Goal: Task Accomplishment & Management: Manage account settings

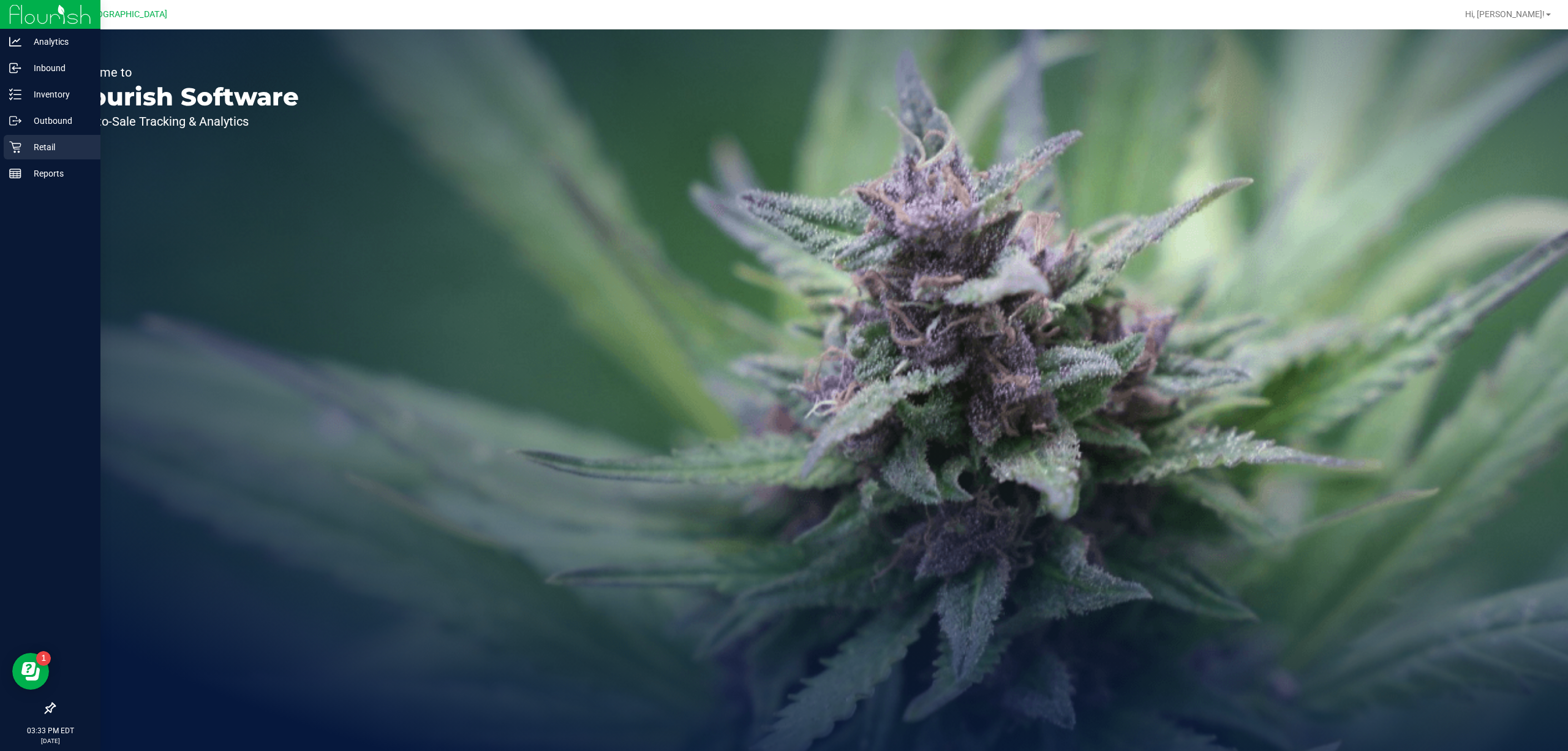
click at [24, 139] on div "Retail" at bounding box center [52, 147] width 96 height 24
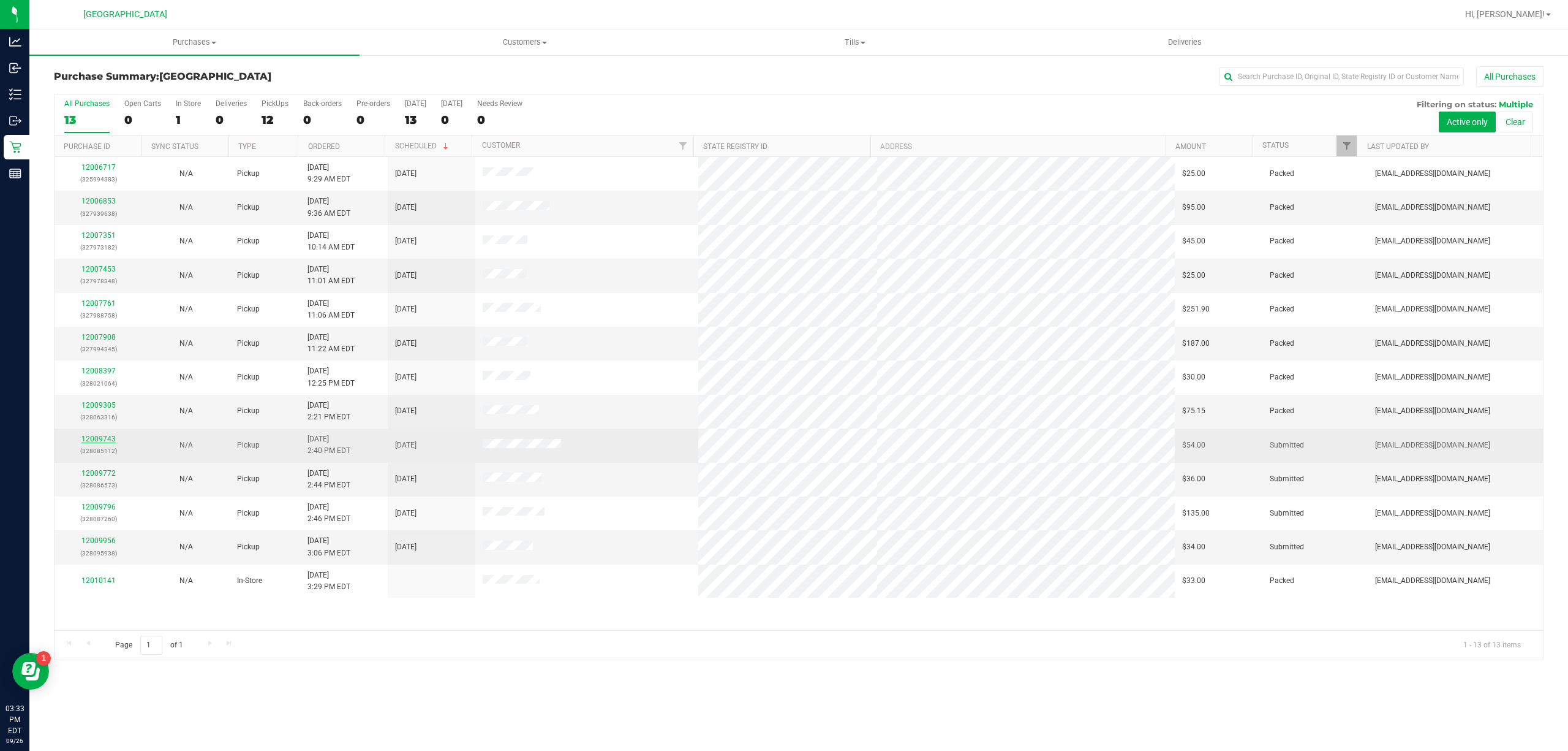
click at [89, 441] on link "12009743" at bounding box center [99, 438] width 34 height 9
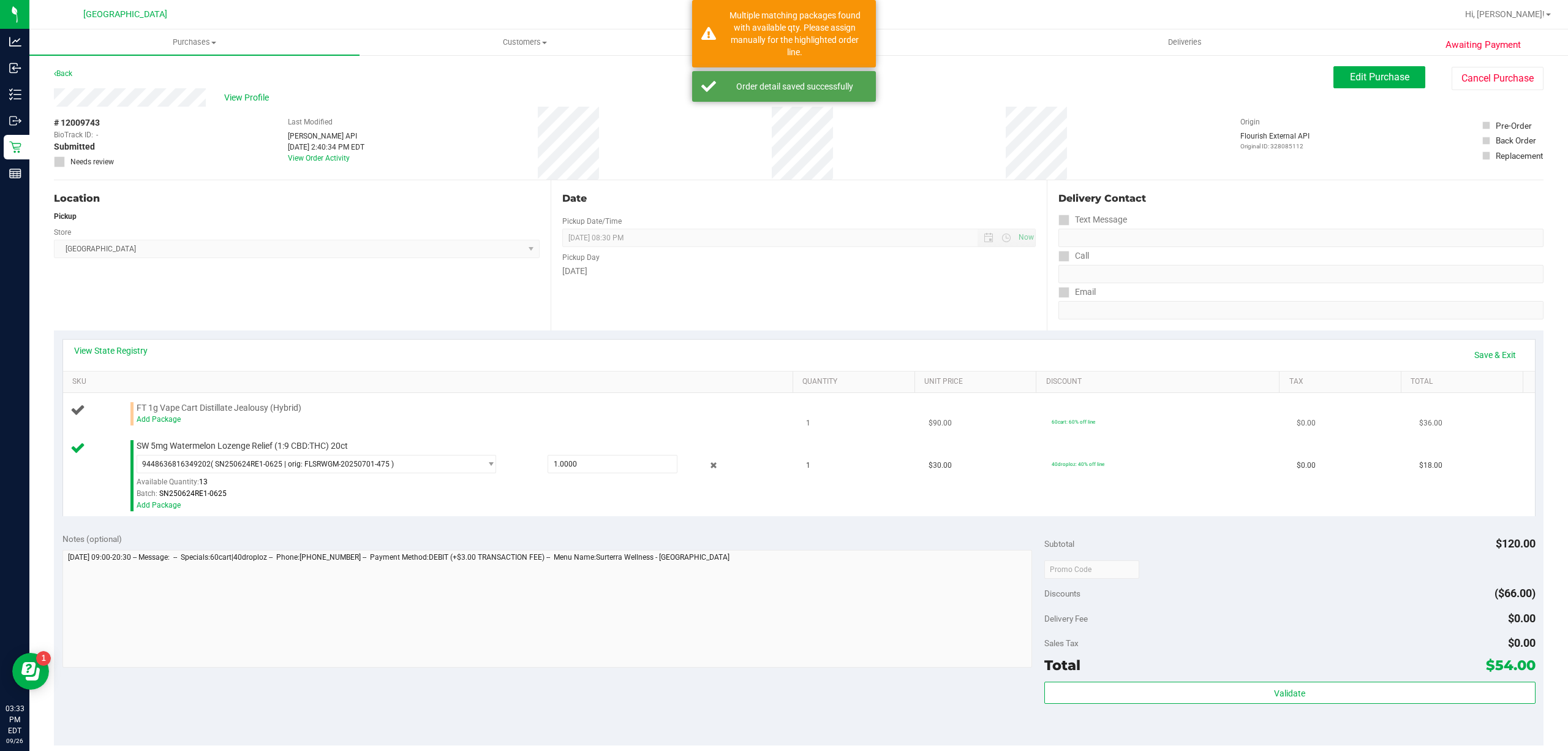
click at [158, 415] on div "Add Package" at bounding box center [461, 419] width 649 height 12
click at [160, 417] on link "Add Package" at bounding box center [158, 419] width 44 height 9
click at [251, 422] on span "Select Package" at bounding box center [308, 422] width 343 height 17
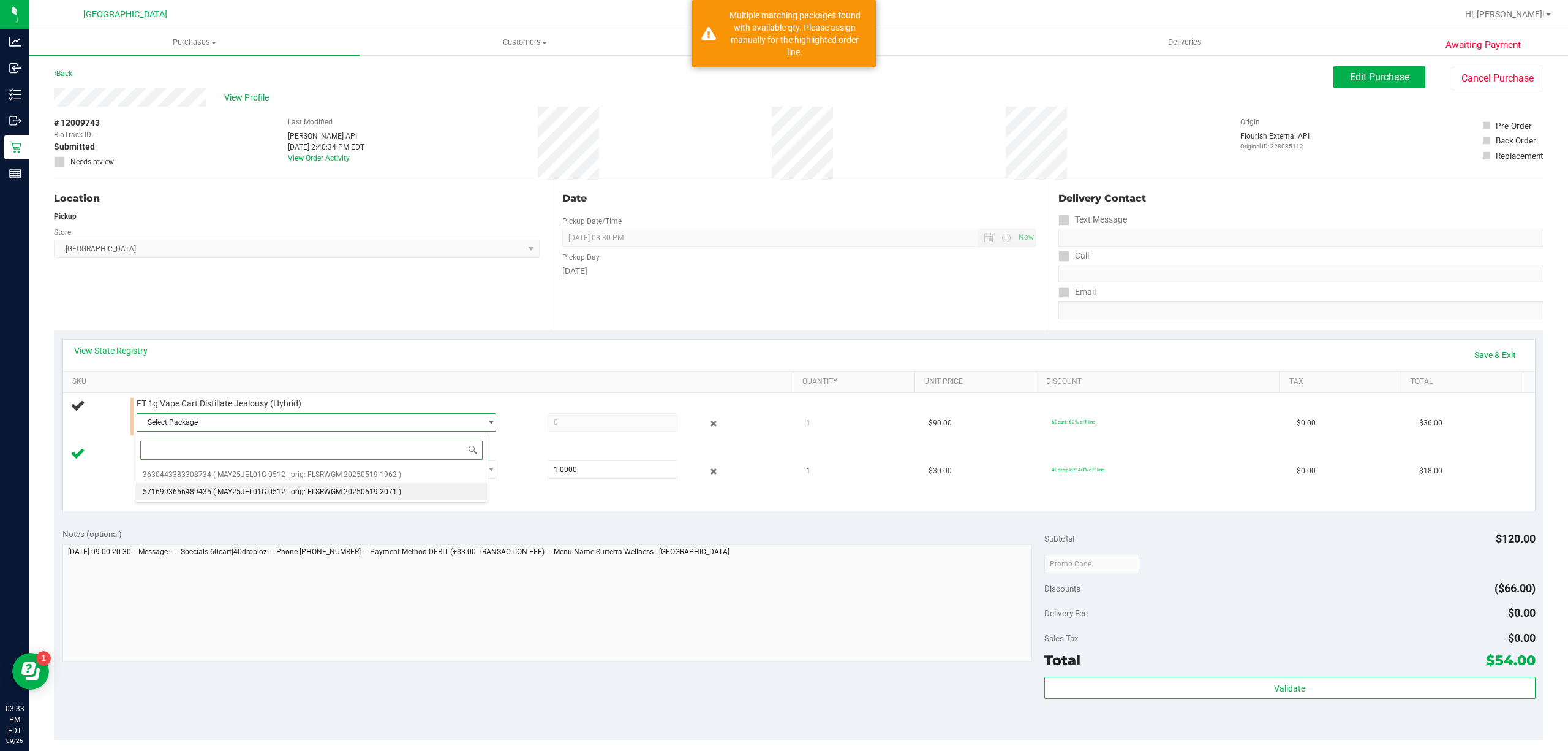
click at [248, 490] on span "( MAY25JEL01C-0512 | orig: FLSRWGM-20250519-2071 )" at bounding box center [307, 491] width 188 height 9
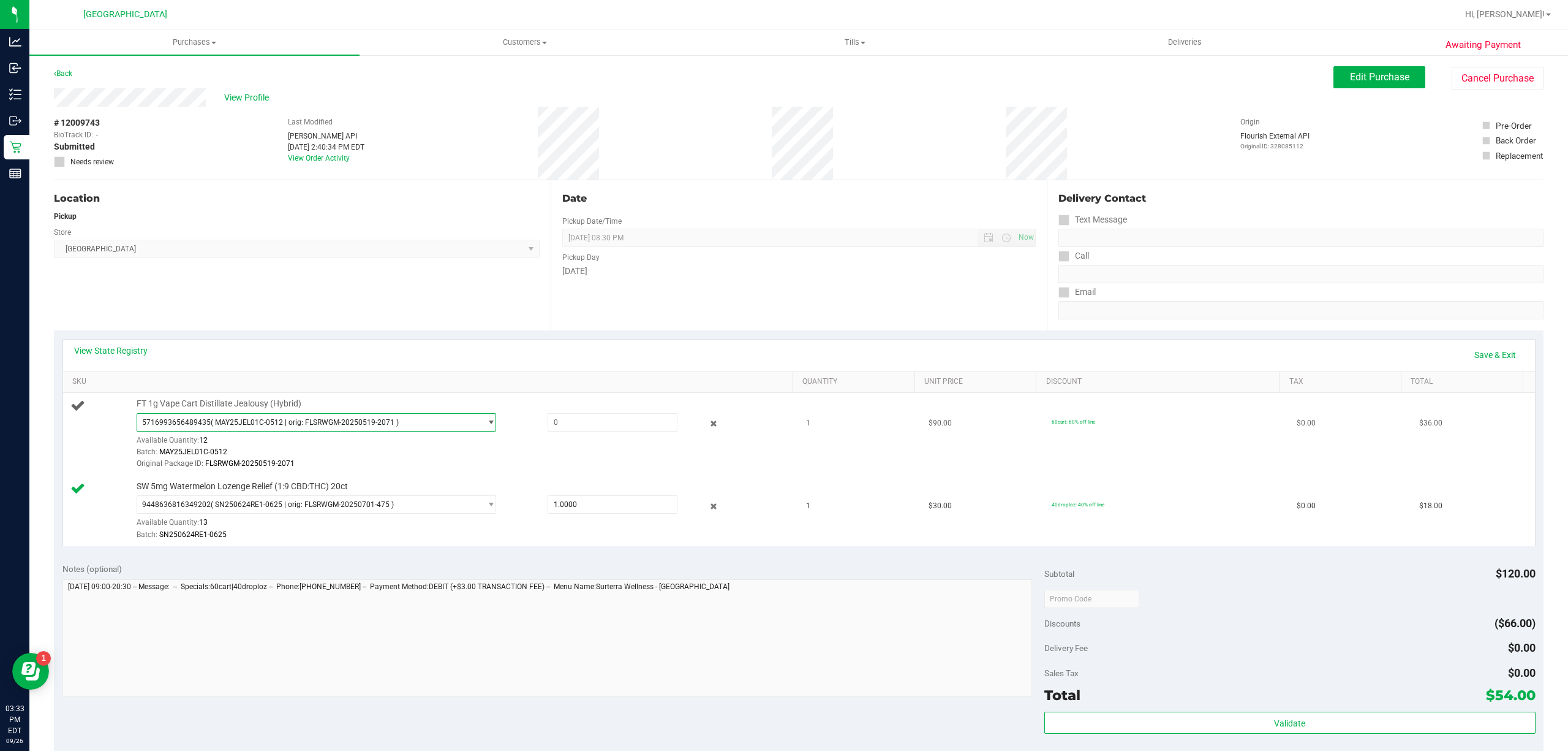
click at [257, 421] on span "( MAY25JEL01C-0512 | orig: FLSRWGM-20250519-2071 )" at bounding box center [304, 422] width 188 height 9
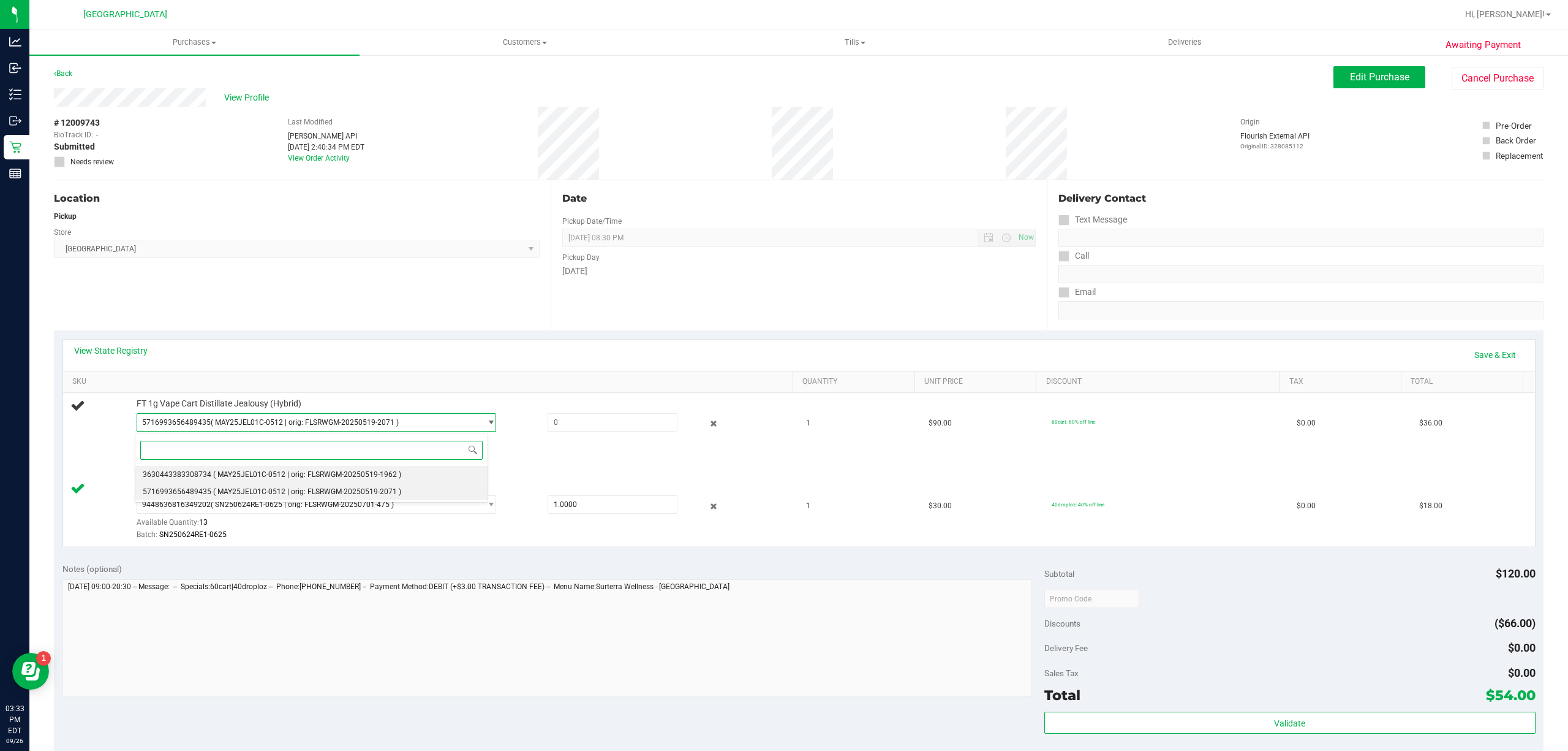
click at [248, 478] on span "( MAY25JEL01C-0512 | orig: FLSRWGM-20250519-1962 )" at bounding box center [307, 474] width 188 height 9
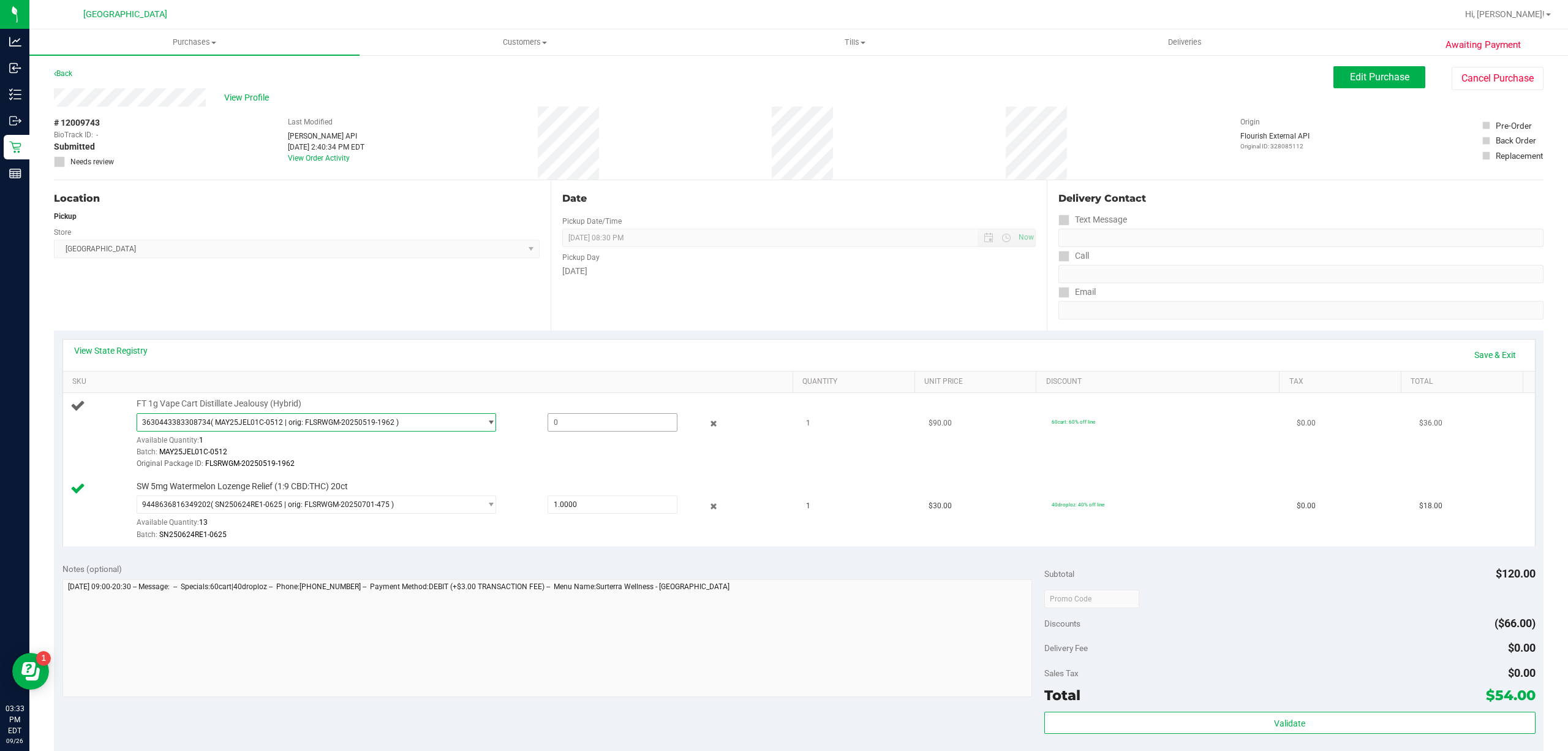
click at [628, 427] on span at bounding box center [612, 422] width 130 height 18
type input "1"
type input "1.0000"
click at [709, 424] on div at bounding box center [704, 423] width 54 height 15
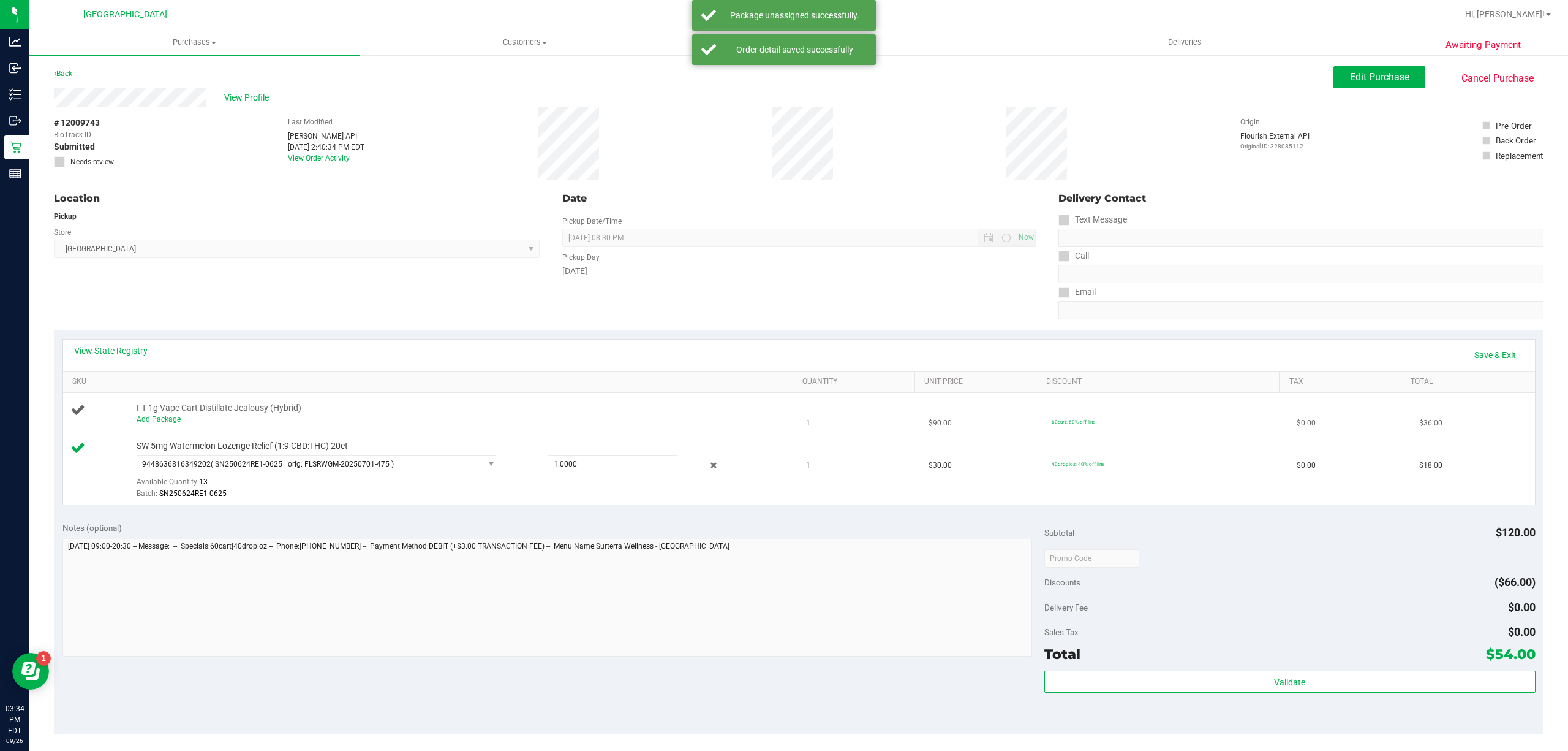
click at [707, 427] on td "FT 1g Vape Cart Distillate Jealousy (Hybrid) Add Package" at bounding box center [431, 413] width 736 height 41
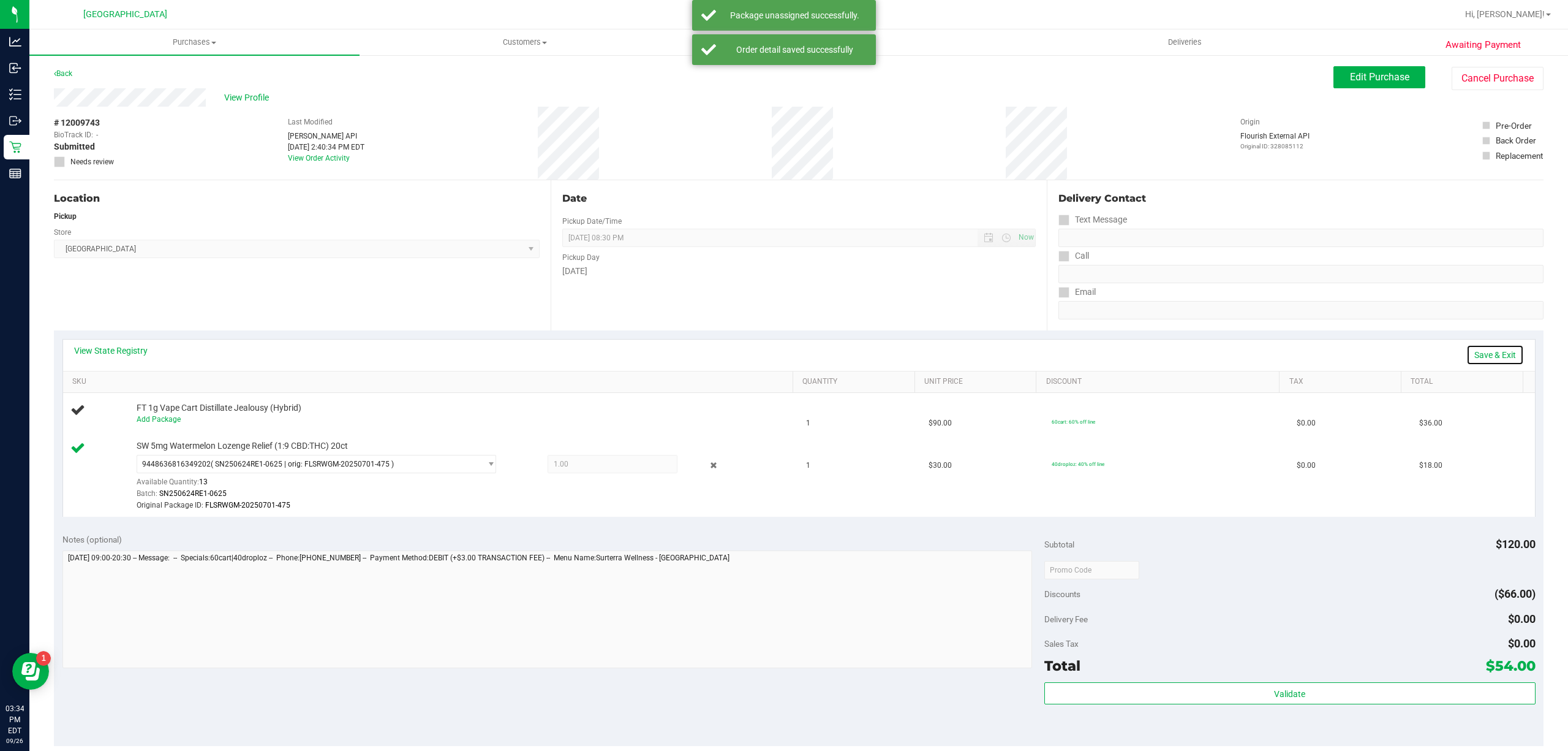
click at [1480, 345] on link "Save & Exit" at bounding box center [1495, 355] width 58 height 21
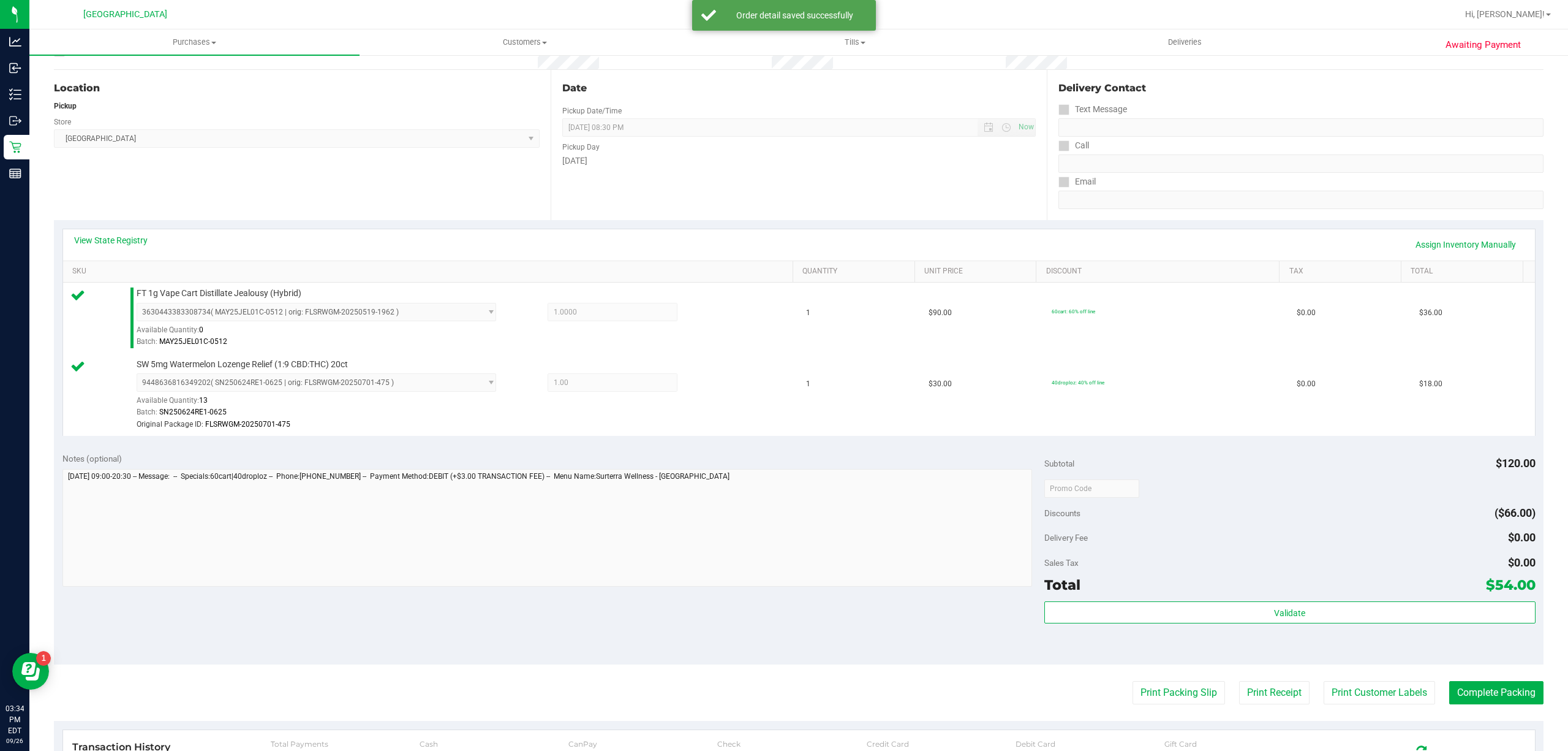
scroll to position [245, 0]
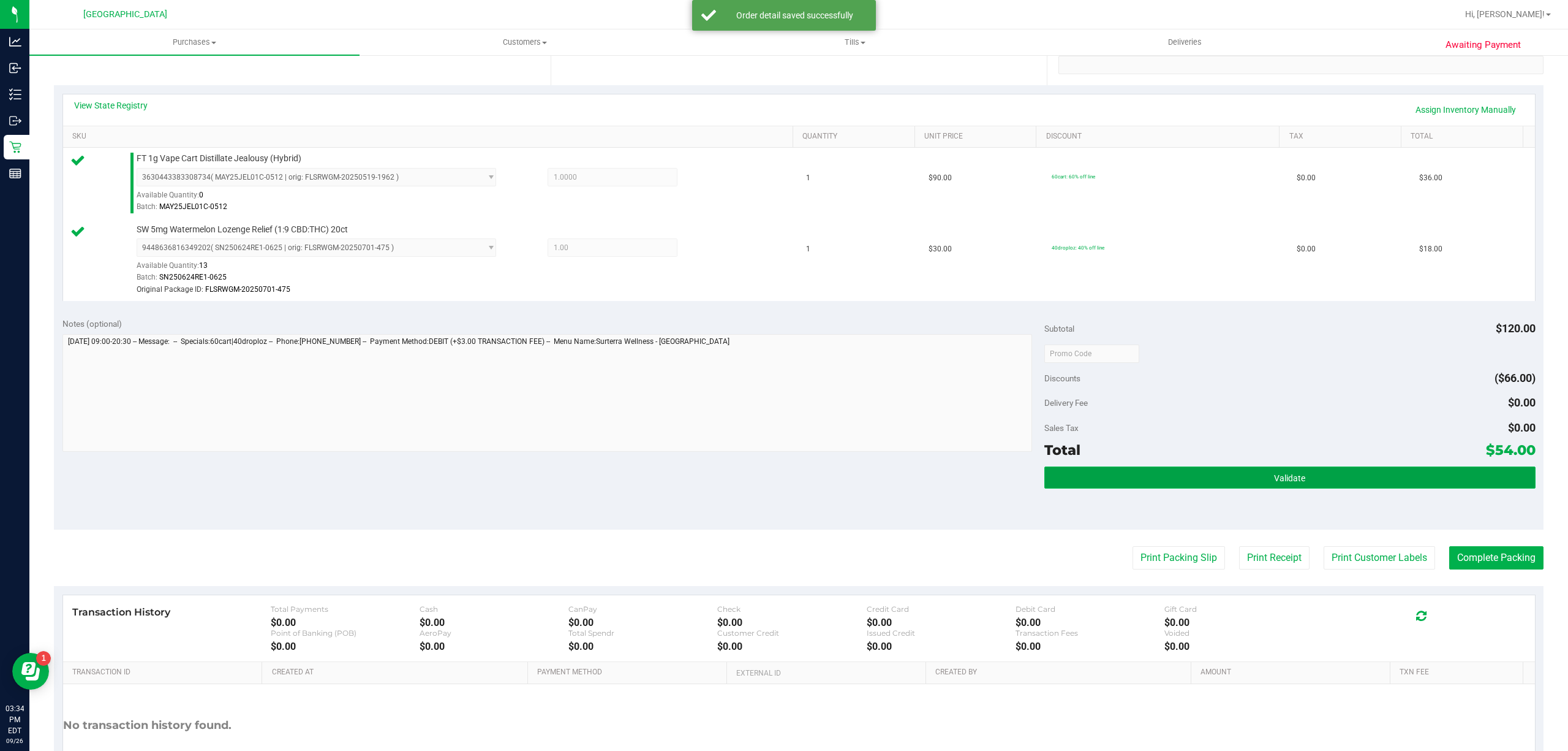
click at [1334, 474] on button "Validate" at bounding box center [1289, 477] width 491 height 22
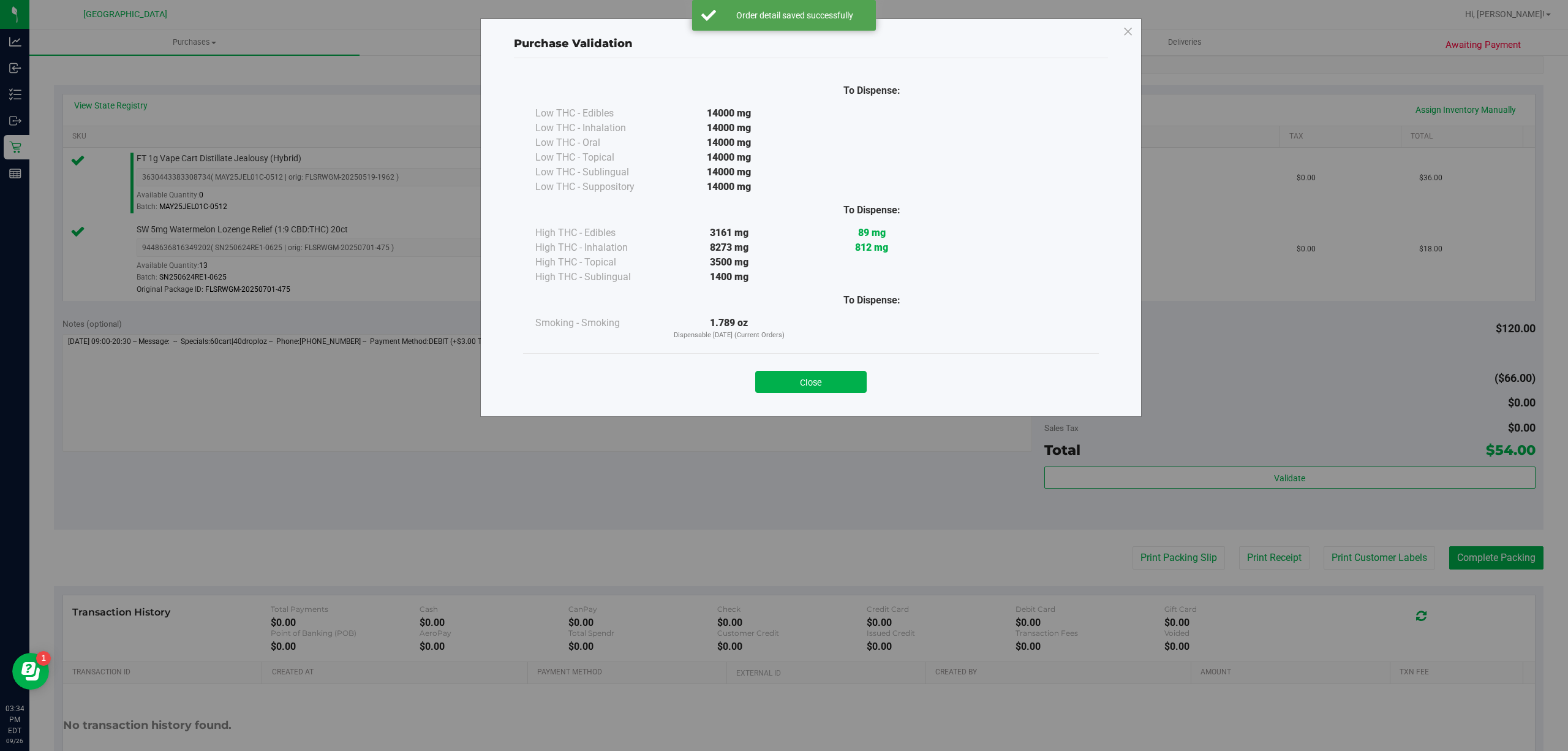
drag, startPoint x: 823, startPoint y: 383, endPoint x: 836, endPoint y: 381, distance: 13.2
click at [821, 383] on button "Close" at bounding box center [811, 382] width 111 height 22
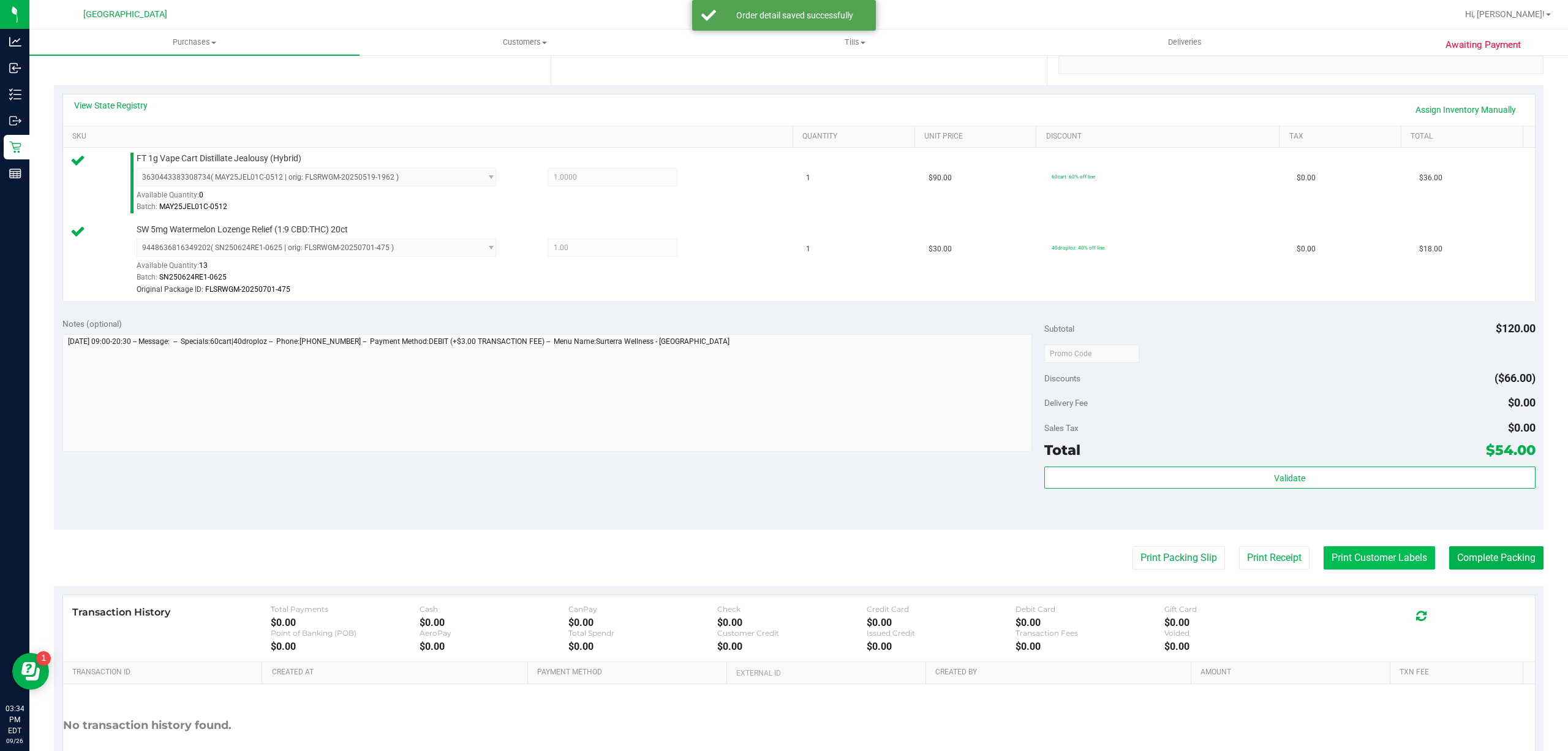
click at [1342, 555] on button "Print Customer Labels" at bounding box center [1379, 557] width 111 height 23
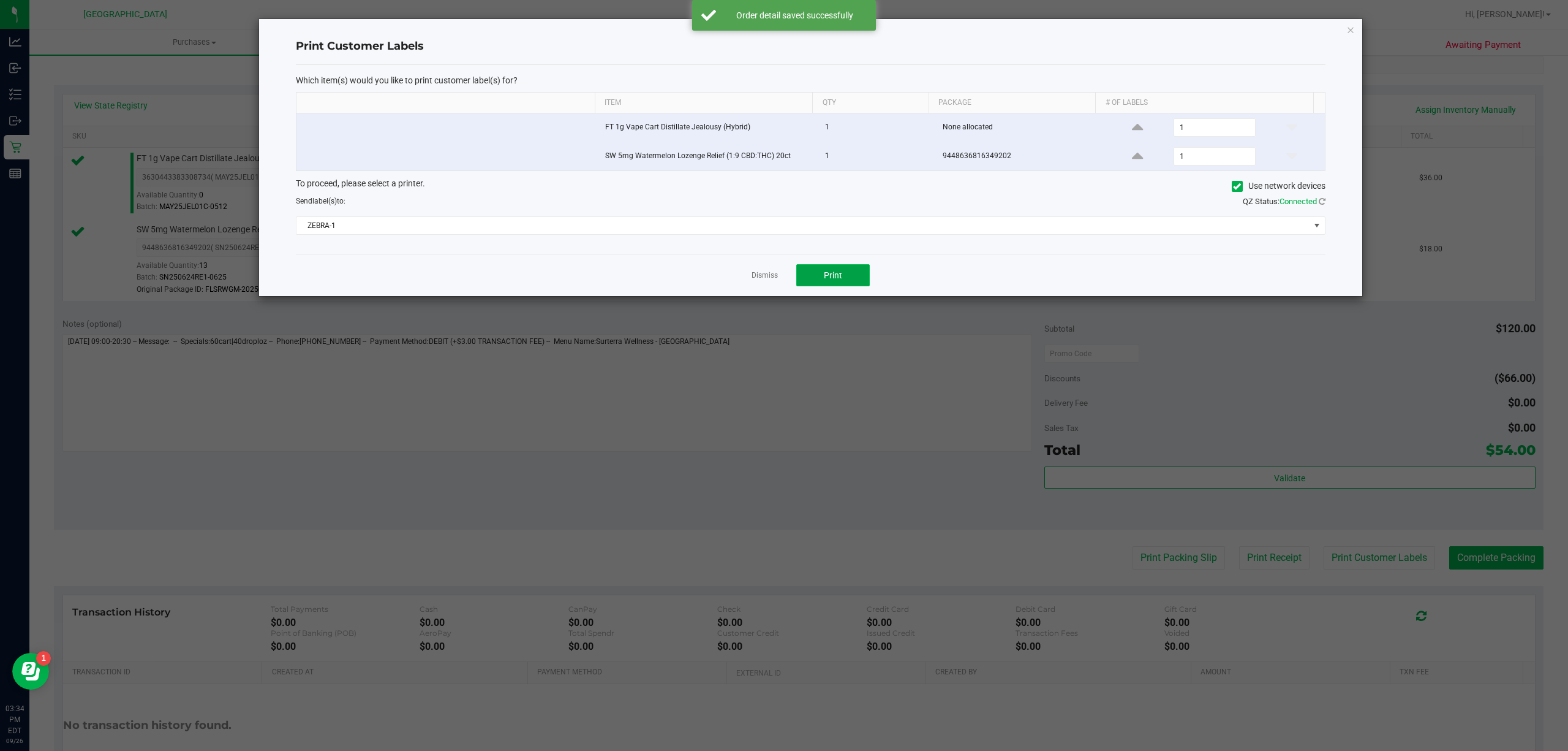
click at [860, 281] on button "Print" at bounding box center [833, 275] width 73 height 22
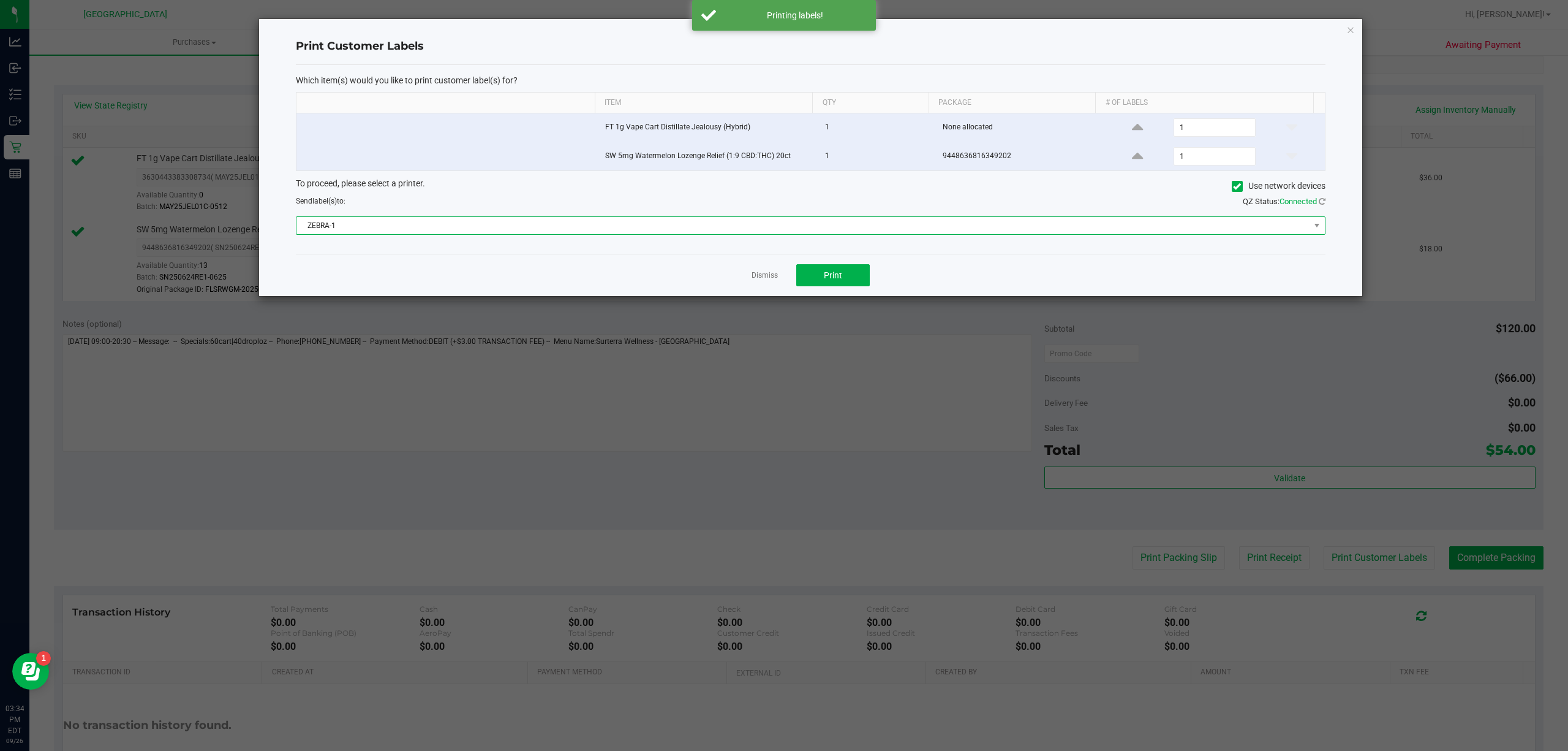
click at [769, 232] on span "ZEBRA-1" at bounding box center [802, 225] width 1013 height 17
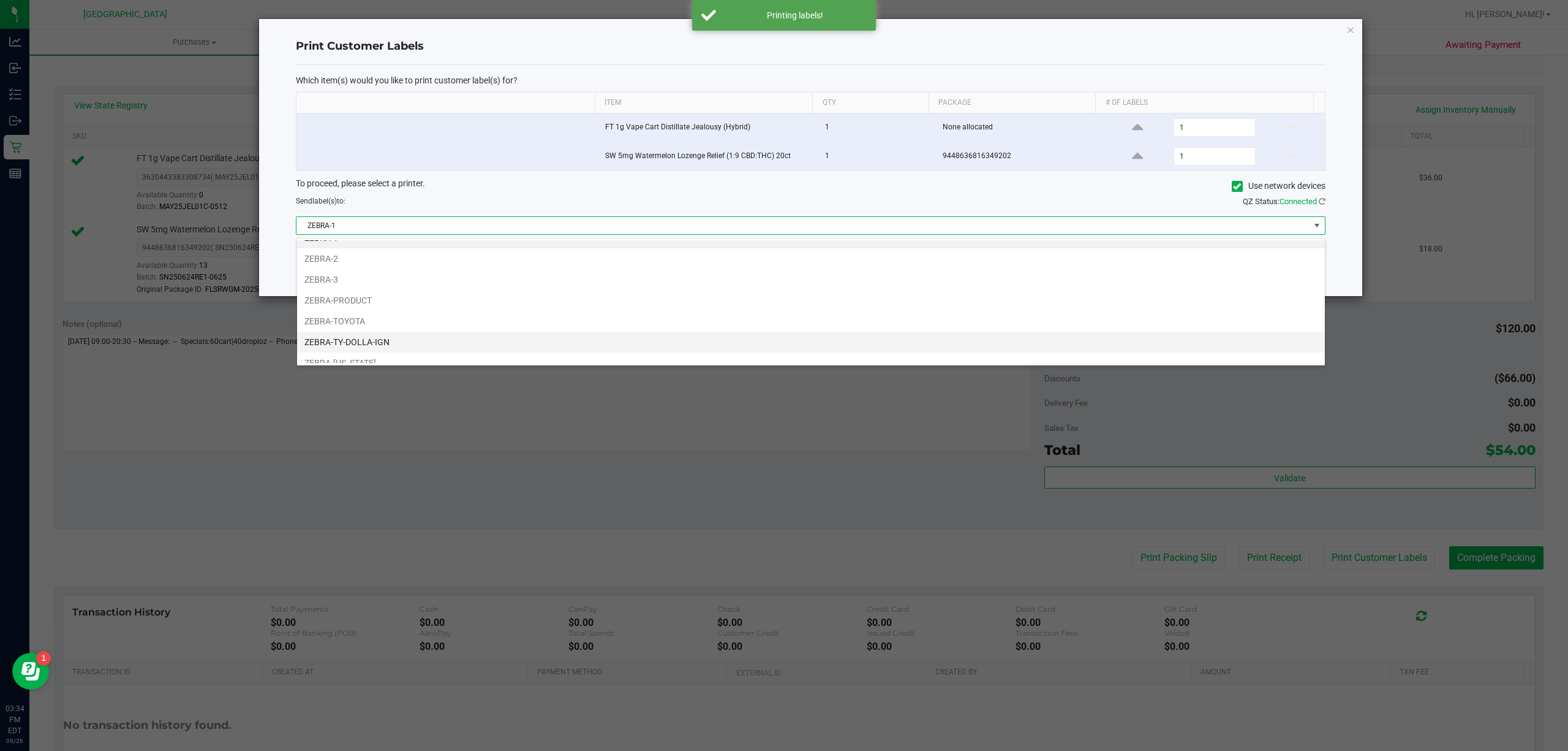
scroll to position [26, 0]
click at [444, 346] on li "ZEBRA-UTAH" at bounding box center [810, 352] width 1028 height 21
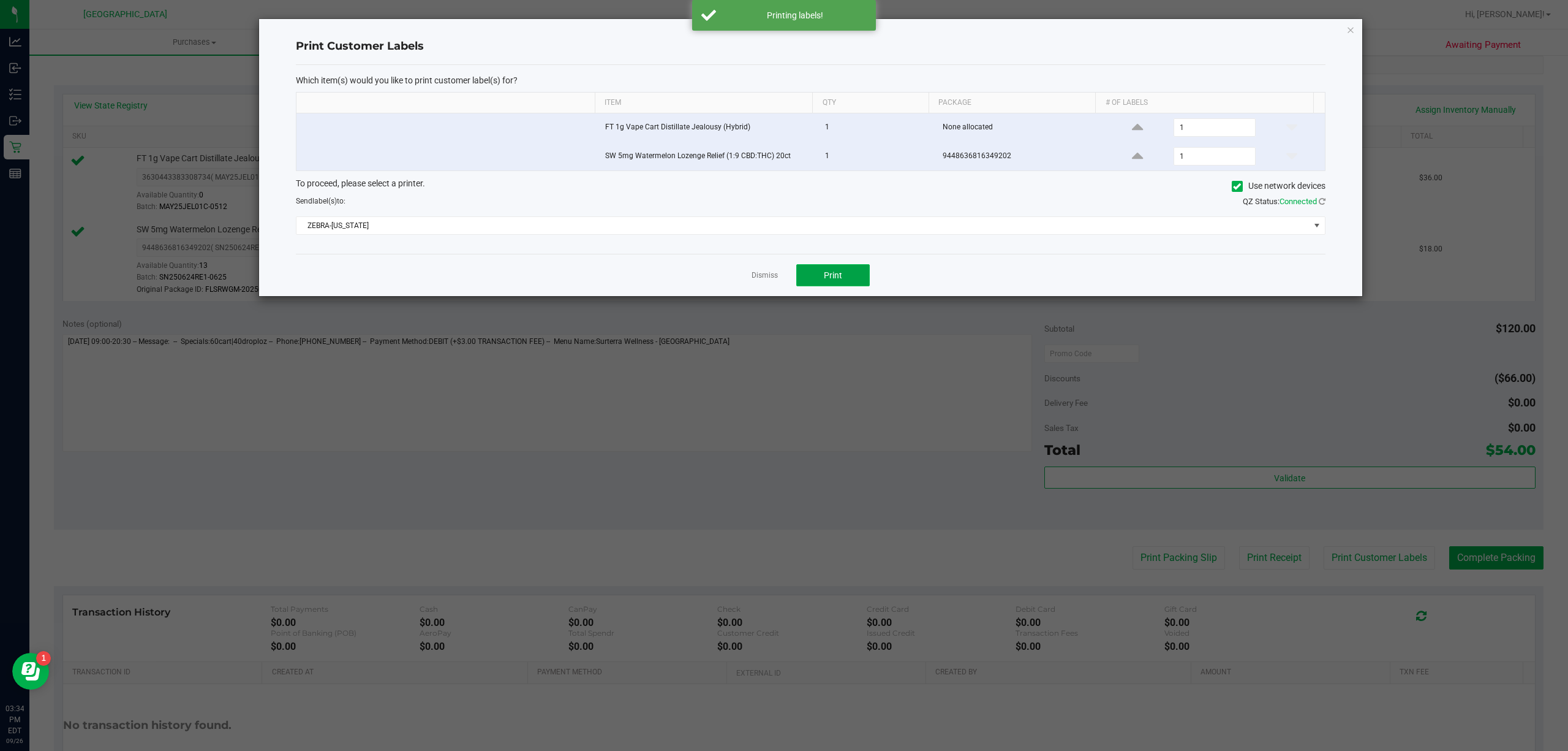
click at [863, 273] on button "Print" at bounding box center [833, 275] width 73 height 22
click at [769, 281] on link "Dismiss" at bounding box center [764, 275] width 26 height 10
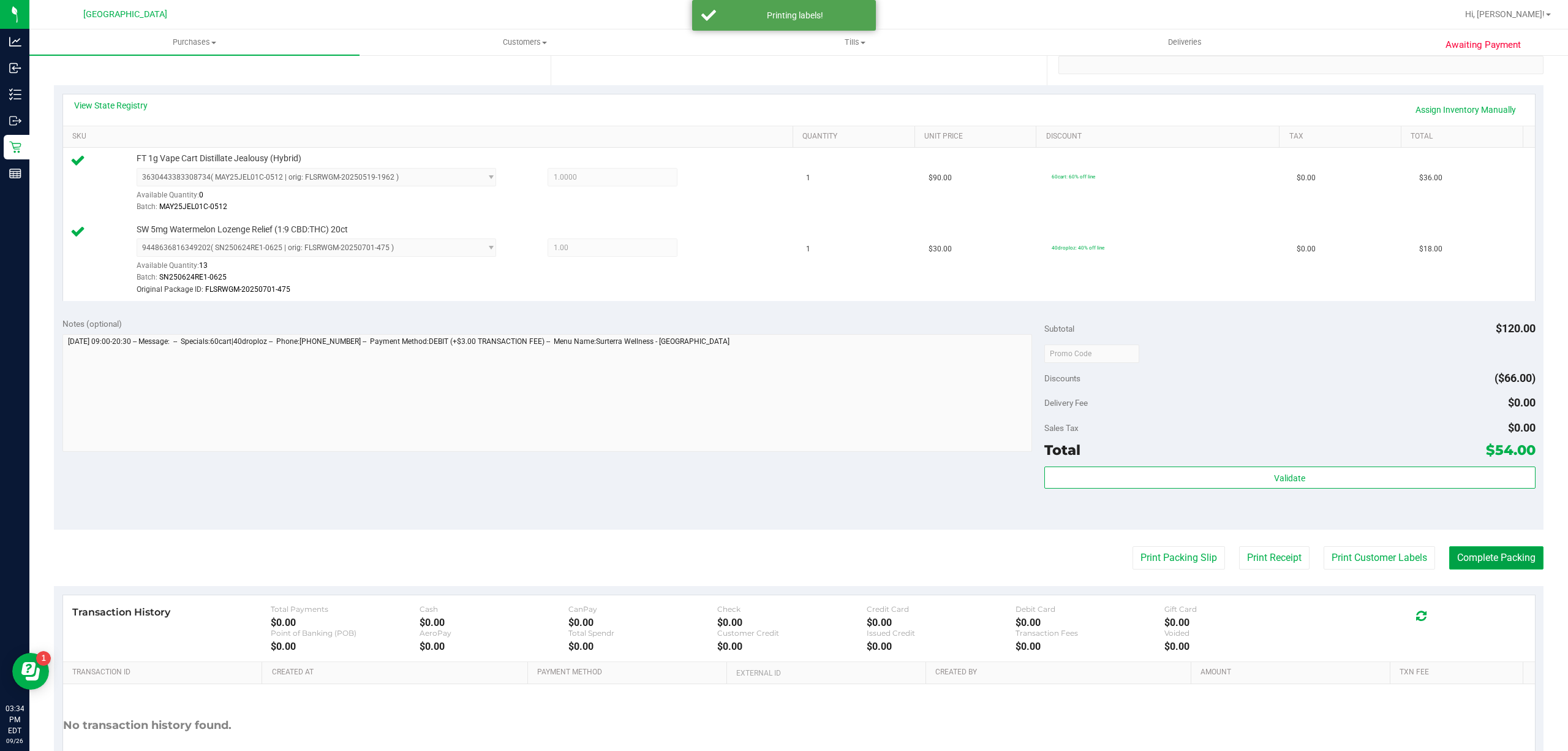
click at [1467, 560] on button "Complete Packing" at bounding box center [1496, 557] width 94 height 23
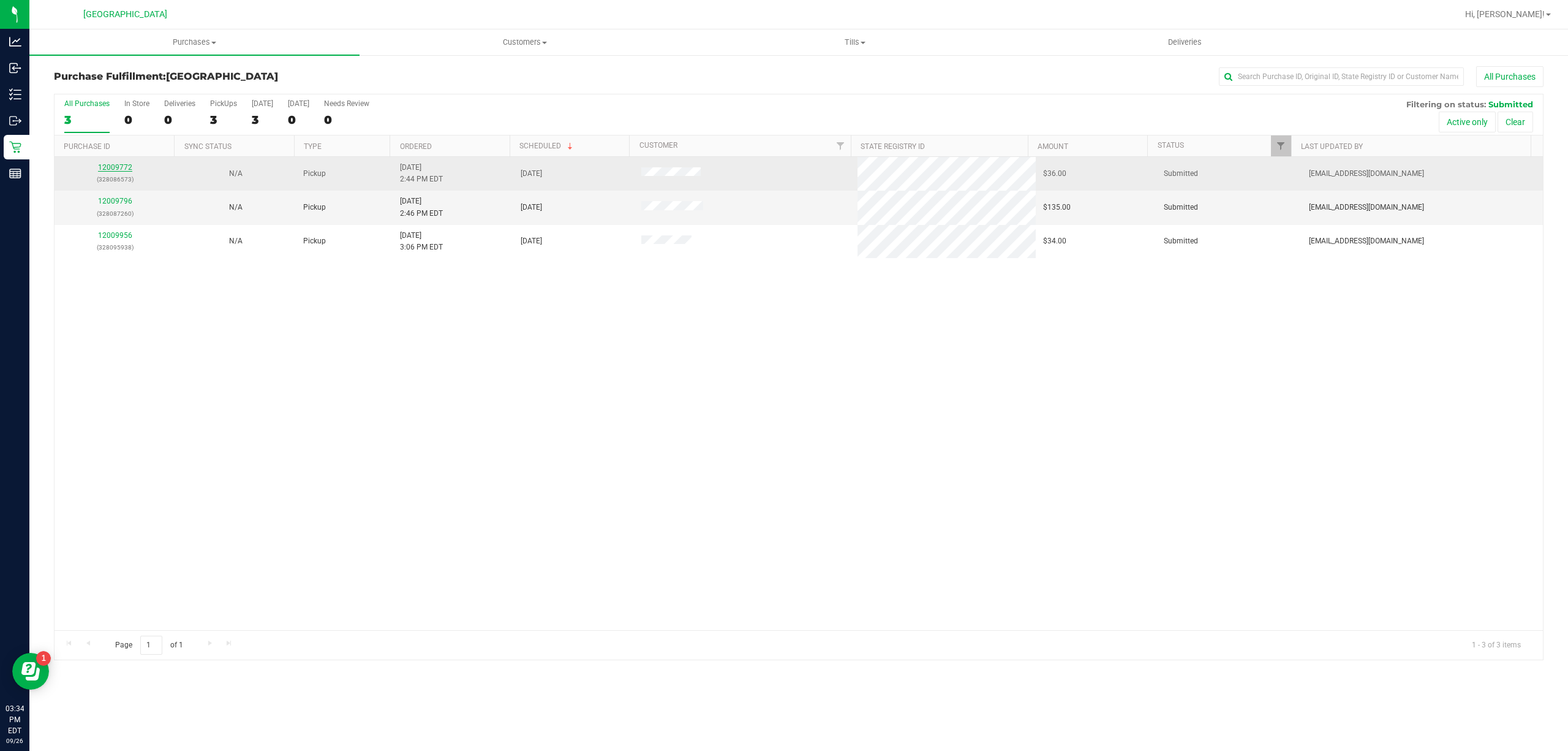
click at [111, 167] on link "12009772" at bounding box center [115, 167] width 34 height 9
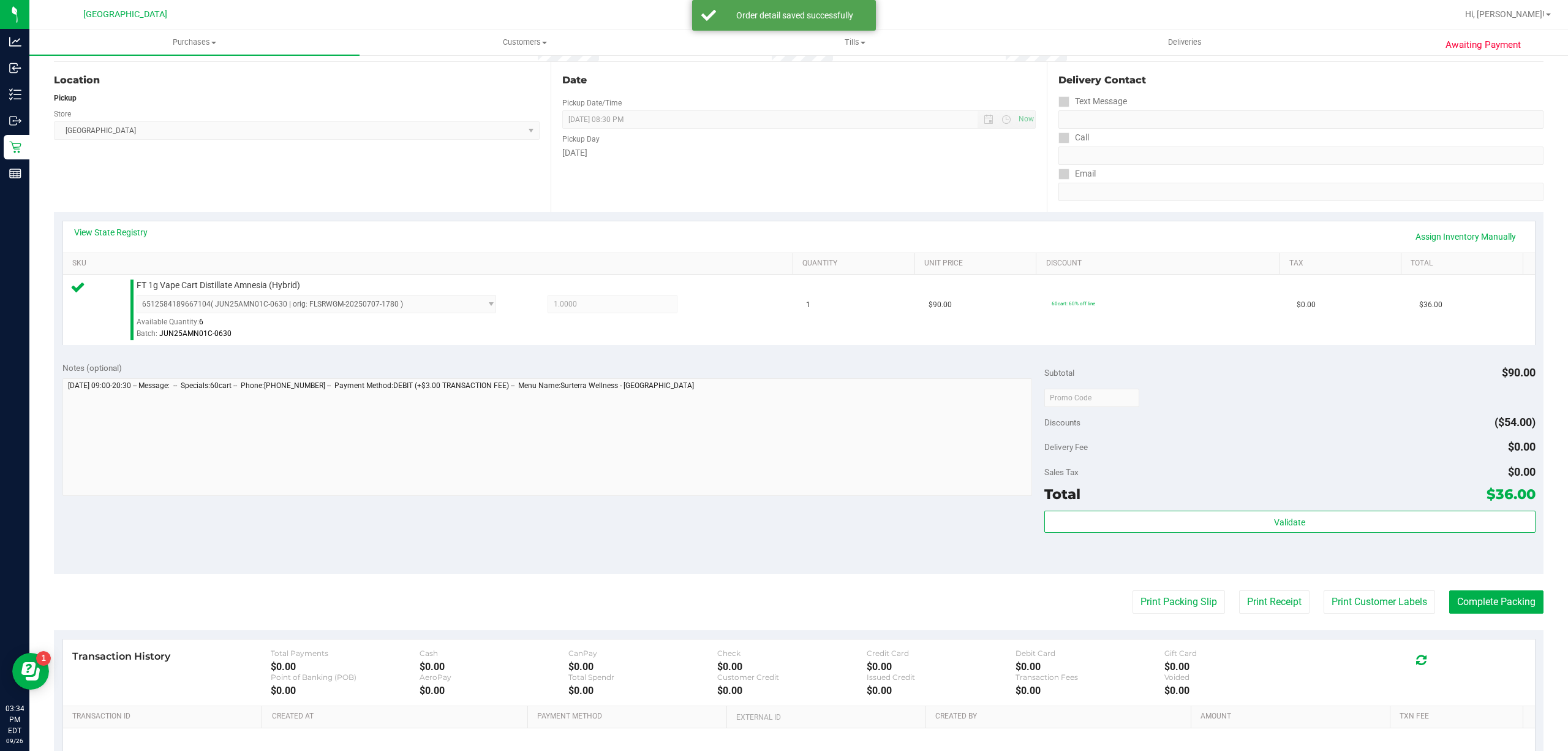
scroll to position [245, 0]
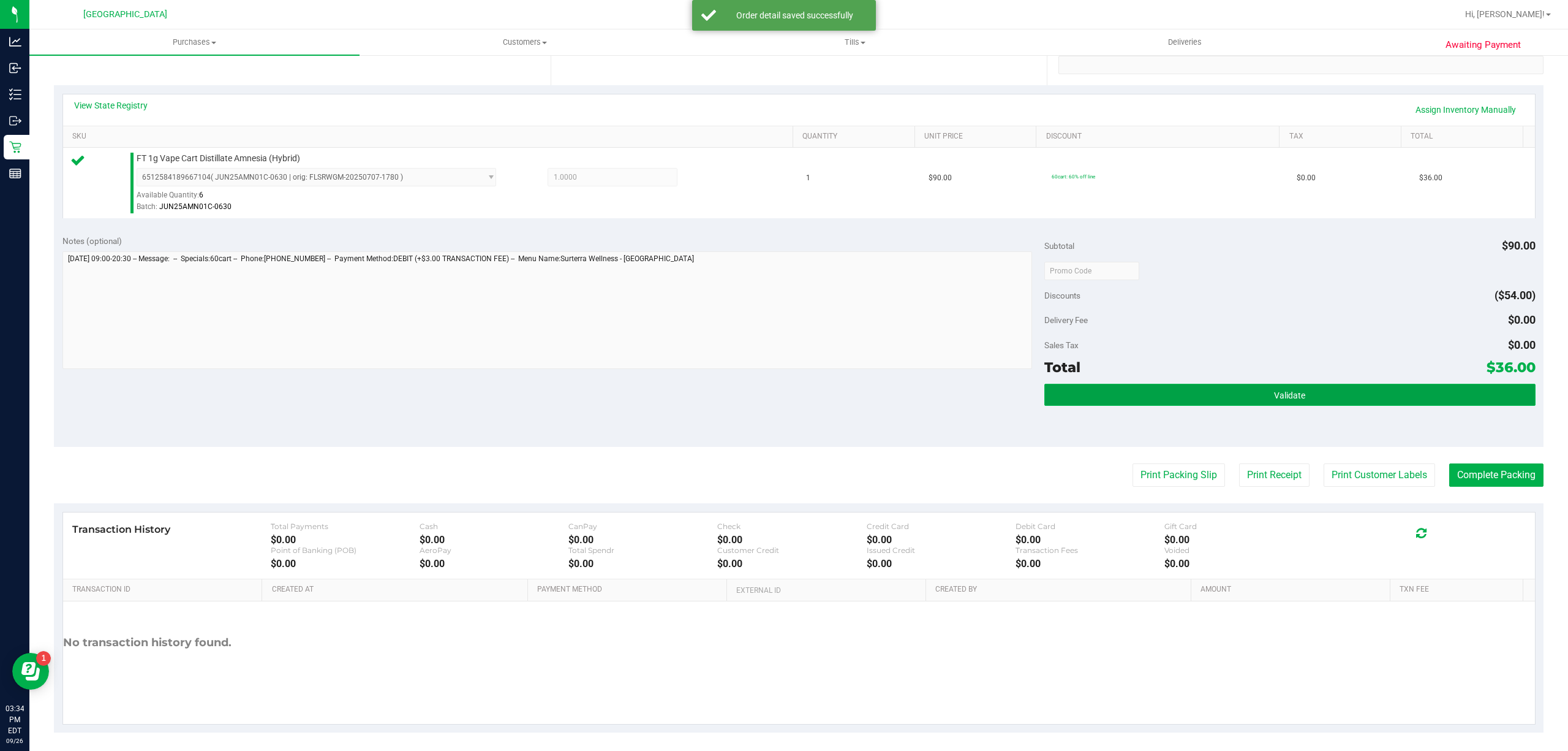
click at [1173, 396] on button "Validate" at bounding box center [1289, 394] width 491 height 22
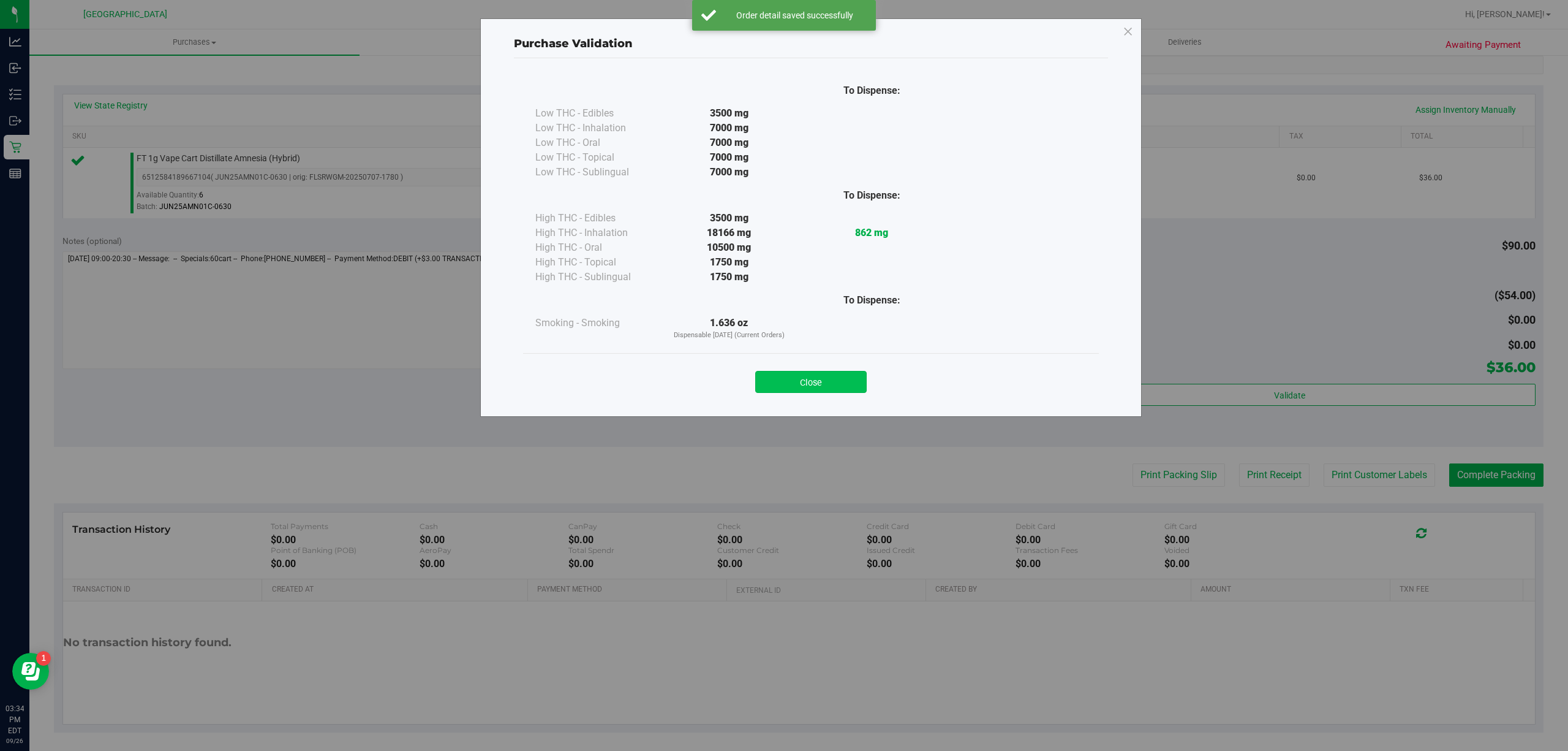
click at [830, 389] on button "Close" at bounding box center [811, 382] width 111 height 22
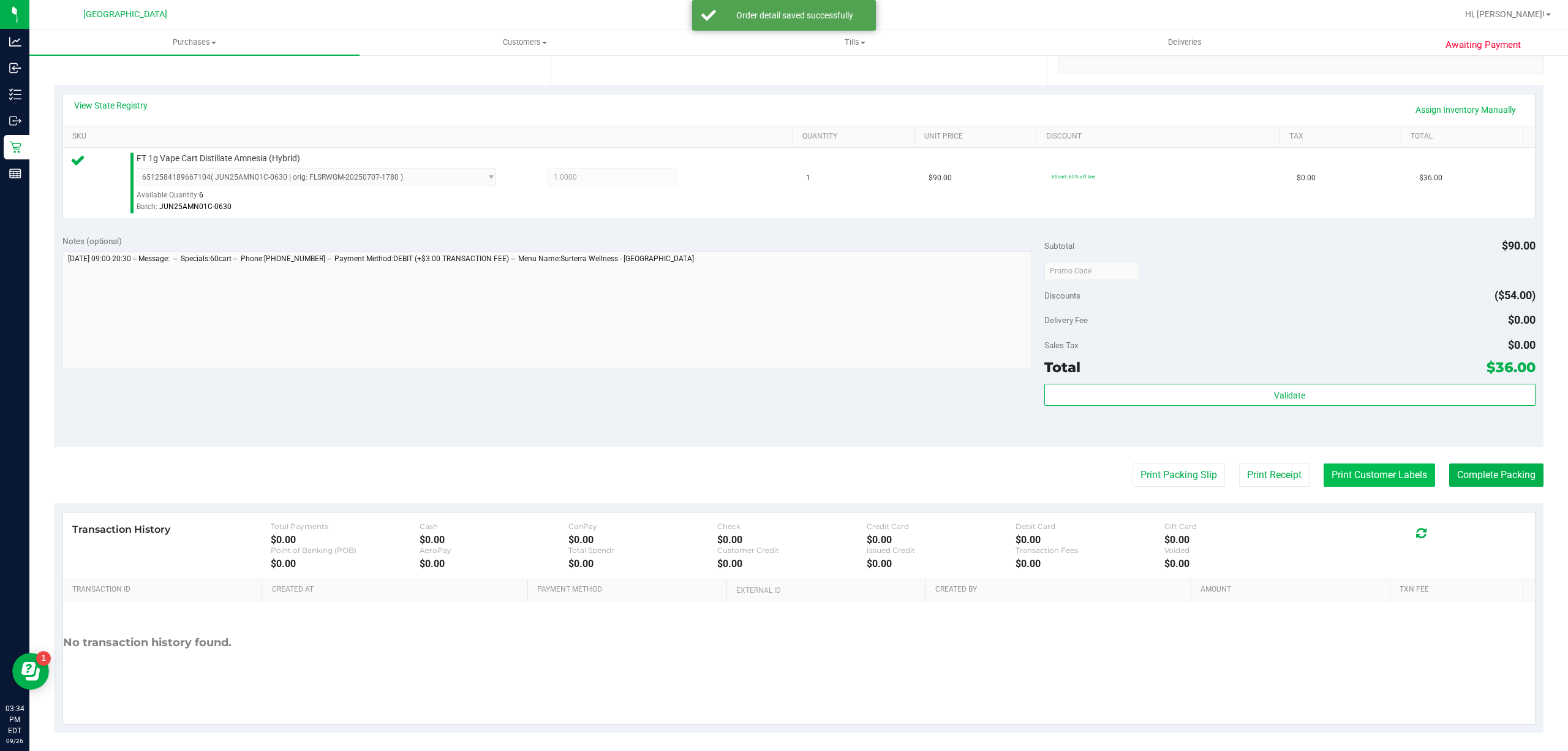
click at [1334, 467] on button "Print Customer Labels" at bounding box center [1379, 475] width 111 height 23
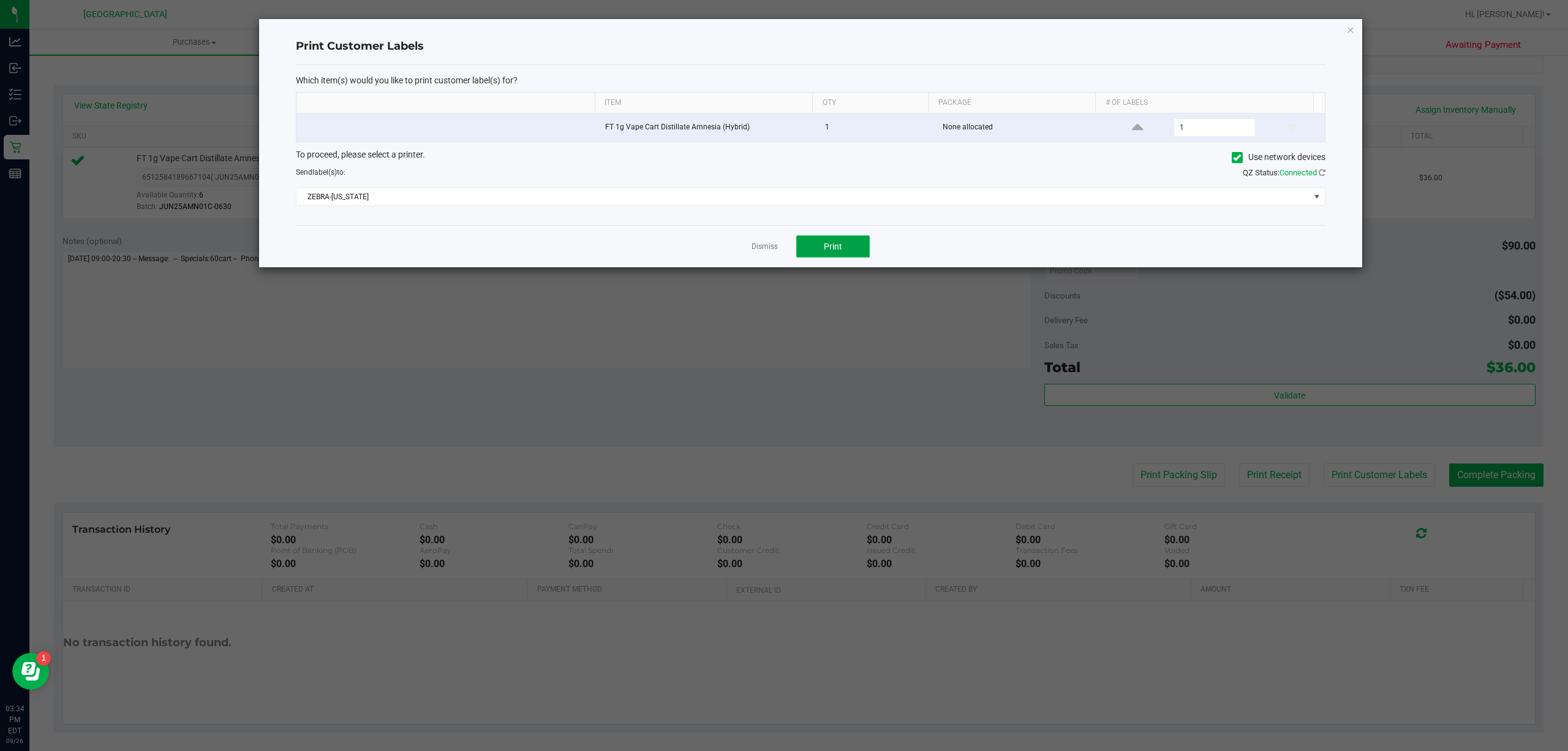
click at [831, 247] on span "Print" at bounding box center [833, 246] width 18 height 10
click at [762, 244] on link "Dismiss" at bounding box center [764, 246] width 26 height 10
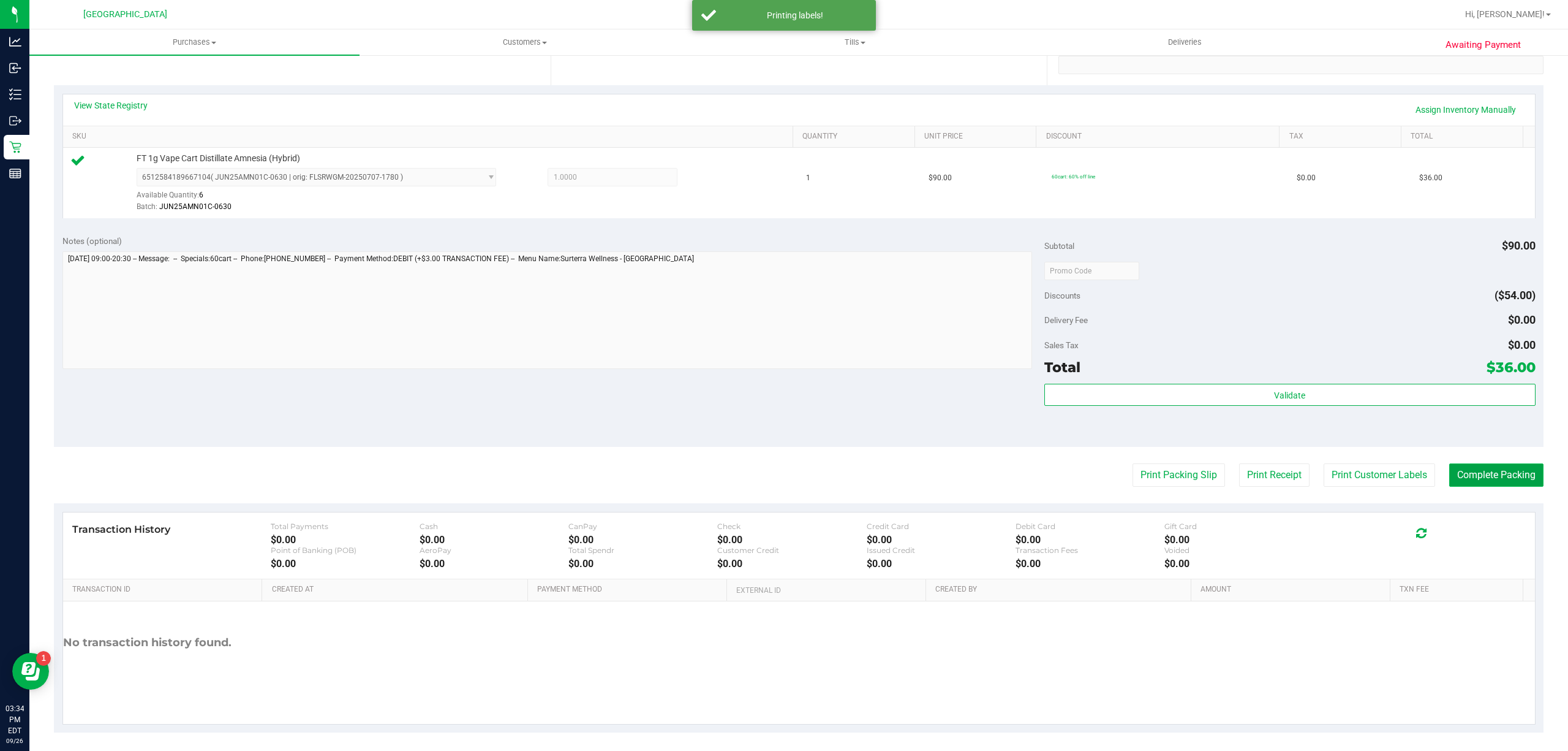
click at [1490, 478] on button "Complete Packing" at bounding box center [1496, 475] width 94 height 23
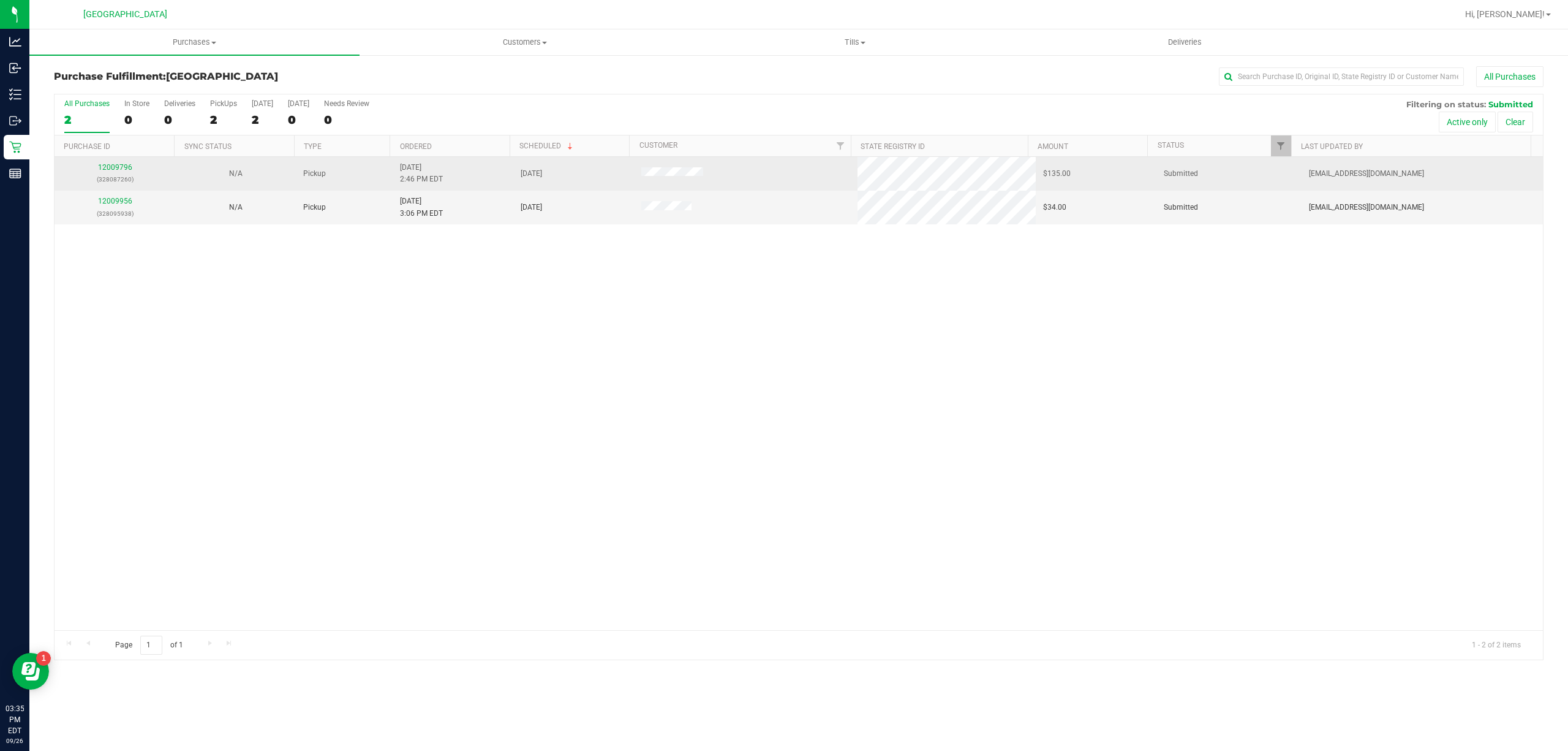
click at [116, 172] on div "12009796 (328087260)" at bounding box center [115, 173] width 106 height 23
click at [118, 168] on link "12009796" at bounding box center [115, 167] width 34 height 9
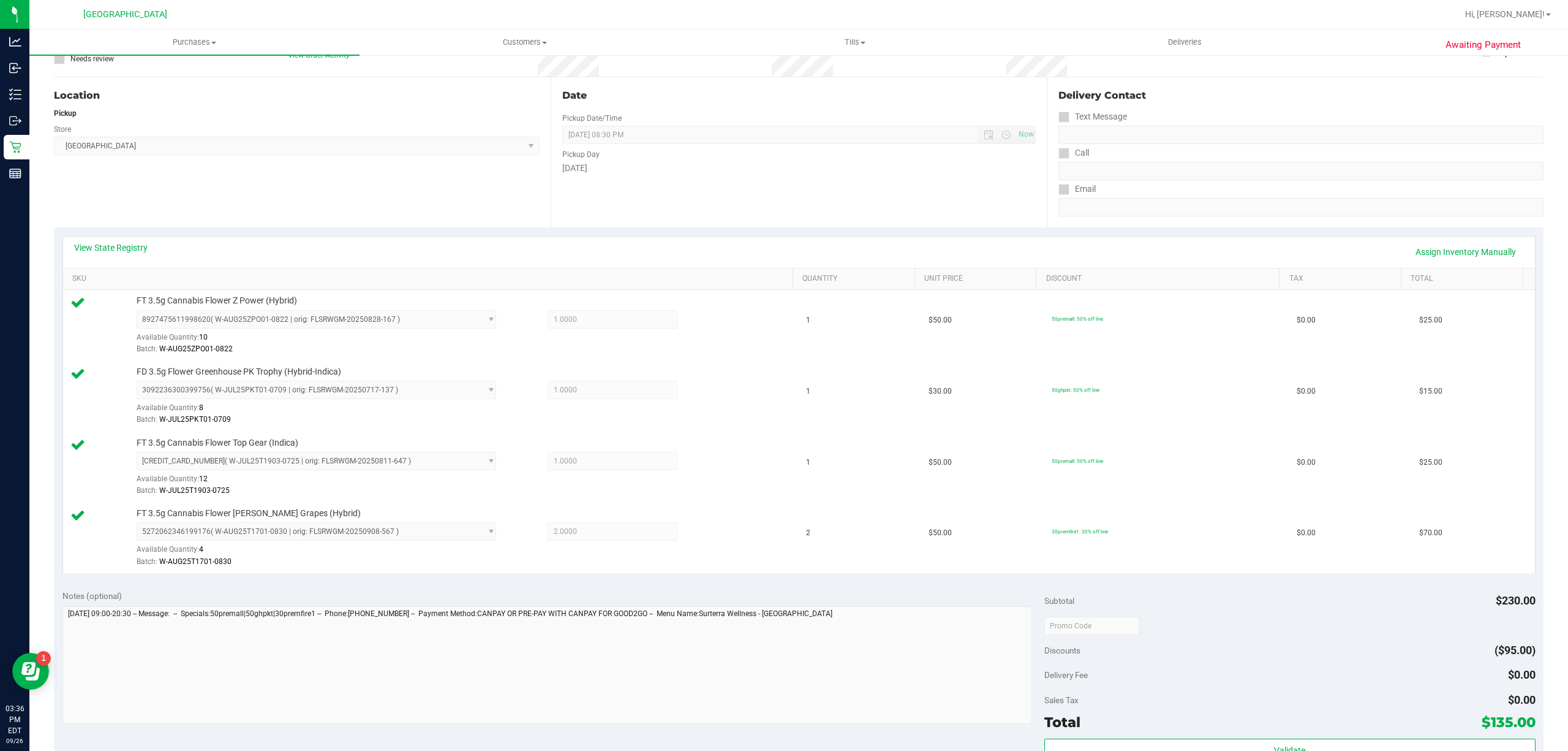
scroll to position [327, 0]
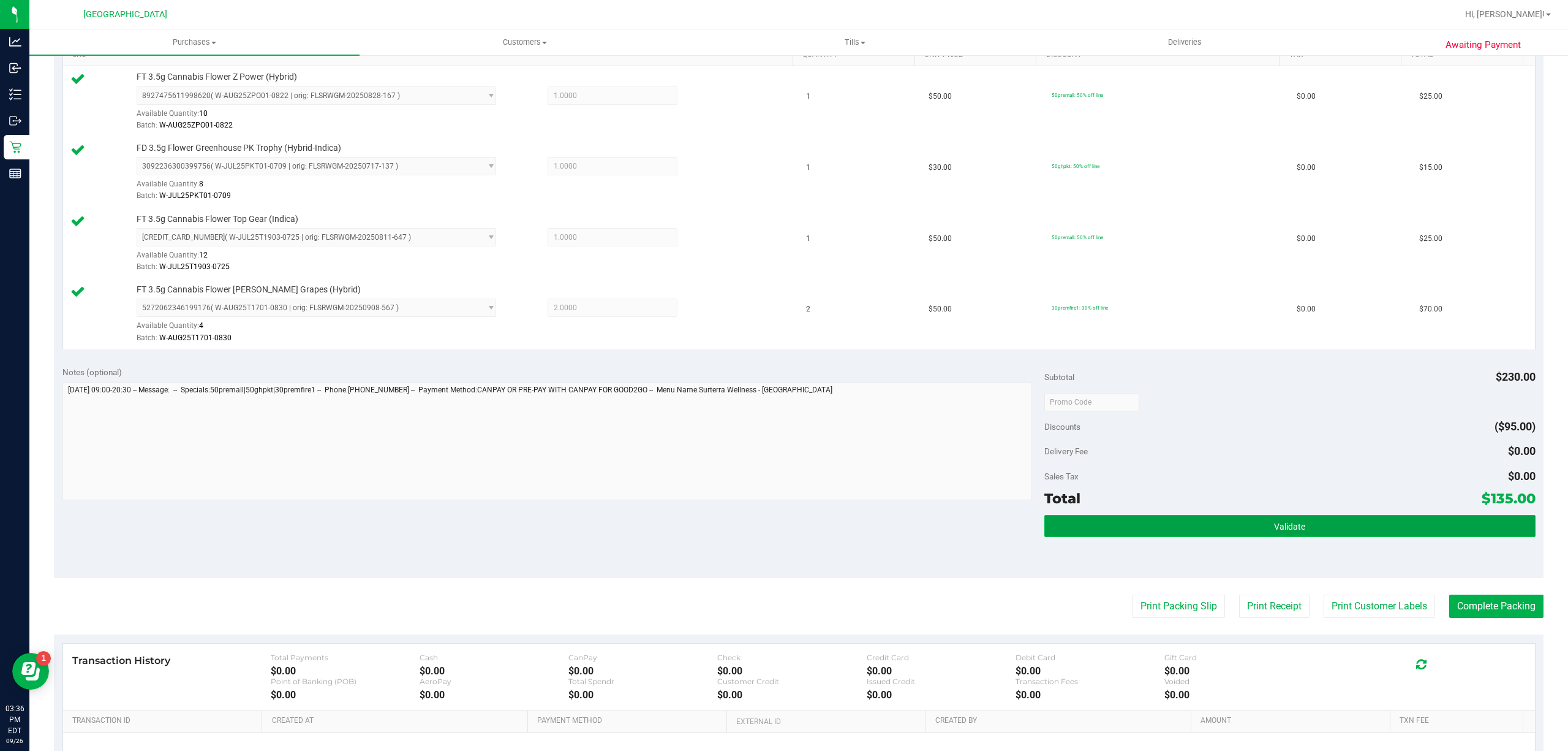
click at [1160, 517] on button "Validate" at bounding box center [1289, 525] width 491 height 22
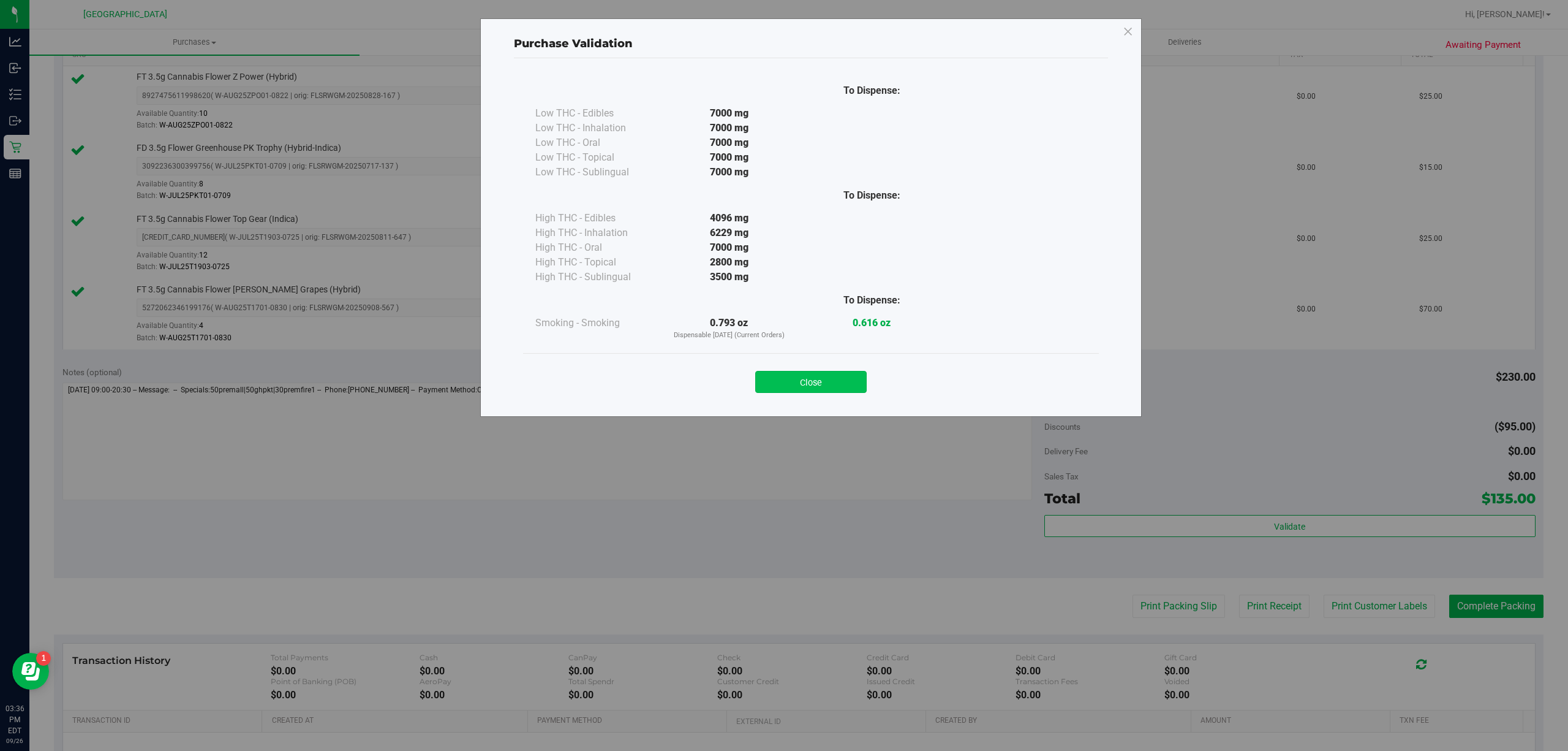
click at [827, 383] on button "Close" at bounding box center [811, 382] width 111 height 22
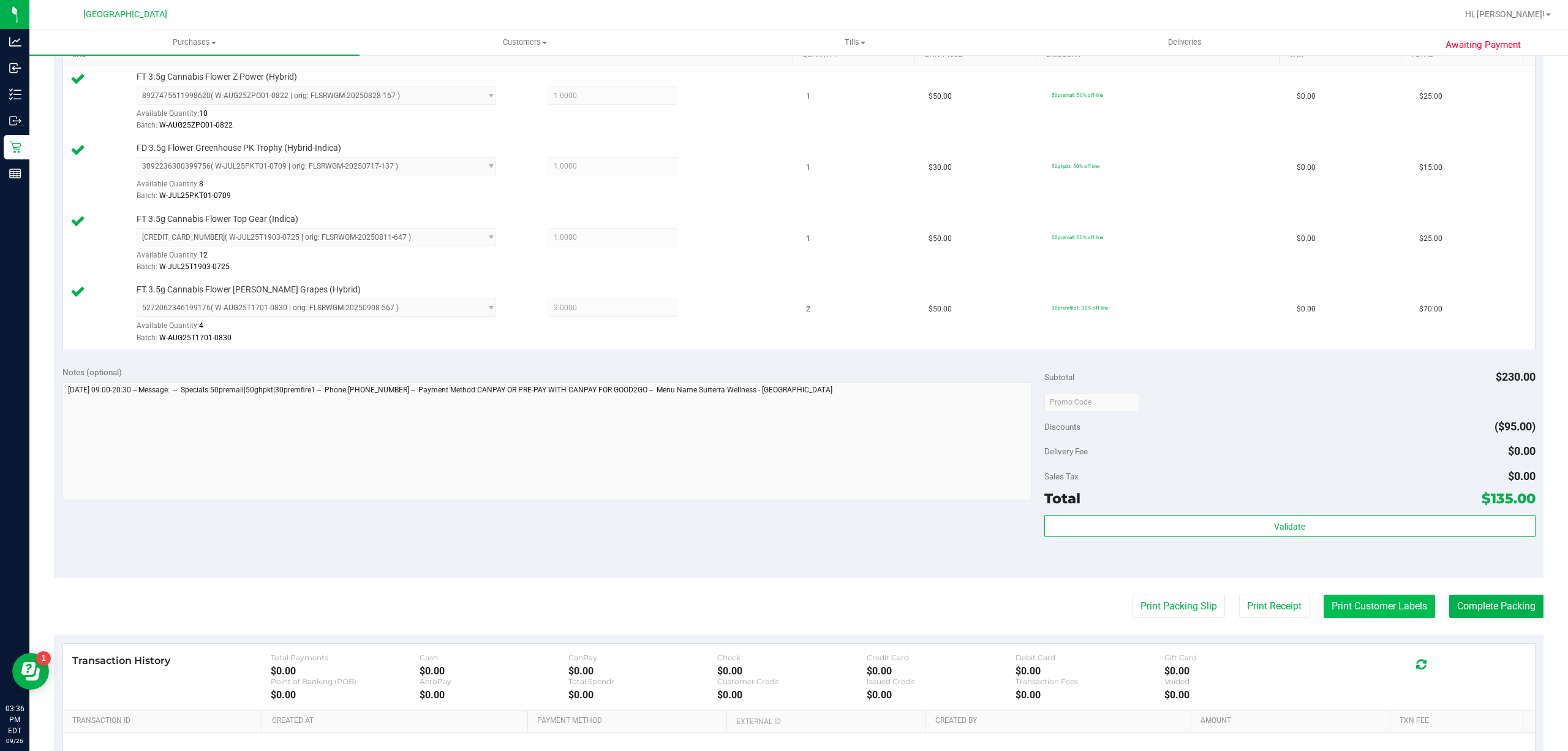
click at [1339, 601] on button "Print Customer Labels" at bounding box center [1379, 606] width 111 height 23
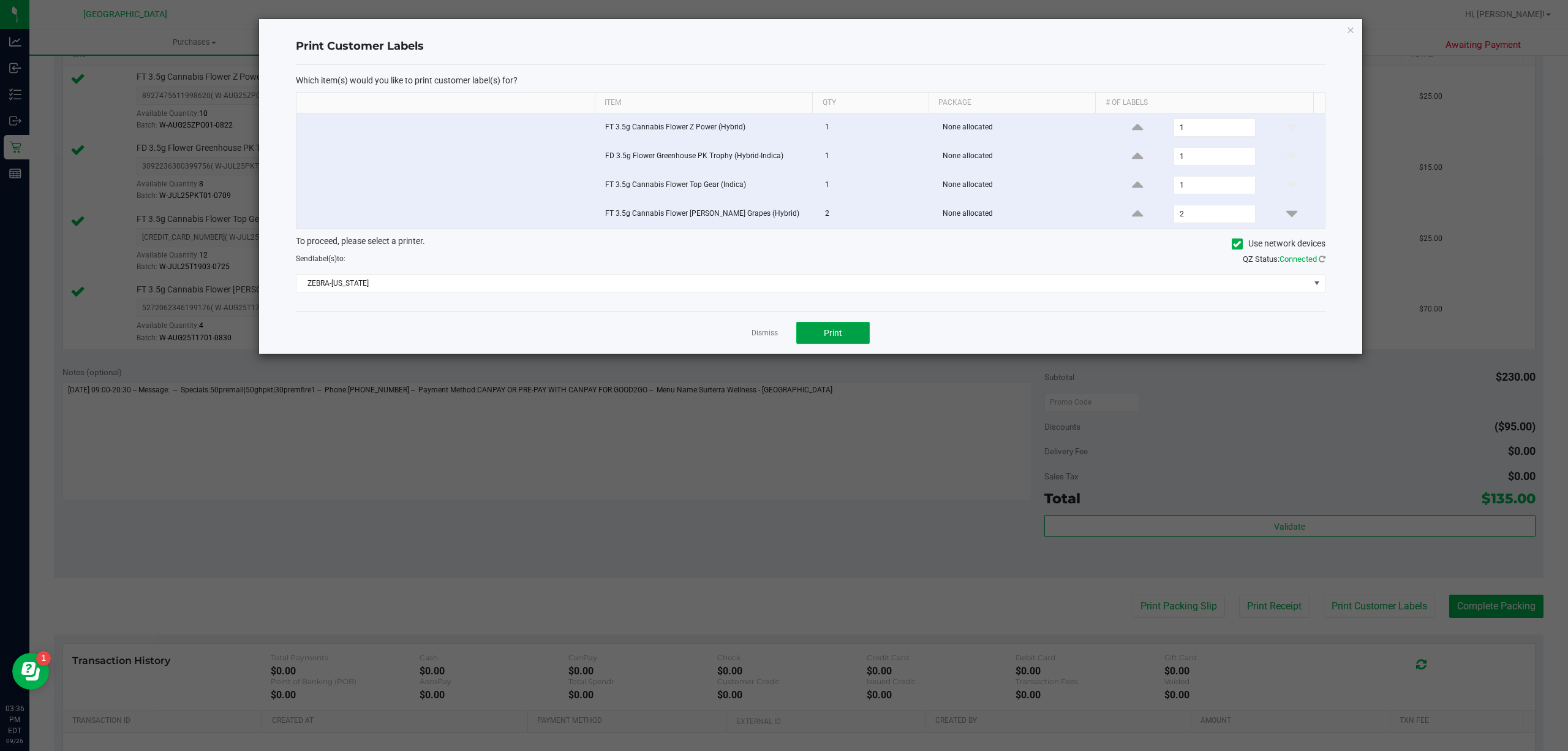
click at [846, 340] on button "Print" at bounding box center [833, 332] width 73 height 22
click at [763, 338] on link "Dismiss" at bounding box center [764, 332] width 26 height 10
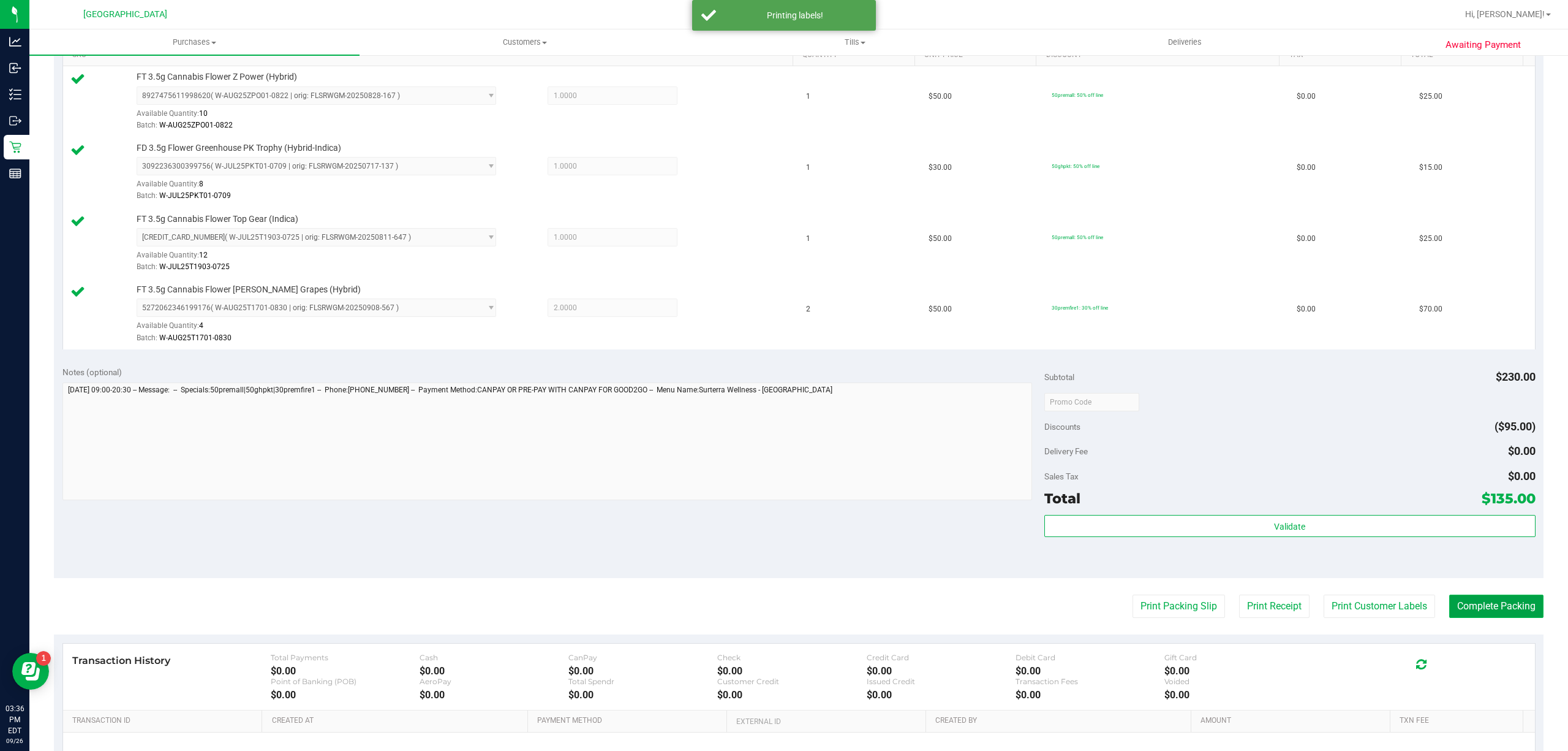
click at [1449, 608] on button "Complete Packing" at bounding box center [1496, 606] width 94 height 23
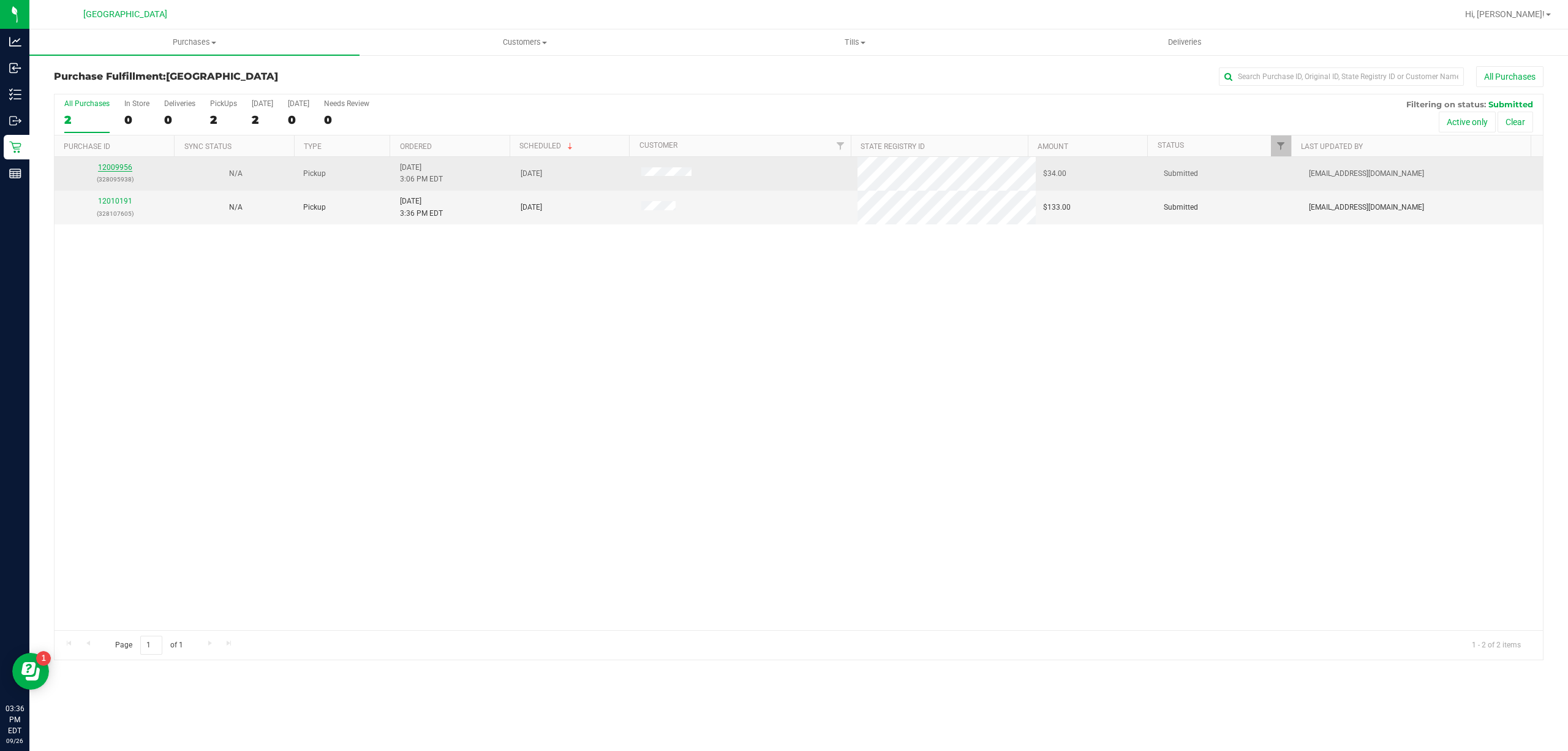
click at [118, 167] on link "12009956" at bounding box center [115, 167] width 34 height 9
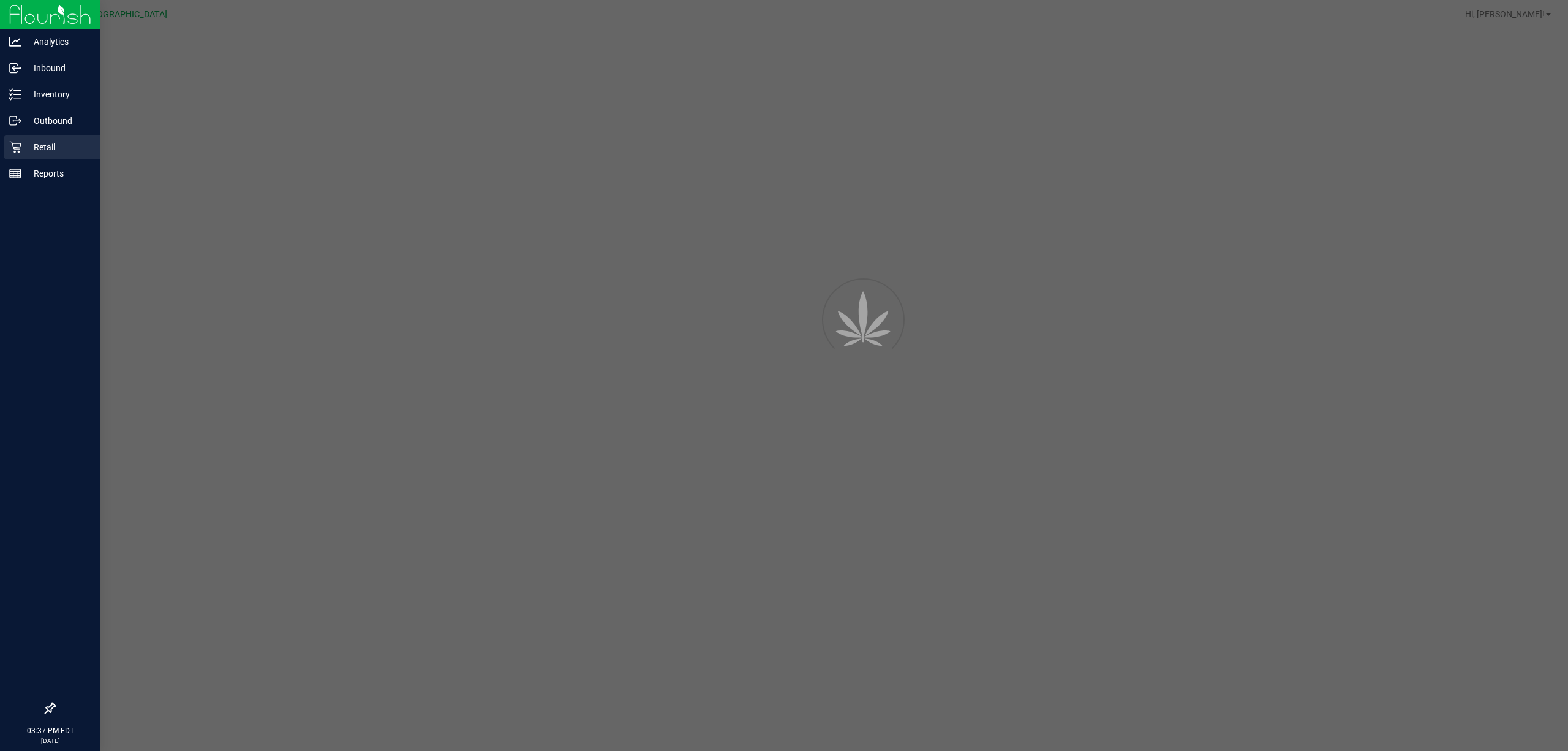
click at [40, 155] on div "Retail" at bounding box center [52, 147] width 96 height 24
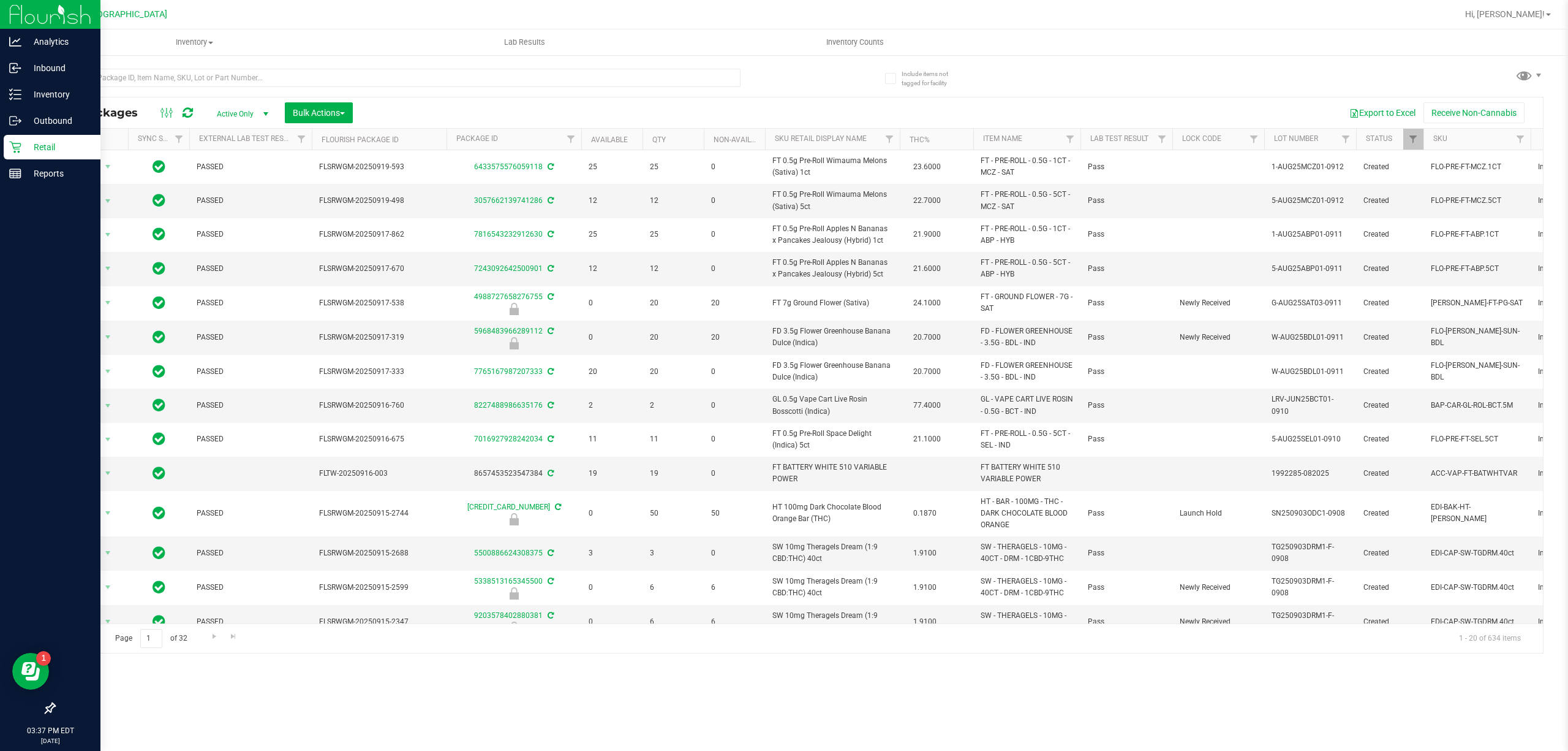
click at [59, 153] on p "Retail" at bounding box center [58, 147] width 73 height 15
click at [59, 150] on p "Retail" at bounding box center [58, 147] width 73 height 15
click at [28, 99] on p "Inventory" at bounding box center [58, 94] width 73 height 15
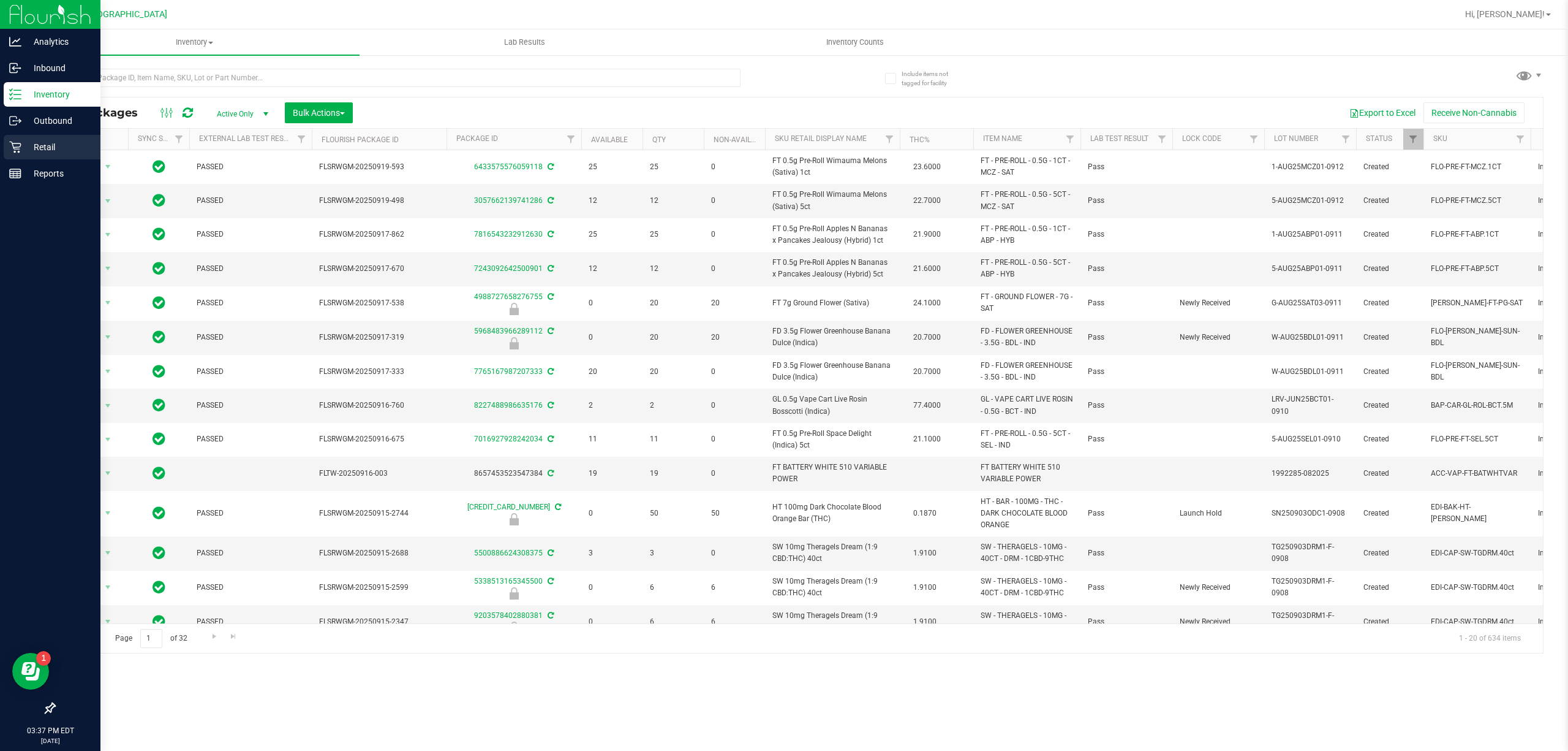
click at [37, 141] on p "Retail" at bounding box center [58, 147] width 73 height 15
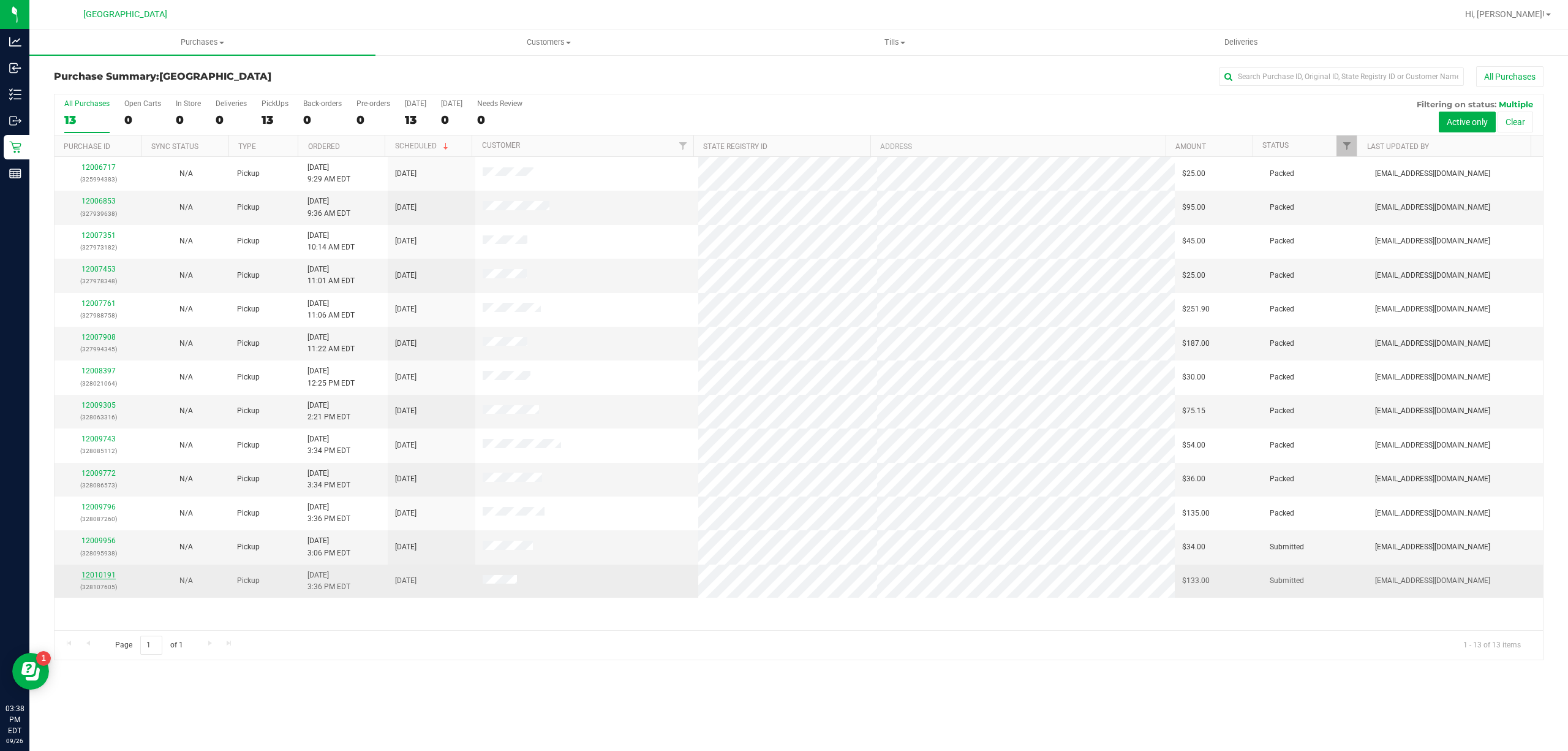
click at [99, 575] on link "12010191" at bounding box center [99, 574] width 34 height 9
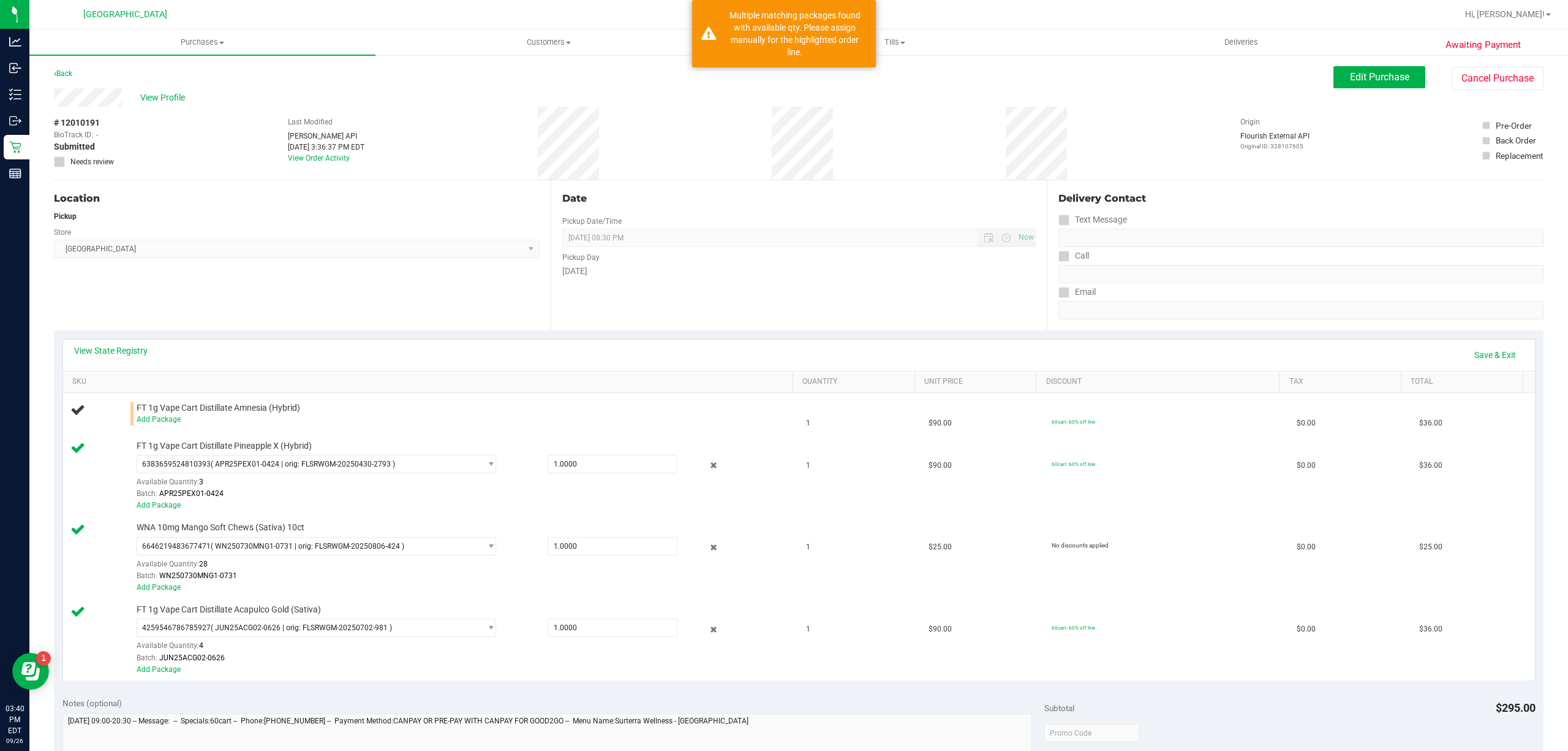
click at [1479, 340] on div "View State Registry Save & Exit" at bounding box center [799, 355] width 1472 height 31
click at [1483, 353] on link "Save & Exit" at bounding box center [1495, 355] width 58 height 21
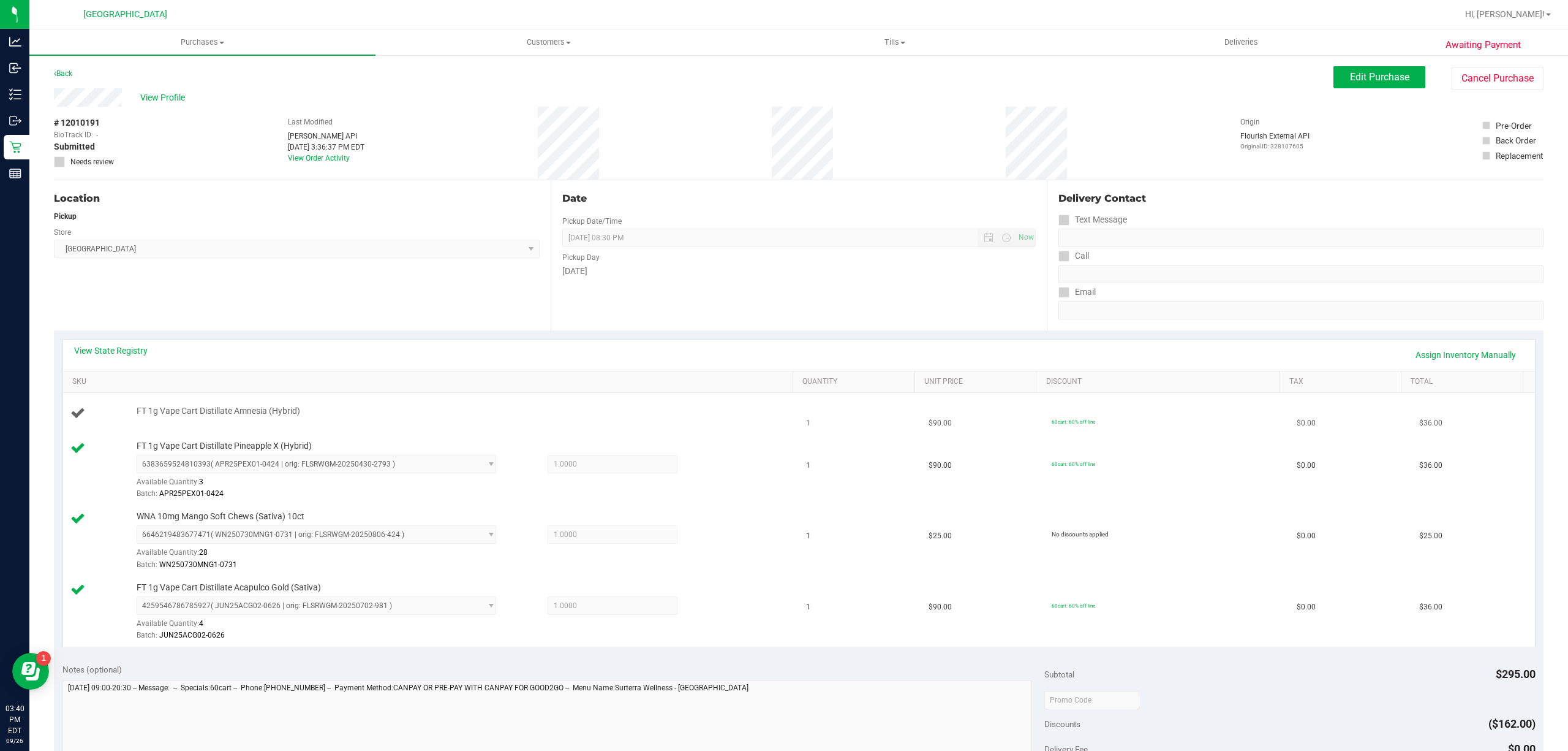
click at [263, 410] on span "FT 1g Vape Cart Distillate Amnesia (Hybrid)" at bounding box center [218, 411] width 164 height 12
click at [265, 409] on span "FT 1g Vape Cart Distillate Amnesia (Hybrid)" at bounding box center [218, 411] width 164 height 12
click at [265, 408] on span "FT 1g Vape Cart Distillate Amnesia (Hybrid)" at bounding box center [218, 411] width 164 height 12
copy div "FT 1g Vape Cart Distillate Amnesia (Hybrid)"
click at [515, 345] on div "View State Registry Assign Inventory Manually" at bounding box center [799, 355] width 1450 height 21
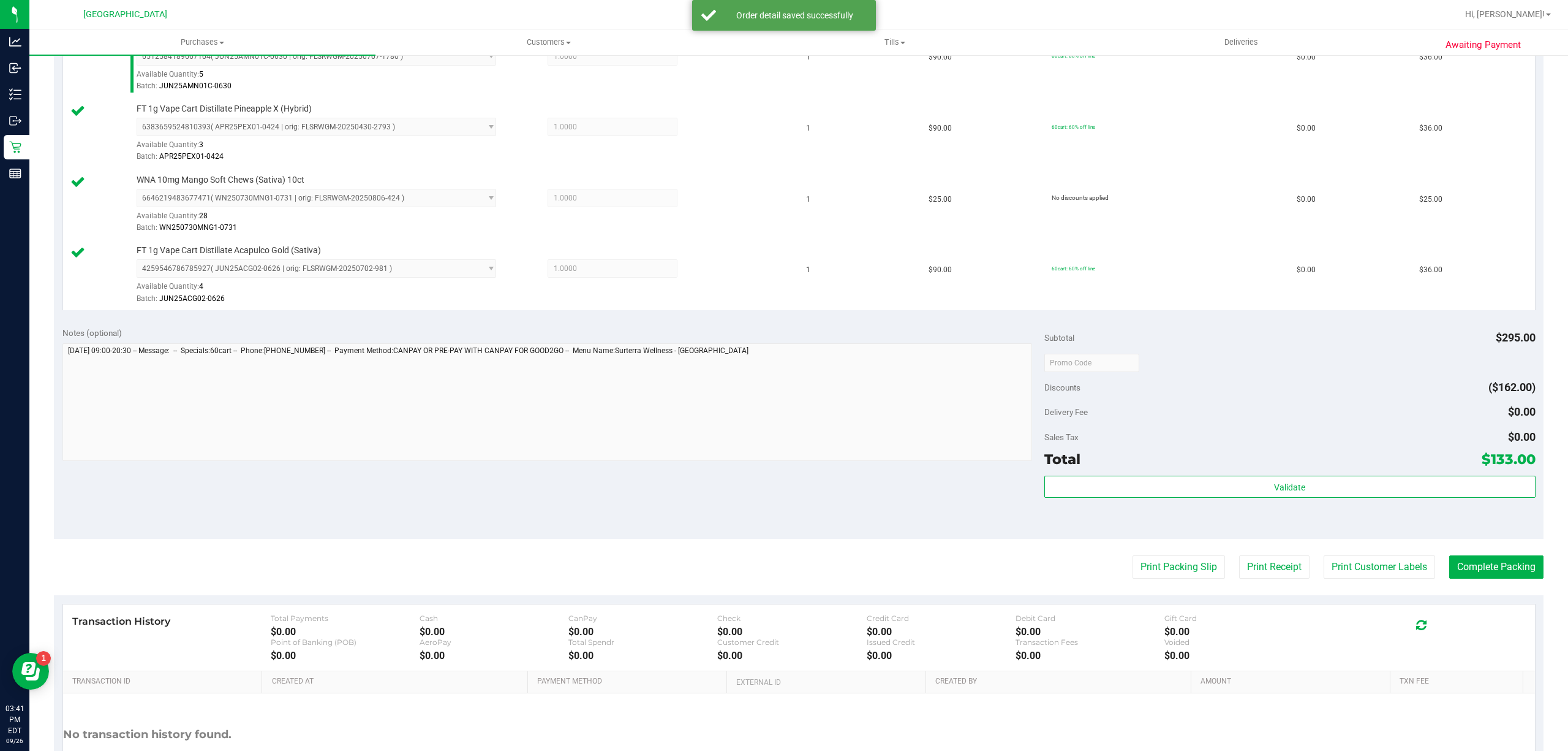
scroll to position [408, 0]
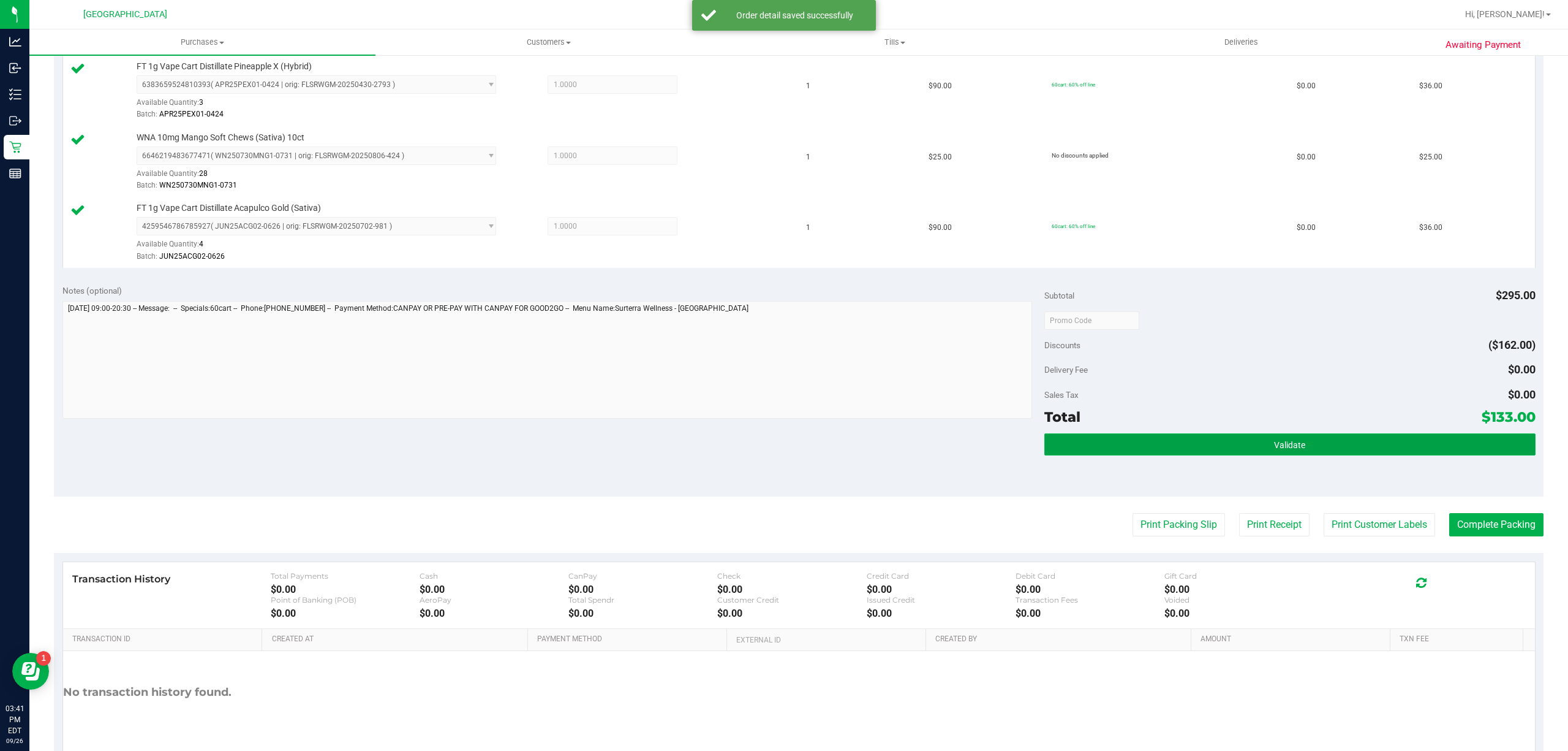
click at [1130, 452] on button "Validate" at bounding box center [1289, 444] width 491 height 22
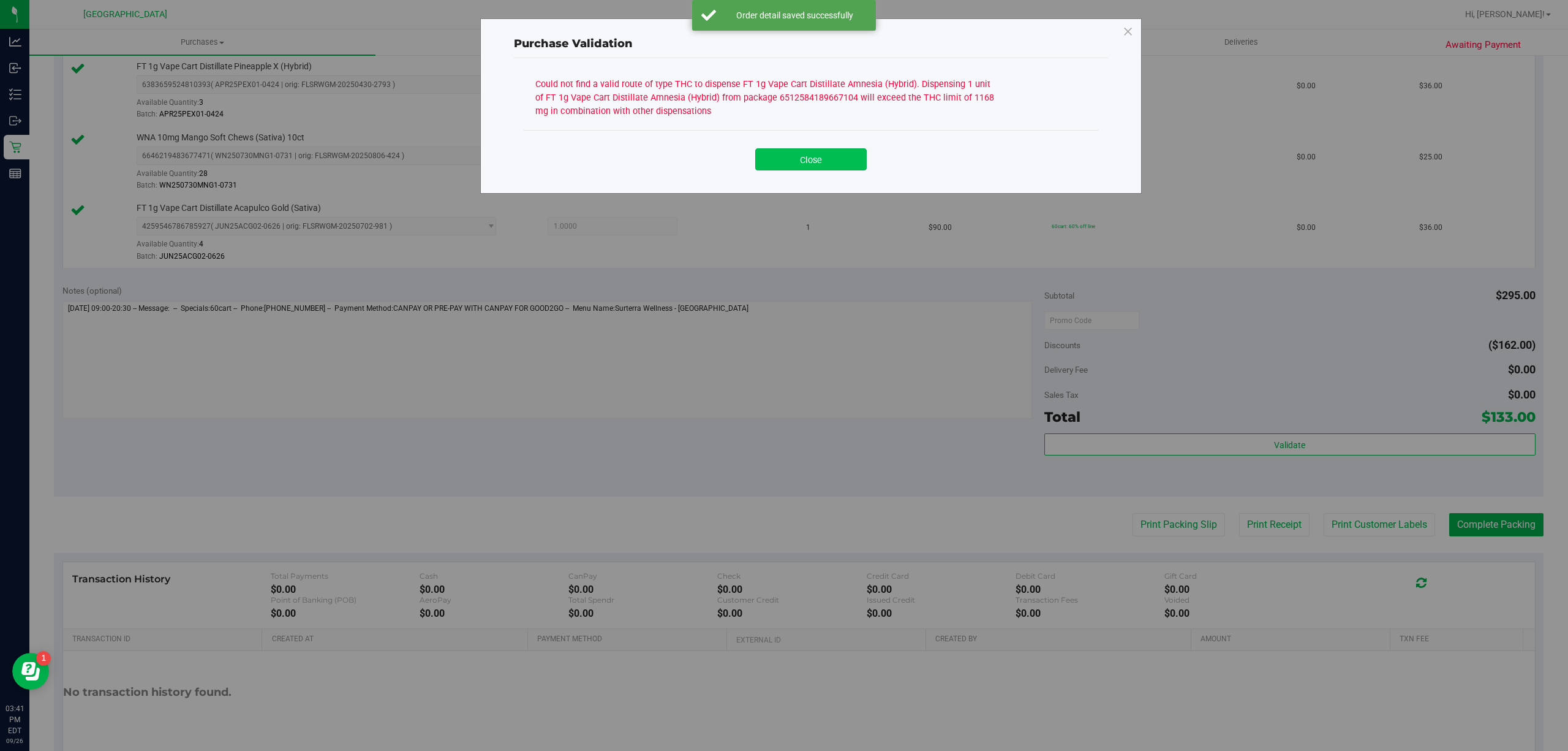
click at [777, 154] on button "Close" at bounding box center [811, 159] width 111 height 22
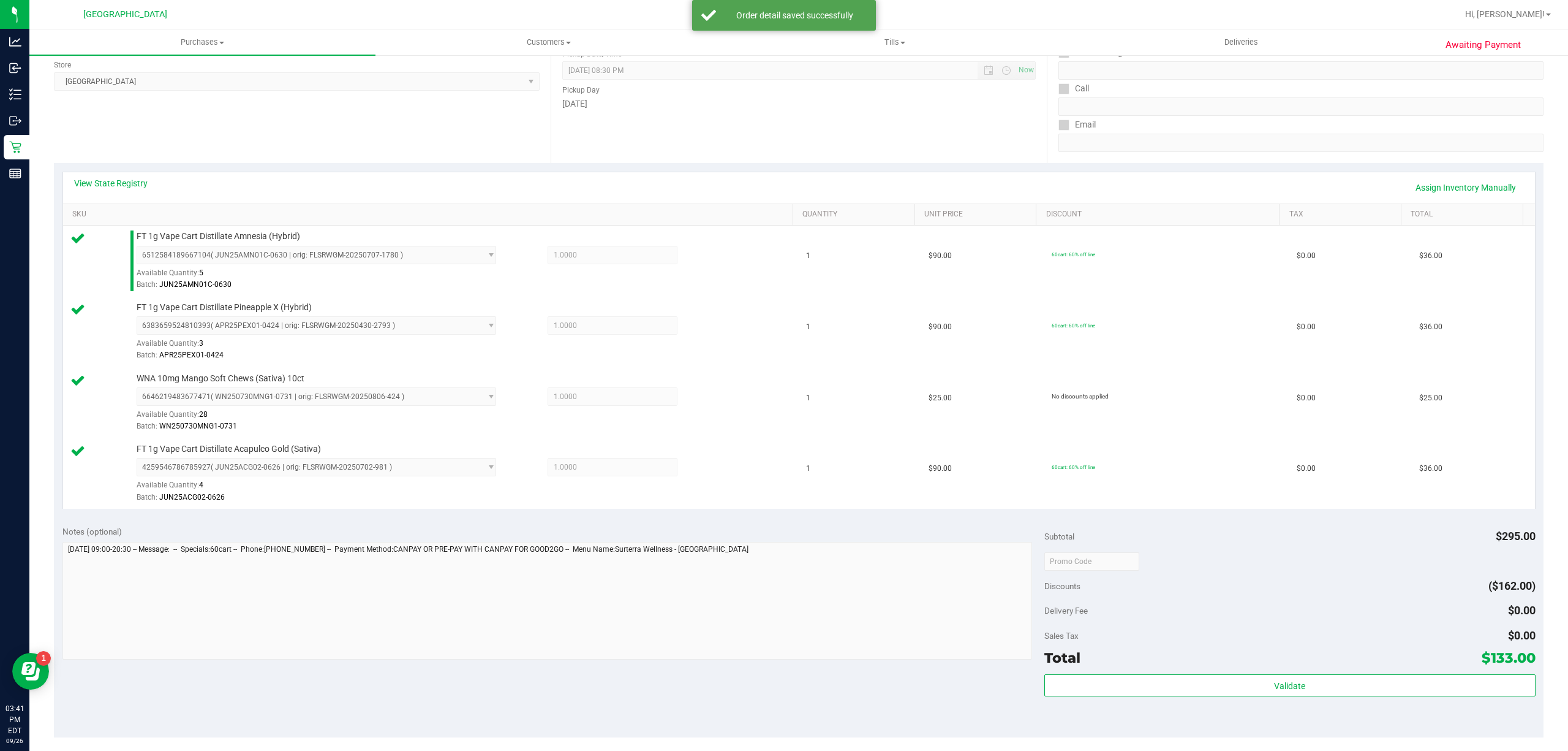
scroll to position [163, 0]
click at [131, 198] on div "View State Registry Assign Inventory Manually" at bounding box center [799, 192] width 1450 height 21
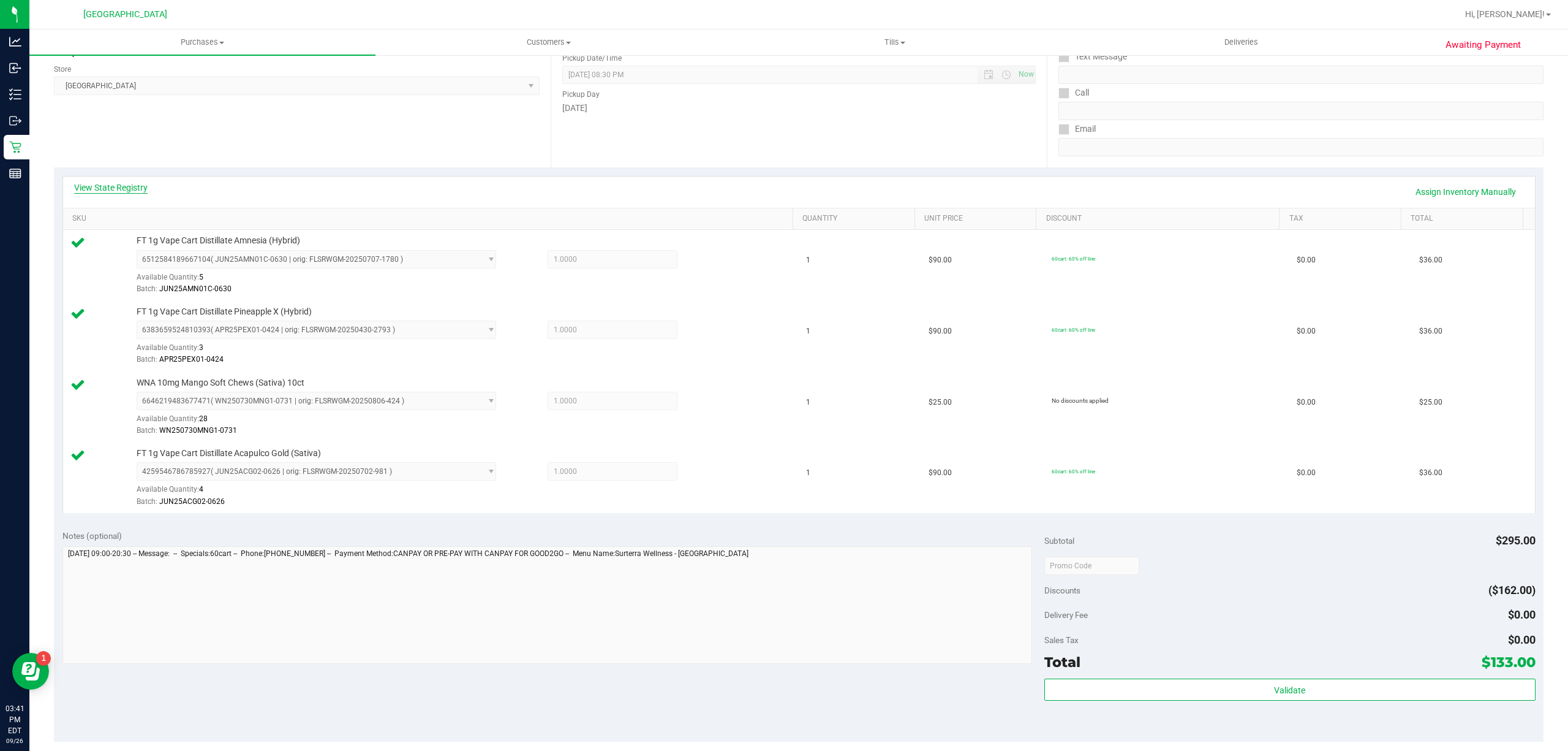
click at [135, 185] on link "View State Registry" at bounding box center [111, 188] width 73 height 12
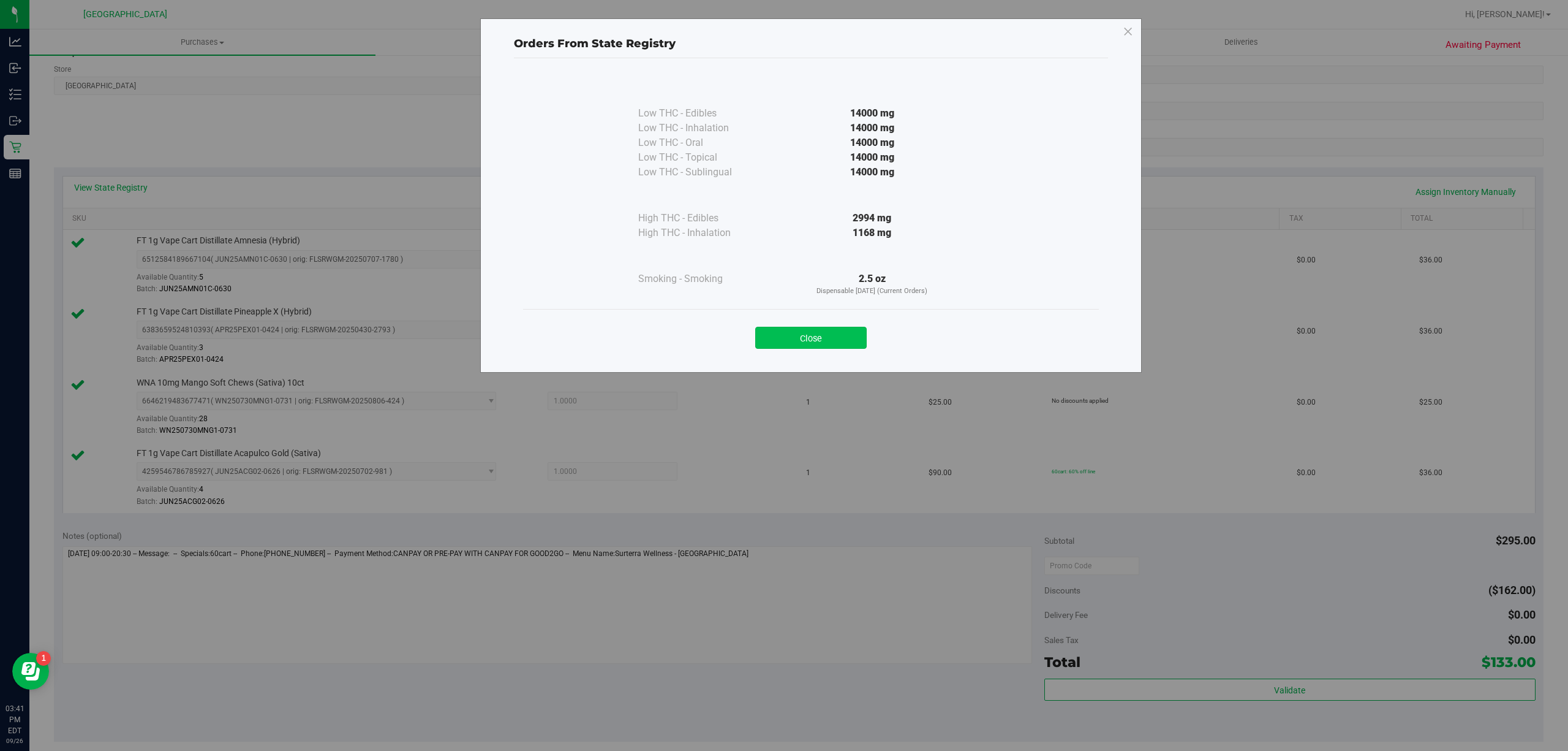
click at [834, 332] on button "Close" at bounding box center [811, 338] width 111 height 22
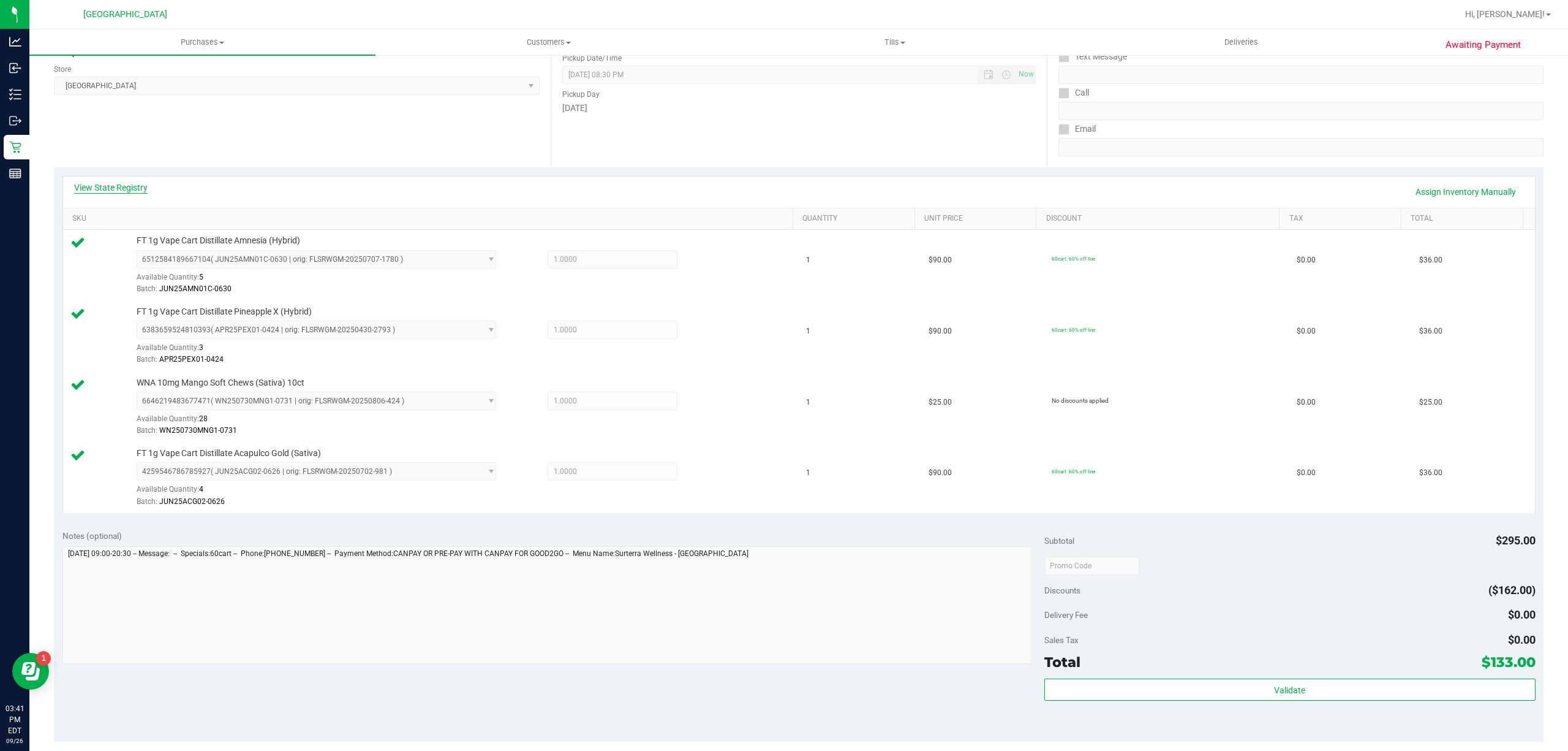
click at [140, 190] on link "View State Registry" at bounding box center [111, 188] width 73 height 12
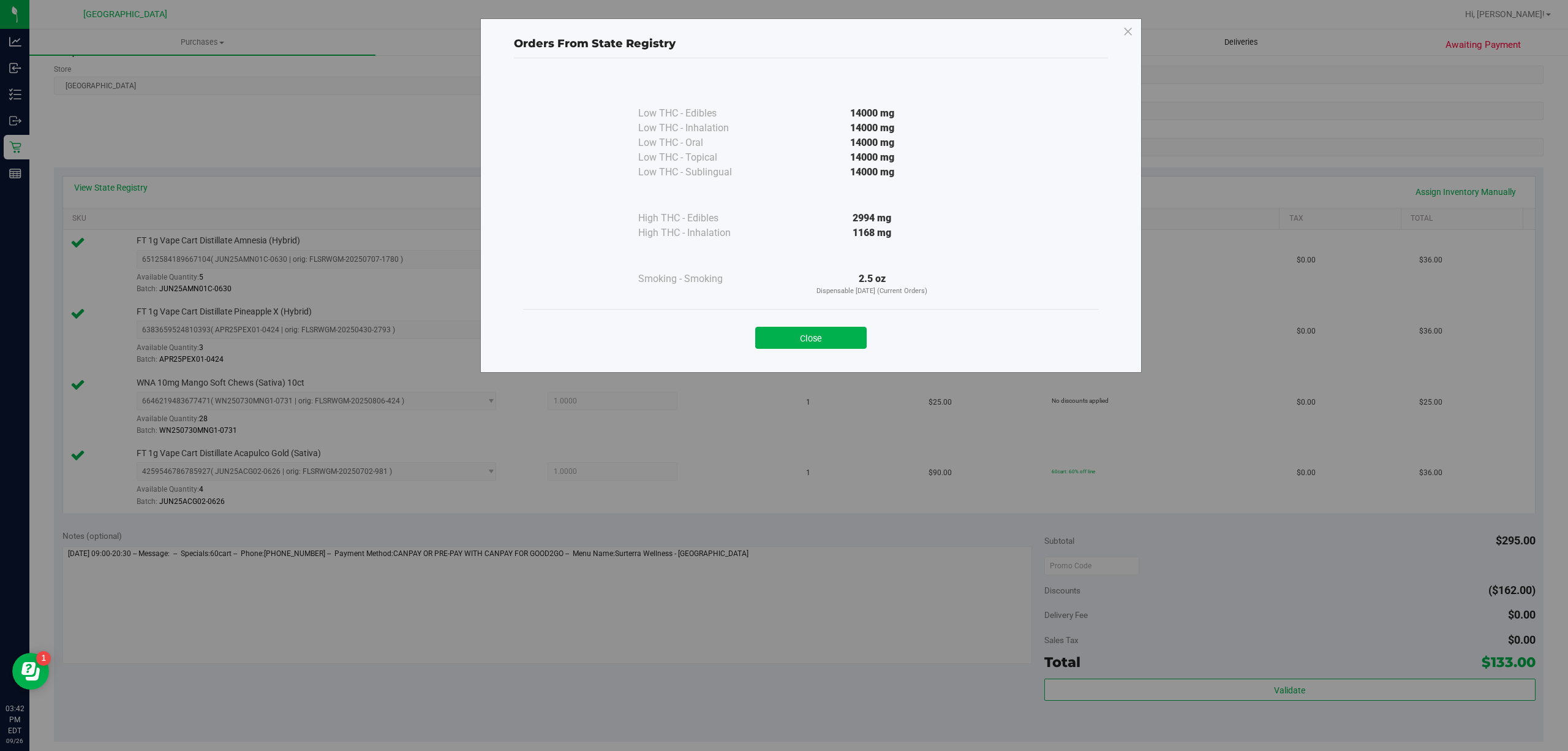
click at [1123, 39] on icon at bounding box center [1128, 31] width 11 height 20
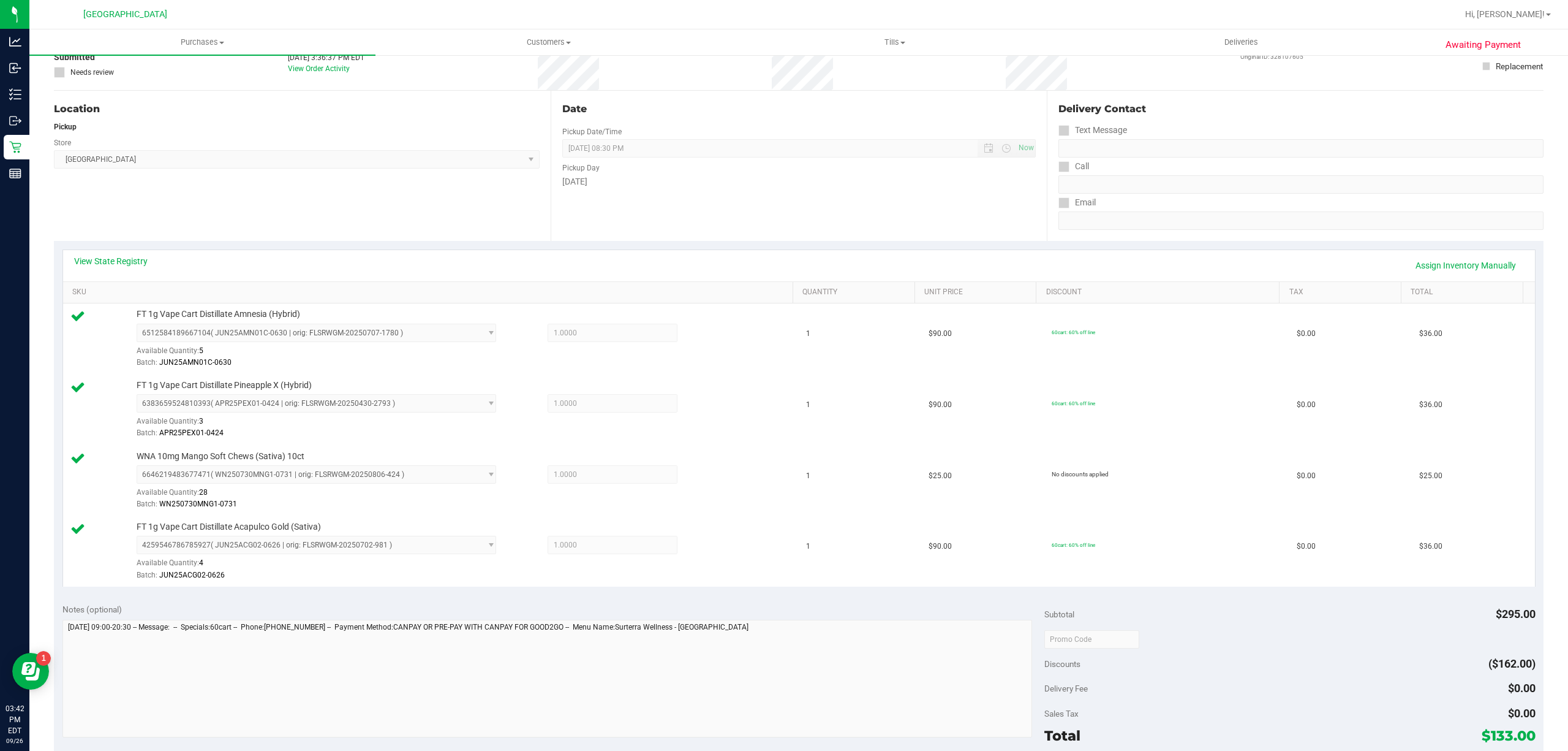
scroll to position [0, 0]
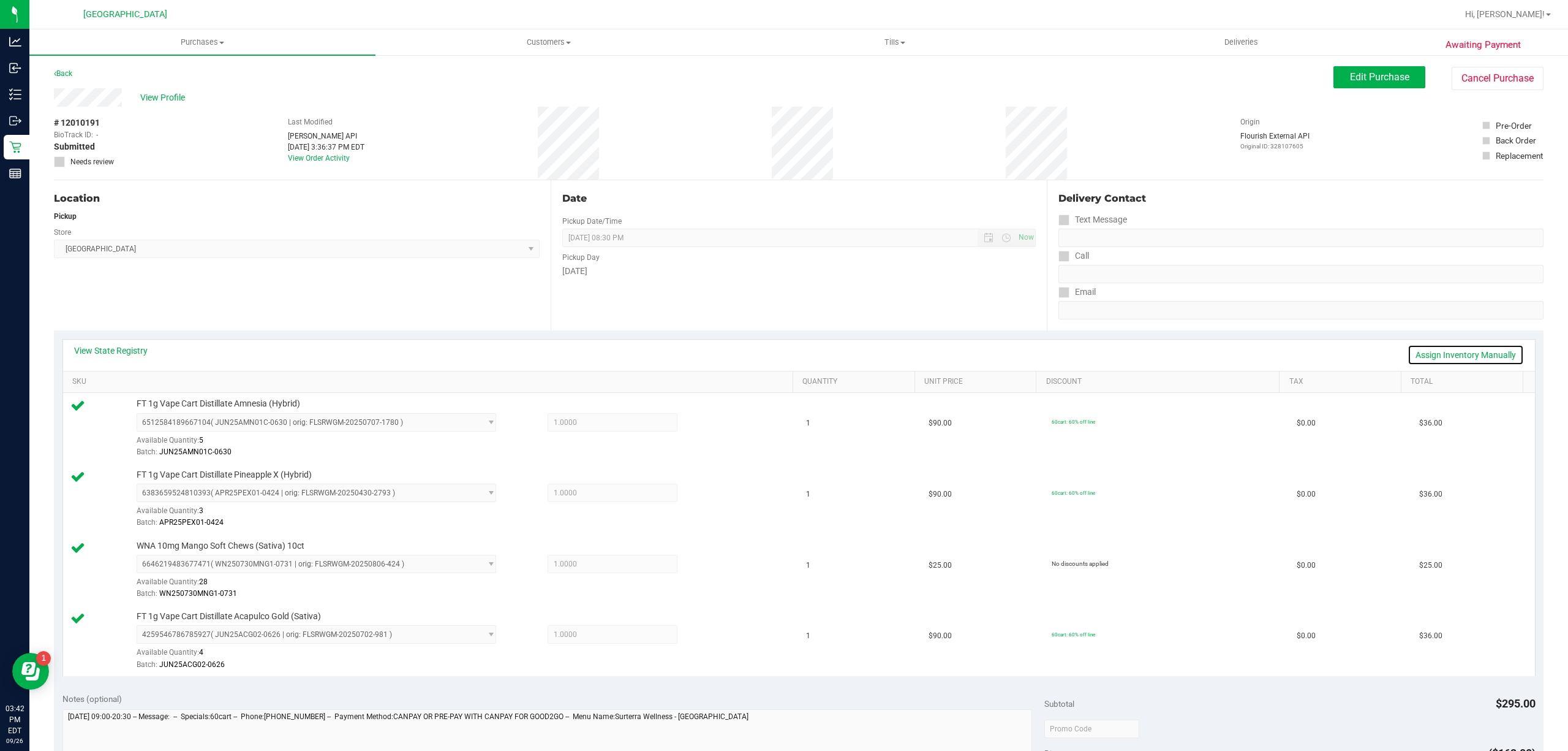
click at [1431, 348] on link "Assign Inventory Manually" at bounding box center [1465, 355] width 116 height 21
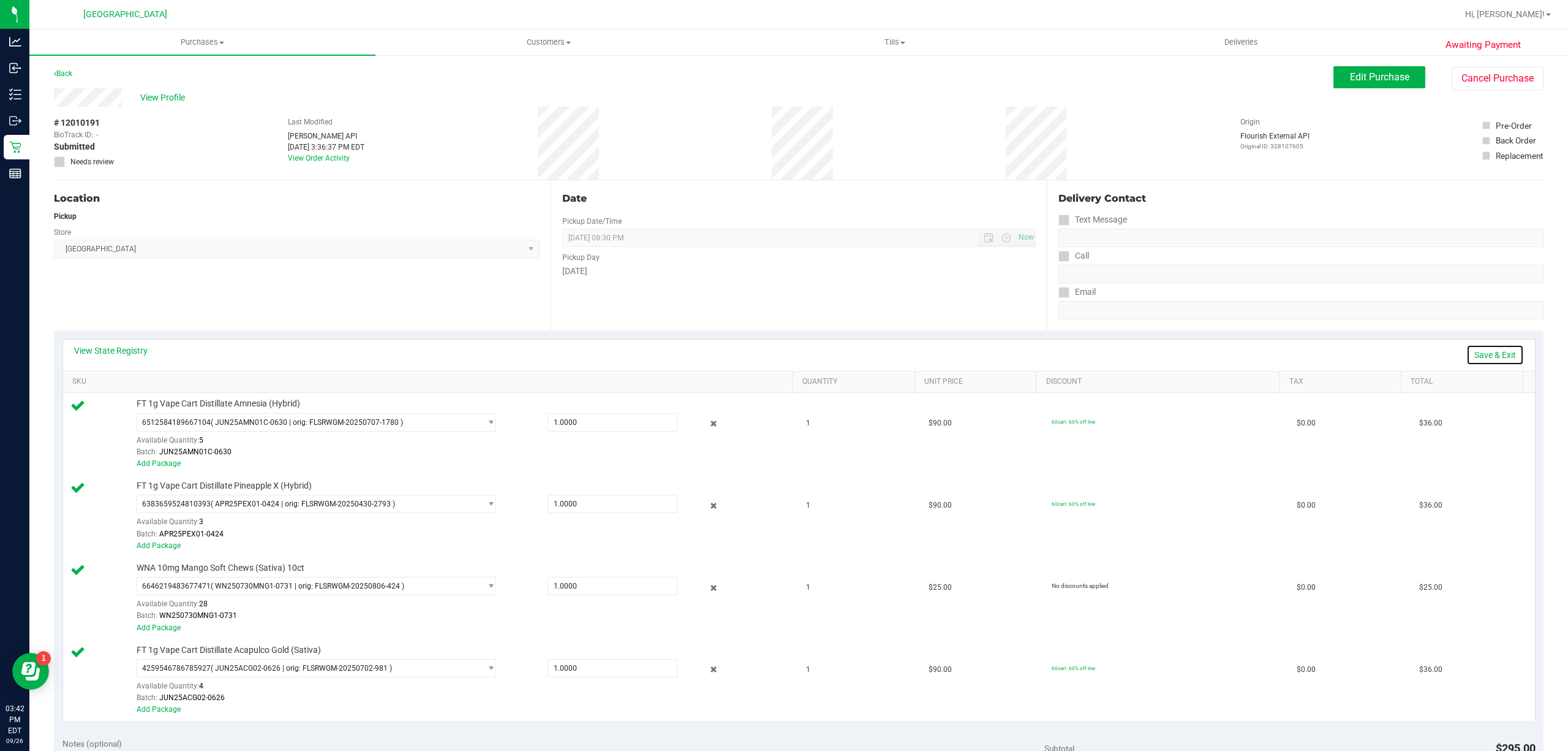
click at [1499, 353] on link "Save & Exit" at bounding box center [1495, 355] width 58 height 21
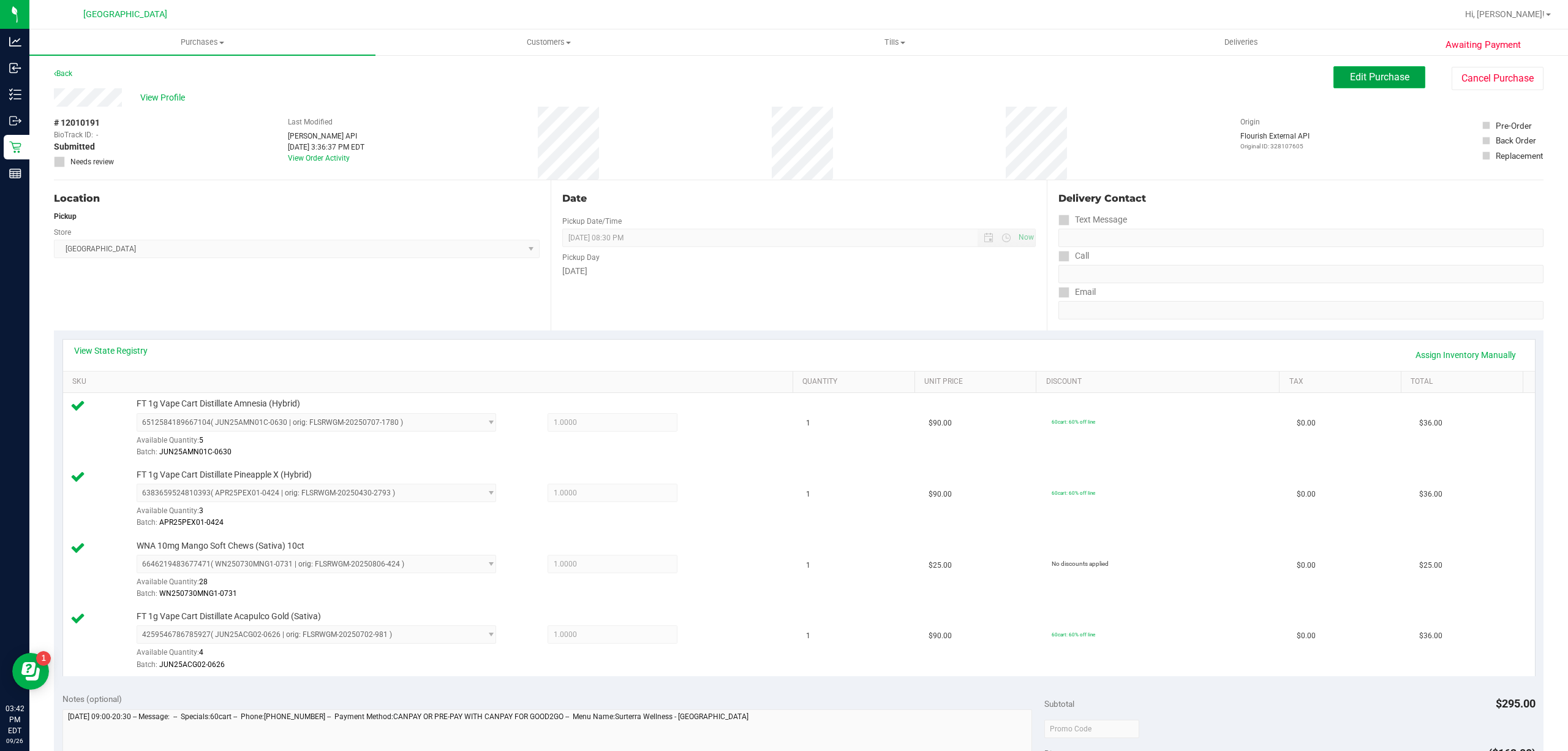
click at [1372, 84] on button "Edit Purchase" at bounding box center [1379, 77] width 92 height 22
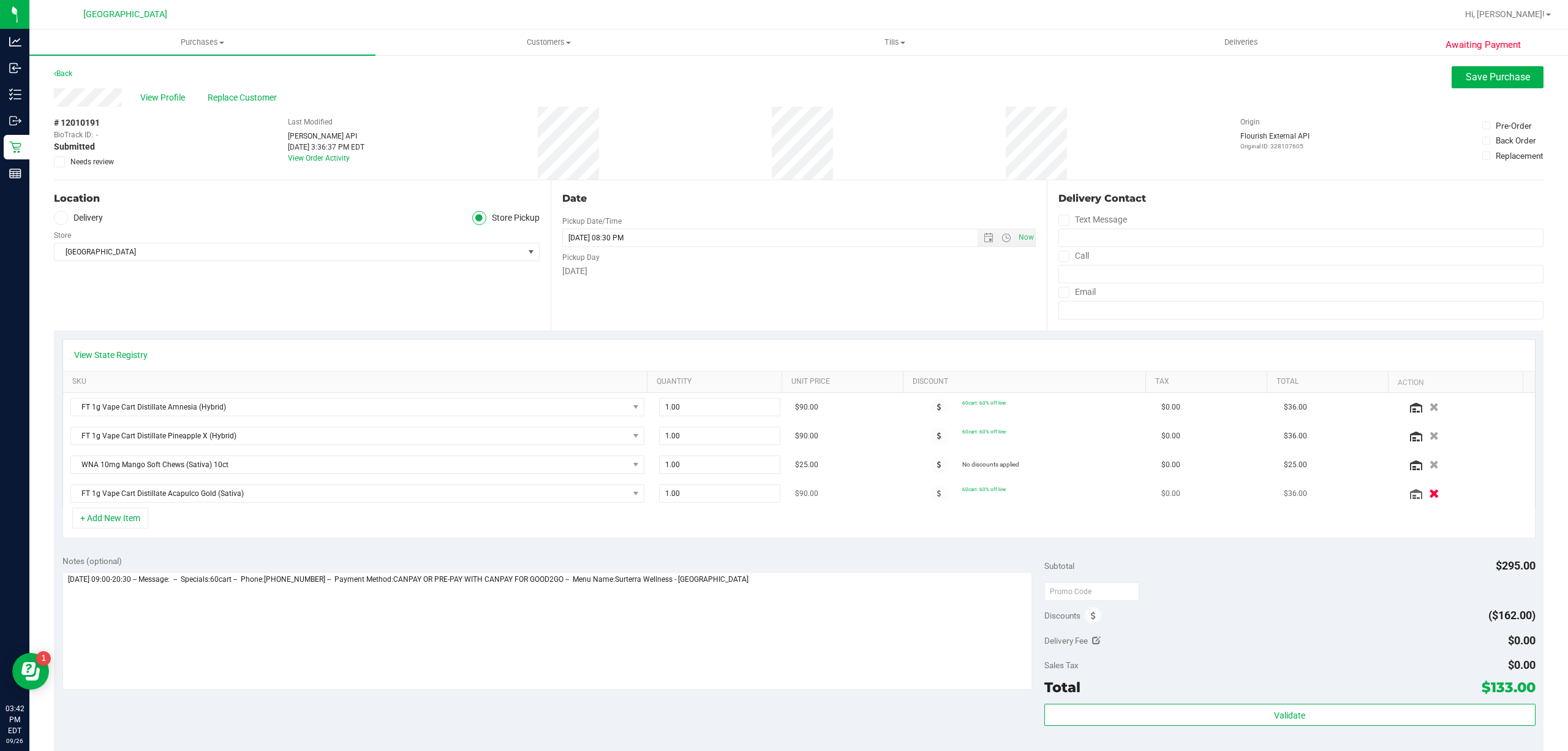
click at [1429, 495] on icon "button" at bounding box center [1434, 494] width 10 height 10
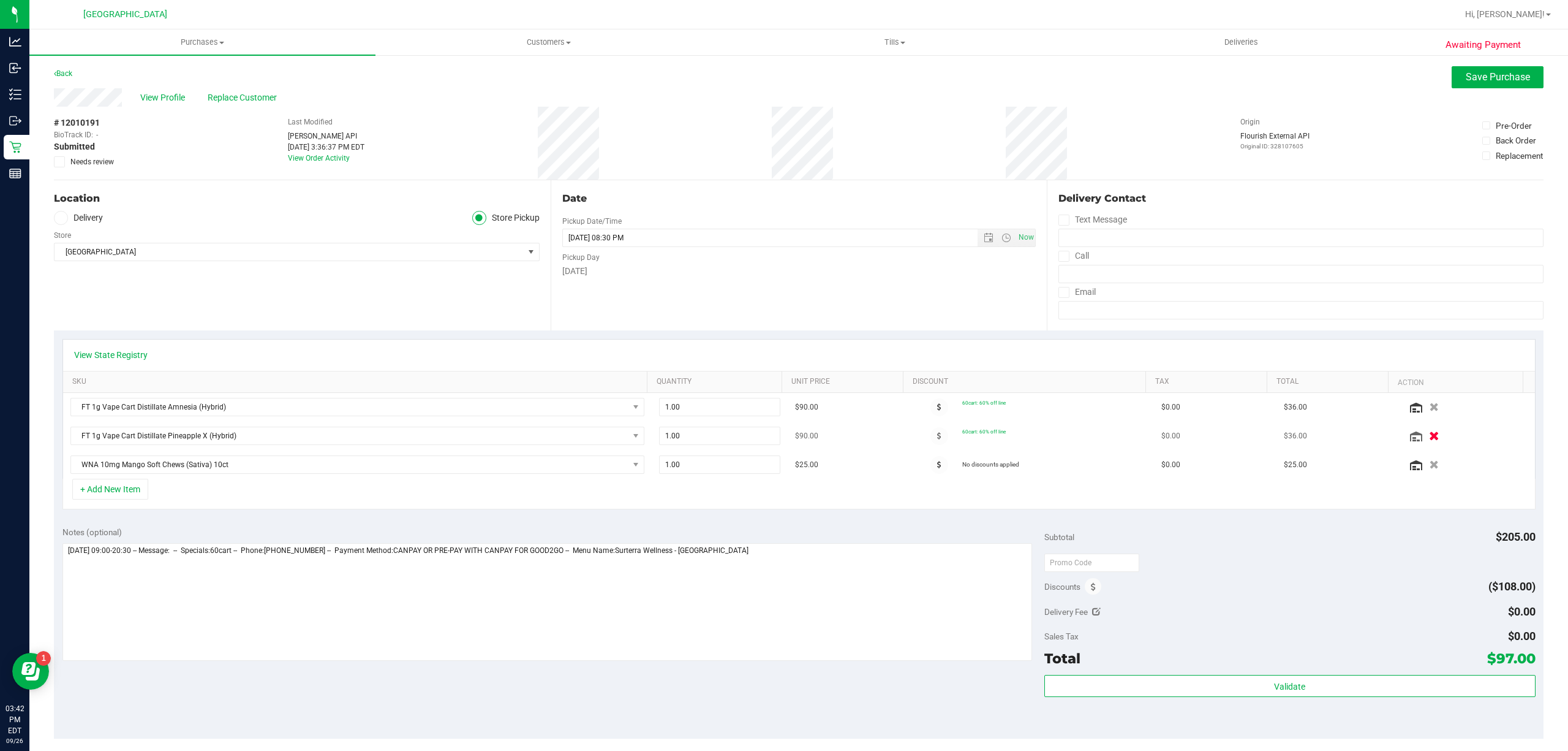
click at [1429, 434] on icon "button" at bounding box center [1434, 436] width 10 height 10
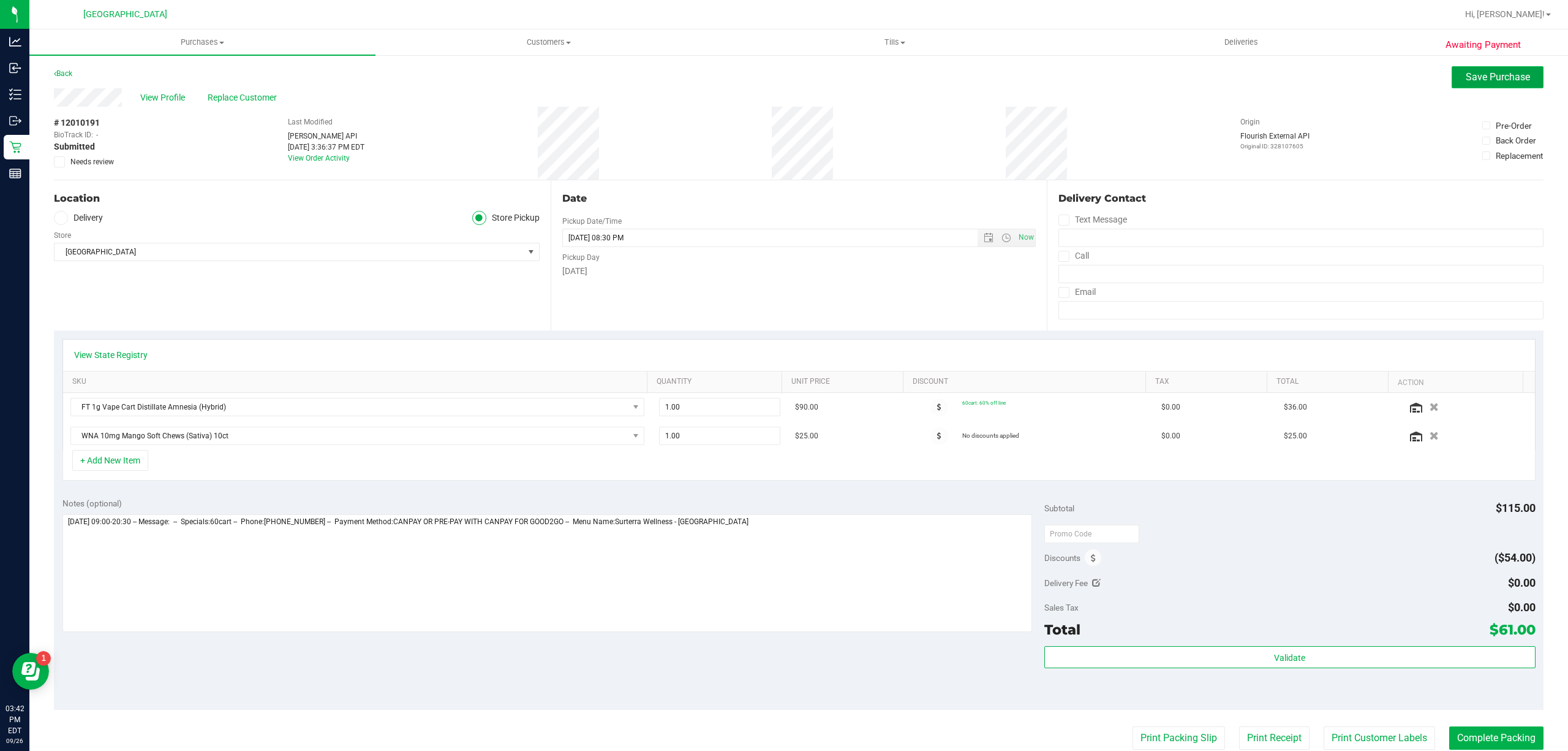
click at [1510, 82] on span "Save Purchase" at bounding box center [1498, 77] width 65 height 12
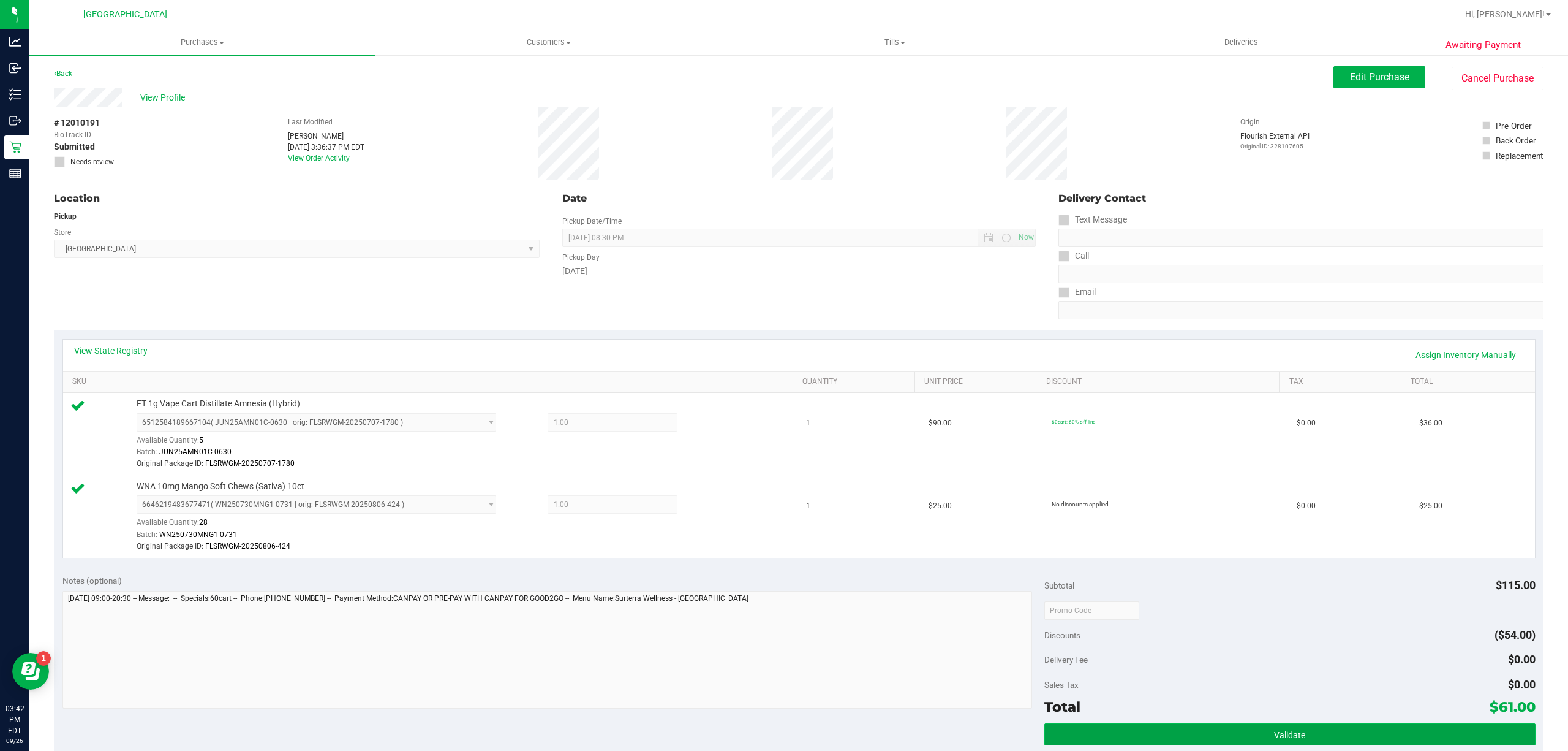
click at [1277, 737] on span "Validate" at bounding box center [1289, 735] width 31 height 10
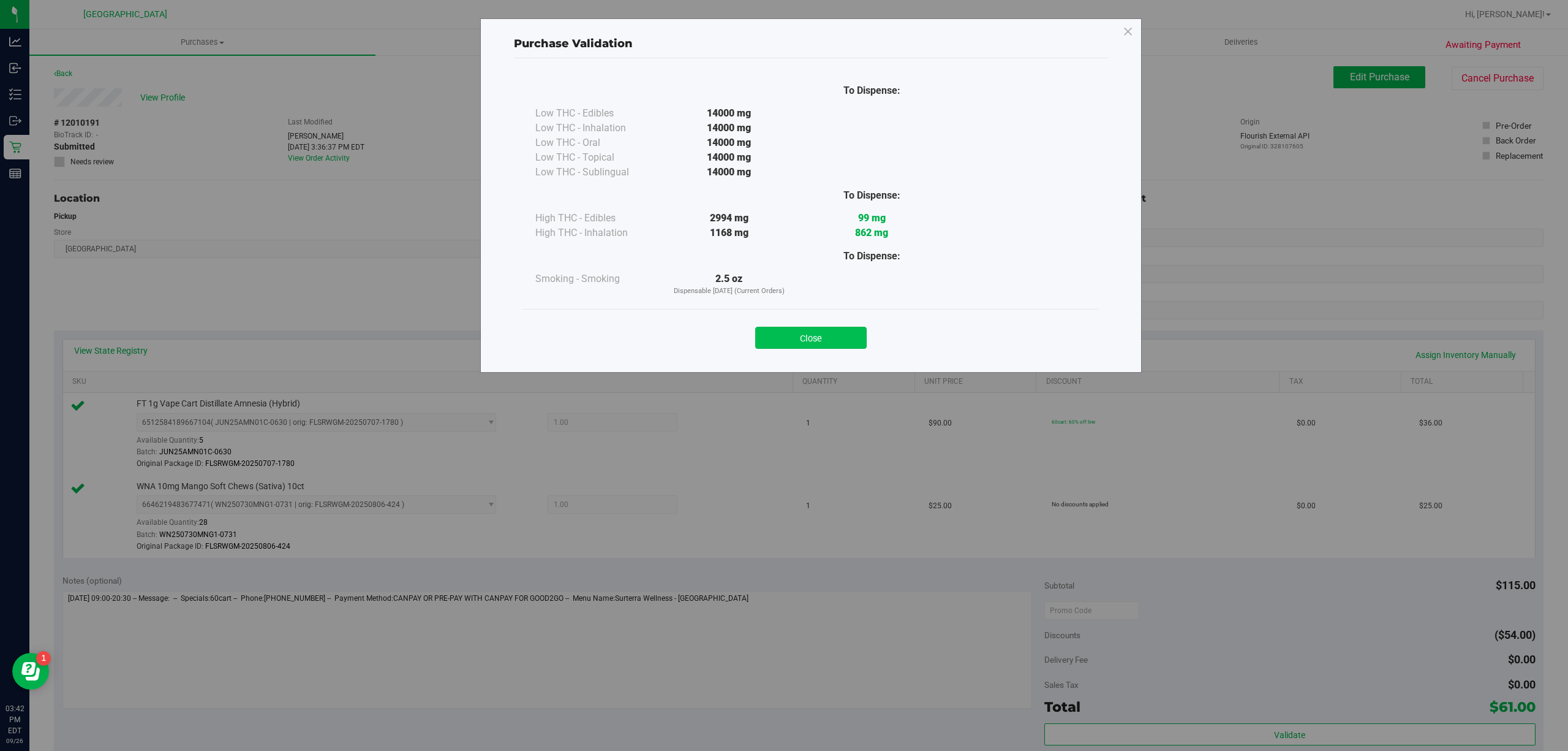
click at [816, 340] on button "Close" at bounding box center [811, 338] width 111 height 22
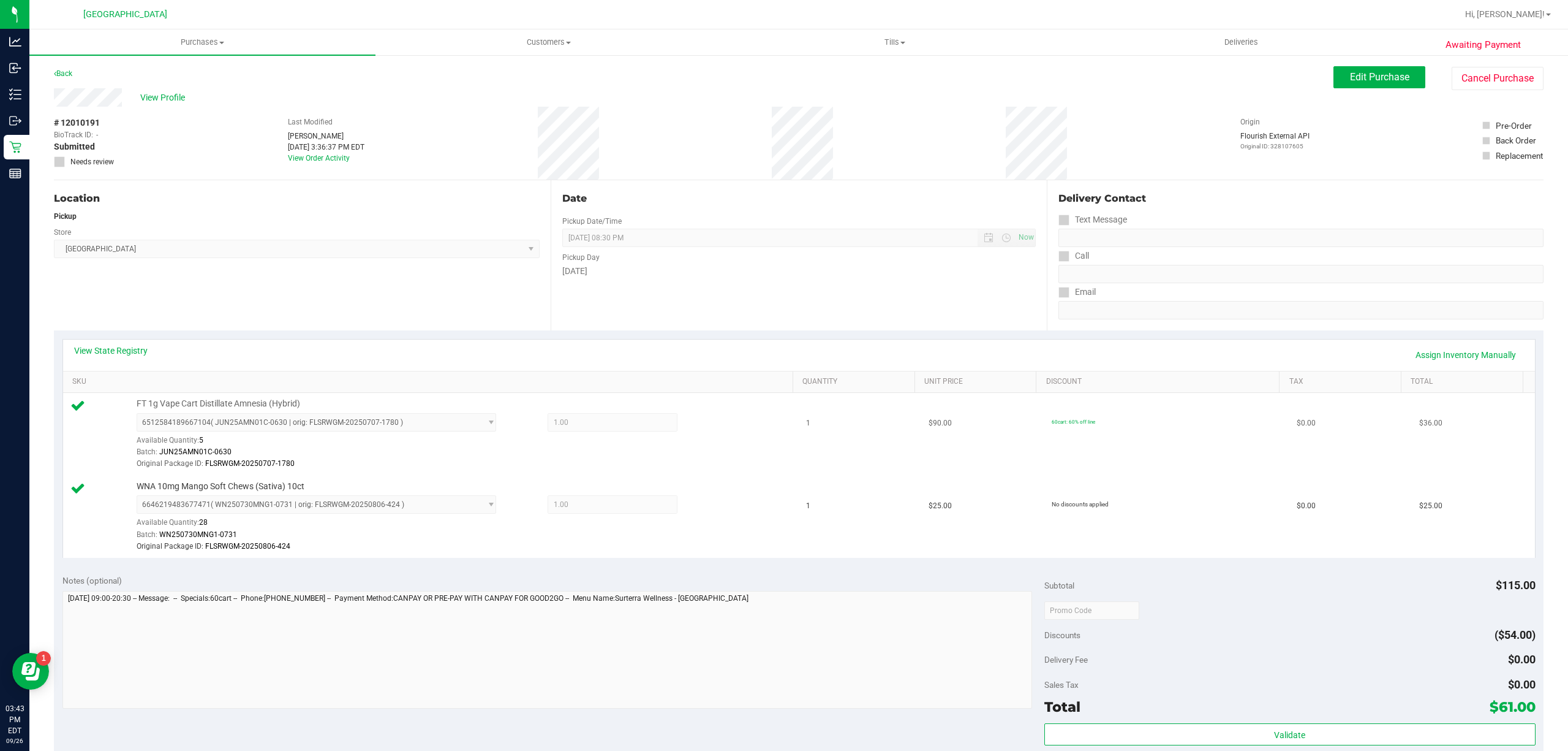
click at [900, 455] on td "1" at bounding box center [860, 434] width 122 height 83
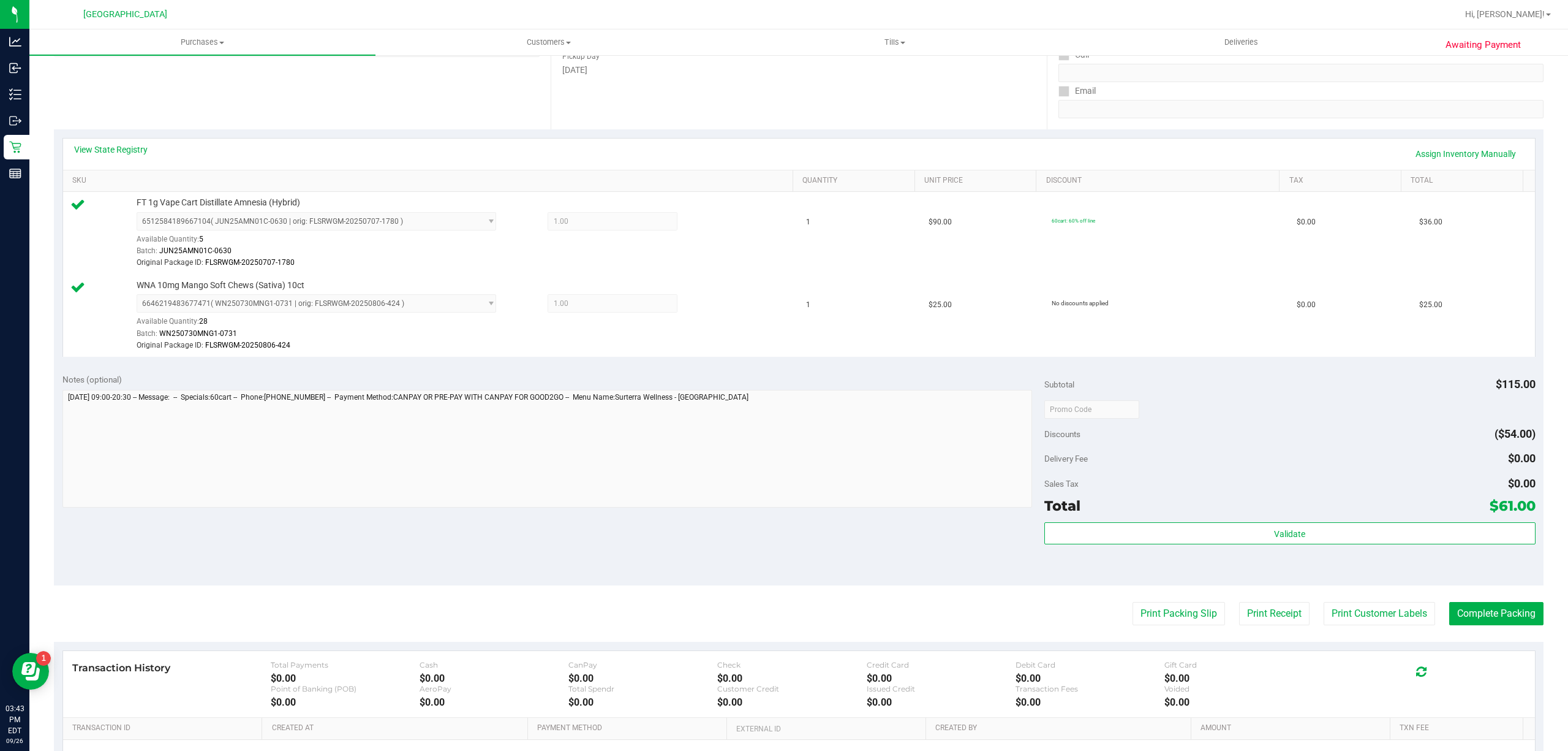
scroll to position [348, 0]
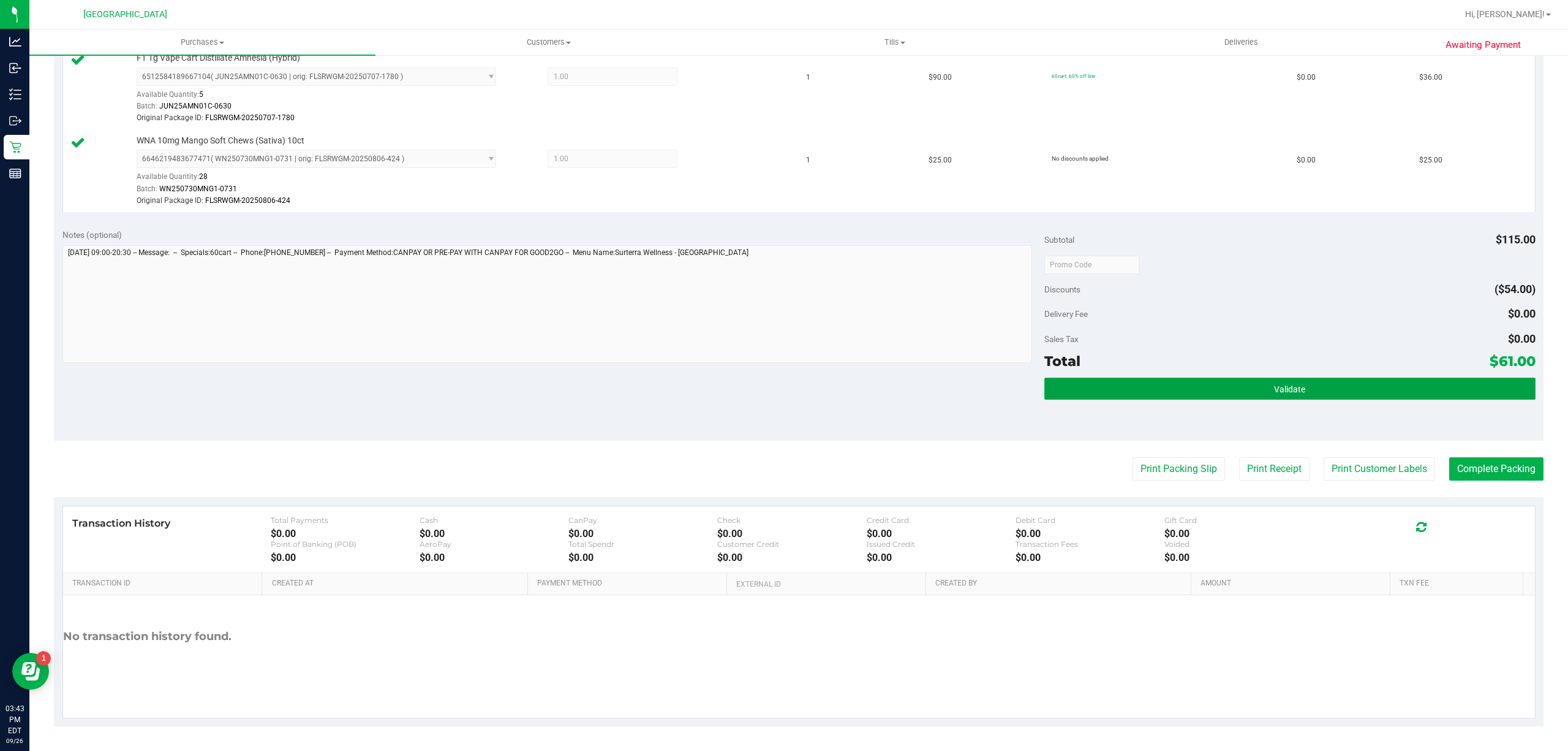
click at [1260, 393] on button "Validate" at bounding box center [1289, 388] width 491 height 22
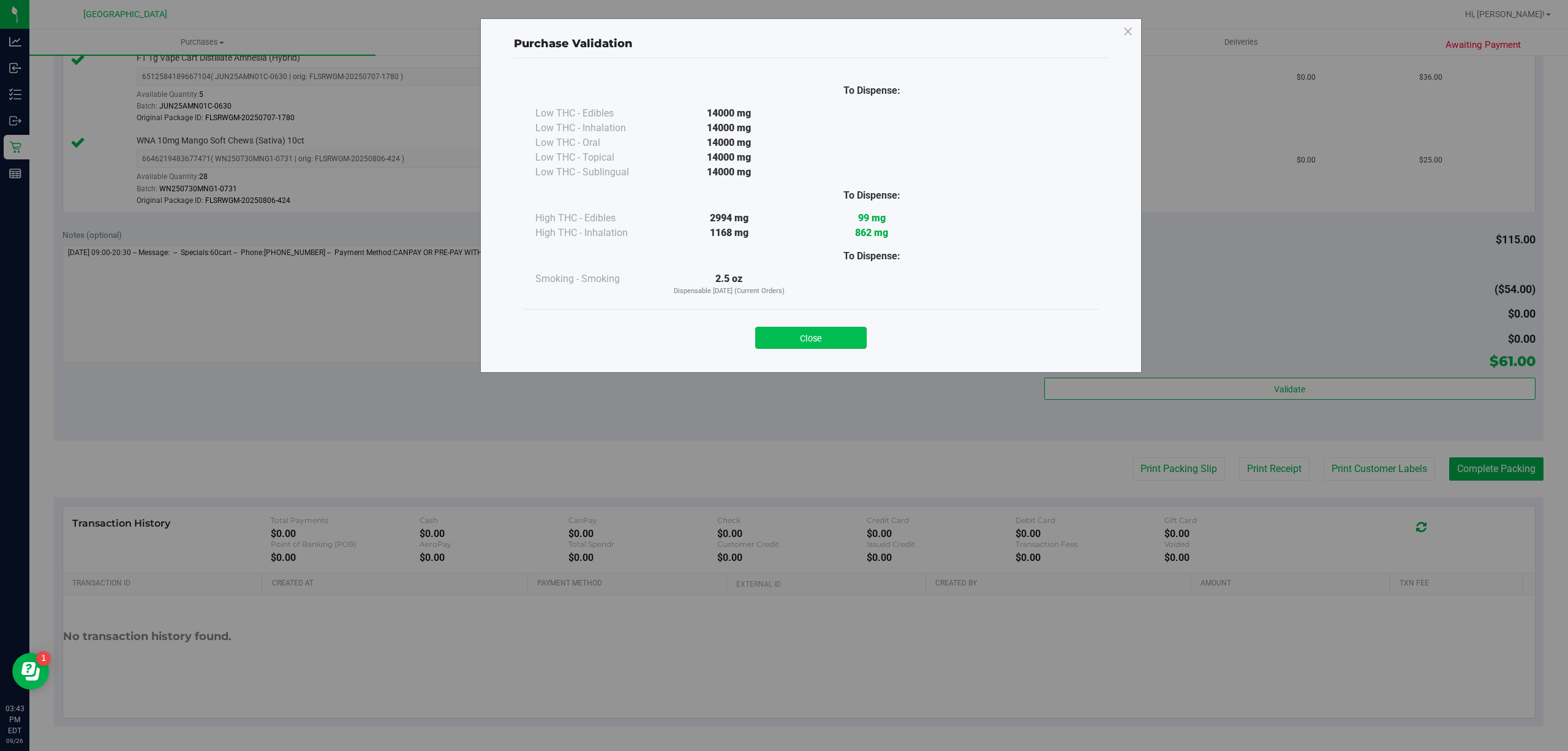
click at [841, 347] on button "Close" at bounding box center [811, 338] width 111 height 22
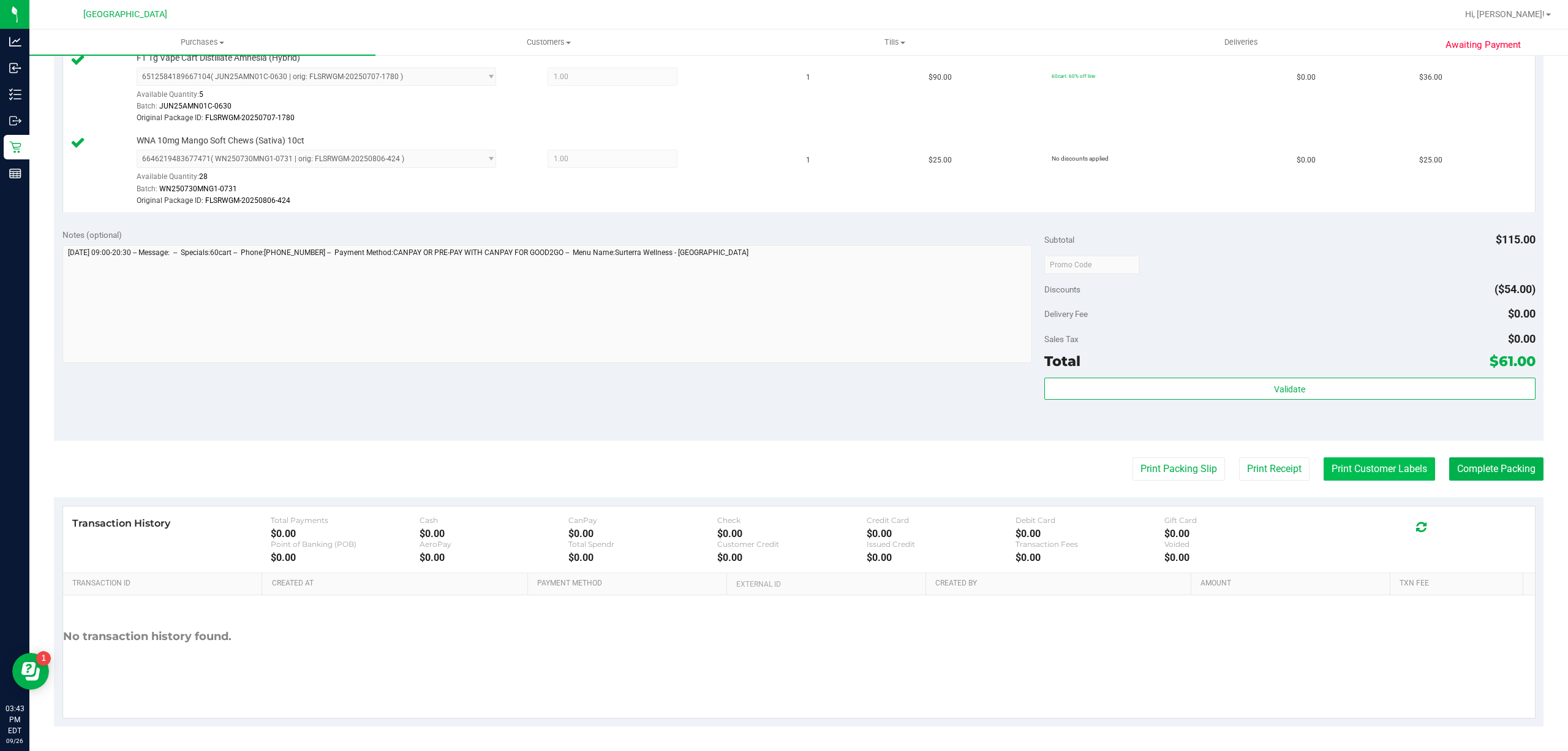
click at [1365, 464] on button "Print Customer Labels" at bounding box center [1379, 469] width 111 height 23
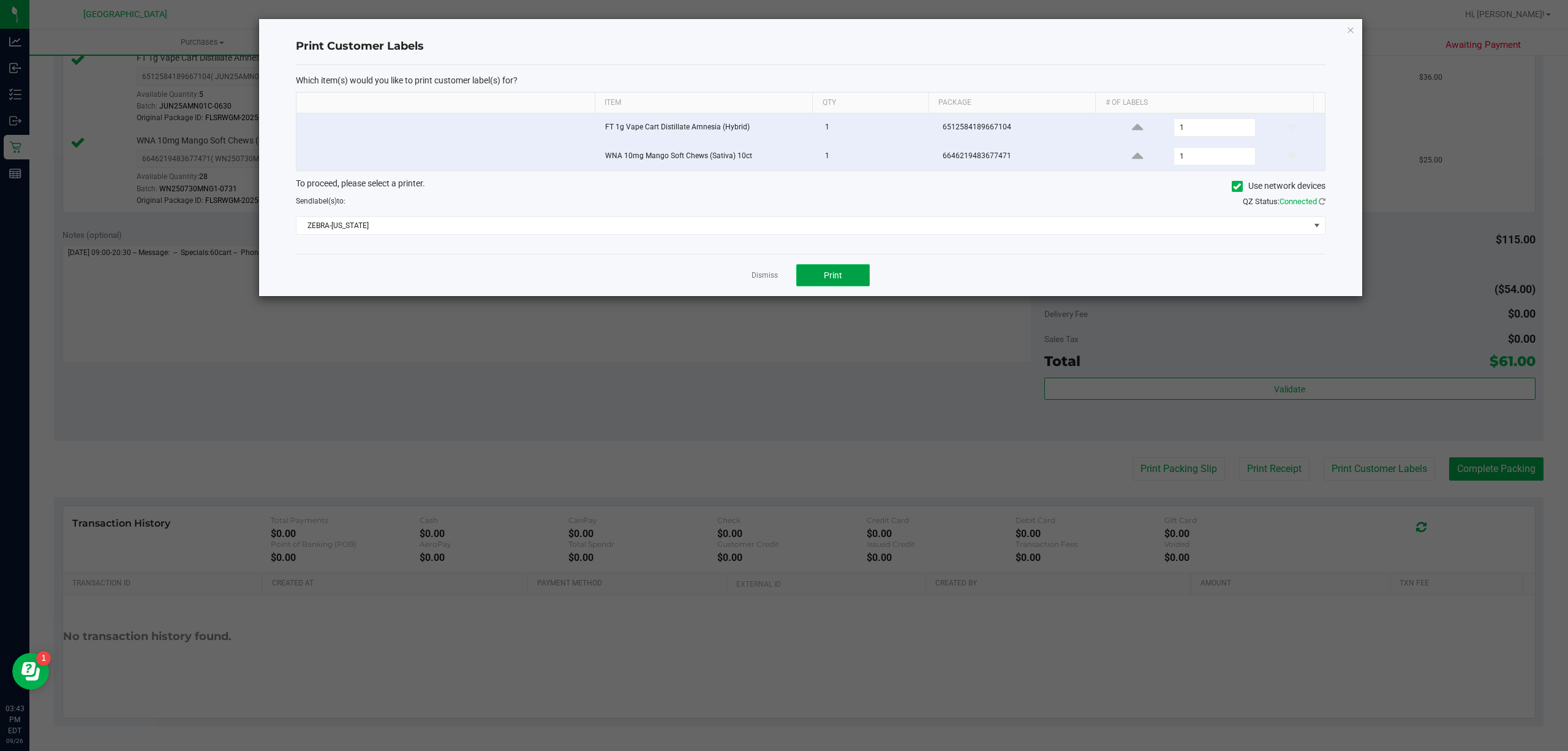
click at [812, 275] on button "Print" at bounding box center [833, 275] width 73 height 22
click at [763, 279] on link "Dismiss" at bounding box center [764, 275] width 26 height 10
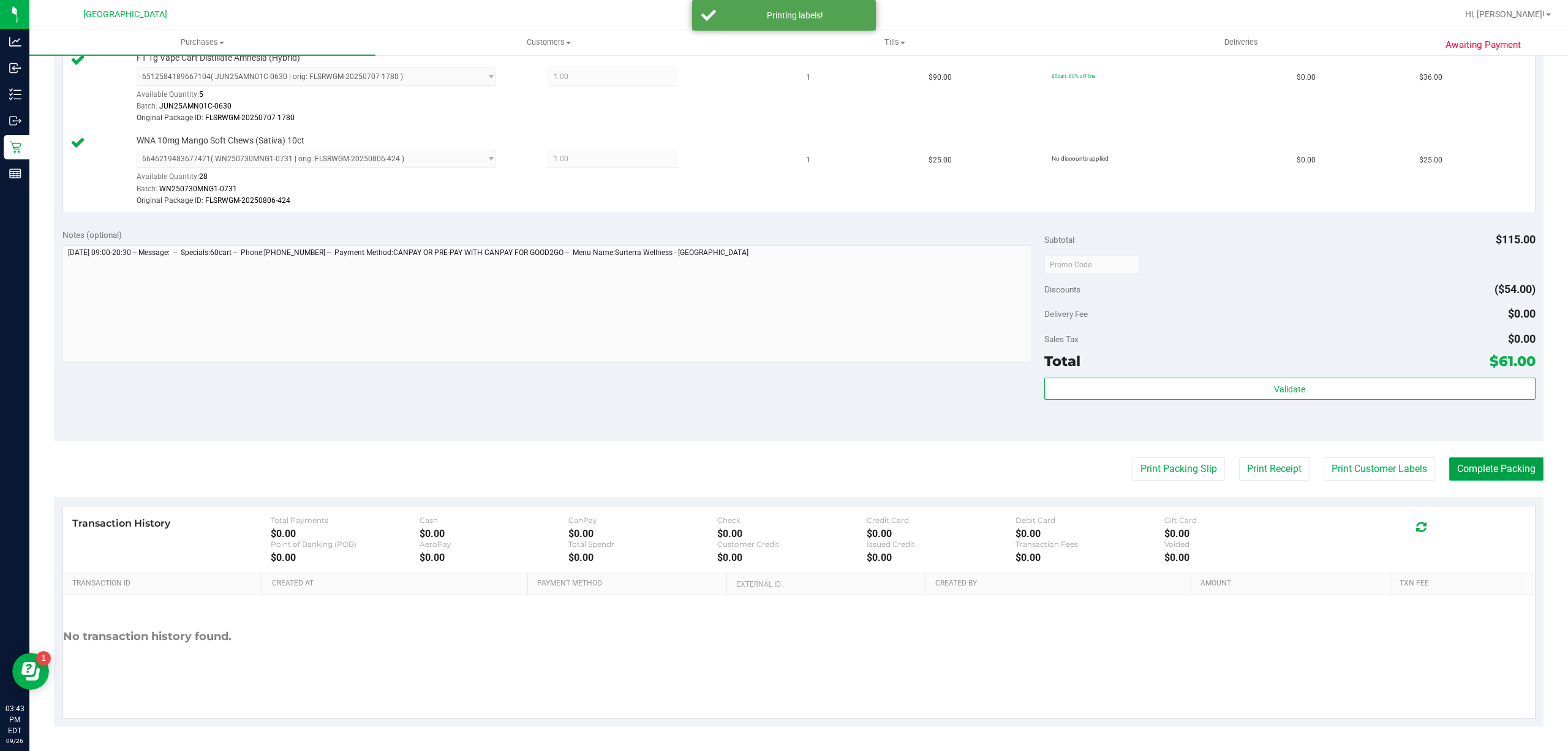
click at [1503, 458] on button "Complete Packing" at bounding box center [1496, 469] width 94 height 23
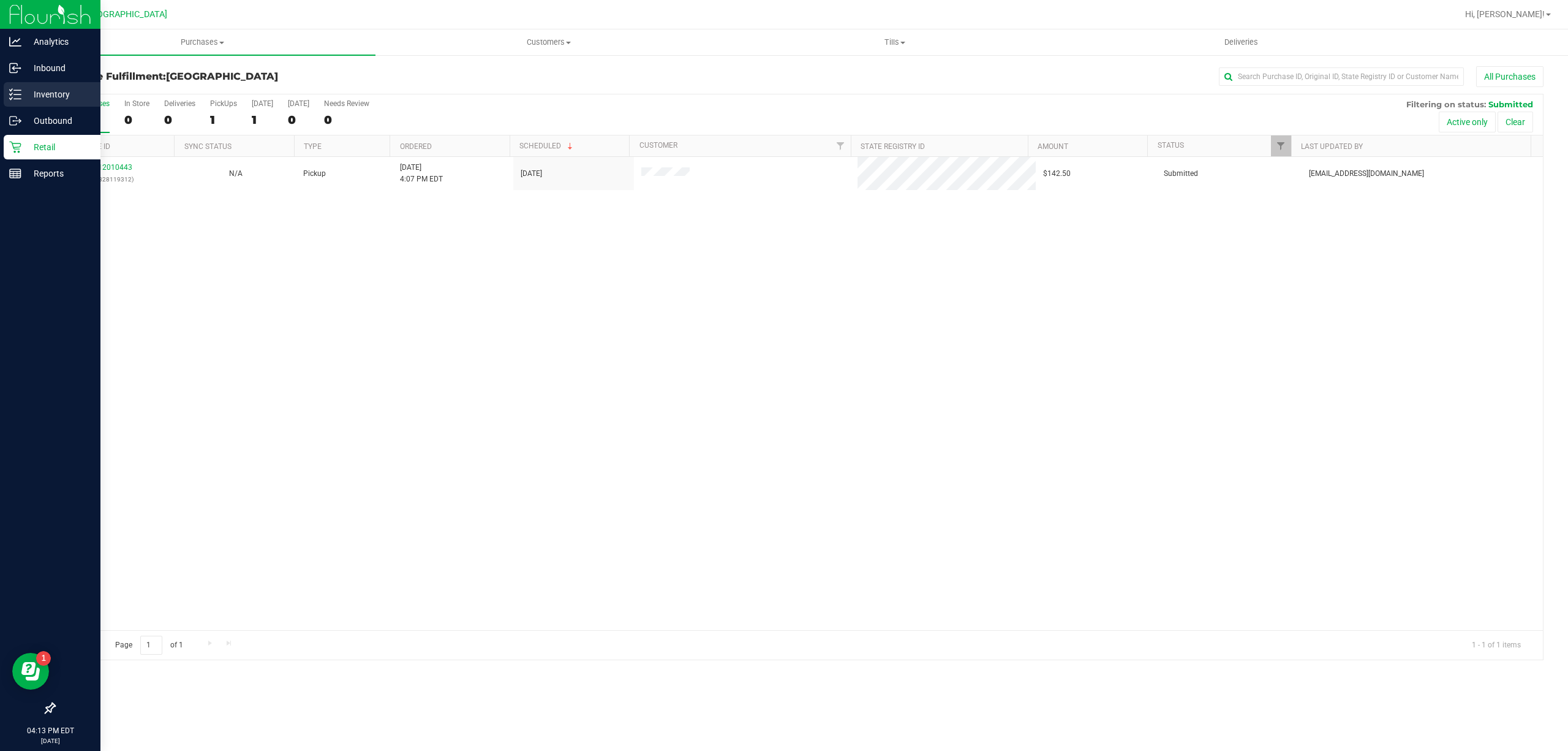
click at [22, 90] on p "Inventory" at bounding box center [58, 94] width 73 height 15
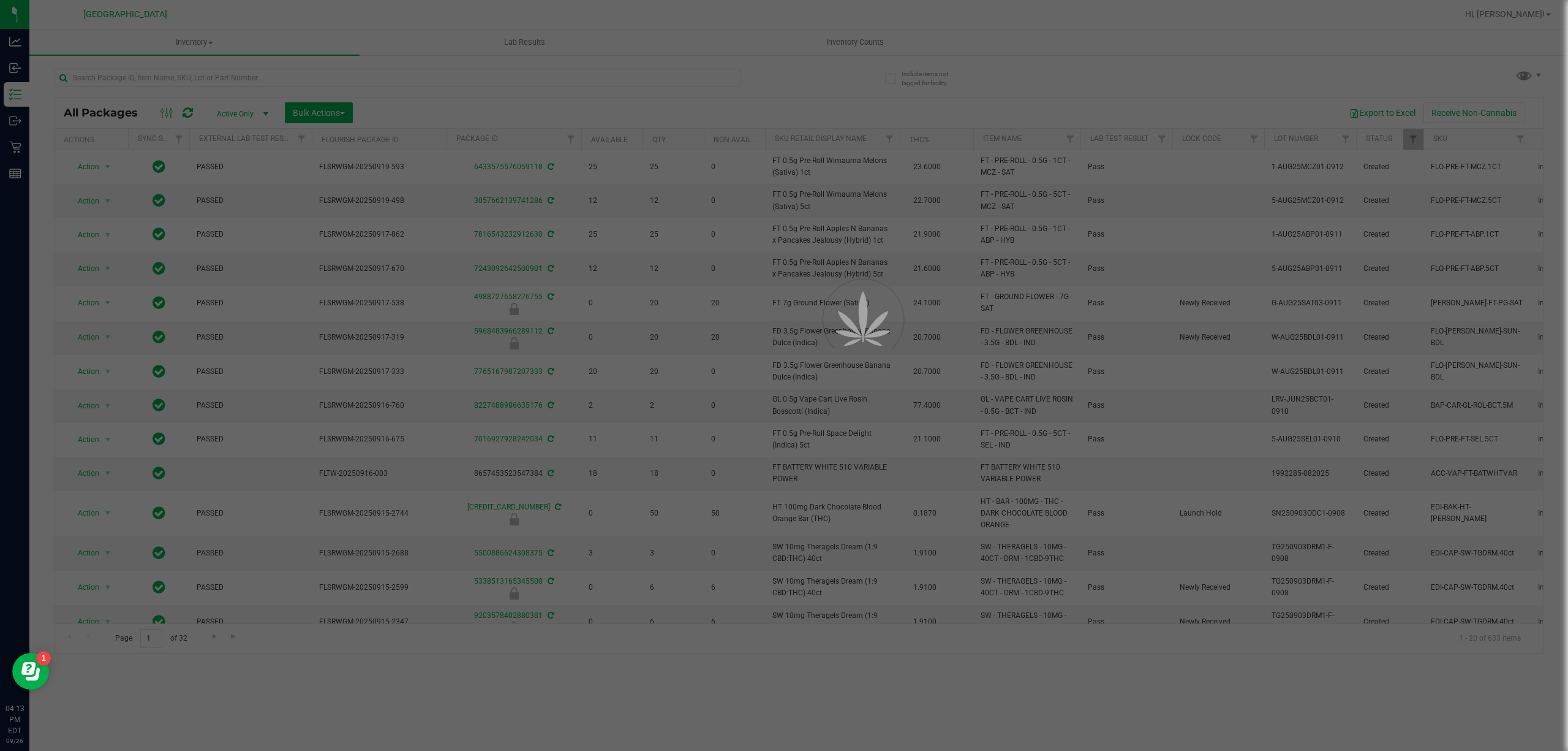
click at [299, 76] on div at bounding box center [784, 375] width 1568 height 751
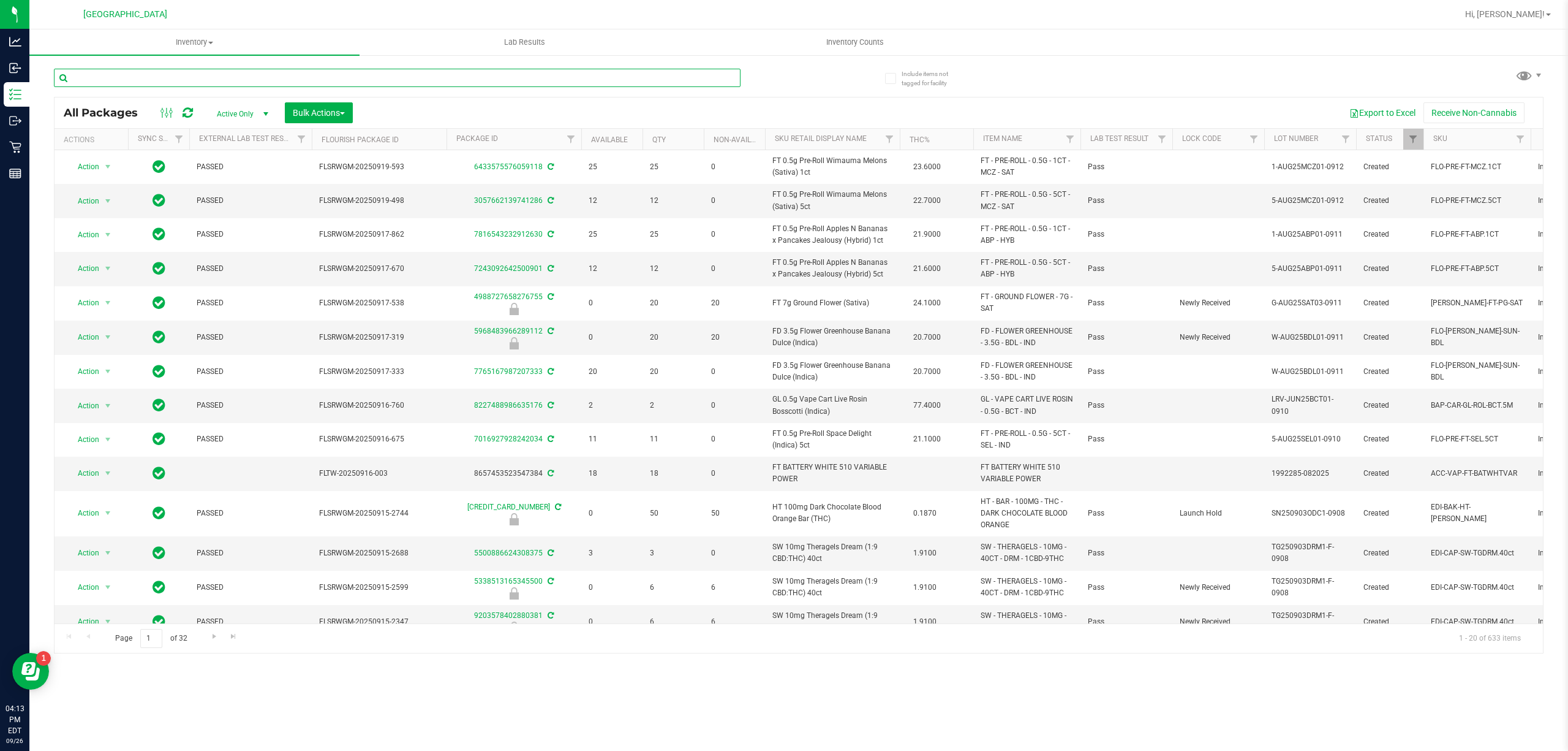
click at [299, 76] on input "text" at bounding box center [397, 77] width 687 height 18
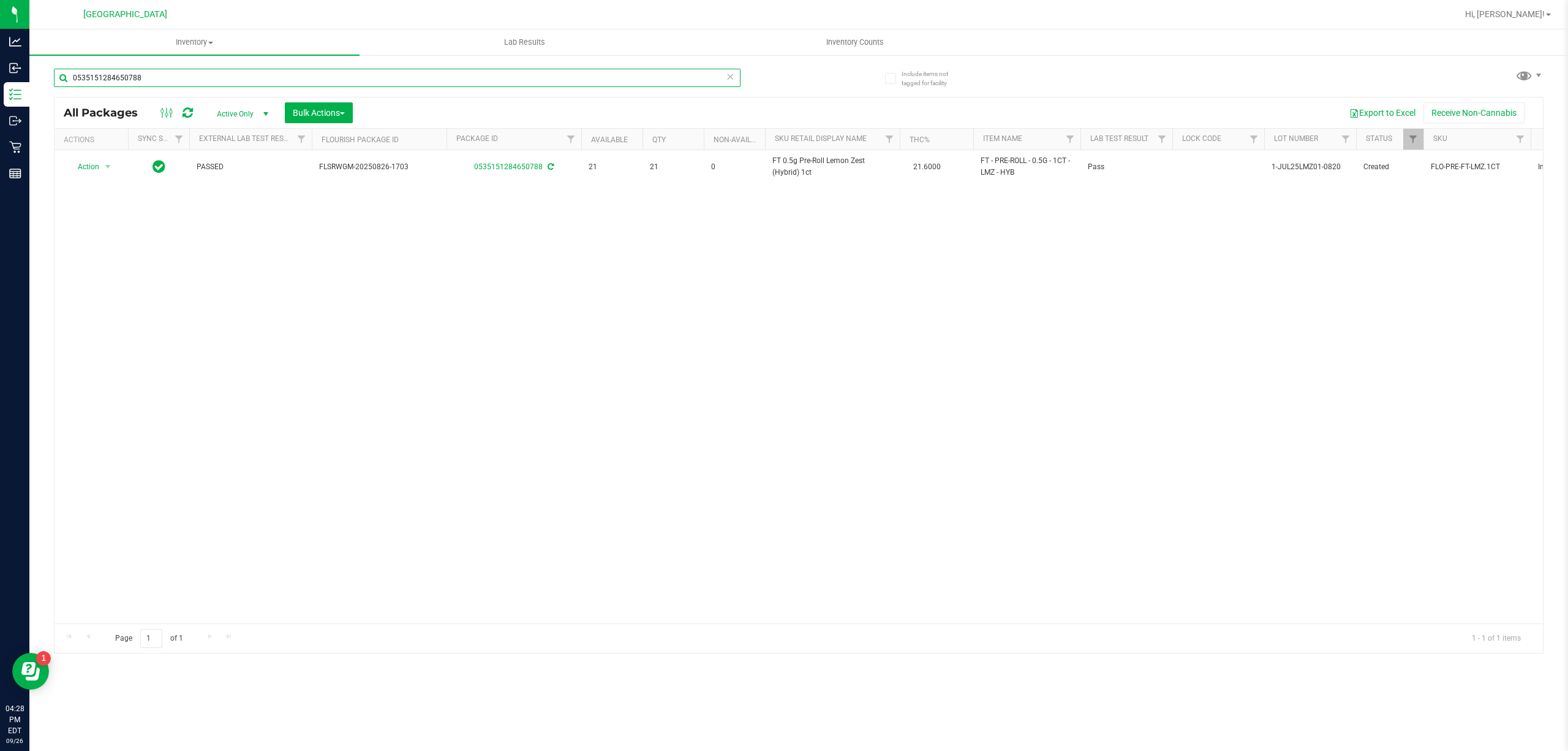
click at [482, 78] on input "0535151284650788" at bounding box center [397, 77] width 687 height 18
click at [271, 398] on div "Action Action Adjust qty Create package Edit attributes Global inventory Locate…" at bounding box center [798, 387] width 1489 height 473
click at [165, 71] on input "6556522830540489" at bounding box center [397, 77] width 687 height 18
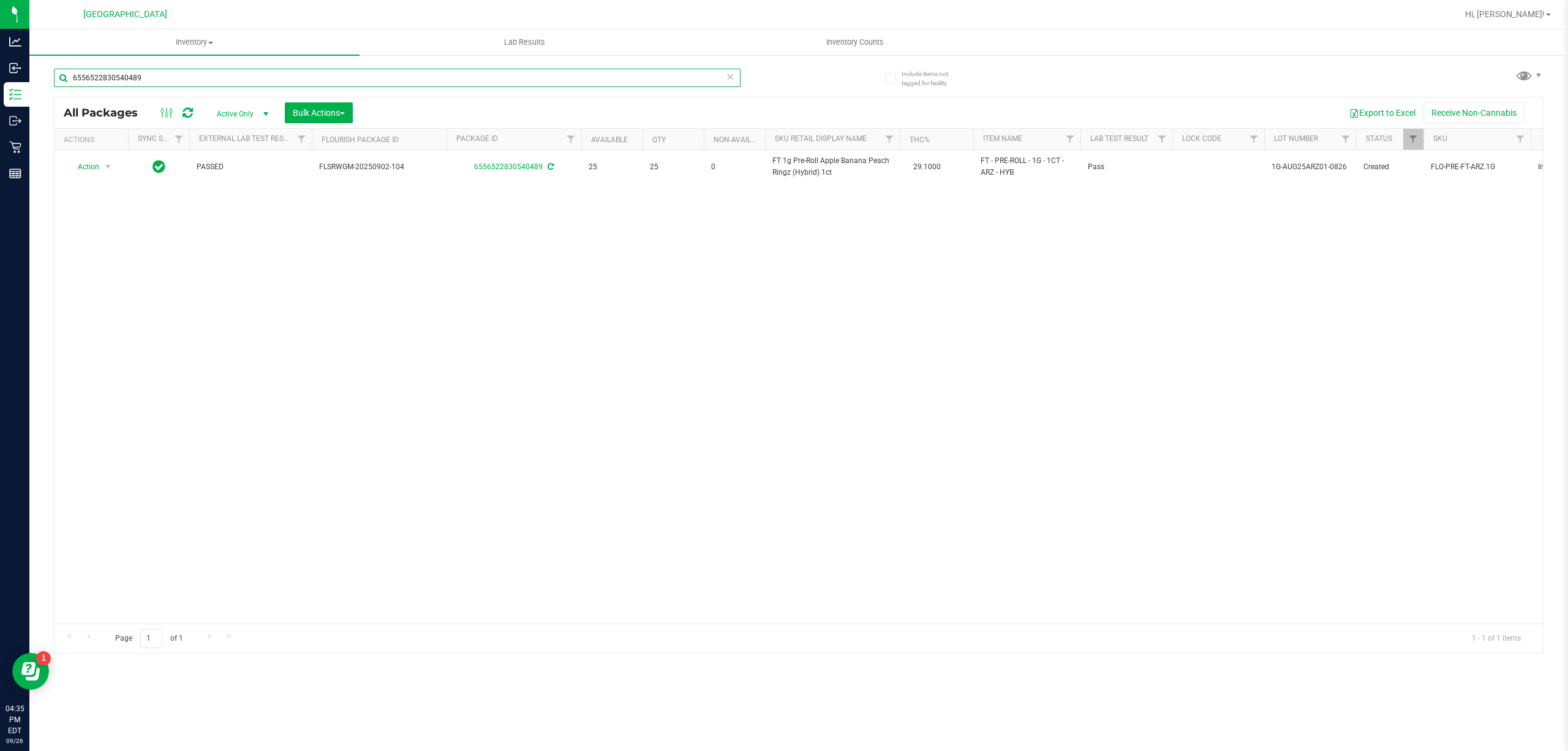
click at [165, 71] on input "6556522830540489" at bounding box center [397, 77] width 687 height 18
type input "d"
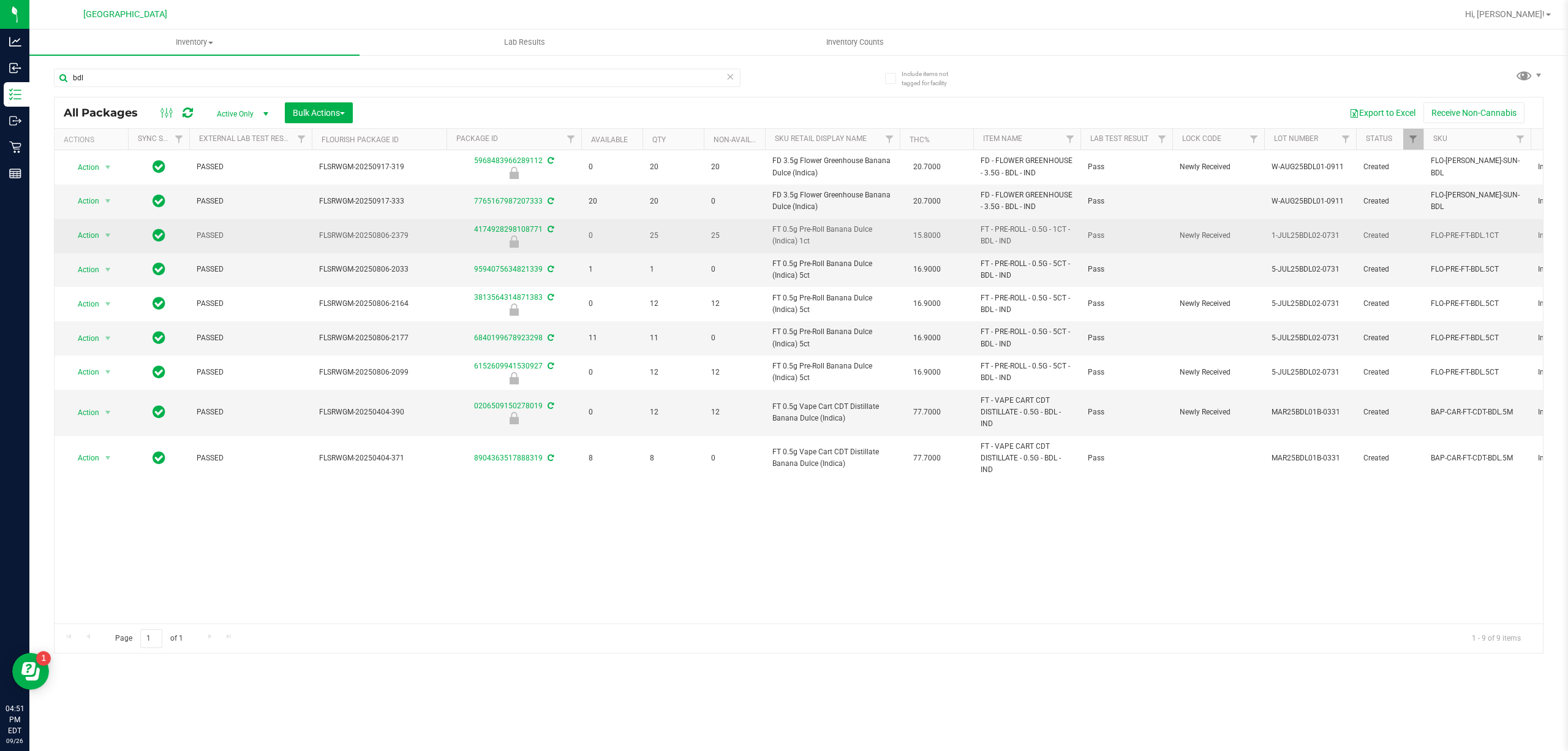
click at [841, 229] on span "FT 0.5g Pre-Roll Banana Dulce (Indica) 1ct" at bounding box center [832, 235] width 120 height 23
copy td "FT 0.5g Pre-Roll Banana Dulce (Indica) 1ct"
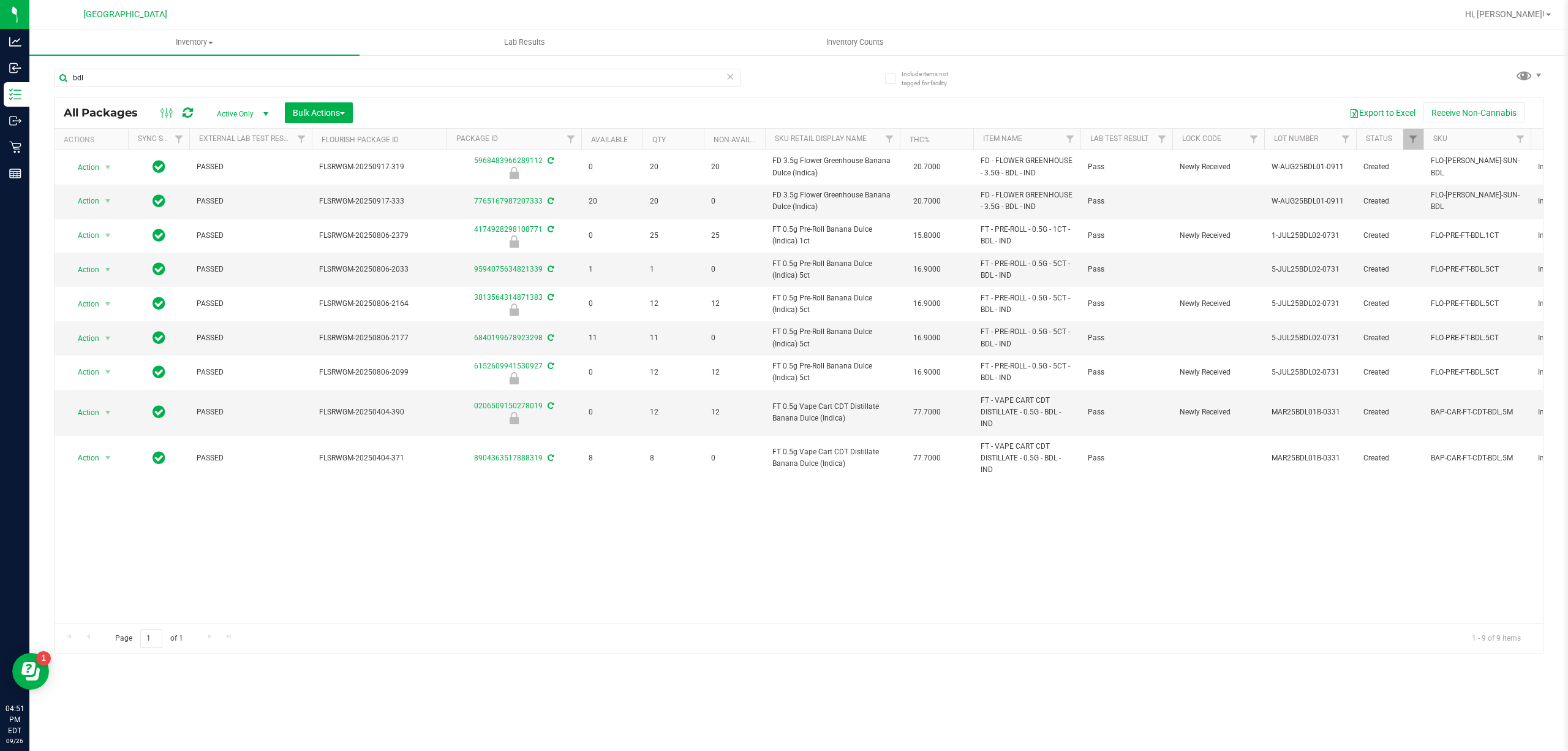
click at [447, 87] on div "bdl" at bounding box center [397, 82] width 687 height 28
click at [448, 82] on input "bdl" at bounding box center [397, 77] width 687 height 18
paste input "FT 0.5g Pre-Roll Banana Dulce (Indica) 1ct"
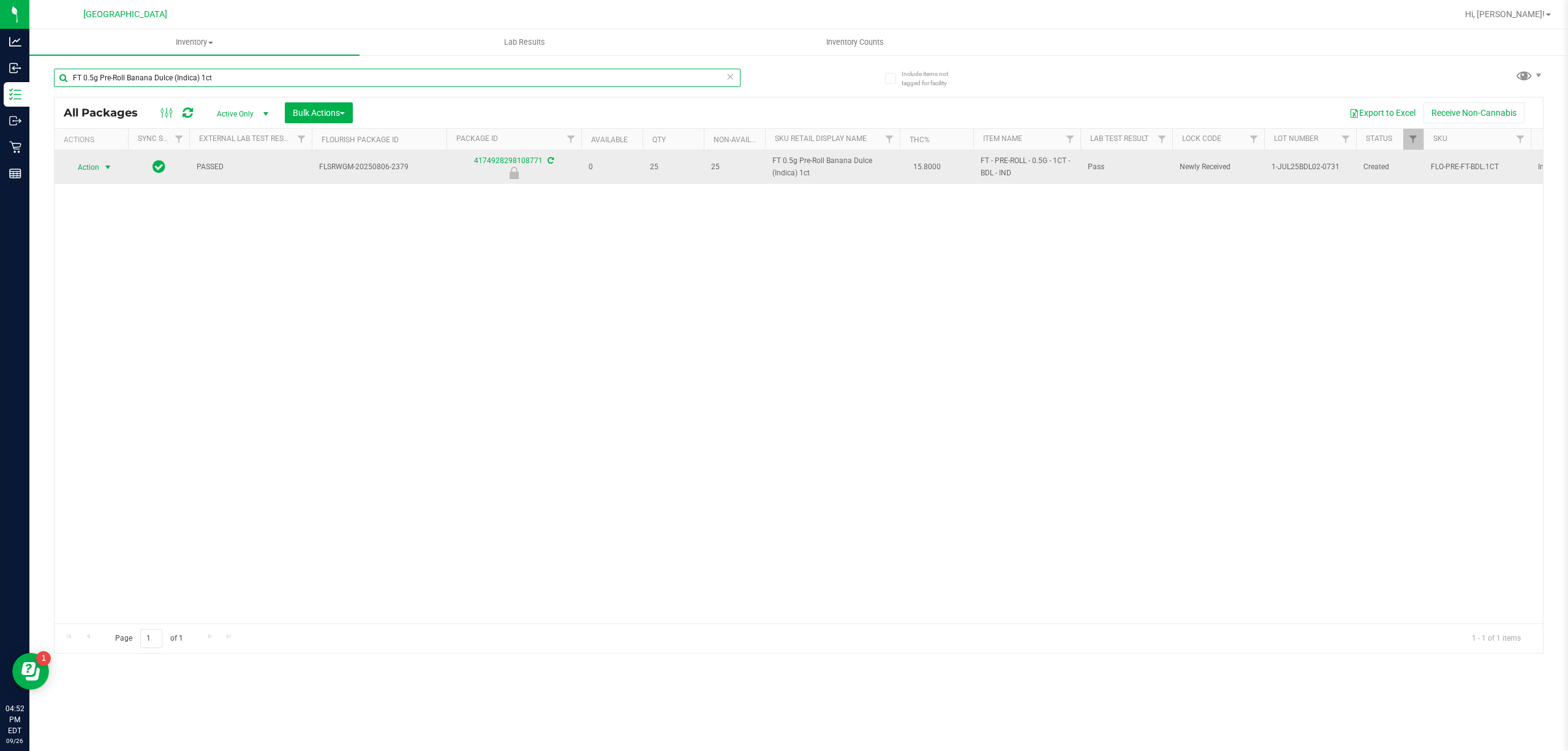
type input "FT 0.5g Pre-Roll Banana Dulce (Indica) 1ct"
click at [103, 171] on span "select" at bounding box center [107, 167] width 10 height 10
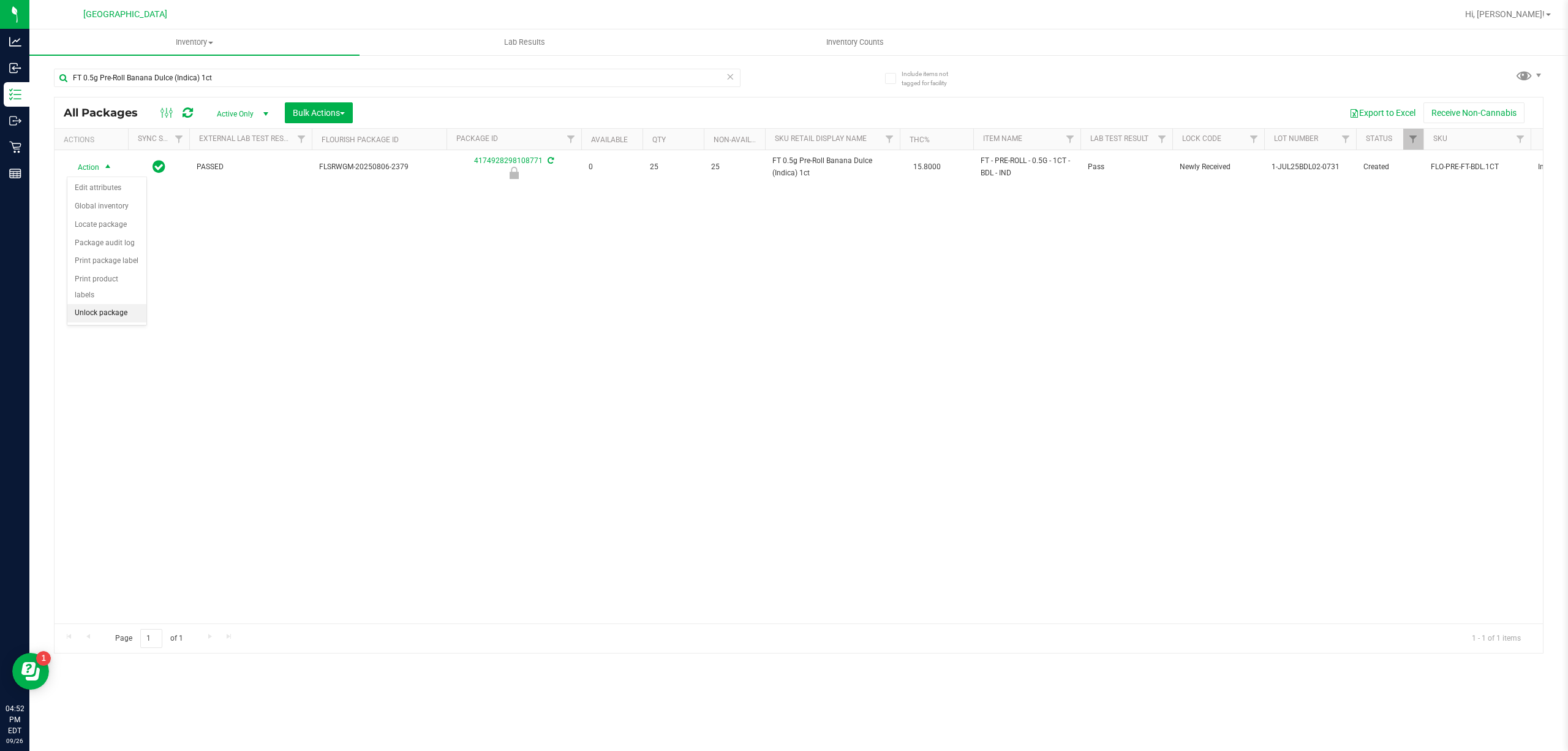
click at [118, 329] on div "Action Action Edit attributes Global inventory Locate package Package audit log…" at bounding box center [798, 387] width 1489 height 473
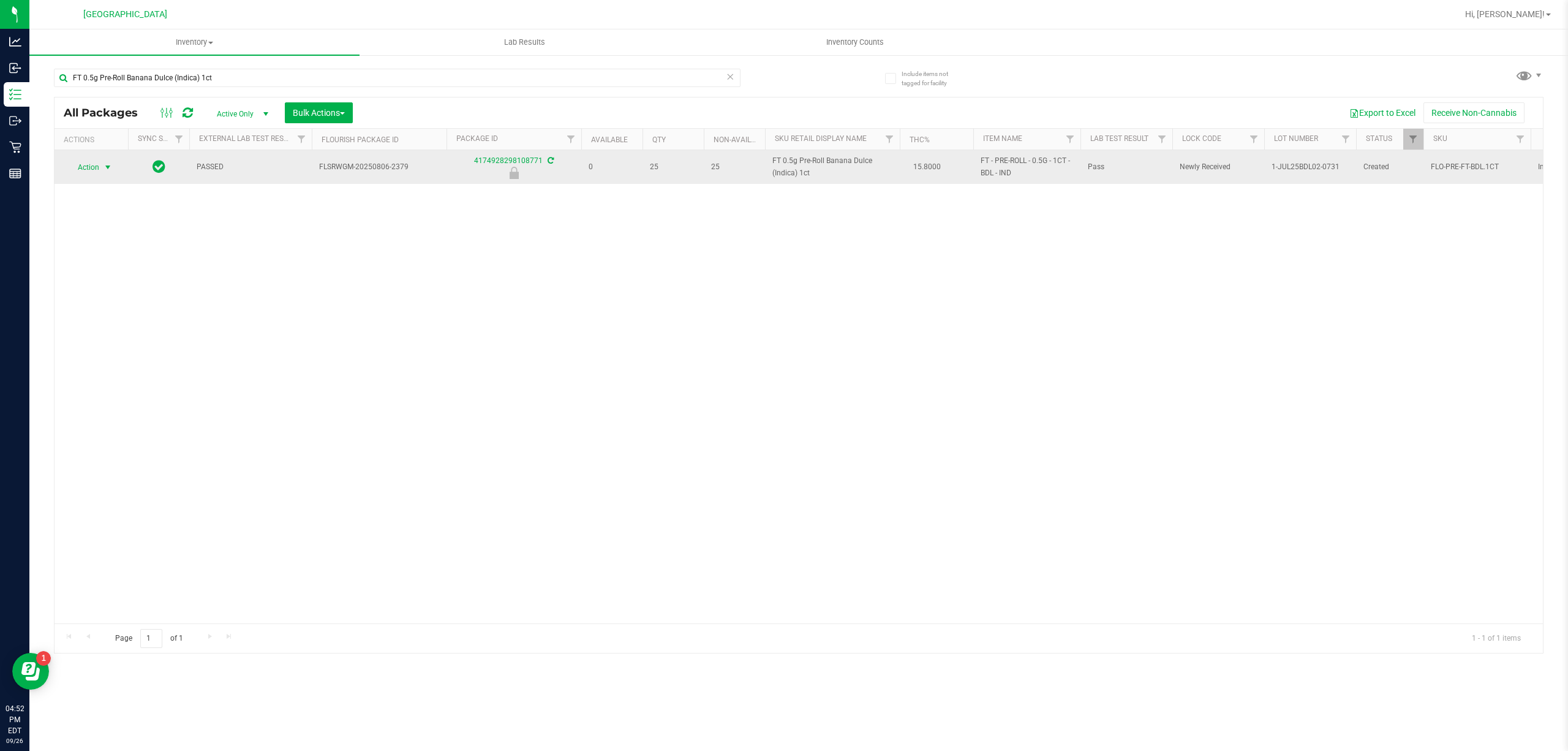
click at [102, 167] on span "select" at bounding box center [108, 167] width 16 height 17
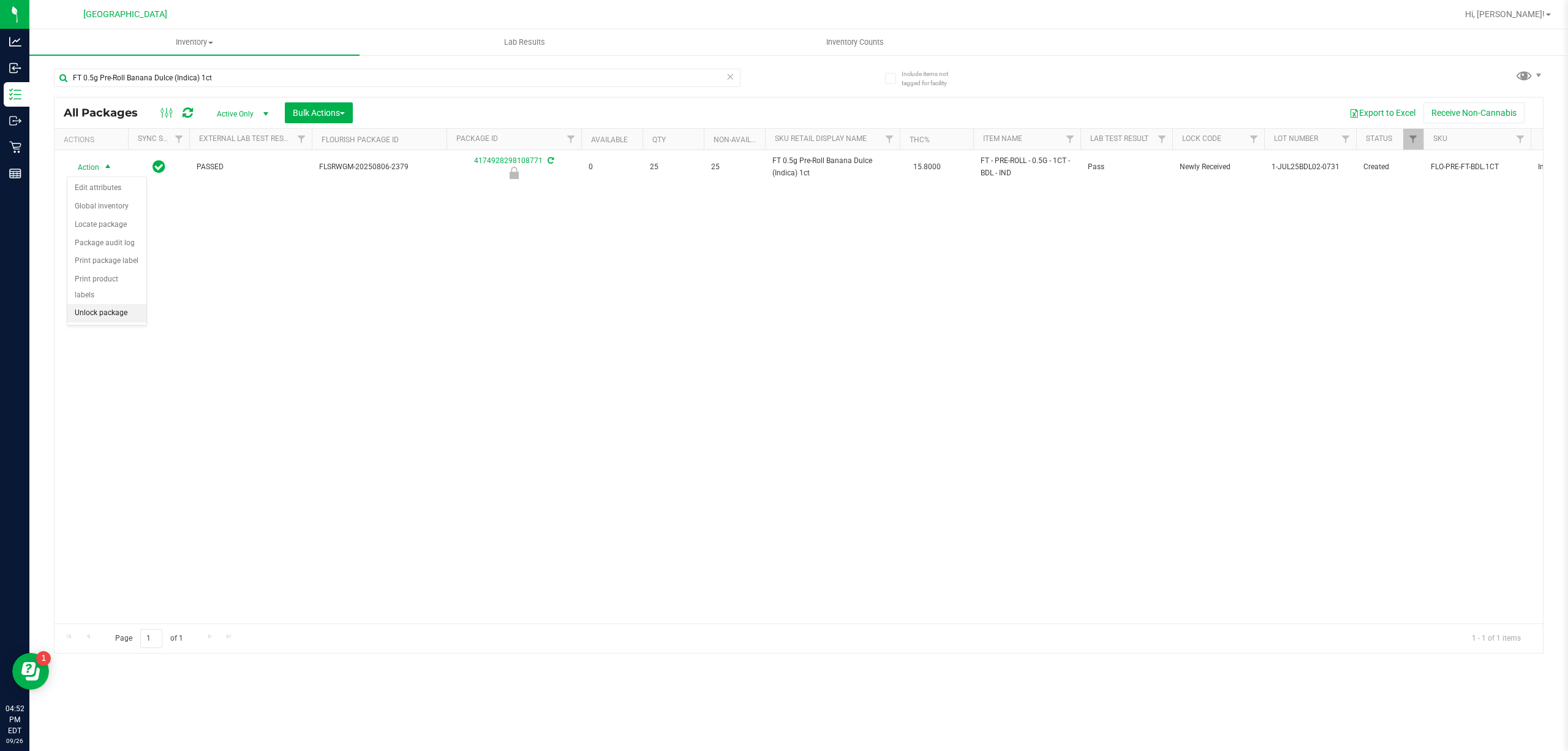
click at [121, 313] on li "Unlock package" at bounding box center [107, 313] width 79 height 18
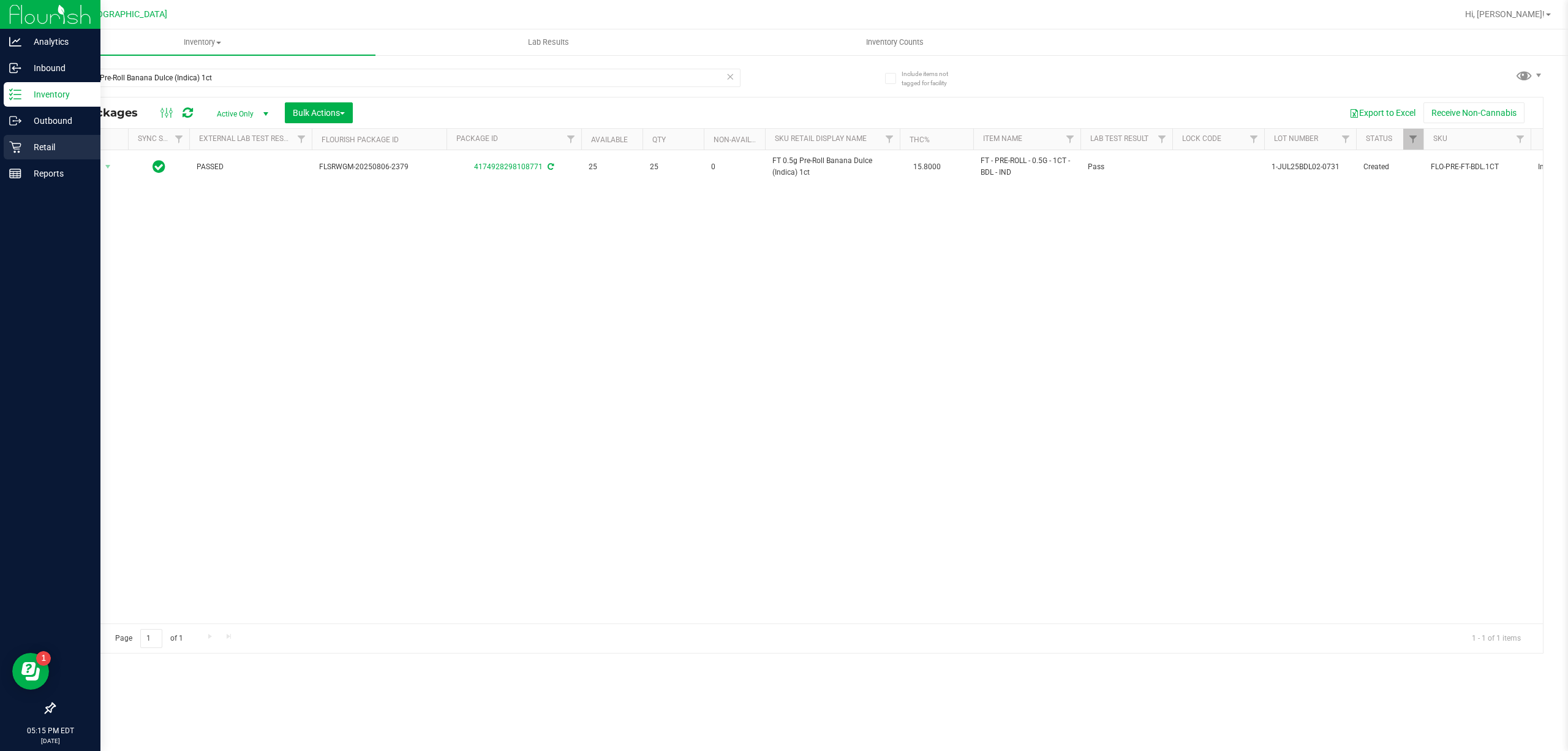
click at [54, 145] on p "Retail" at bounding box center [58, 147] width 73 height 15
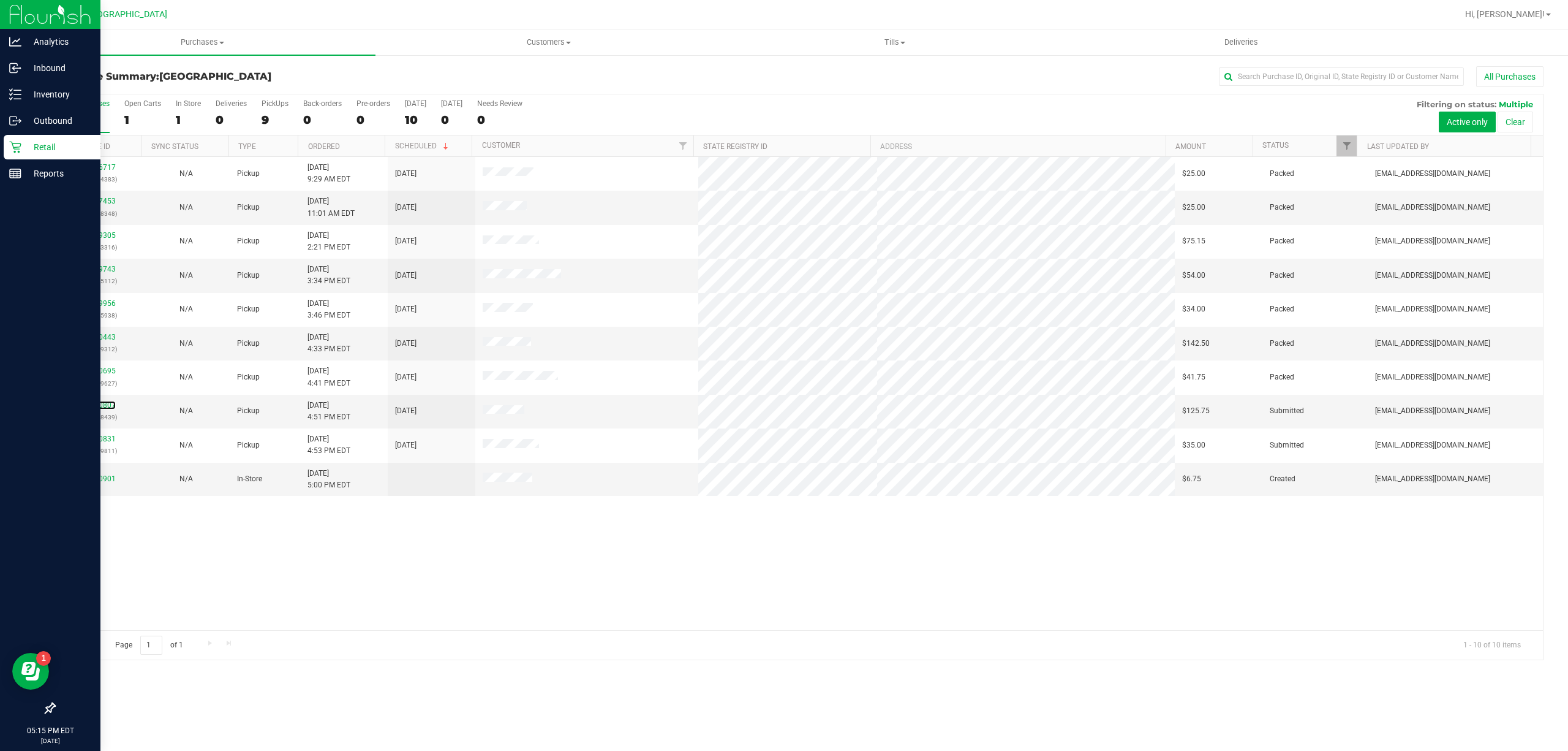
click at [99, 406] on link "12010807" at bounding box center [99, 405] width 34 height 9
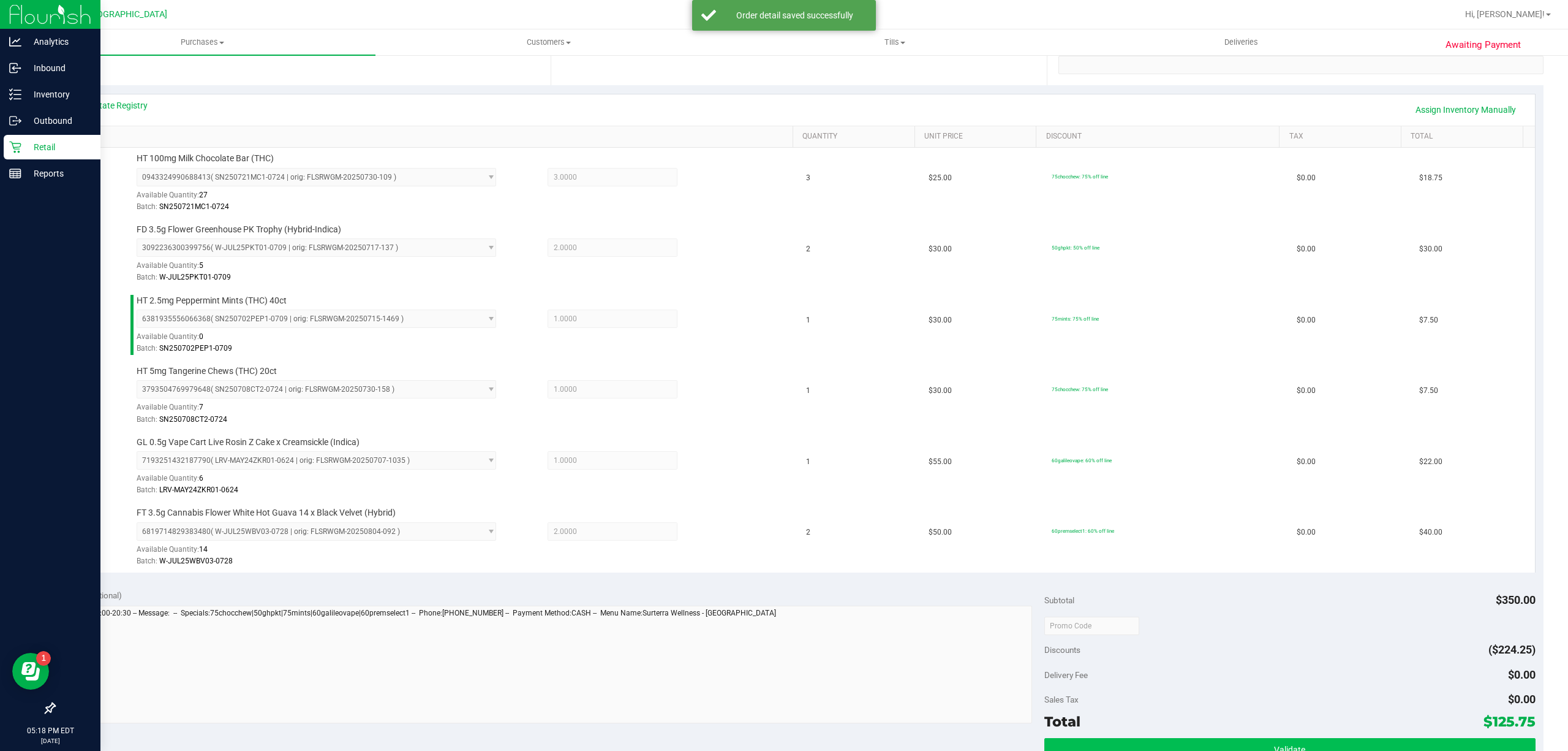
scroll to position [327, 0]
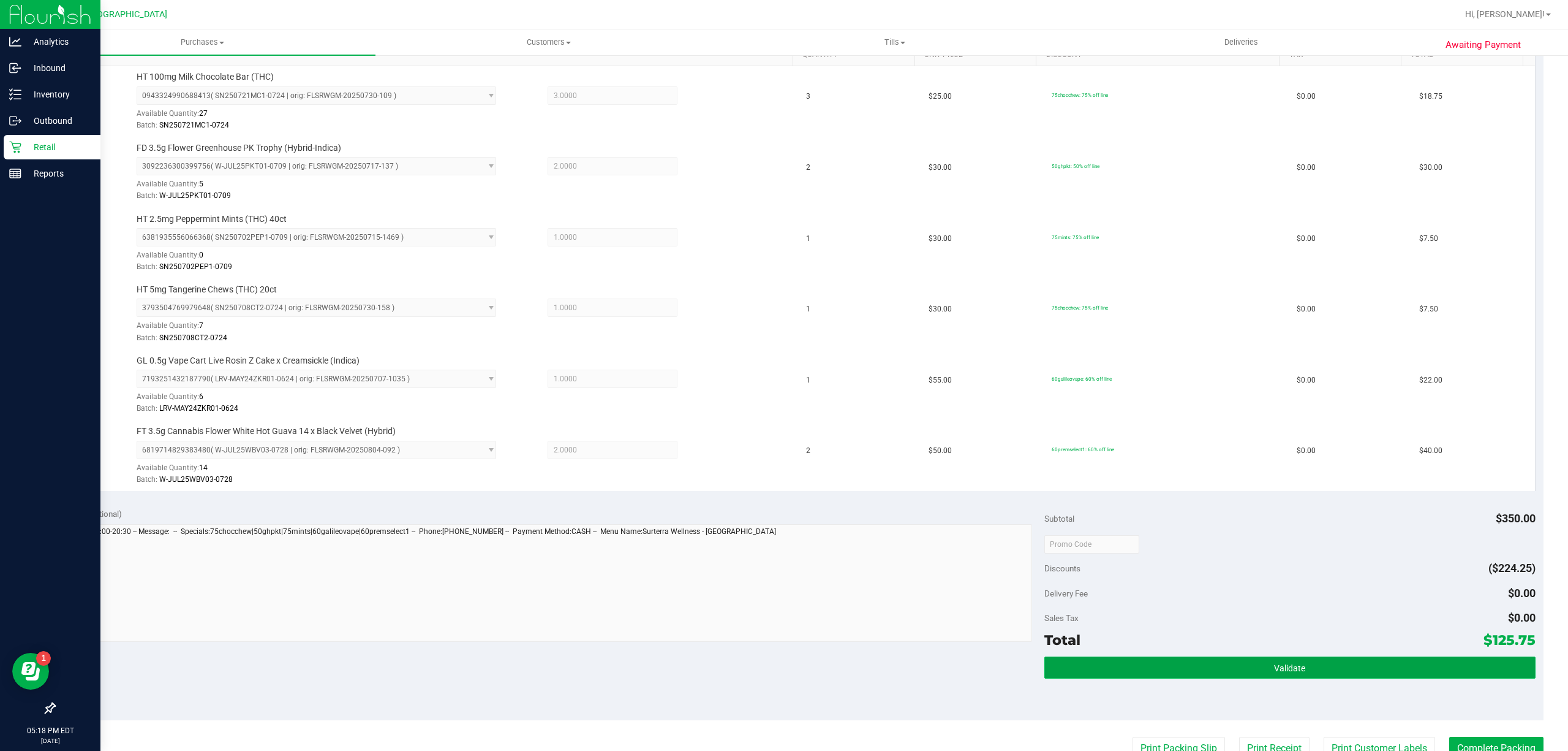
click at [1391, 663] on button "Validate" at bounding box center [1289, 667] width 491 height 22
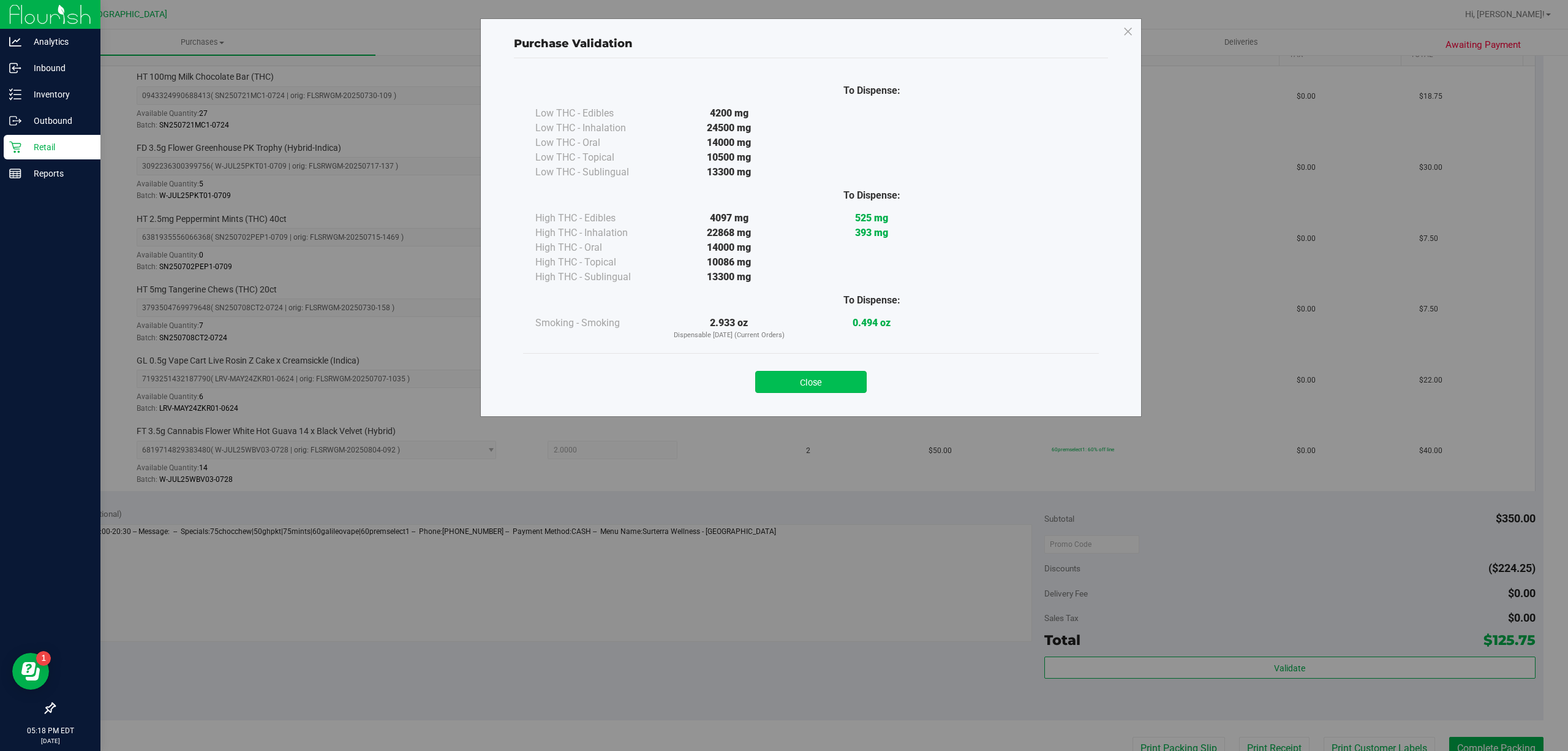
click at [807, 381] on button "Close" at bounding box center [811, 382] width 111 height 22
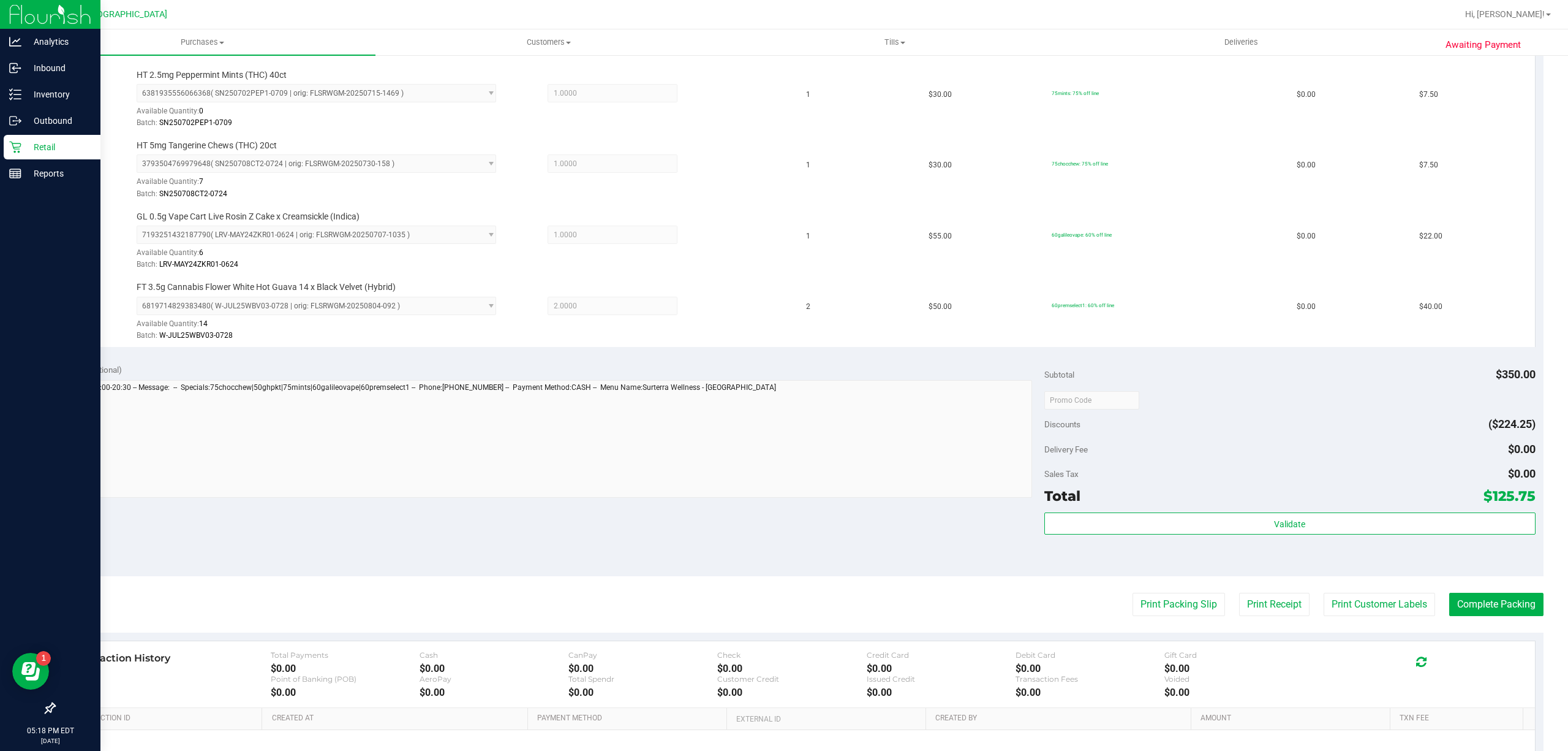
scroll to position [610, 0]
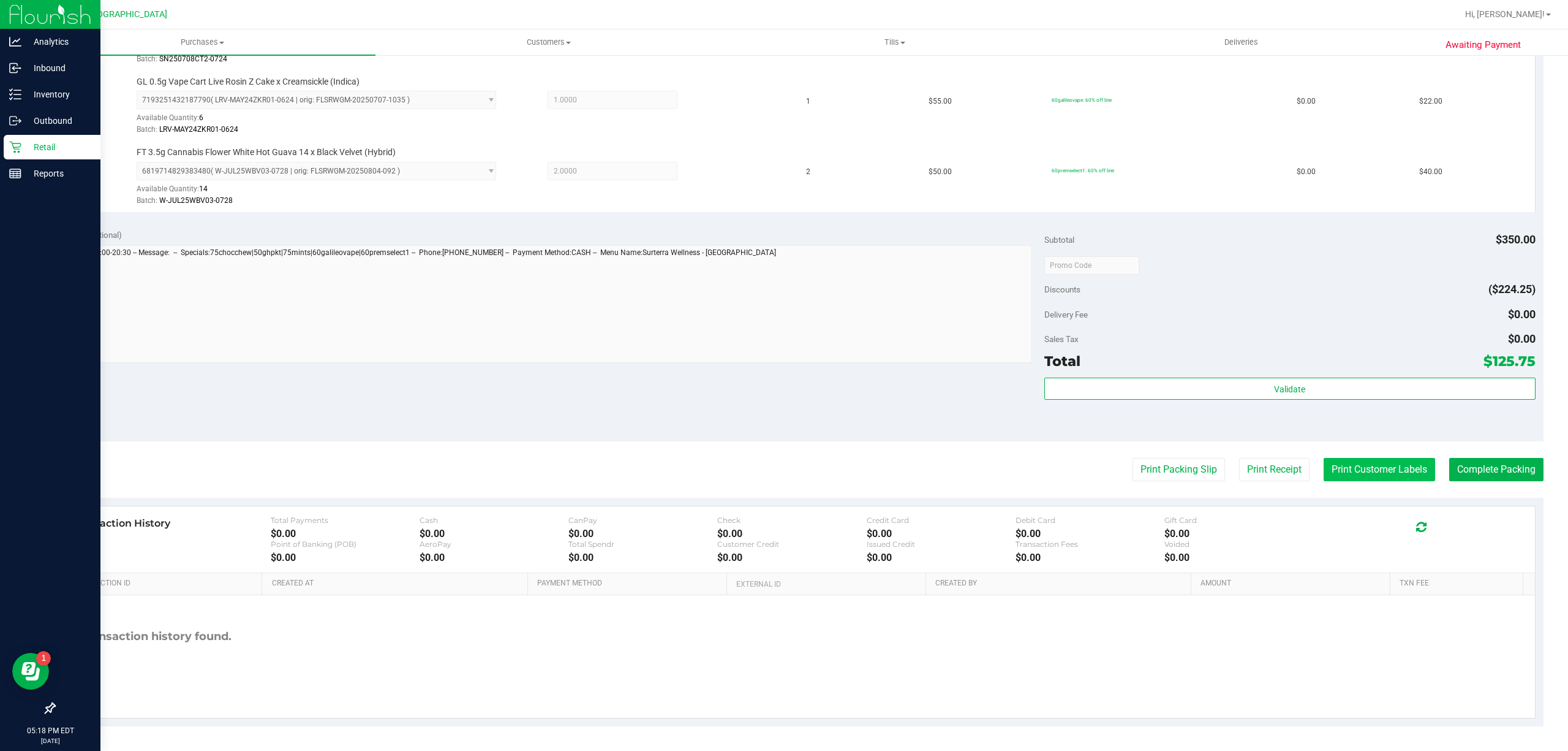
click at [1338, 472] on button "Print Customer Labels" at bounding box center [1379, 470] width 111 height 23
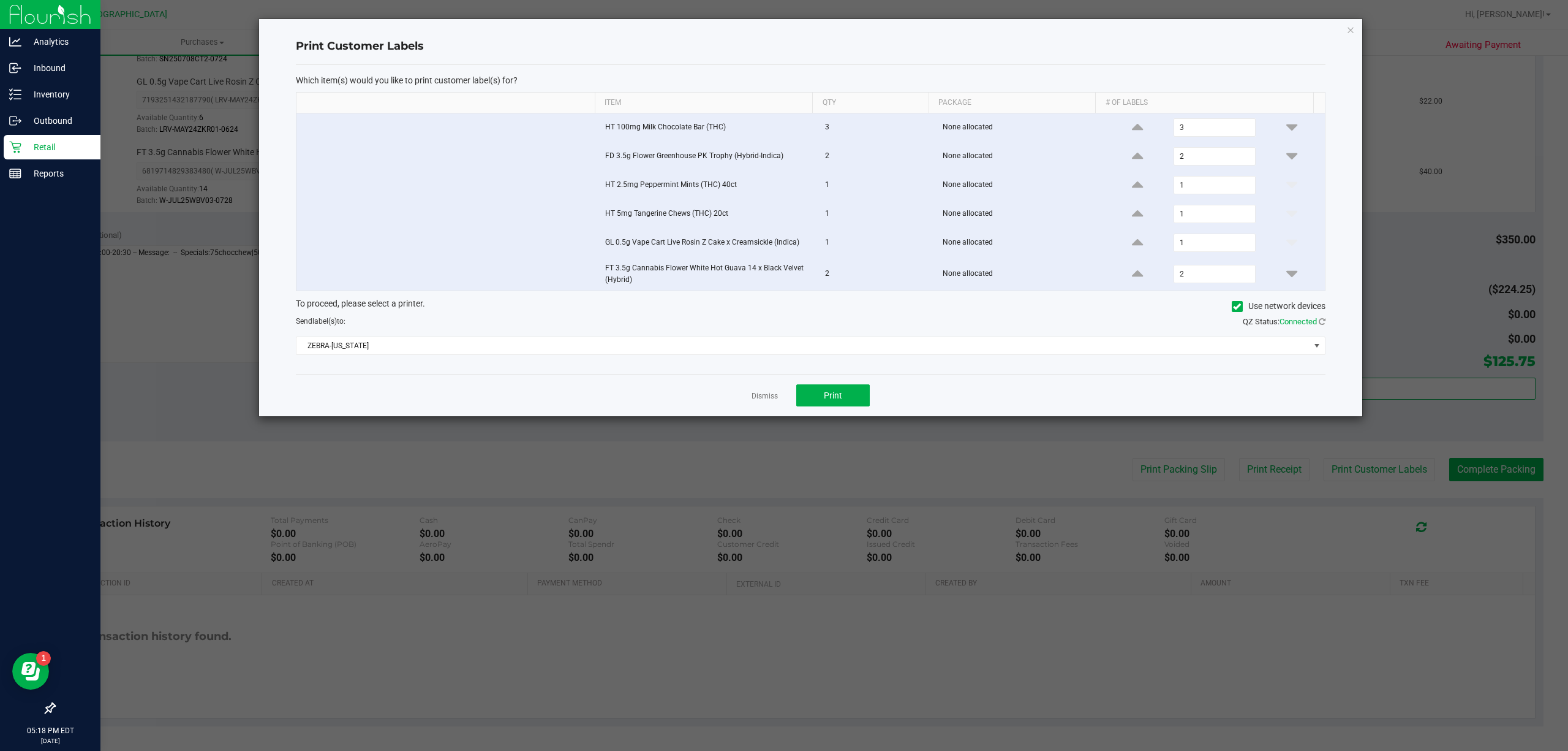
click at [796, 413] on div "Dismiss Print" at bounding box center [810, 395] width 1030 height 42
click at [806, 397] on button "Print" at bounding box center [833, 395] width 73 height 22
click at [768, 402] on link "Dismiss" at bounding box center [764, 396] width 26 height 10
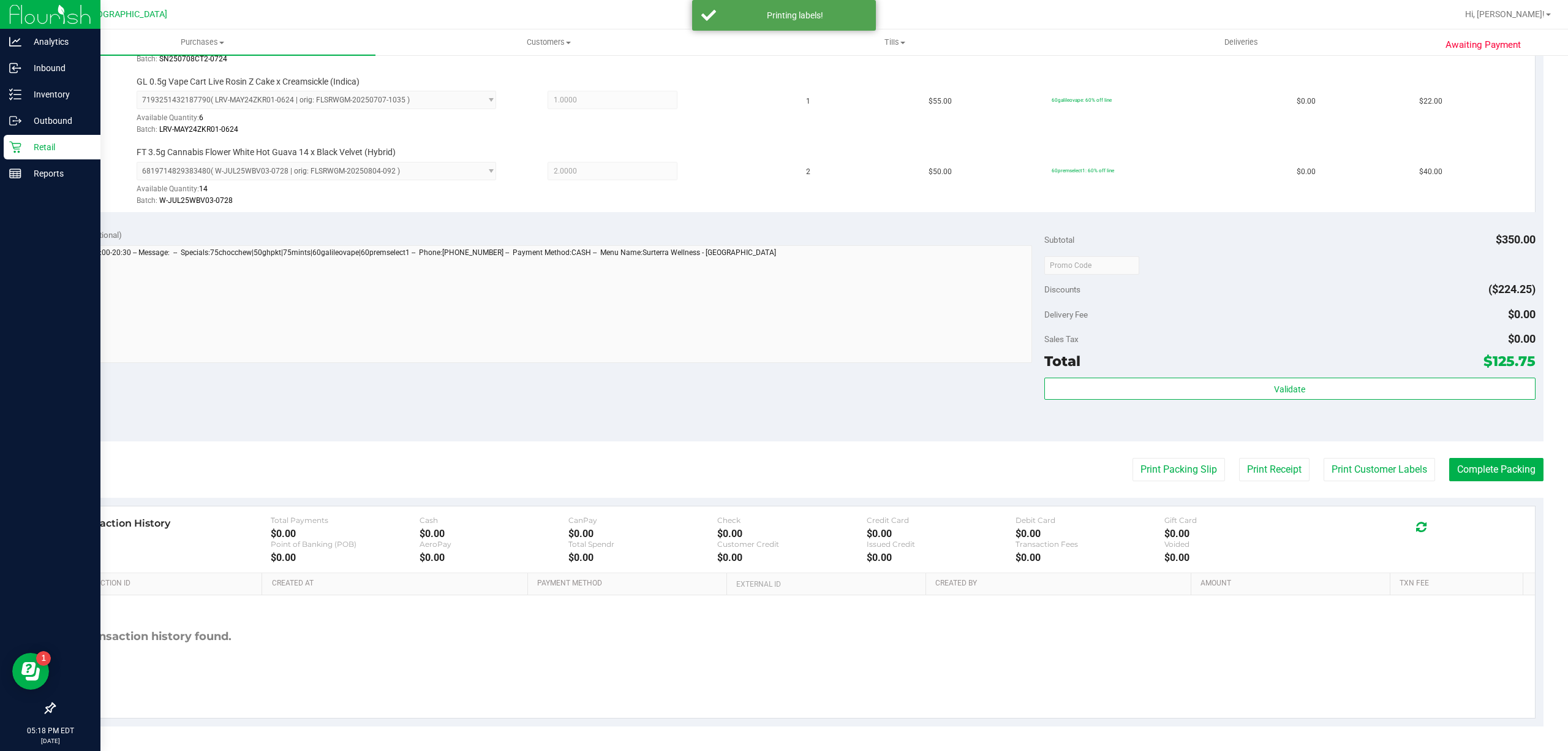
drag, startPoint x: 1464, startPoint y: 455, endPoint x: 1472, endPoint y: 455, distance: 8.0
click at [1467, 455] on purchase-details "Back Edit Purchase Cancel Purchase View Profile # 12010807 BioTrack ID: - Submi…" at bounding box center [798, 94] width 1490 height 1265
click at [1476, 462] on button "Complete Packing" at bounding box center [1496, 470] width 94 height 23
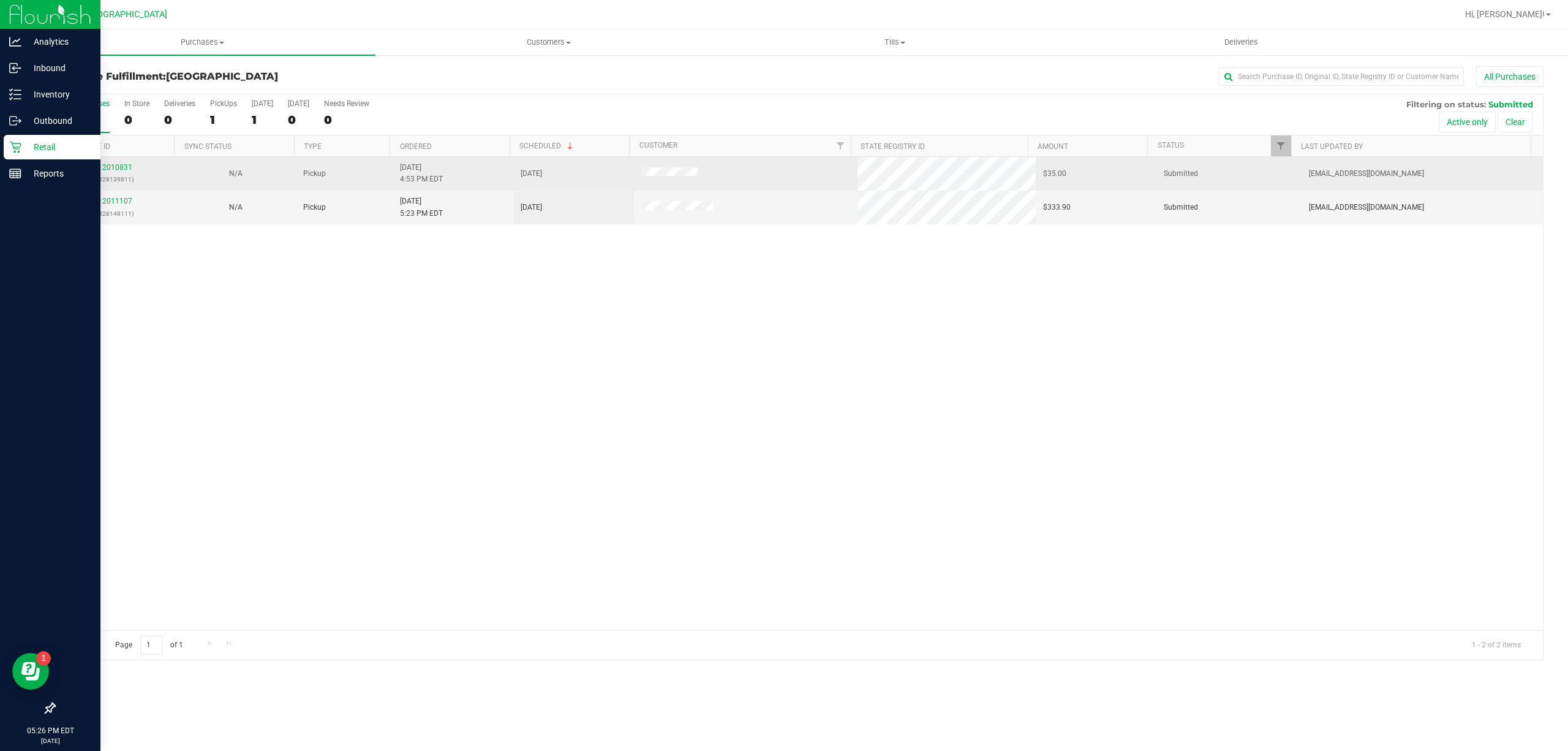
click at [99, 160] on td "12010831 (328139811)" at bounding box center [115, 174] width 121 height 34
click at [111, 168] on link "12010831" at bounding box center [115, 167] width 34 height 9
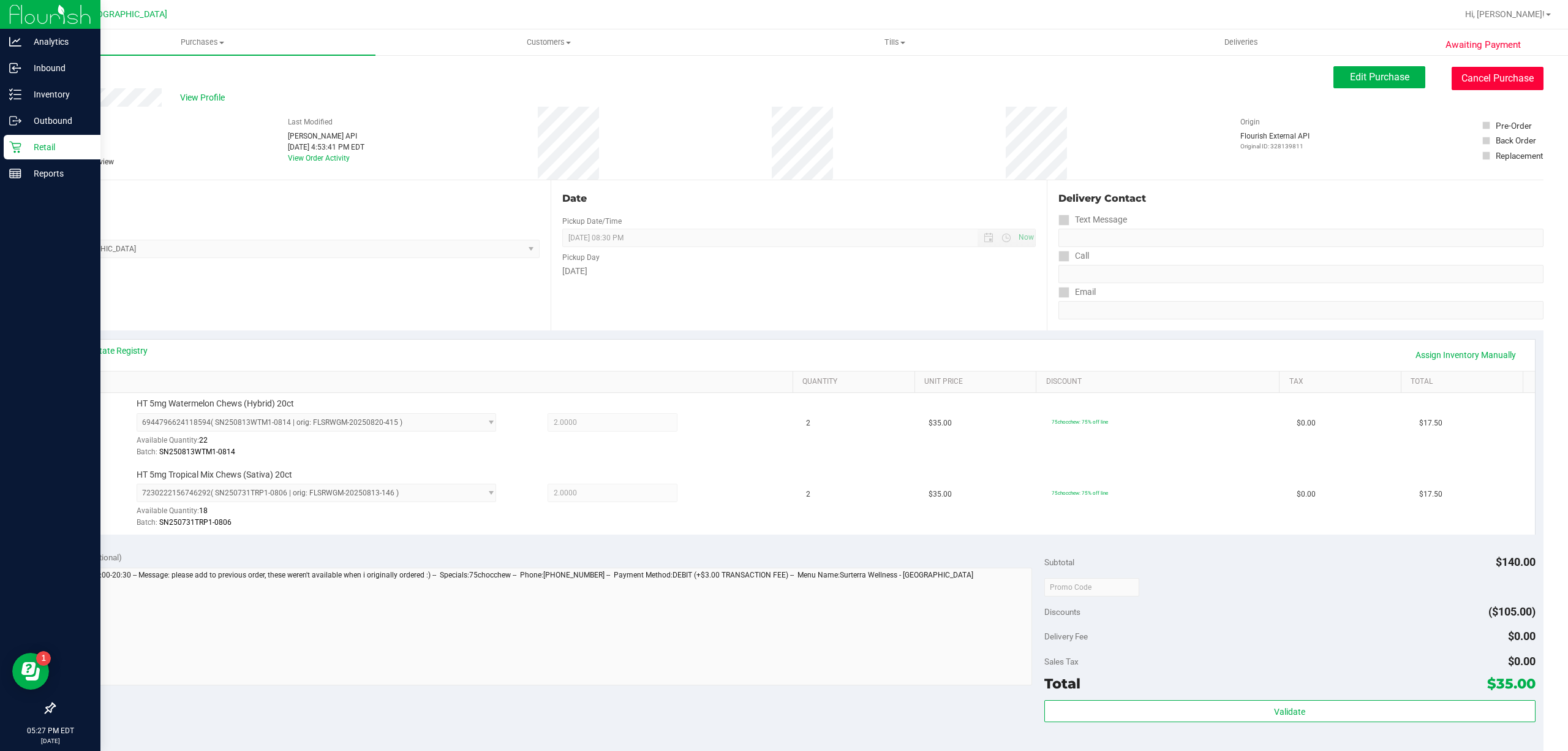
click at [1489, 70] on button "Cancel Purchase" at bounding box center [1497, 78] width 92 height 23
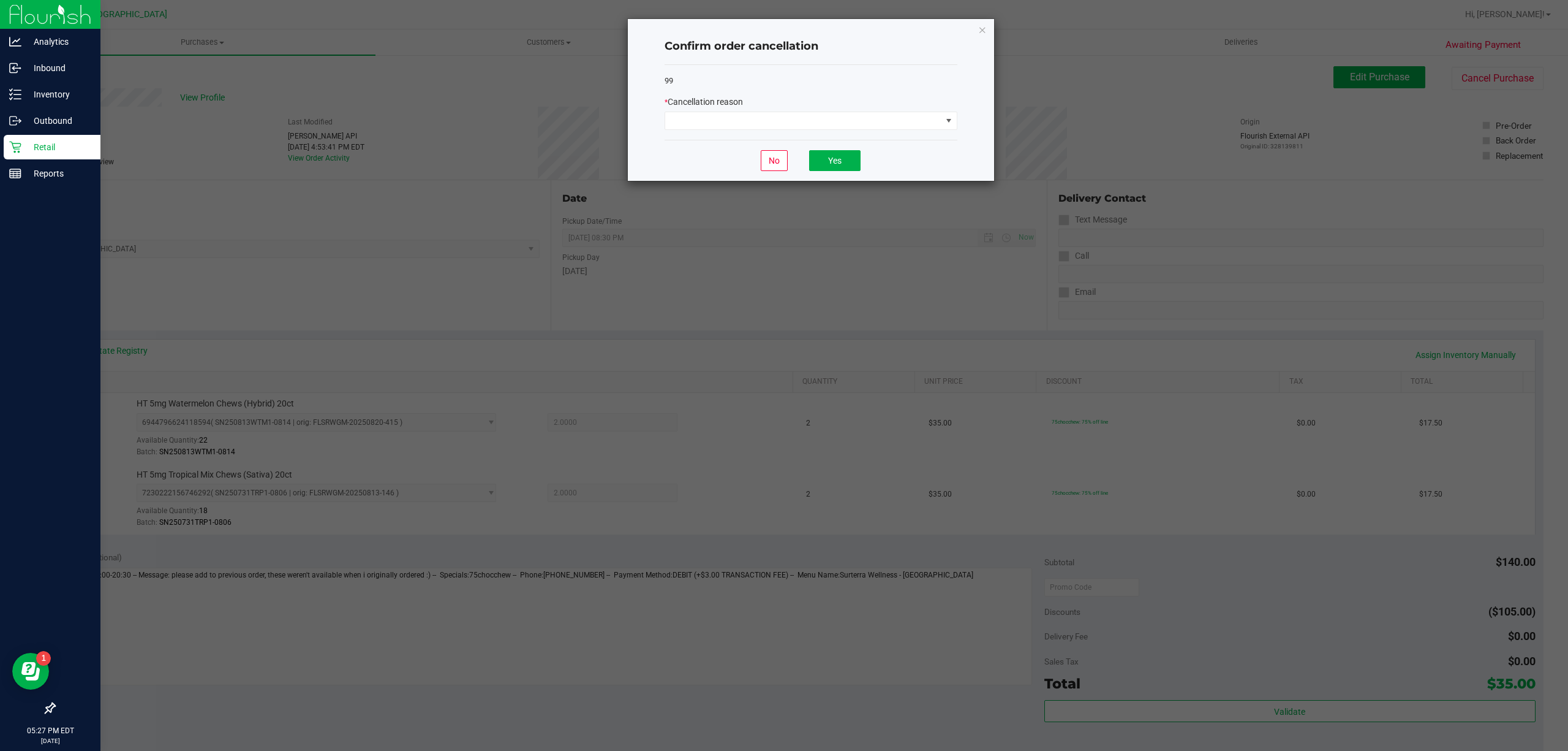
click at [885, 101] on div "* Cancellation reason" at bounding box center [810, 102] width 293 height 13
click at [891, 113] on span at bounding box center [803, 120] width 277 height 17
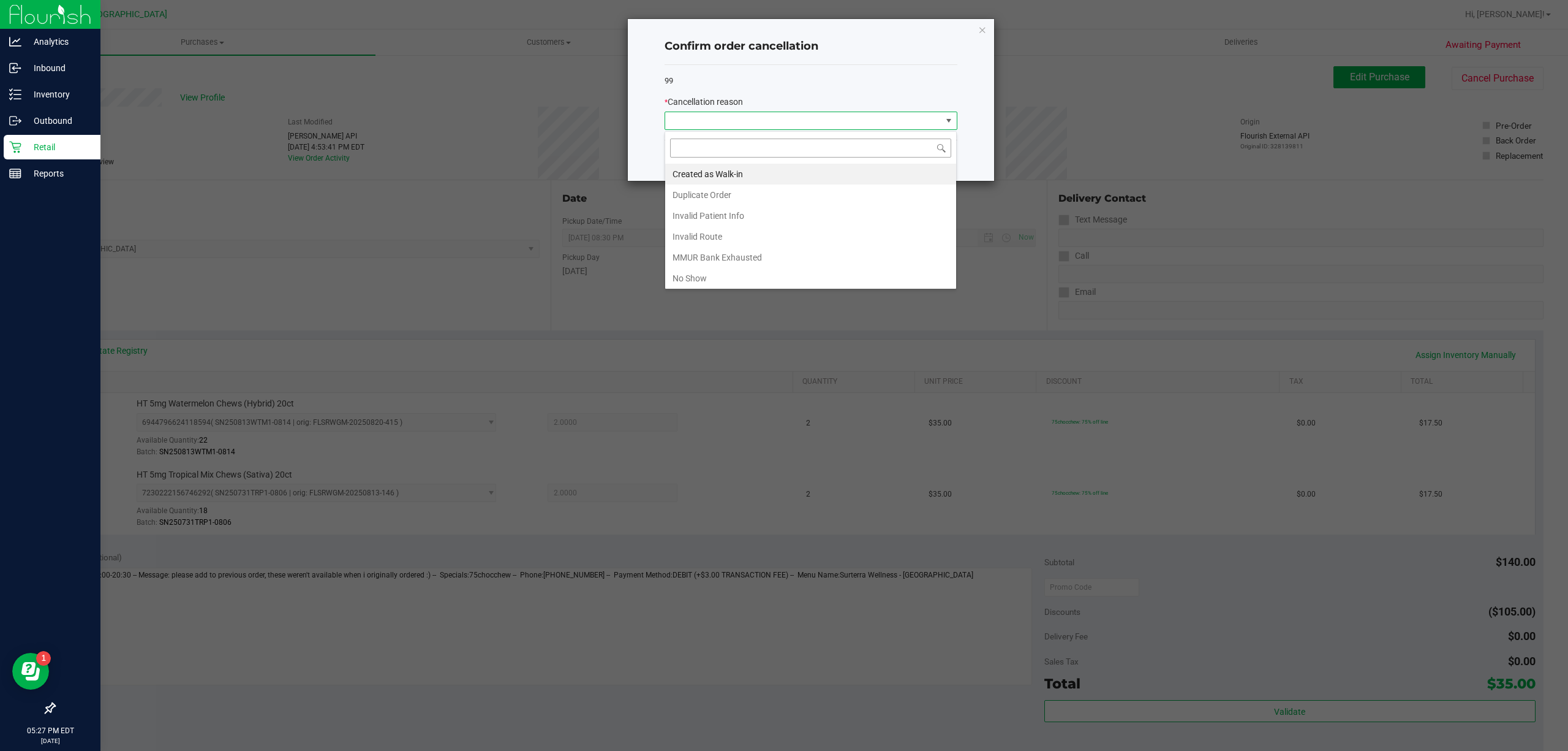
scroll to position [18, 292]
click at [726, 199] on li "Duplicate Order" at bounding box center [810, 194] width 291 height 21
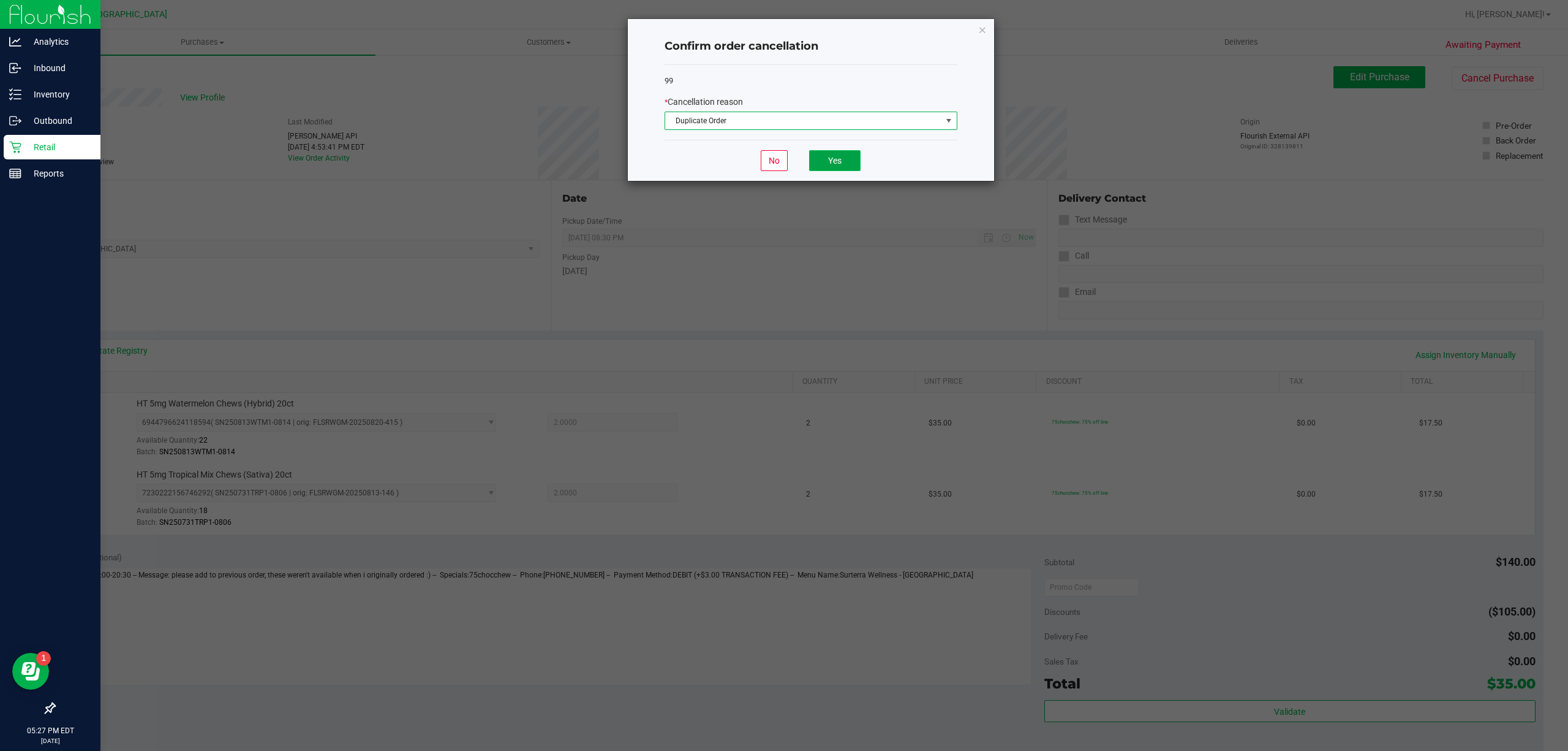
click at [849, 155] on button "Yes" at bounding box center [835, 160] width 52 height 21
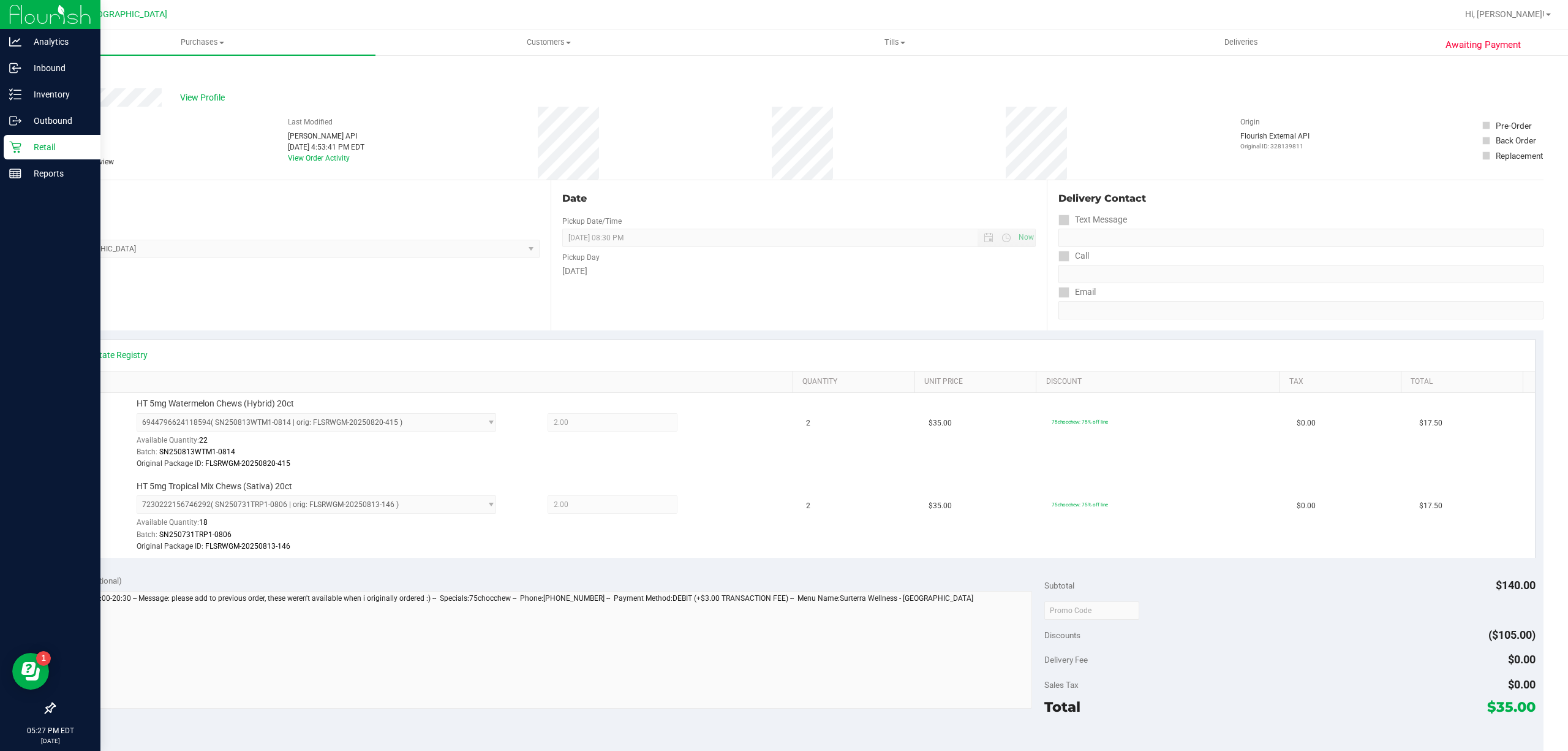
click at [31, 140] on p "Retail" at bounding box center [58, 147] width 73 height 15
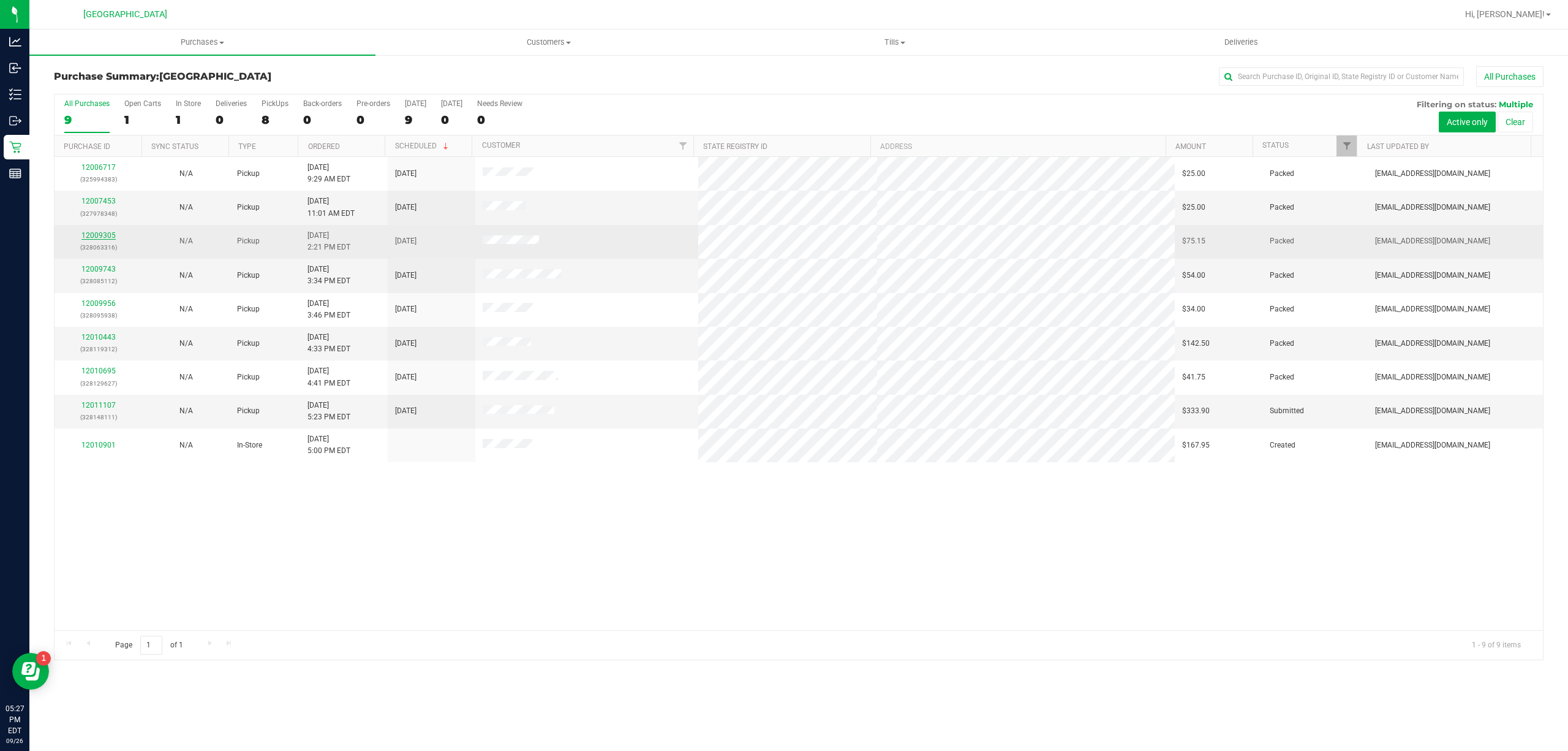
click at [103, 234] on link "12009305" at bounding box center [99, 235] width 34 height 9
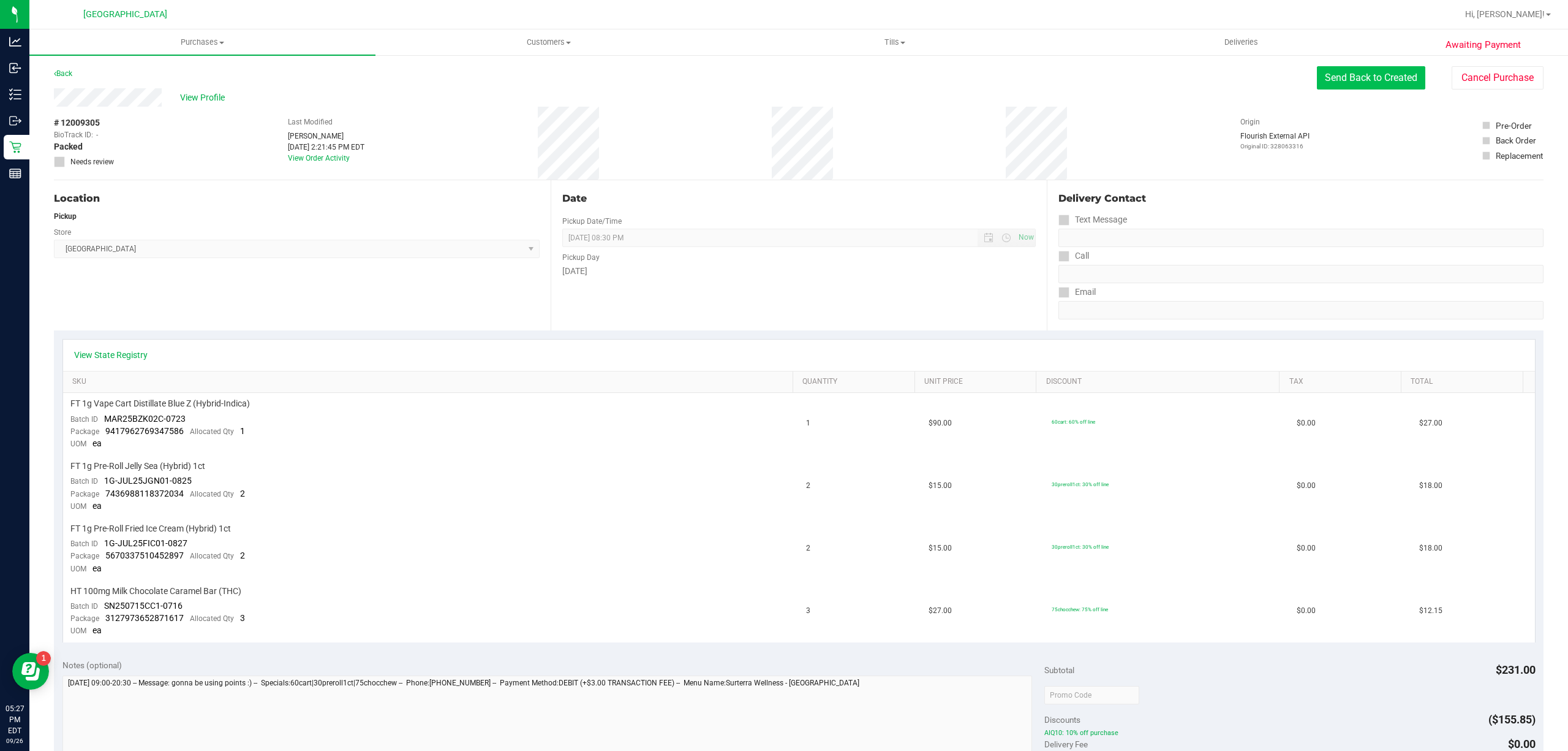
click at [1342, 87] on button "Send Back to Created" at bounding box center [1372, 77] width 109 height 23
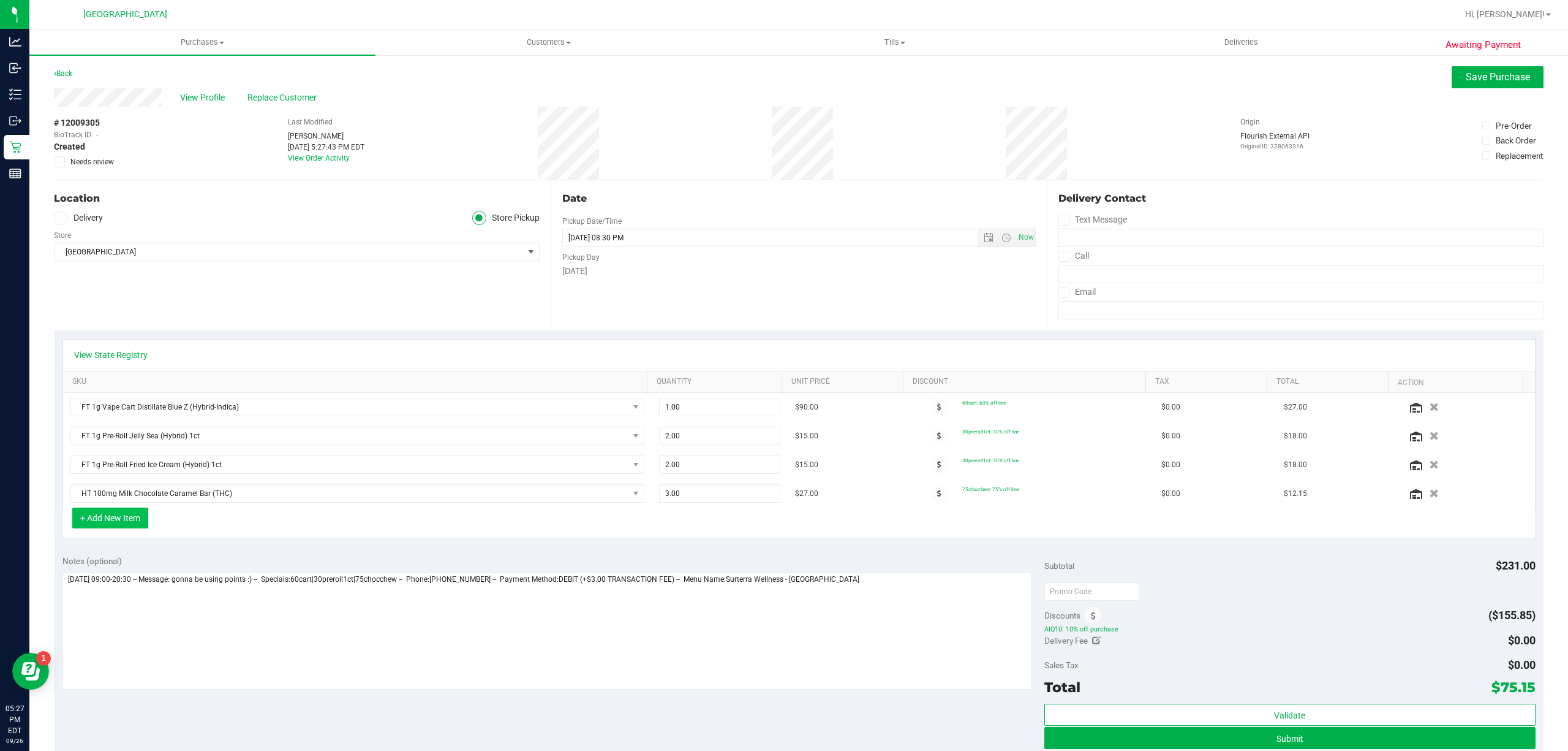
click at [132, 528] on button "+ Add New Item" at bounding box center [110, 518] width 76 height 21
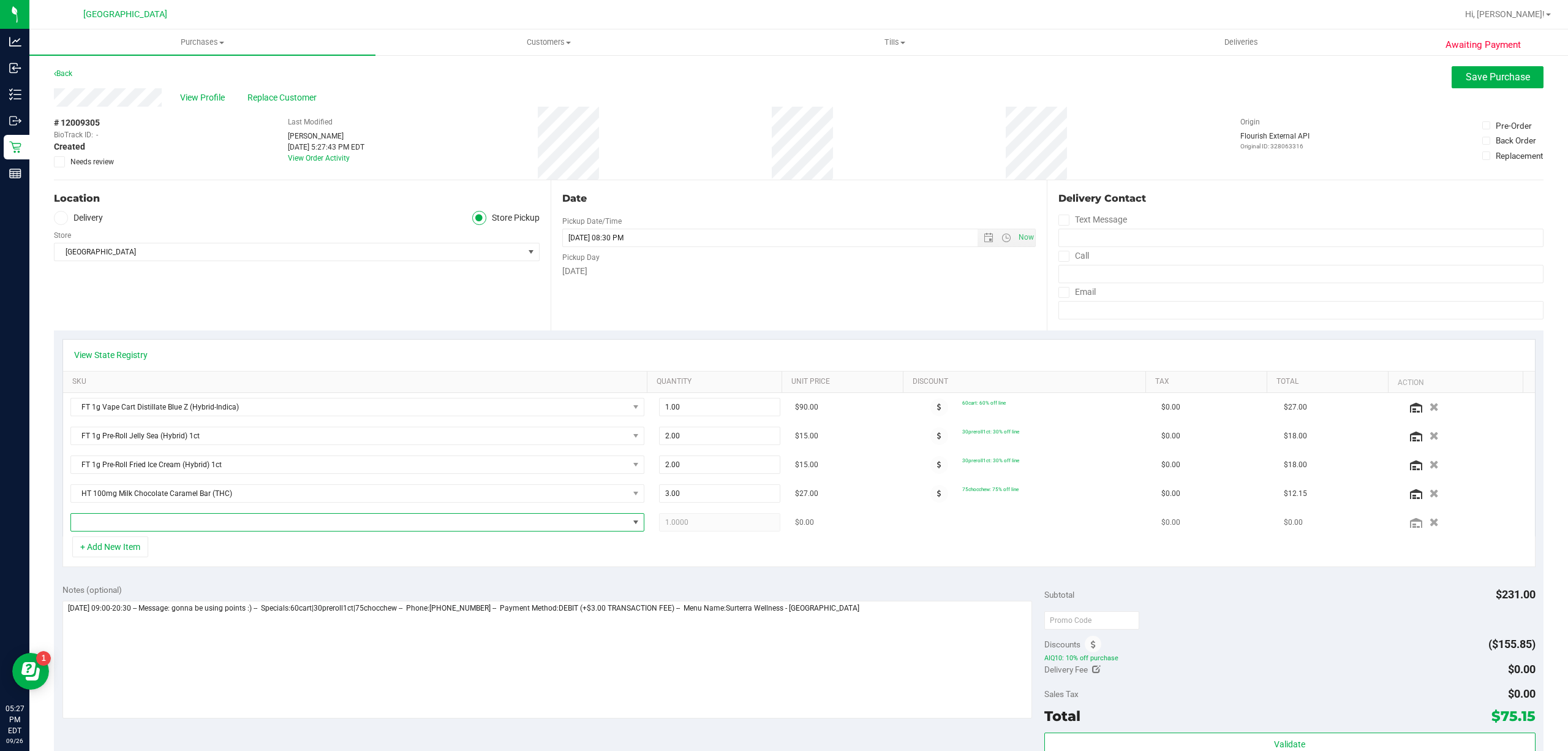
click at [138, 523] on span "NO DATA FOUND" at bounding box center [350, 522] width 558 height 17
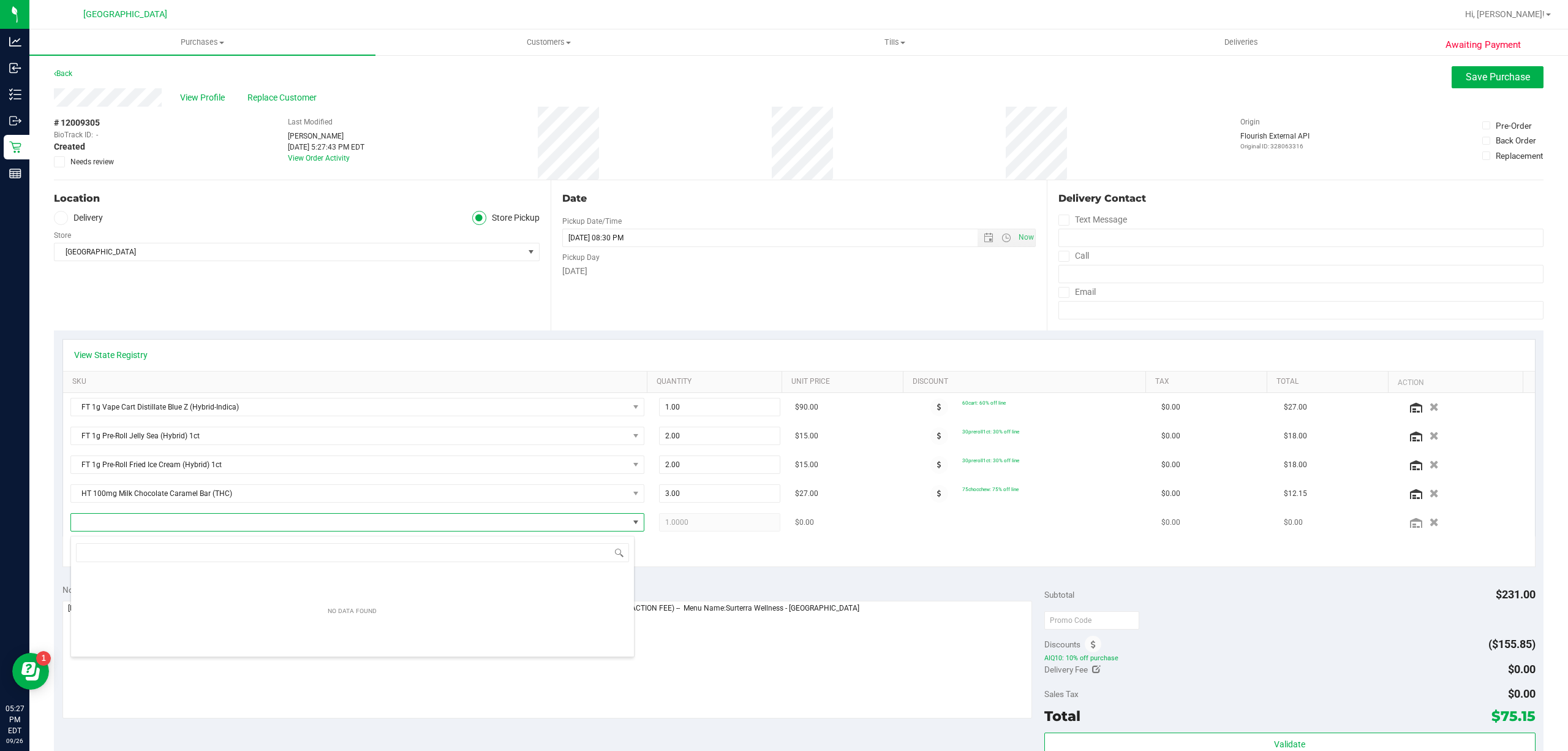
scroll to position [18, 558]
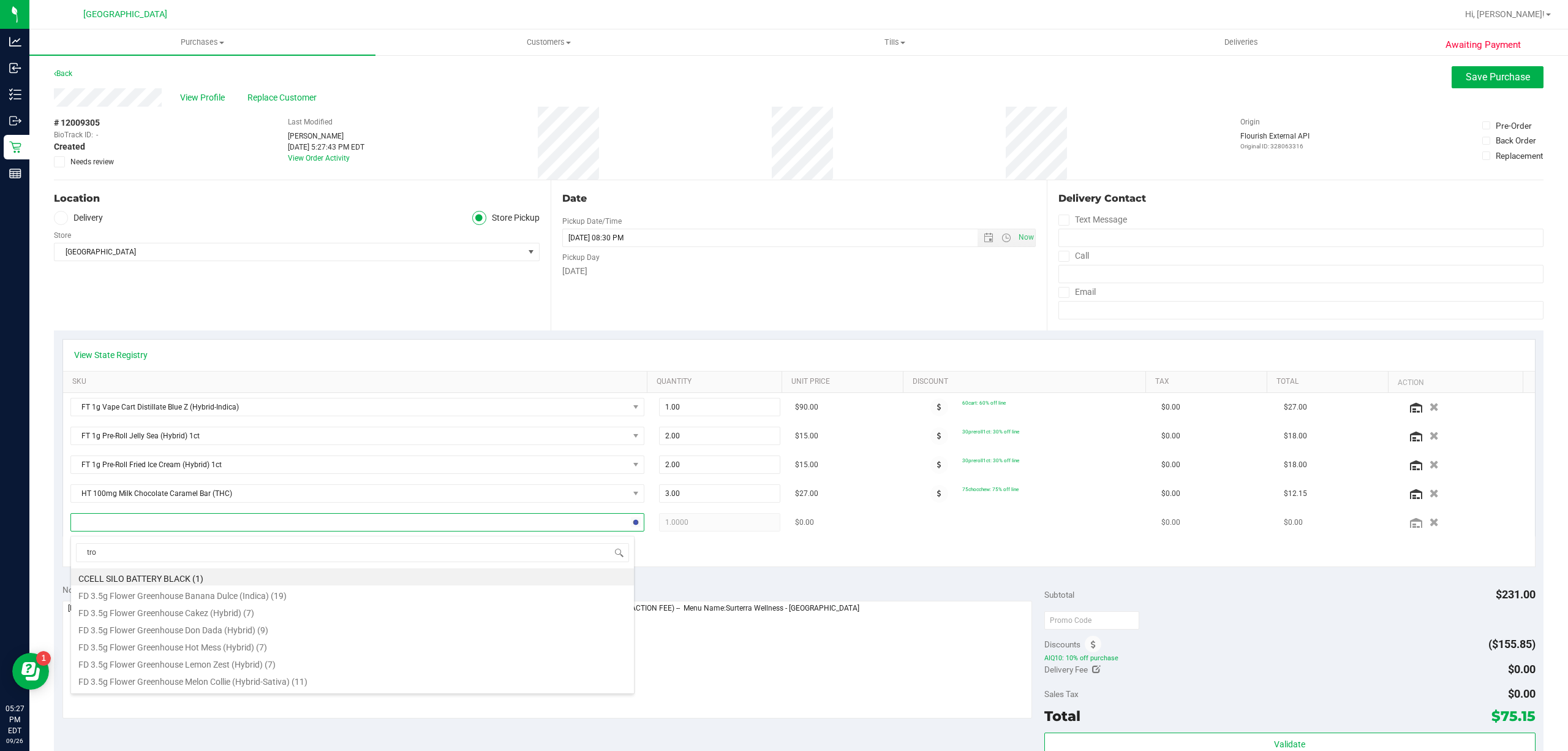
type input "trop"
click at [202, 686] on li "HT 5mg Tropical Mix Chews (Sativa) 20ct (20)" at bounding box center [353, 682] width 563 height 17
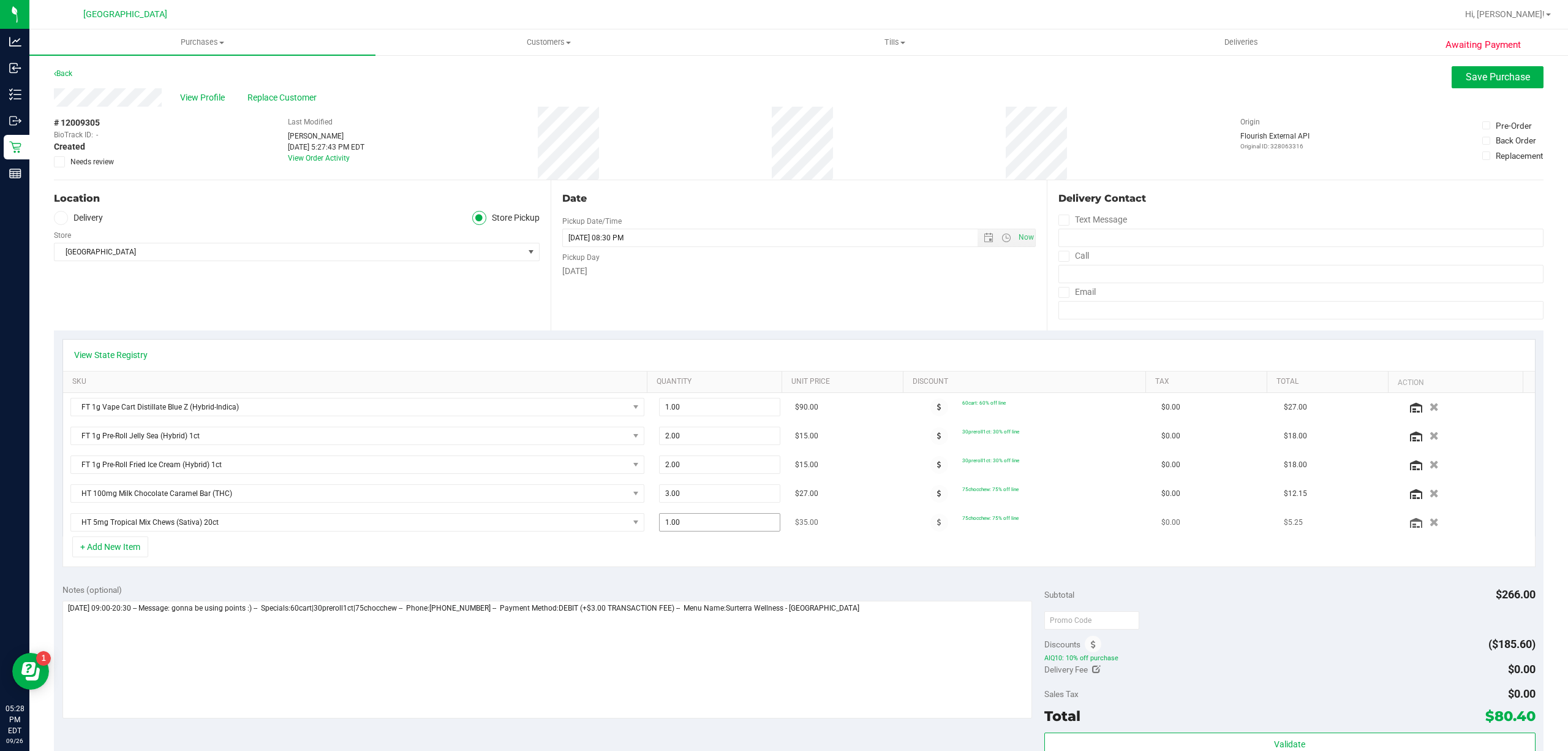
click at [700, 523] on span "1.00 1" at bounding box center [719, 522] width 122 height 18
click at [699, 523] on input "1" at bounding box center [719, 522] width 120 height 17
type input "2"
type input "2.00"
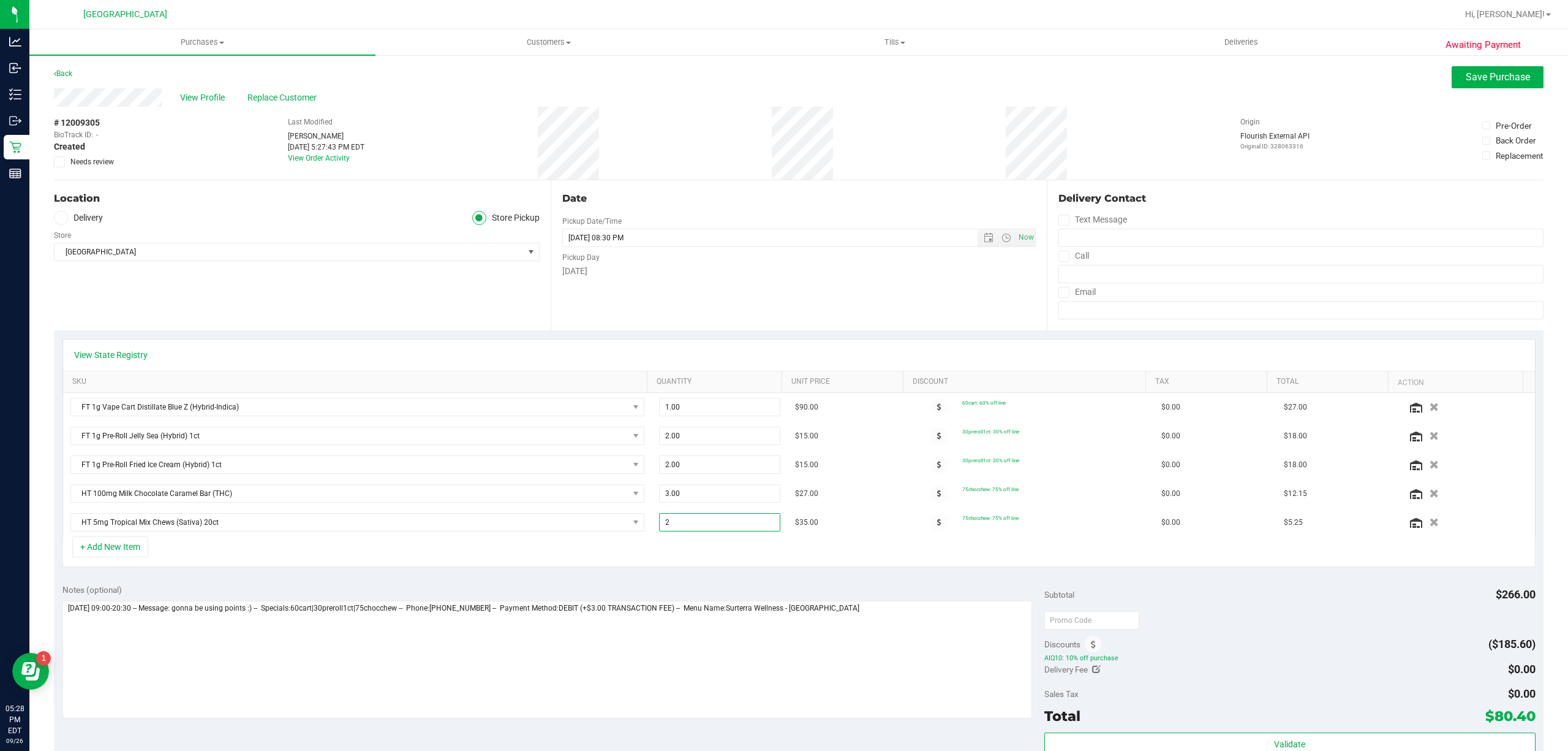
click at [657, 566] on div "+ Add New Item" at bounding box center [799, 551] width 1473 height 31
click at [135, 557] on button "+ Add New Item" at bounding box center [110, 546] width 76 height 21
click at [153, 552] on div "+ Add New Item" at bounding box center [799, 551] width 1473 height 31
click at [130, 552] on button "+ Add New Item" at bounding box center [110, 546] width 76 height 21
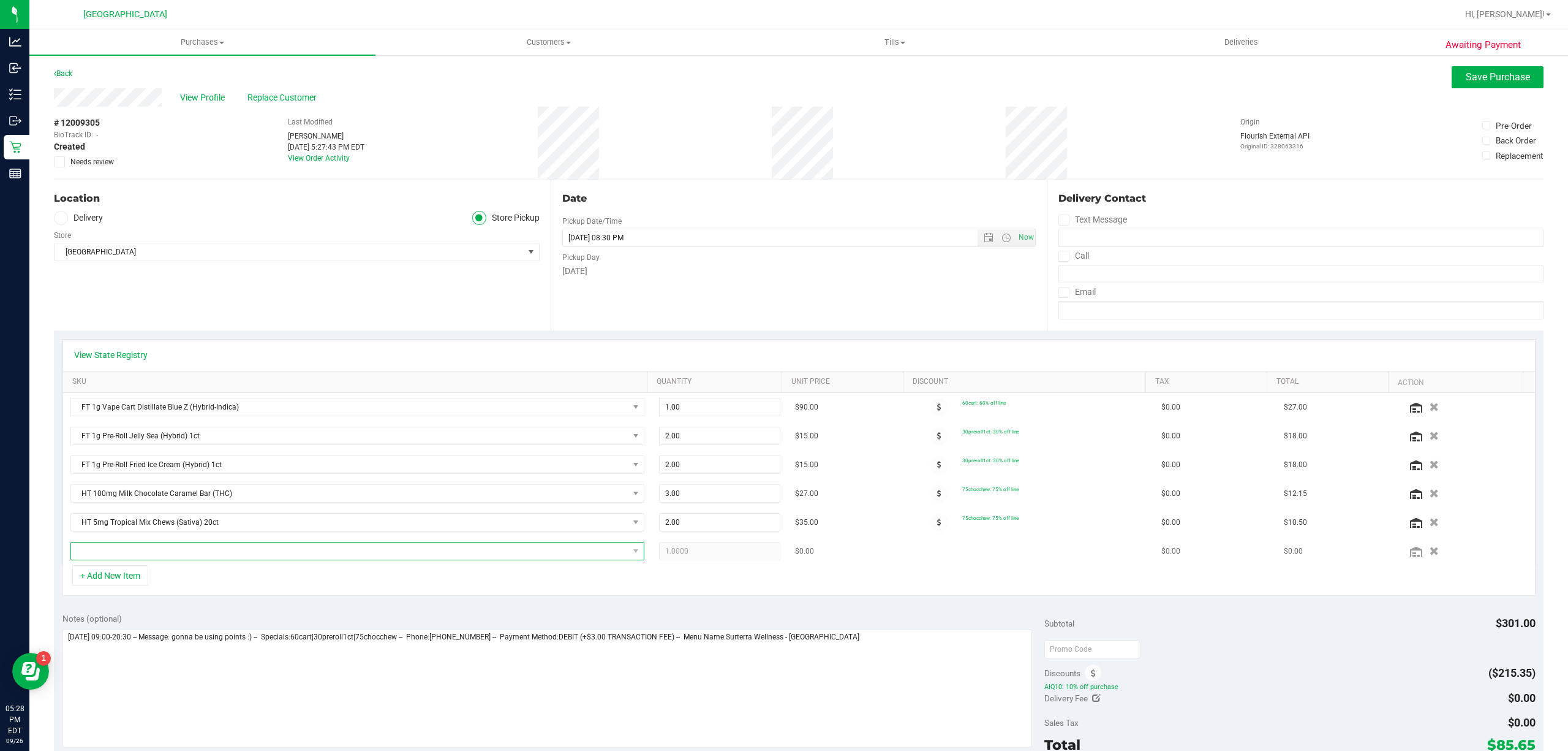
click at [133, 557] on span "NO DATA FOUND" at bounding box center [350, 551] width 558 height 17
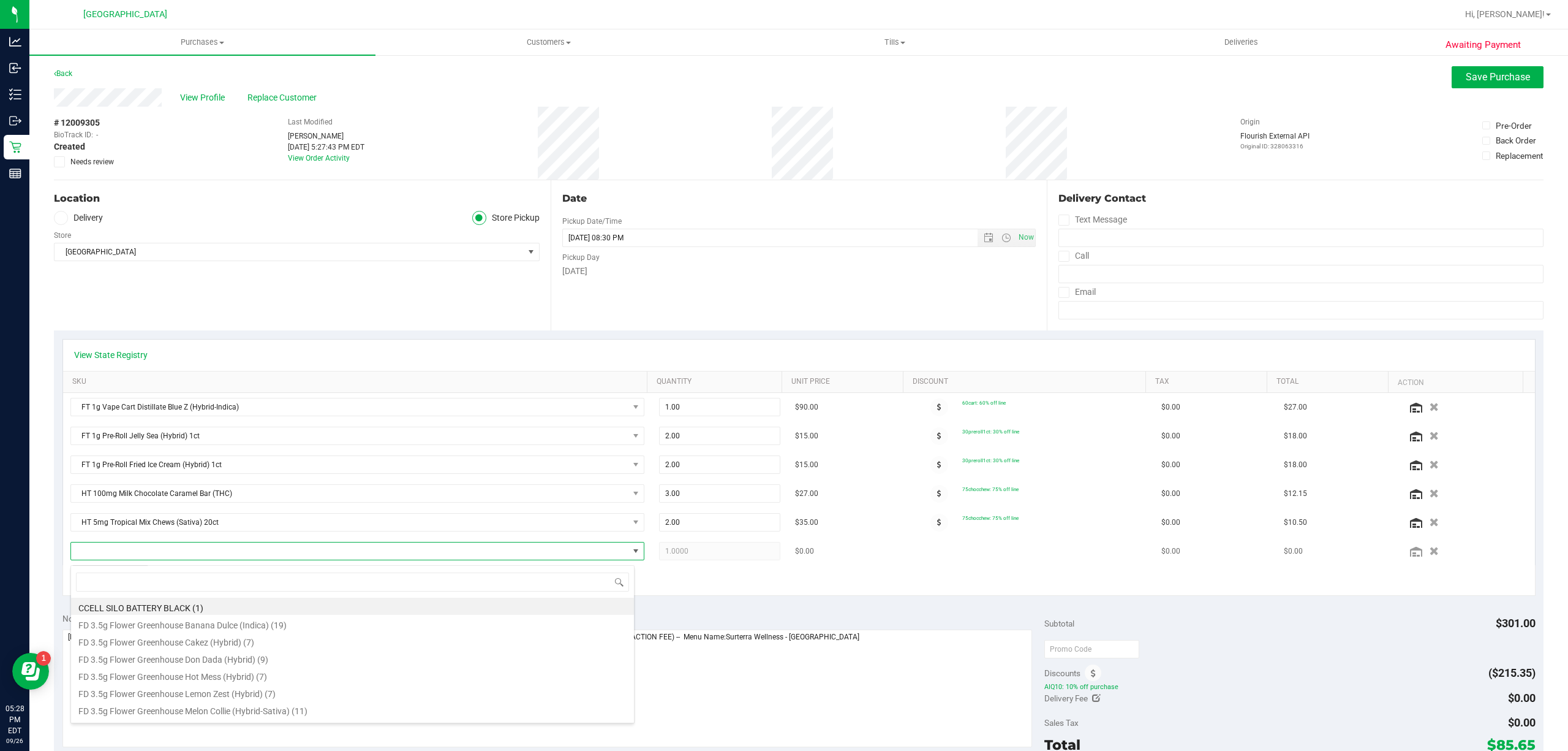
scroll to position [18, 558]
type input "watermelo"
click at [234, 706] on li "HT 5mg Watermelon Chews (Hybrid) 20ct (24)" at bounding box center [353, 709] width 563 height 17
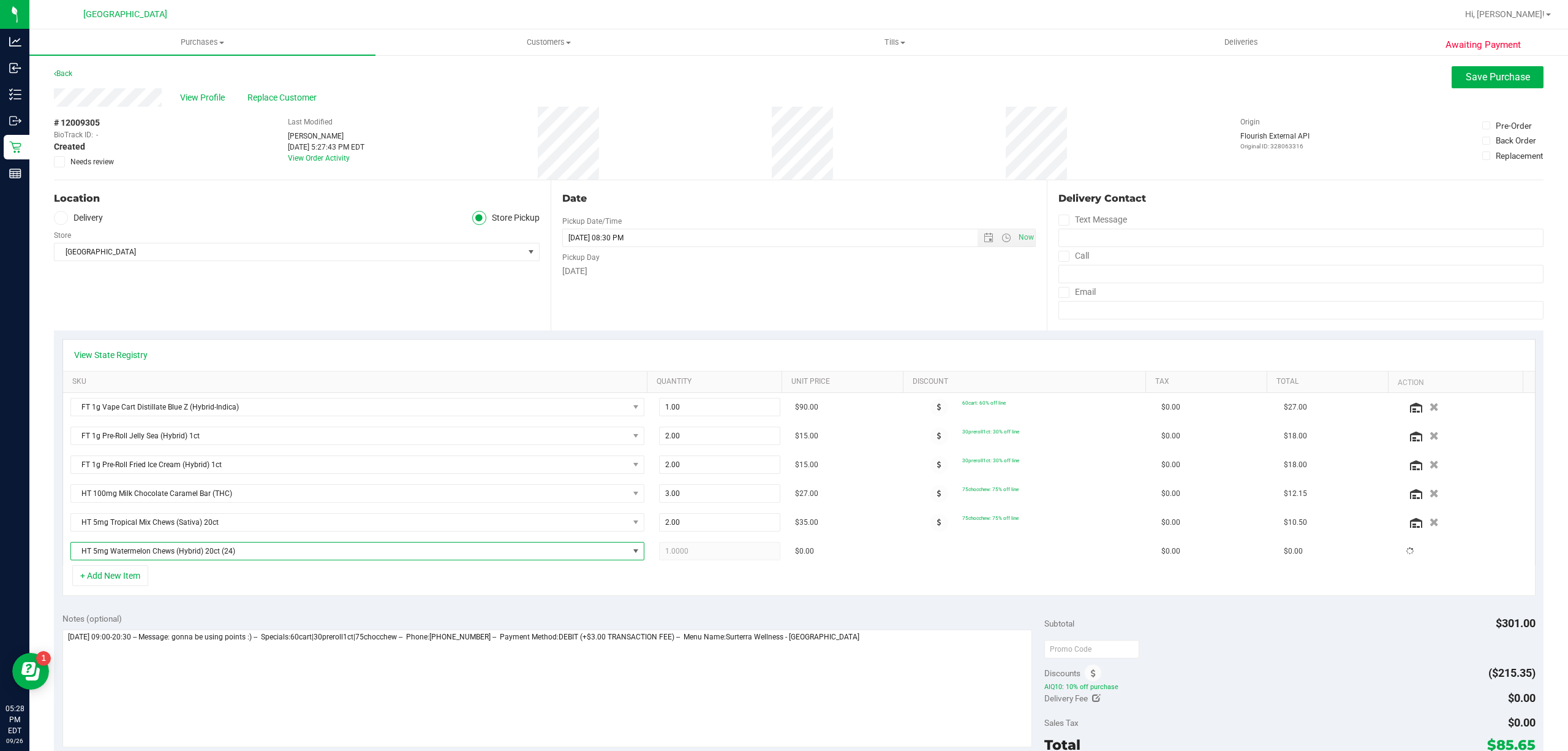
click at [190, 615] on div "Notes (optional) Subtotal $301.00 Discounts ($215.35) AIQ10: 10% off purchase D…" at bounding box center [798, 714] width 1490 height 221
click at [679, 559] on span "1.00 1" at bounding box center [719, 551] width 122 height 18
click at [679, 559] on input "1" at bounding box center [719, 551] width 120 height 17
type input "2"
type input "2.00"
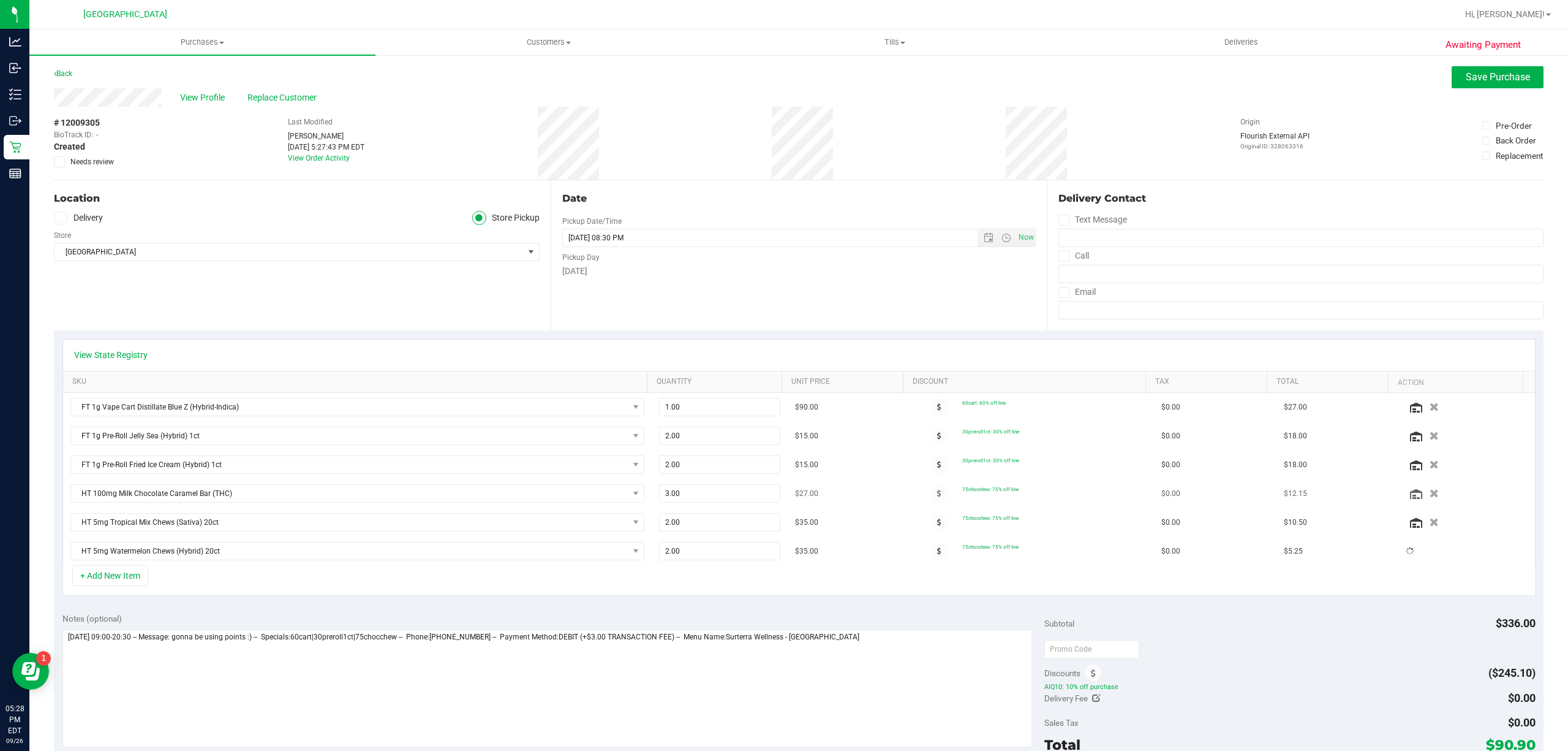
drag, startPoint x: 677, startPoint y: 597, endPoint x: 1143, endPoint y: 491, distance: 477.9
click at [679, 595] on div "+ Add New Item" at bounding box center [799, 580] width 1473 height 31
click at [1493, 90] on div "View Profile Replace Customer" at bounding box center [798, 97] width 1490 height 18
click at [1497, 77] on span "Save Purchase" at bounding box center [1498, 77] width 65 height 12
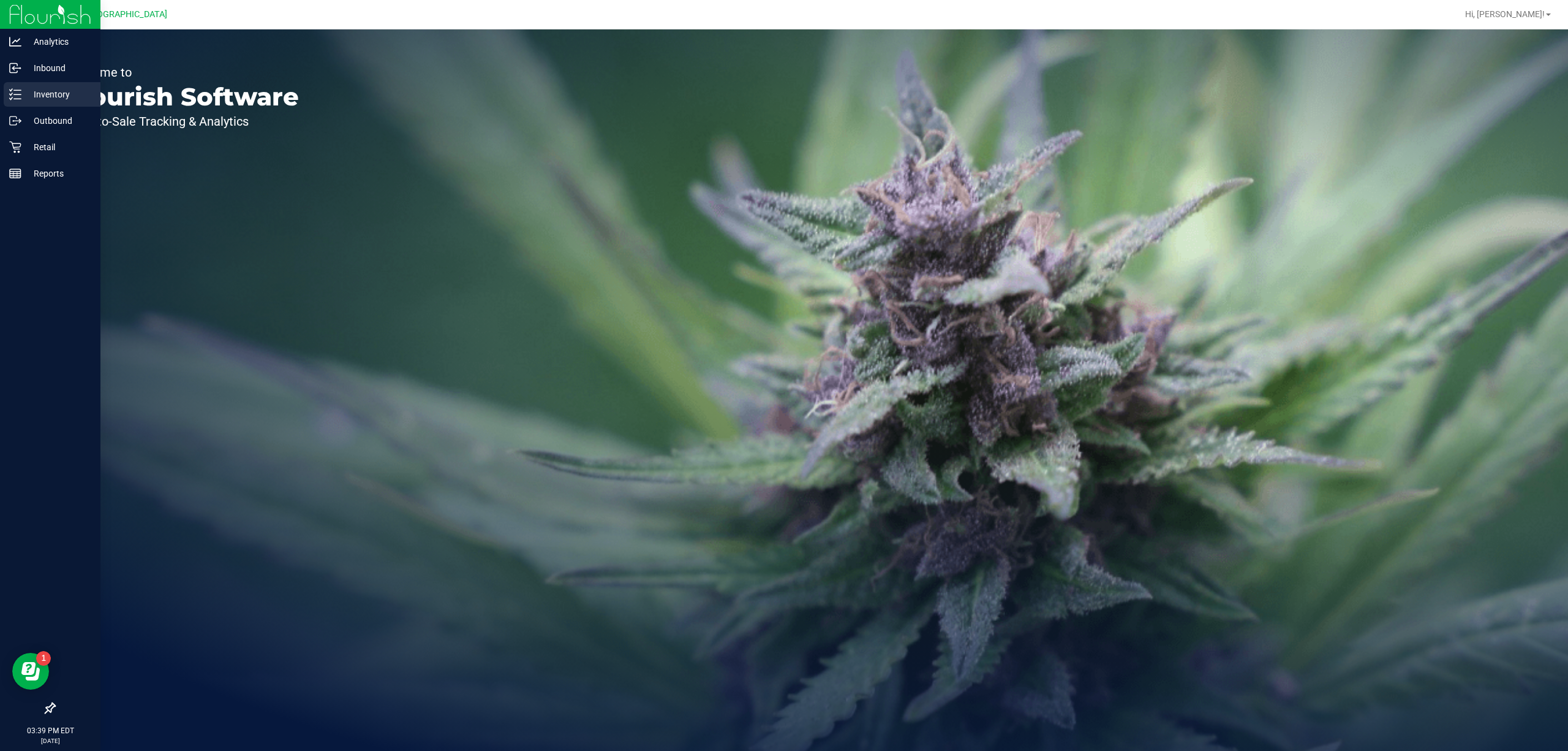
click at [25, 97] on p "Inventory" at bounding box center [58, 94] width 73 height 15
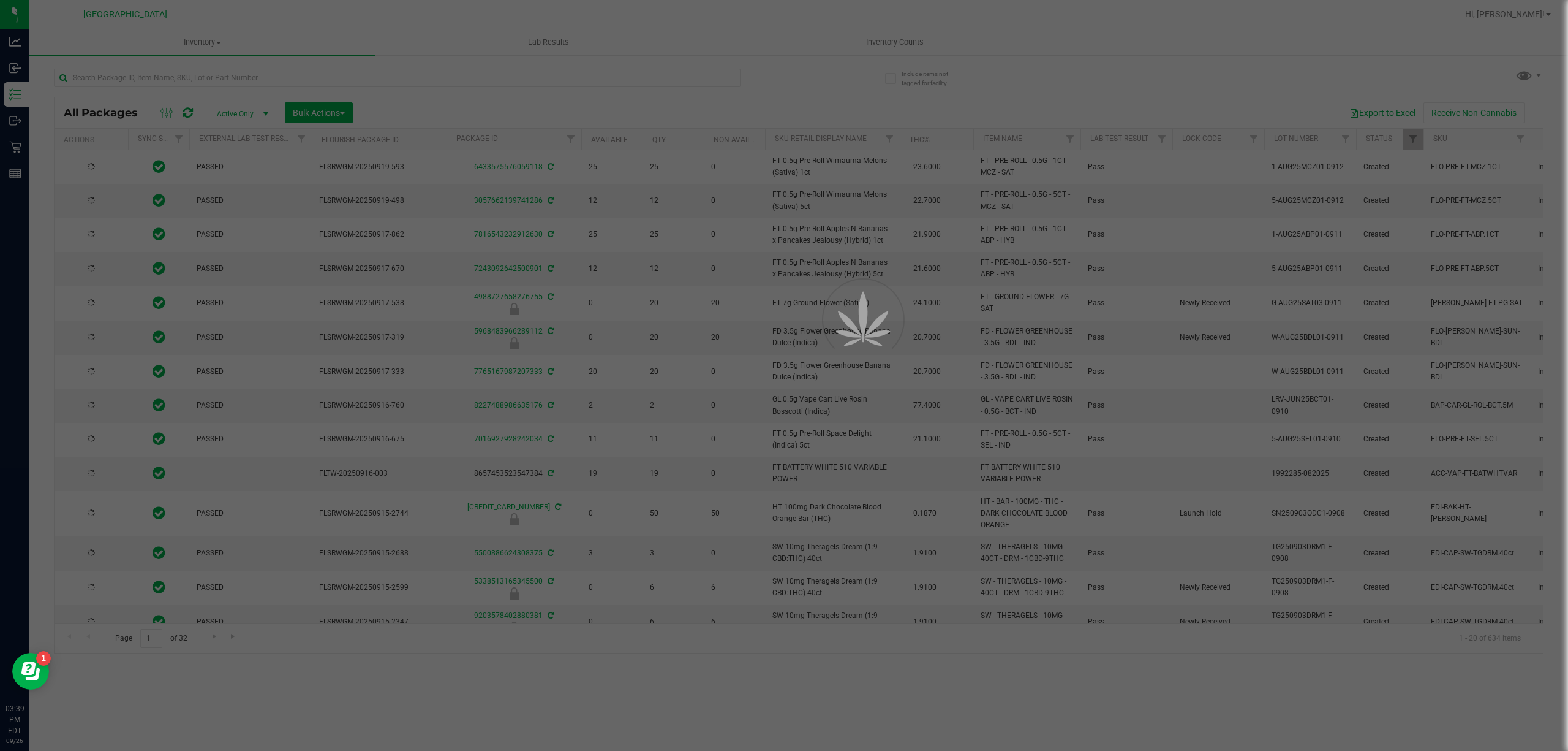
click at [468, 77] on div at bounding box center [784, 375] width 1568 height 751
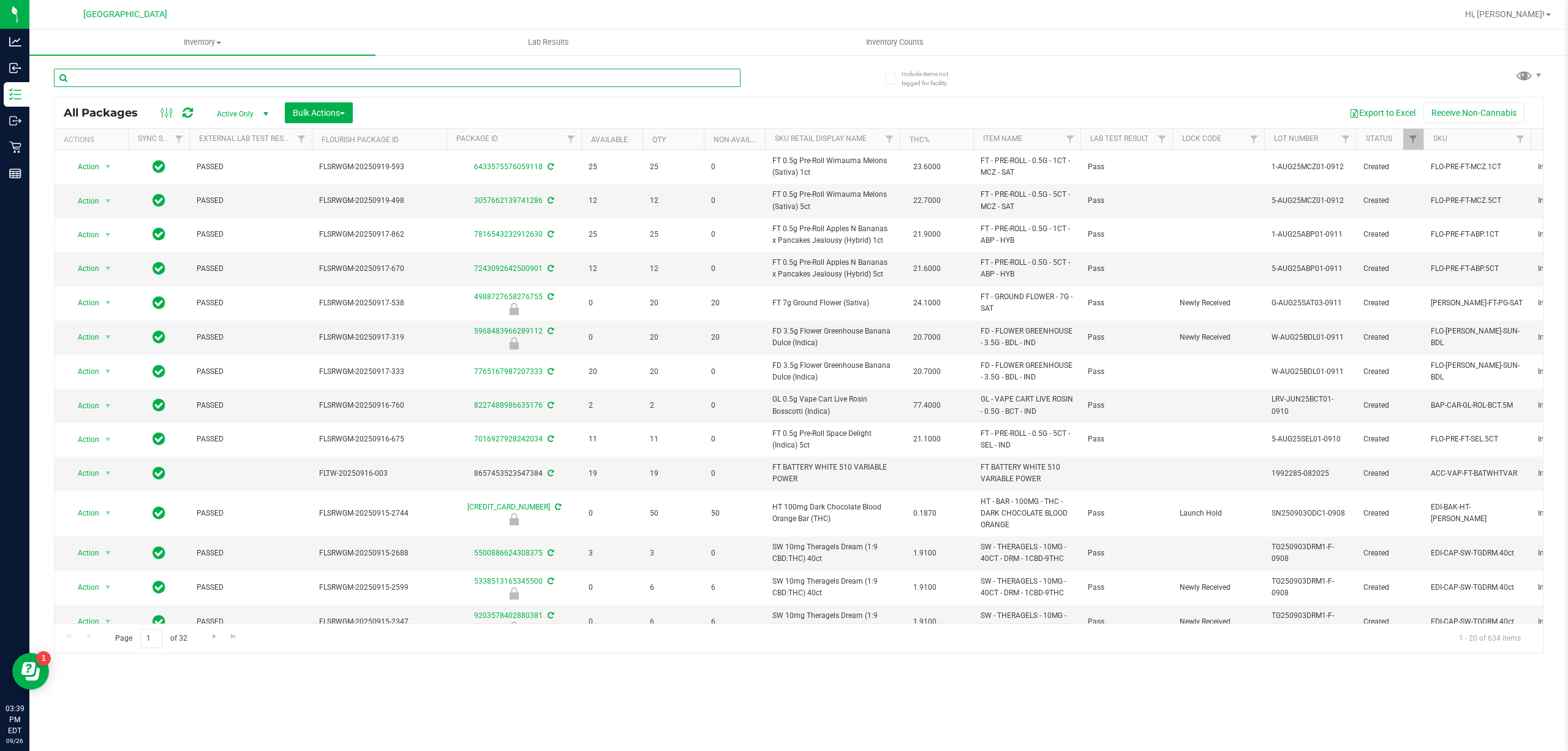
click at [468, 77] on input "text" at bounding box center [397, 77] width 687 height 18
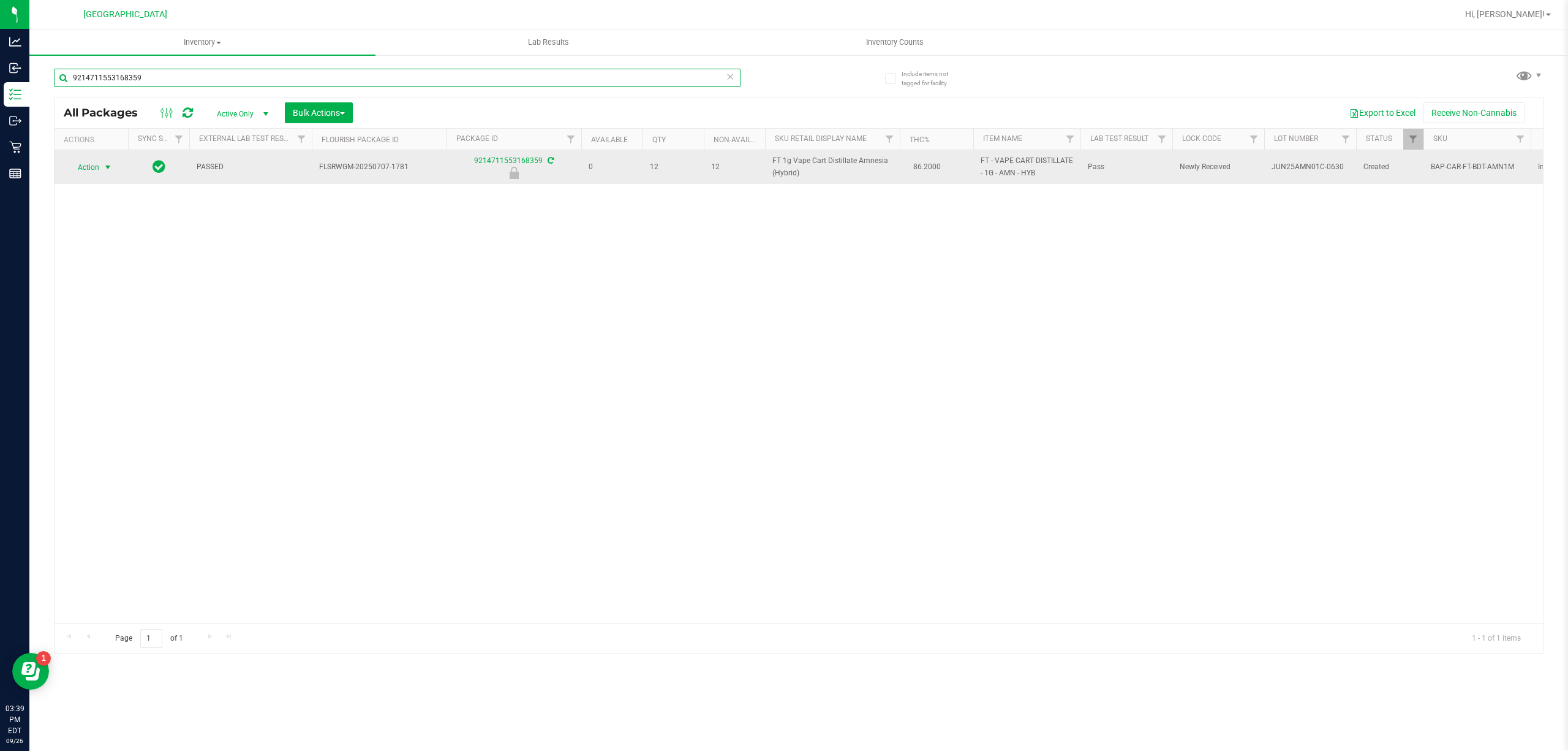
type input "9214711553168359"
click at [96, 170] on span "Action" at bounding box center [83, 167] width 33 height 17
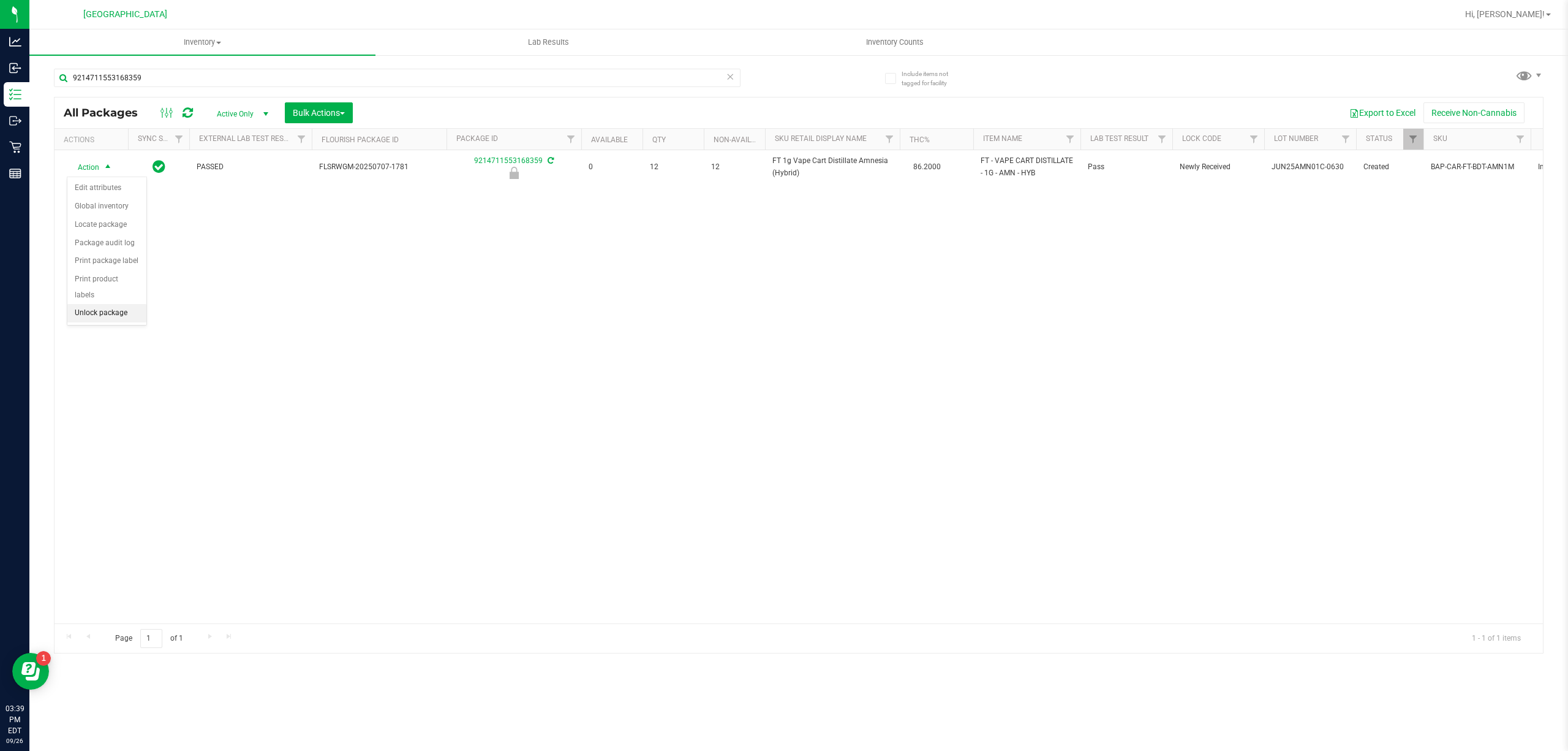
click at [113, 315] on li "Unlock package" at bounding box center [107, 313] width 79 height 18
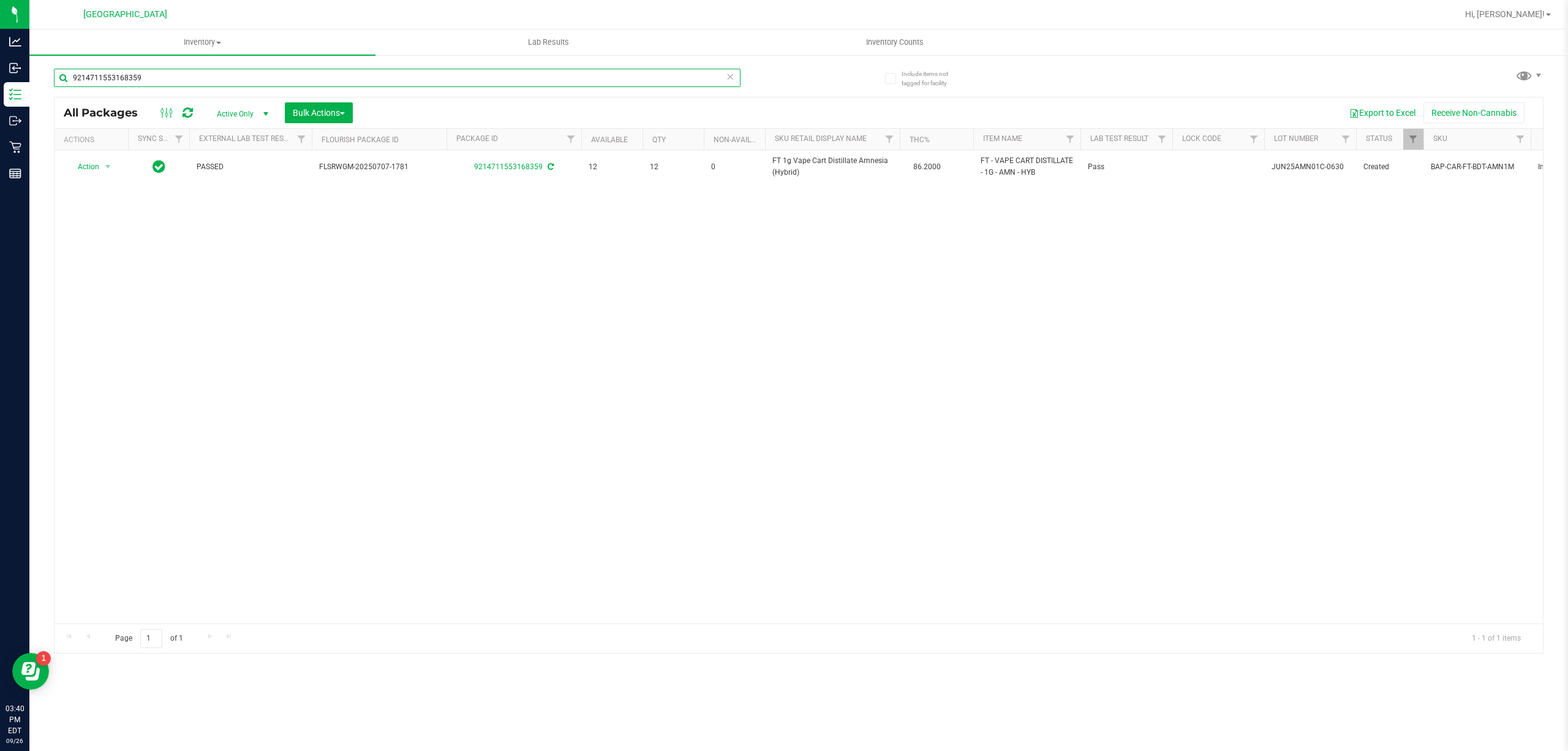
click at [332, 69] on input "9214711553168359" at bounding box center [397, 77] width 687 height 18
paste input "FT 1g Vape Cart Distillate Amnesia (Hybrid)"
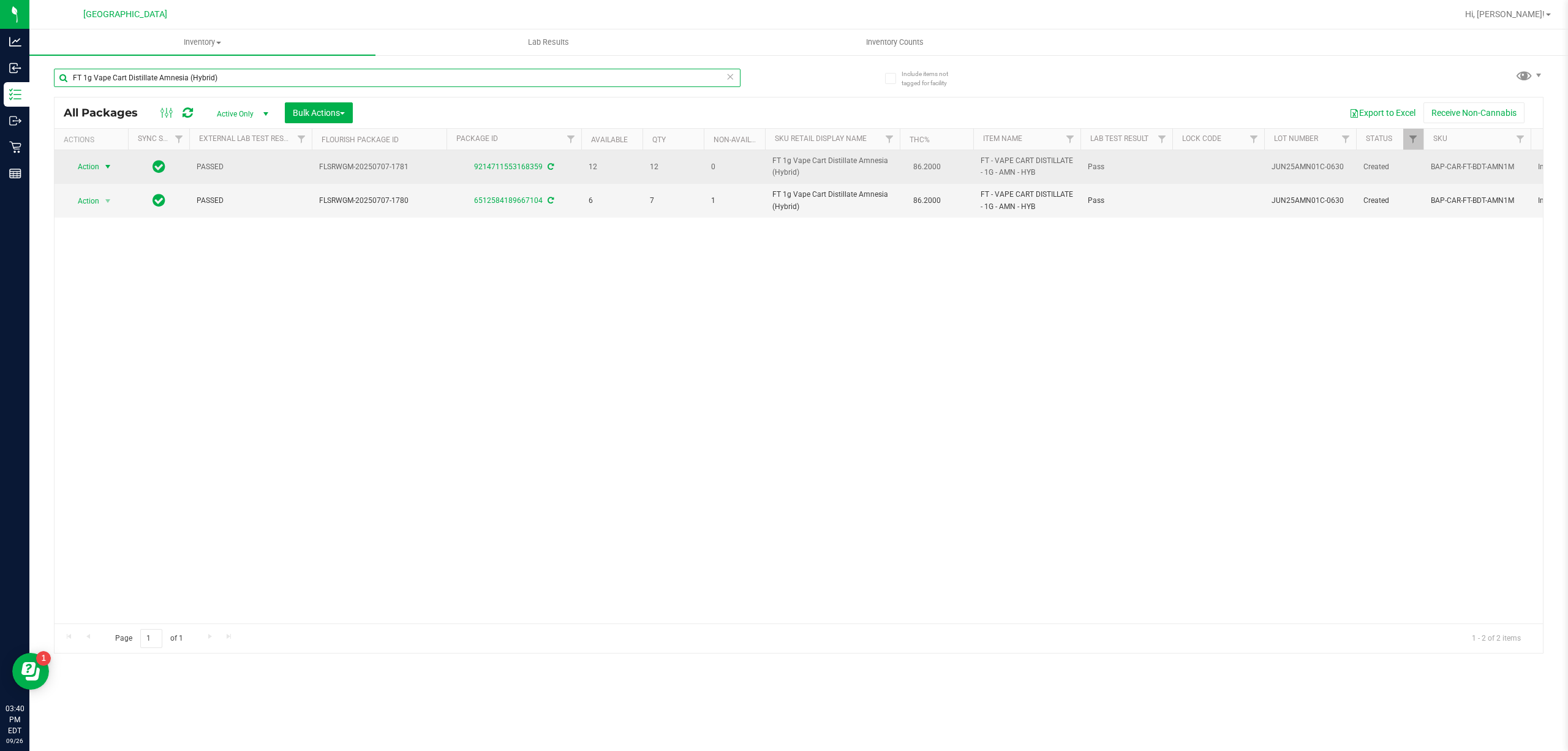
type input "FT 1g Vape Cart Distillate Amnesia (Hybrid)"
click at [96, 159] on span "Action" at bounding box center [83, 167] width 33 height 17
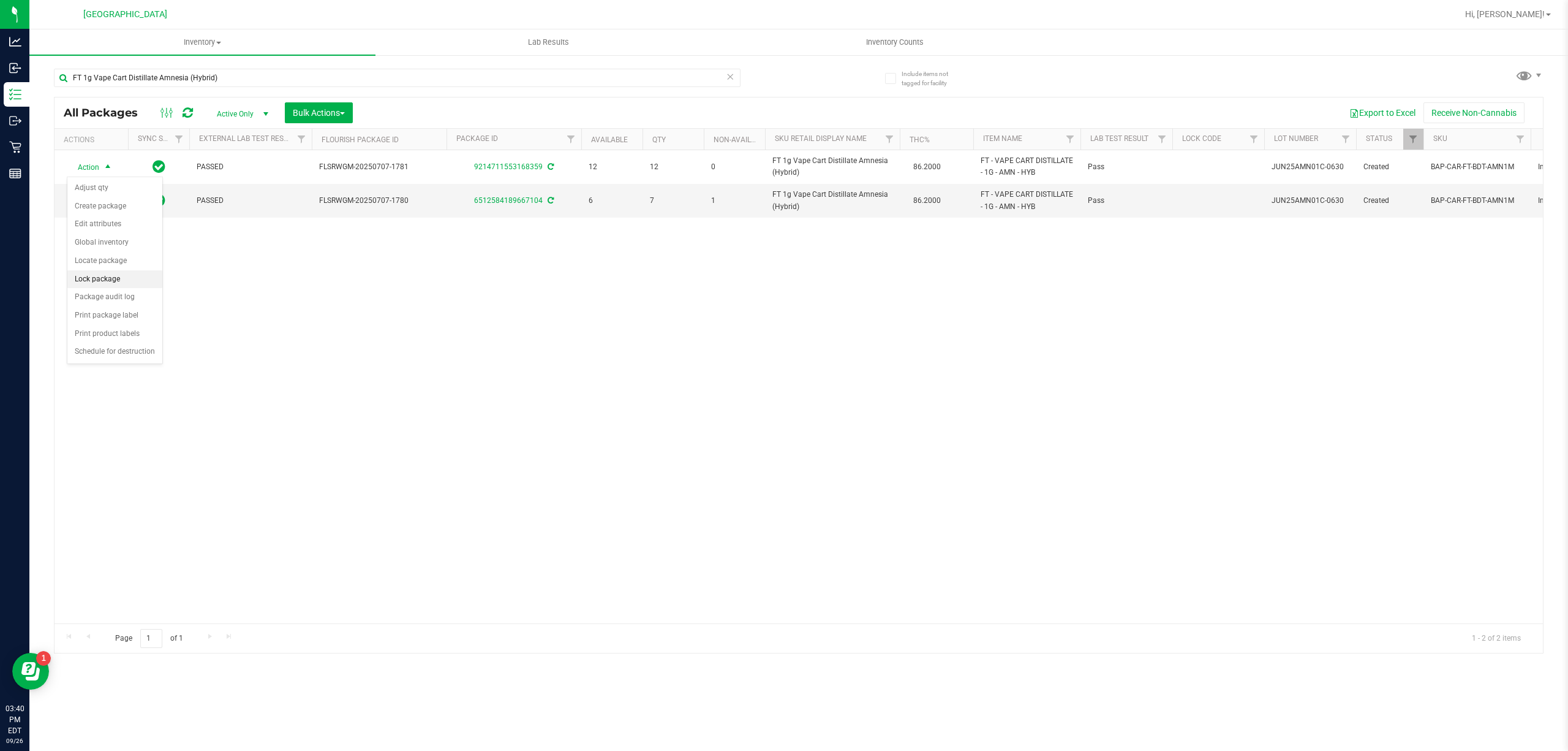
click at [108, 283] on li "Lock package" at bounding box center [115, 279] width 95 height 18
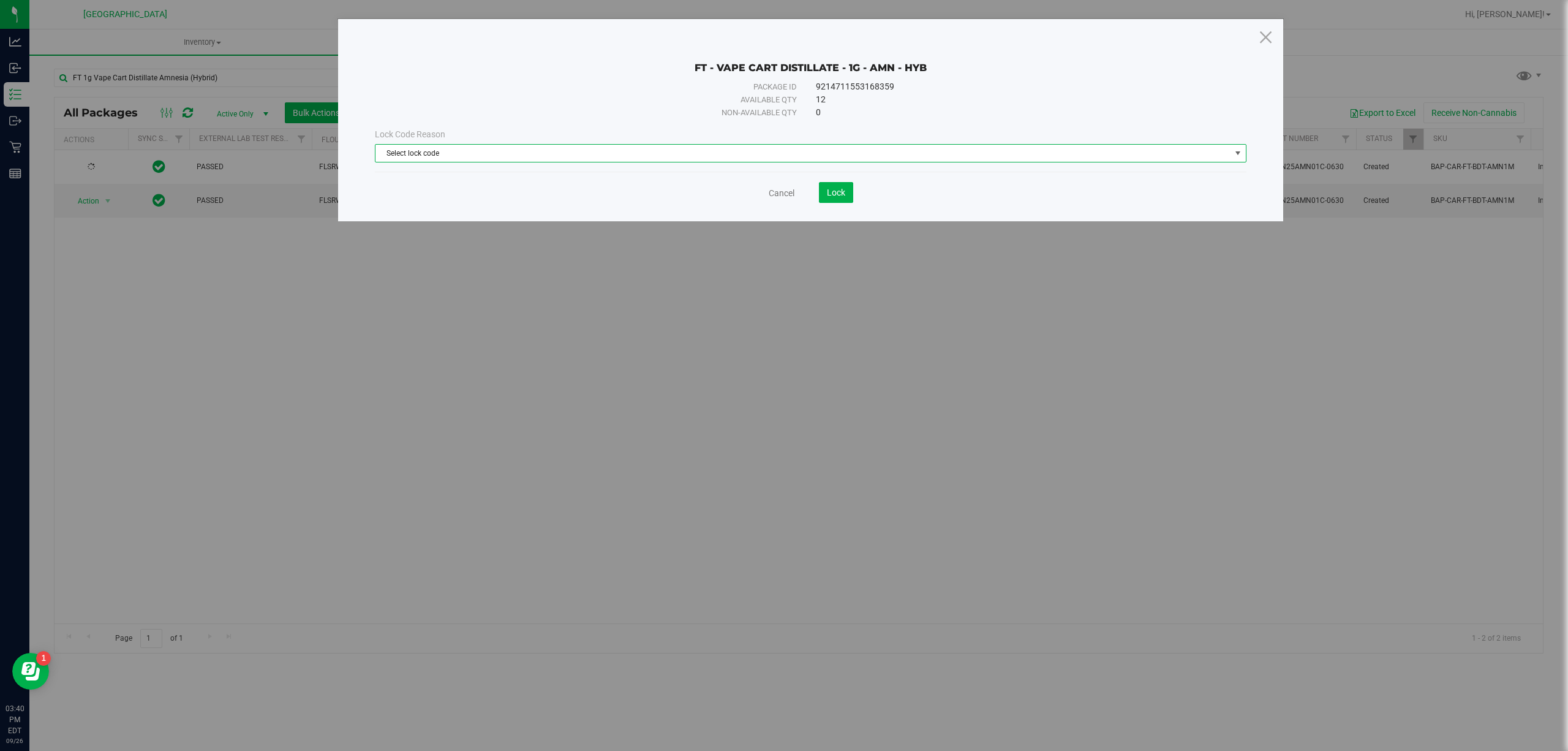
click at [542, 152] on span "Select lock code" at bounding box center [803, 153] width 855 height 17
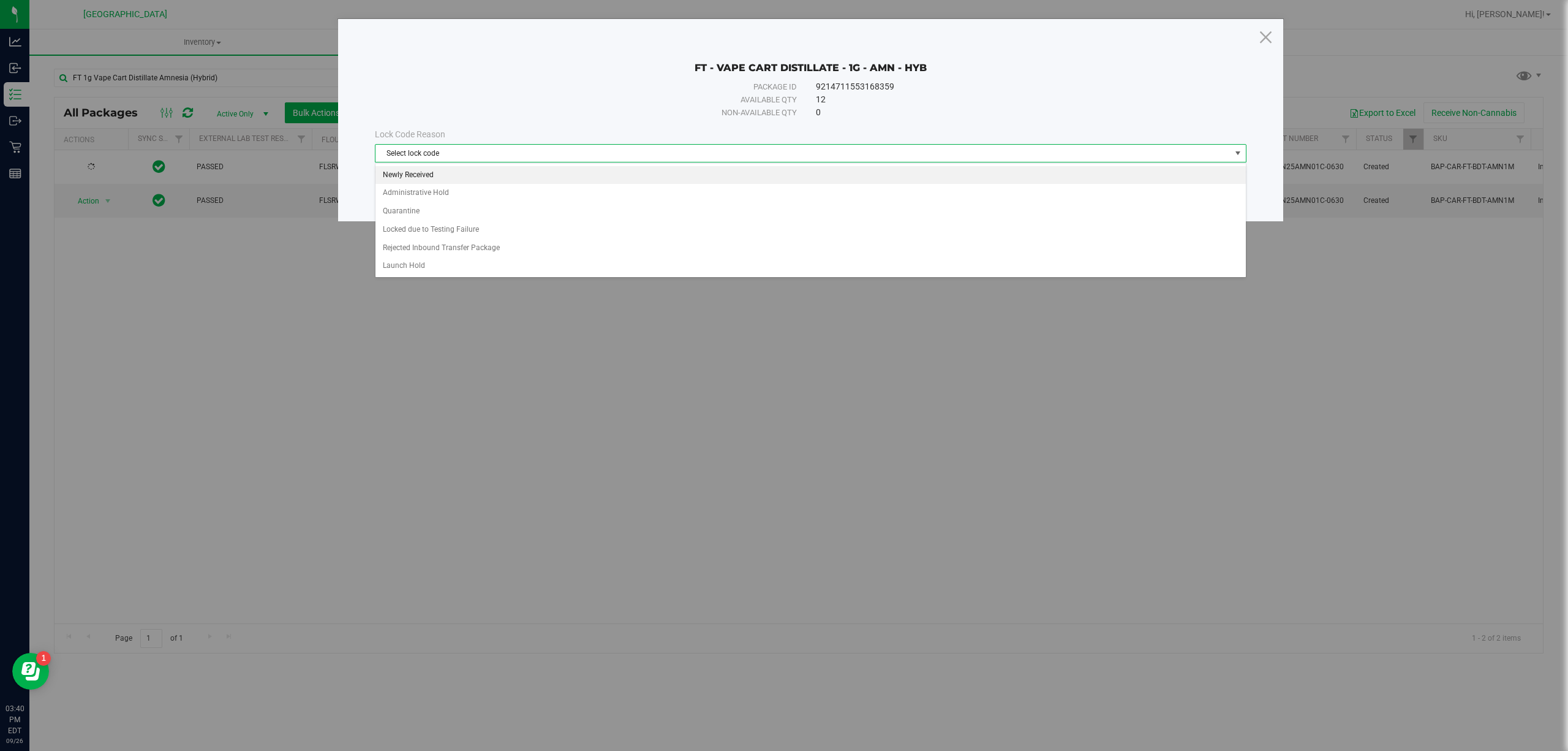
click at [514, 175] on li "Newly Received" at bounding box center [810, 175] width 870 height 18
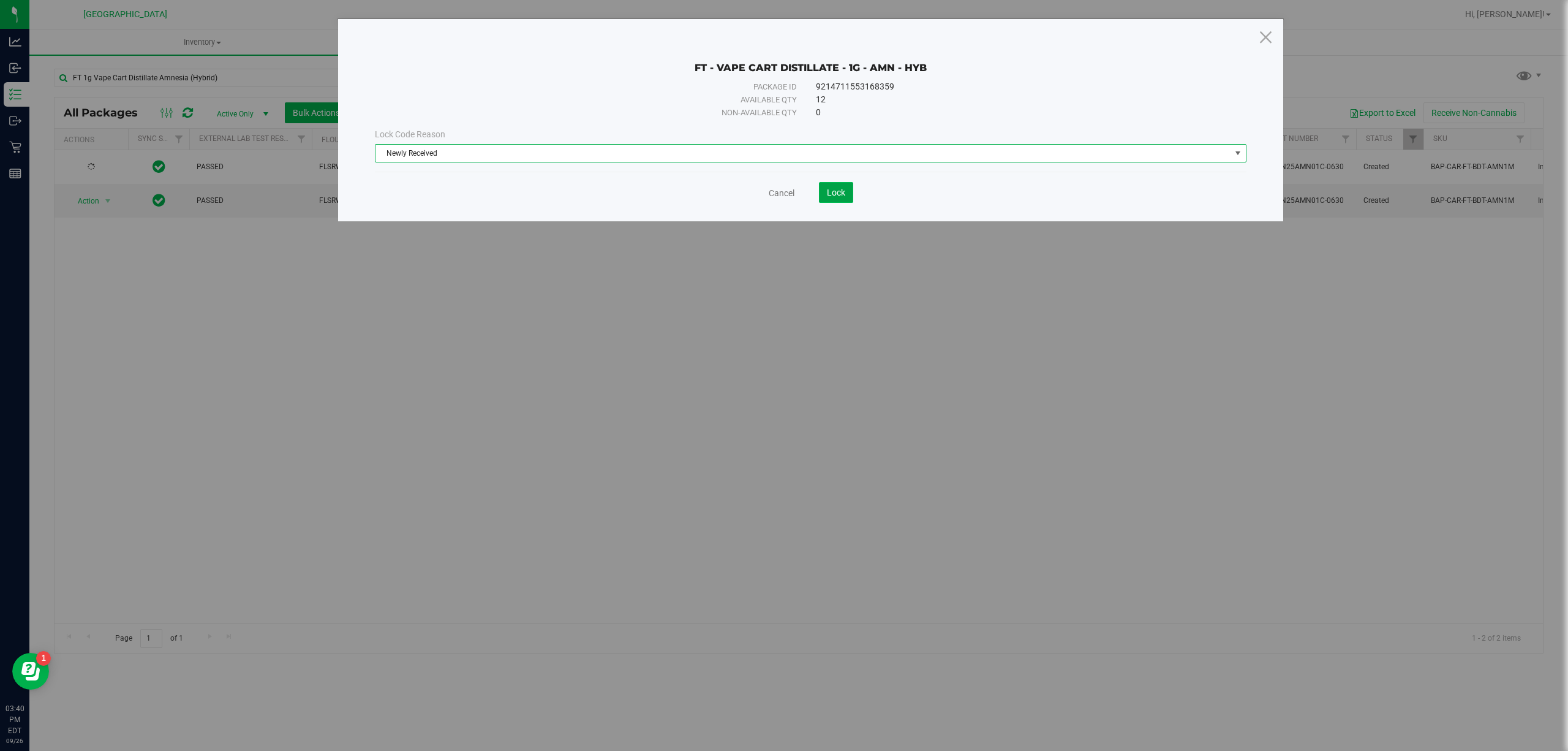
click at [825, 192] on button "Lock" at bounding box center [836, 192] width 34 height 21
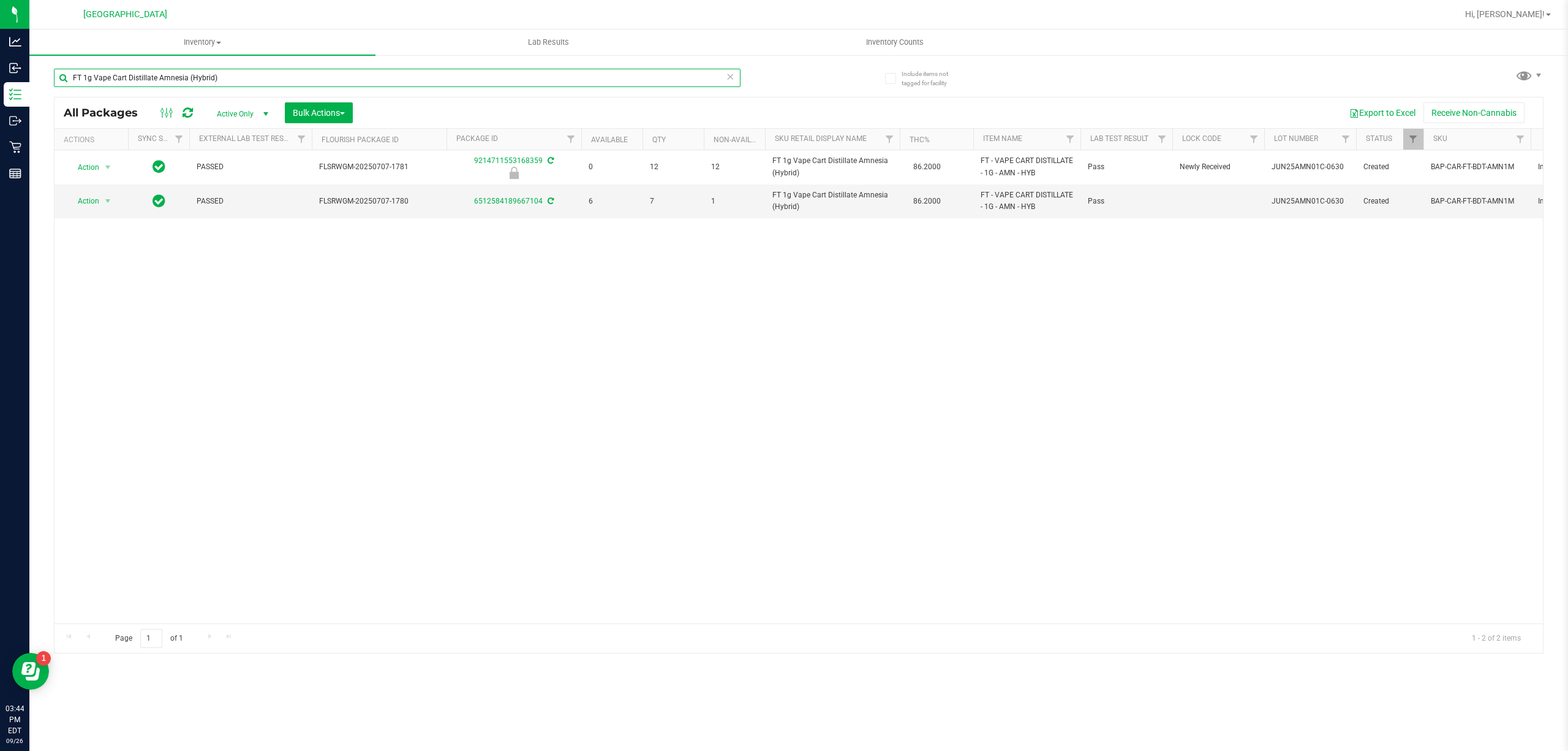
click at [346, 76] on input "FT 1g Vape Cart Distillate Amnesia (Hybrid)" at bounding box center [397, 77] width 687 height 18
click at [334, 73] on input "FT 1g Vape Cart Distillate Amnesia (Hybrid)" at bounding box center [397, 77] width 687 height 18
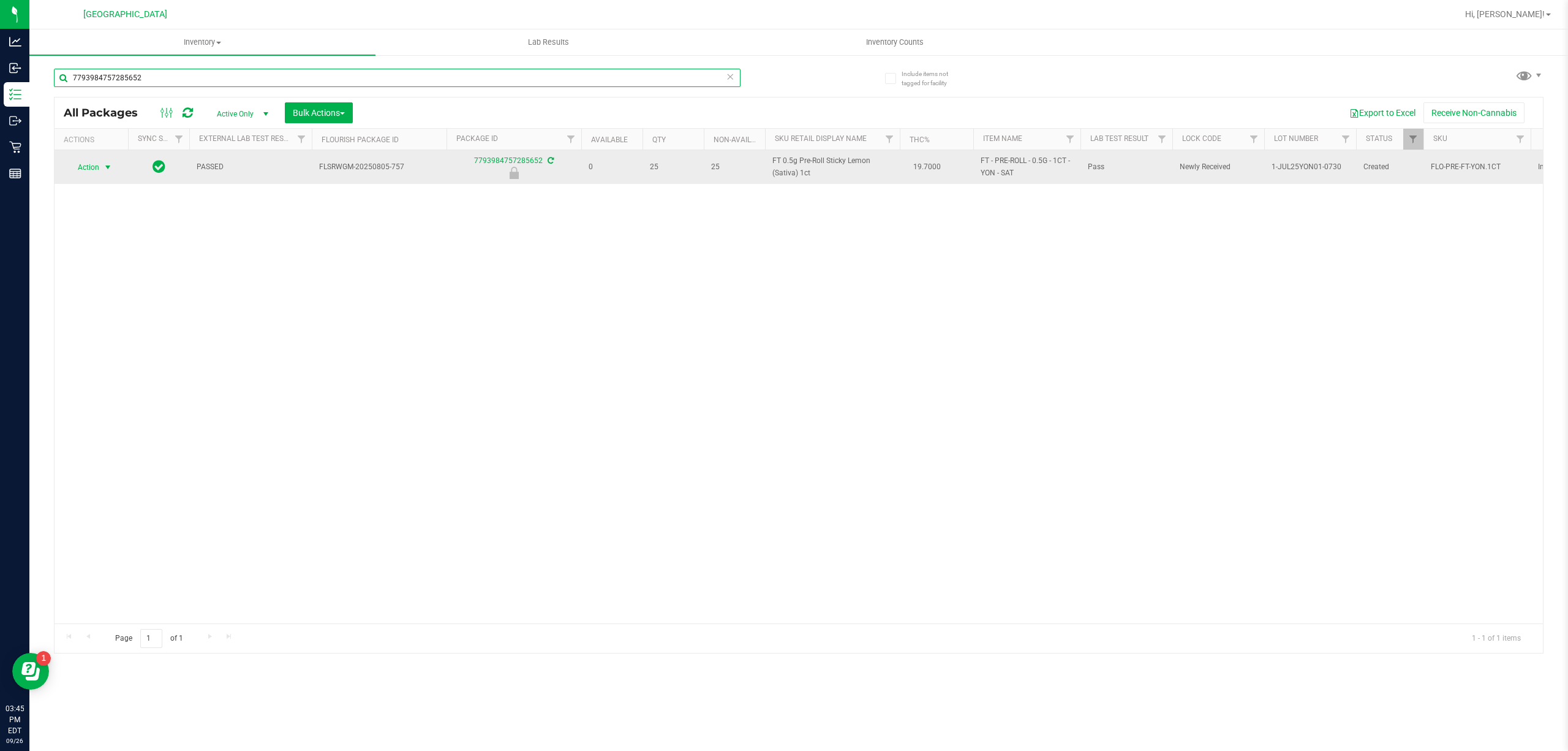
type input "7793984757285652"
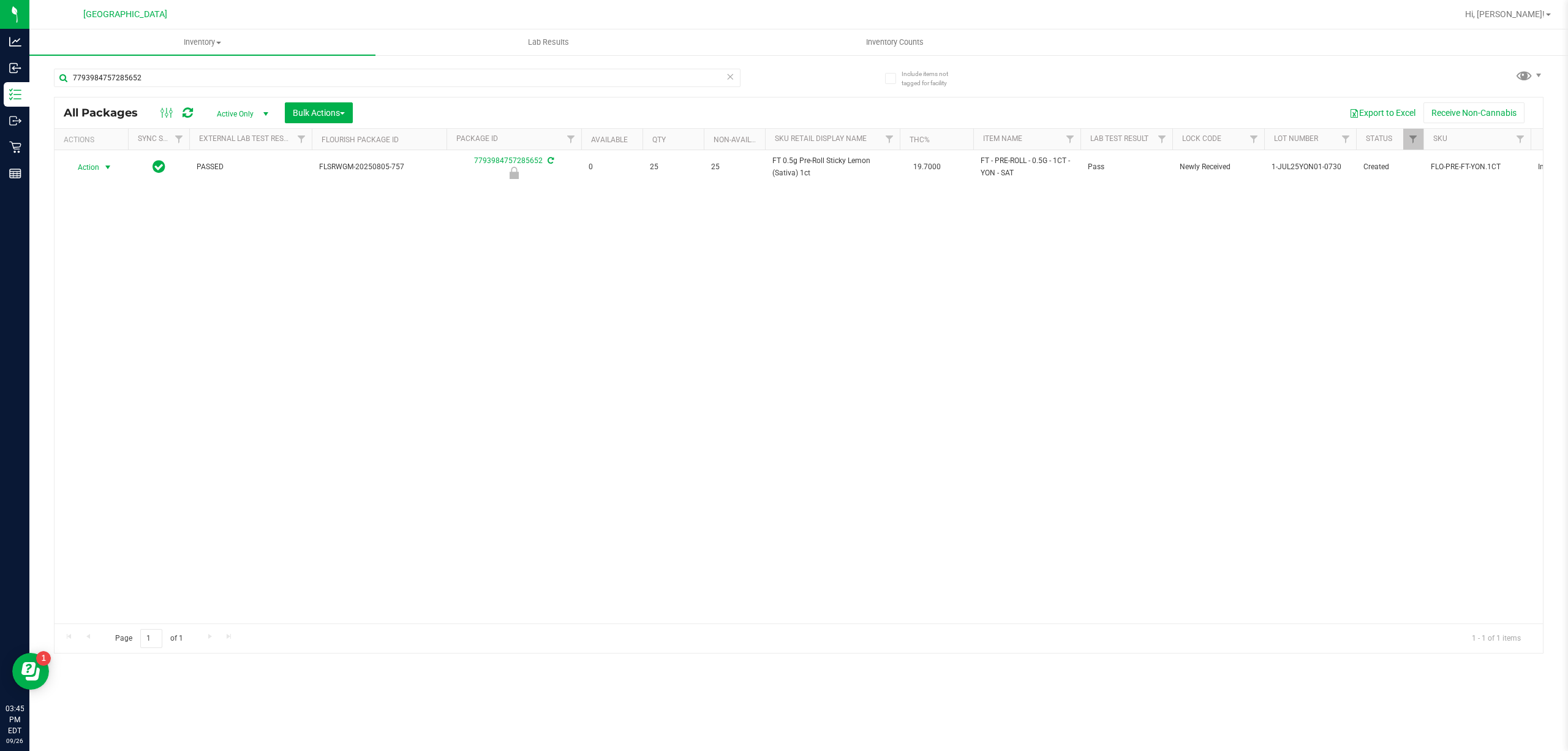
drag, startPoint x: 94, startPoint y: 171, endPoint x: 124, endPoint y: 217, distance: 54.9
click at [93, 169] on span "Action" at bounding box center [83, 167] width 33 height 17
click at [94, 315] on li "Unlock package" at bounding box center [107, 313] width 79 height 18
click at [156, 75] on input "7793984757285652" at bounding box center [397, 77] width 687 height 18
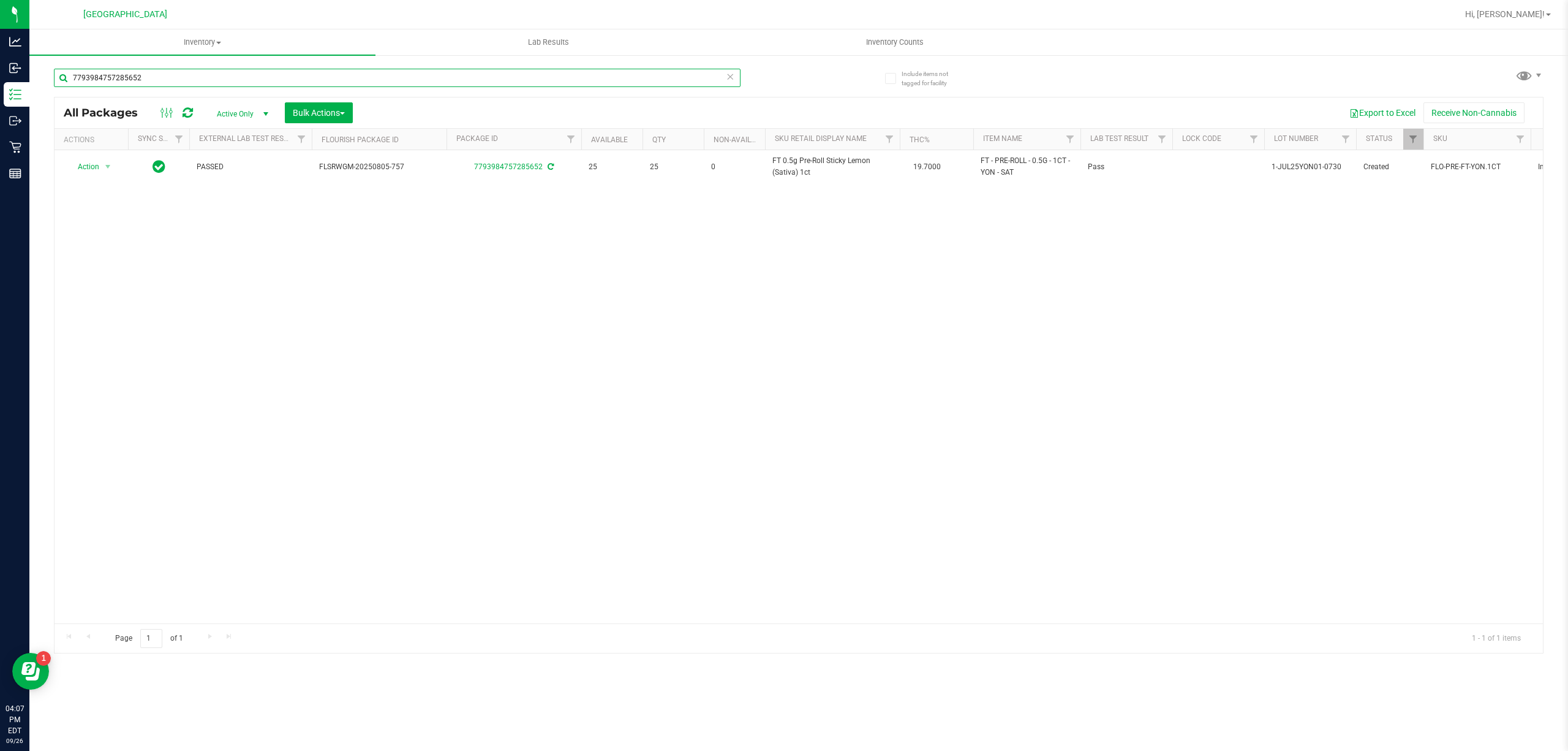
click at [156, 75] on input "7793984757285652" at bounding box center [397, 77] width 687 height 18
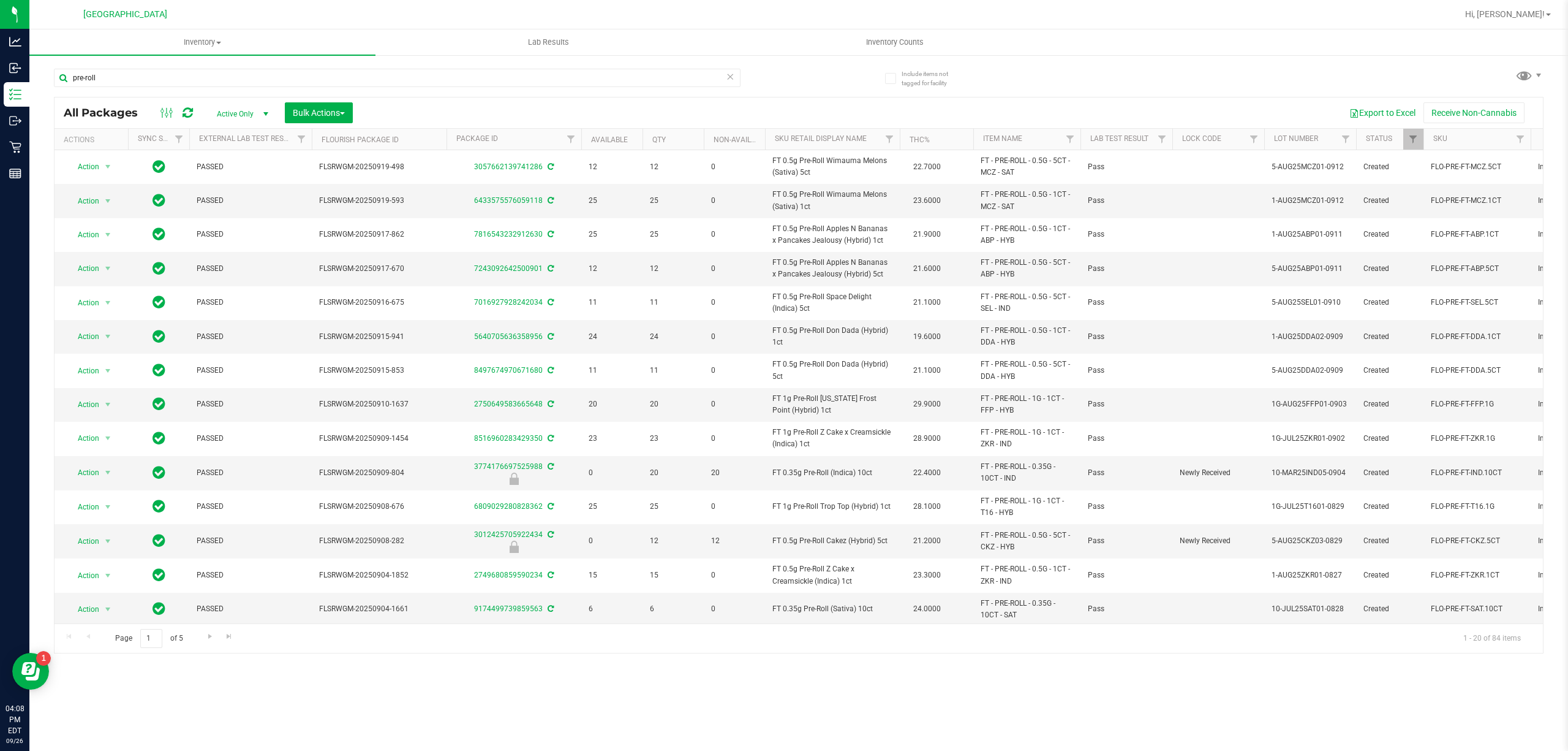
click at [1027, 140] on th "Item Name" at bounding box center [1027, 139] width 107 height 22
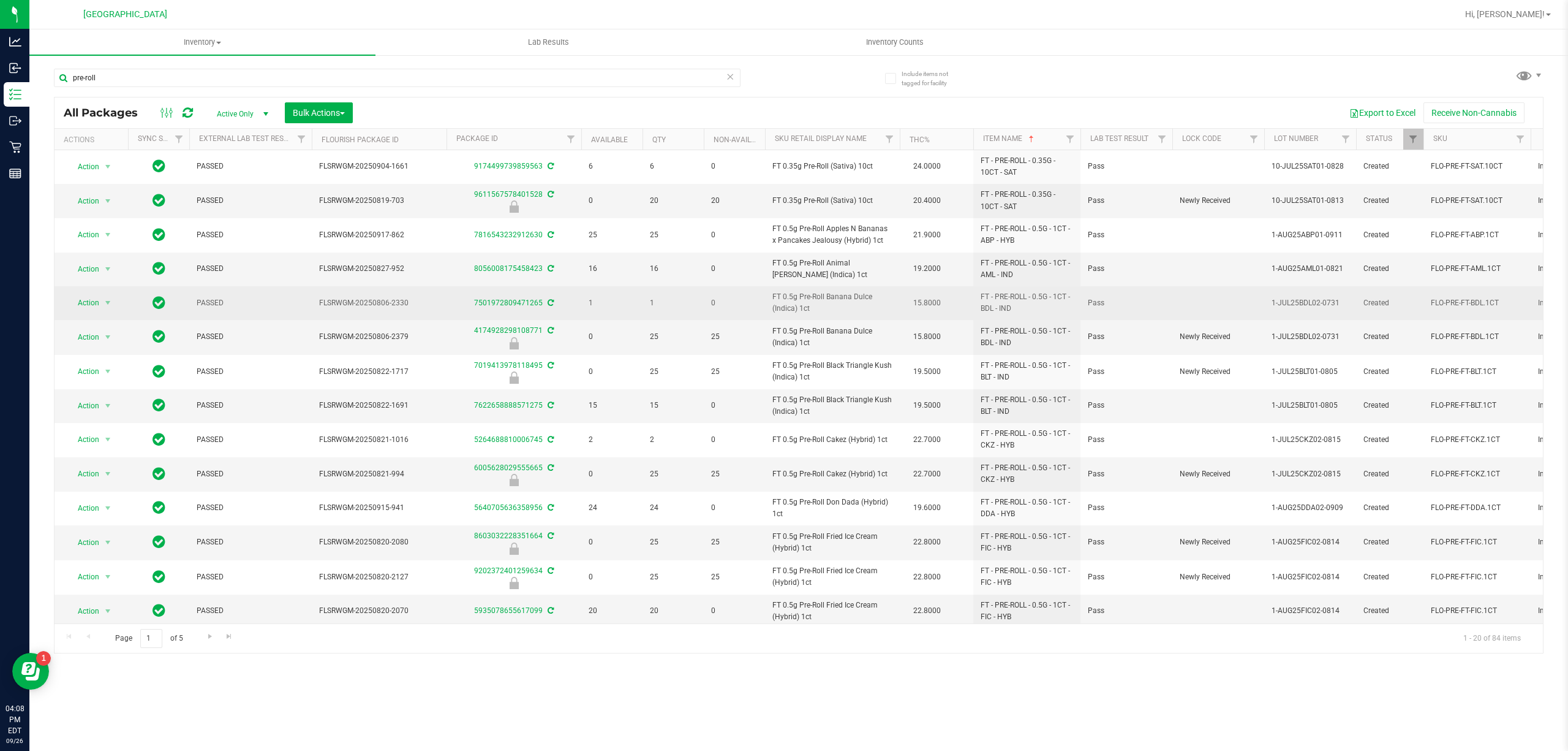
scroll to position [226, 0]
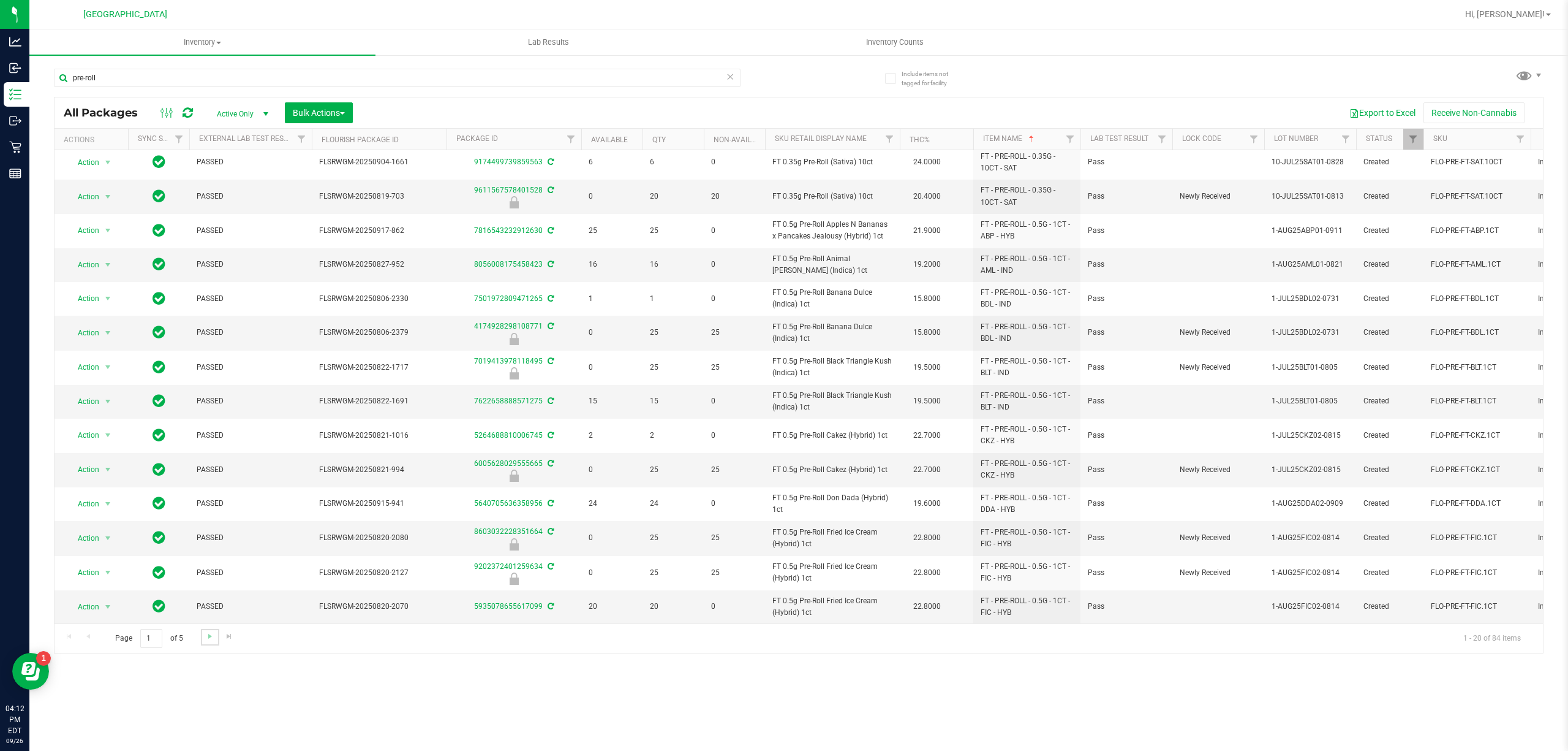
click at [213, 631] on link "Go to the next page" at bounding box center [210, 637] width 18 height 16
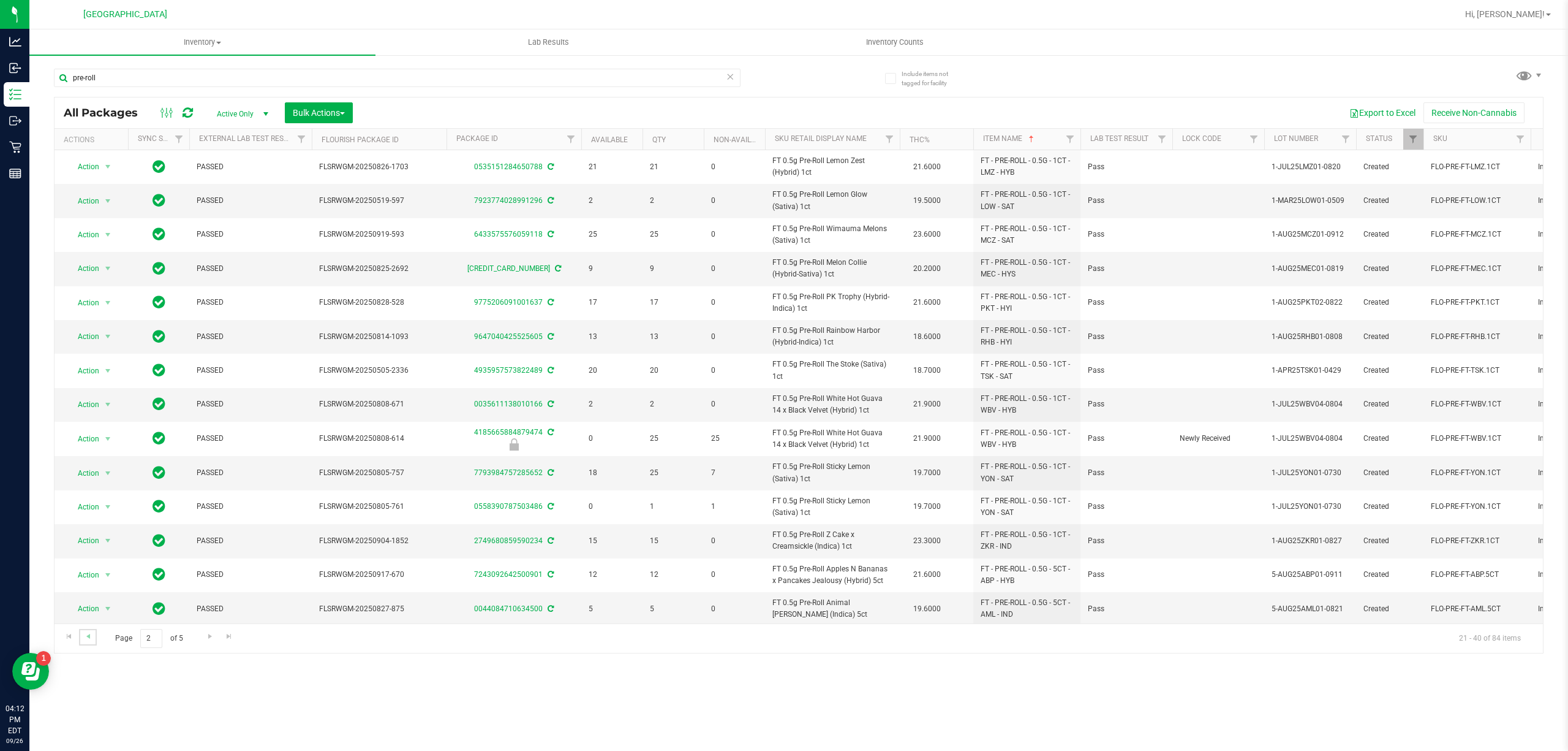
click at [93, 636] on link "Go to the previous page" at bounding box center [88, 637] width 18 height 16
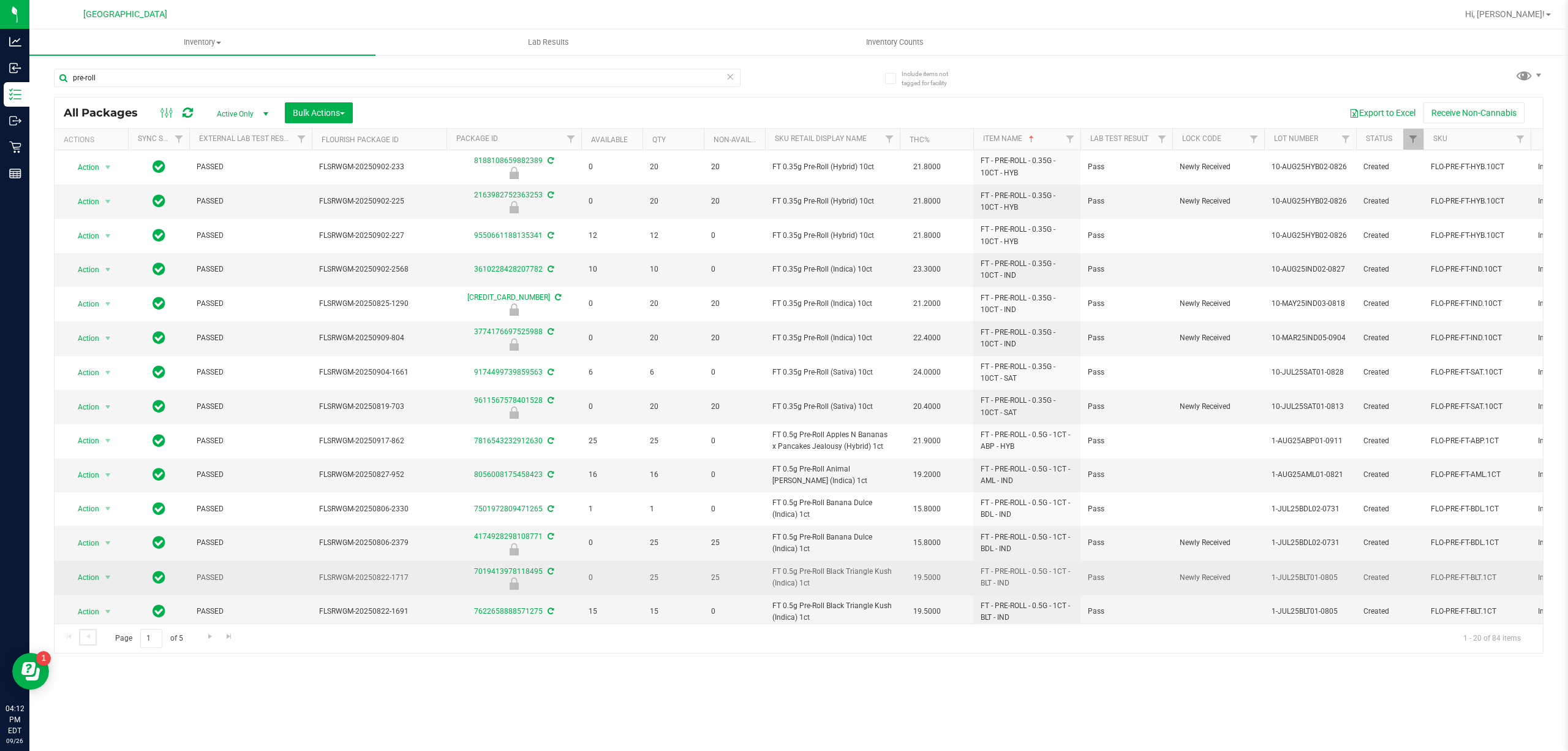
scroll to position [226, 0]
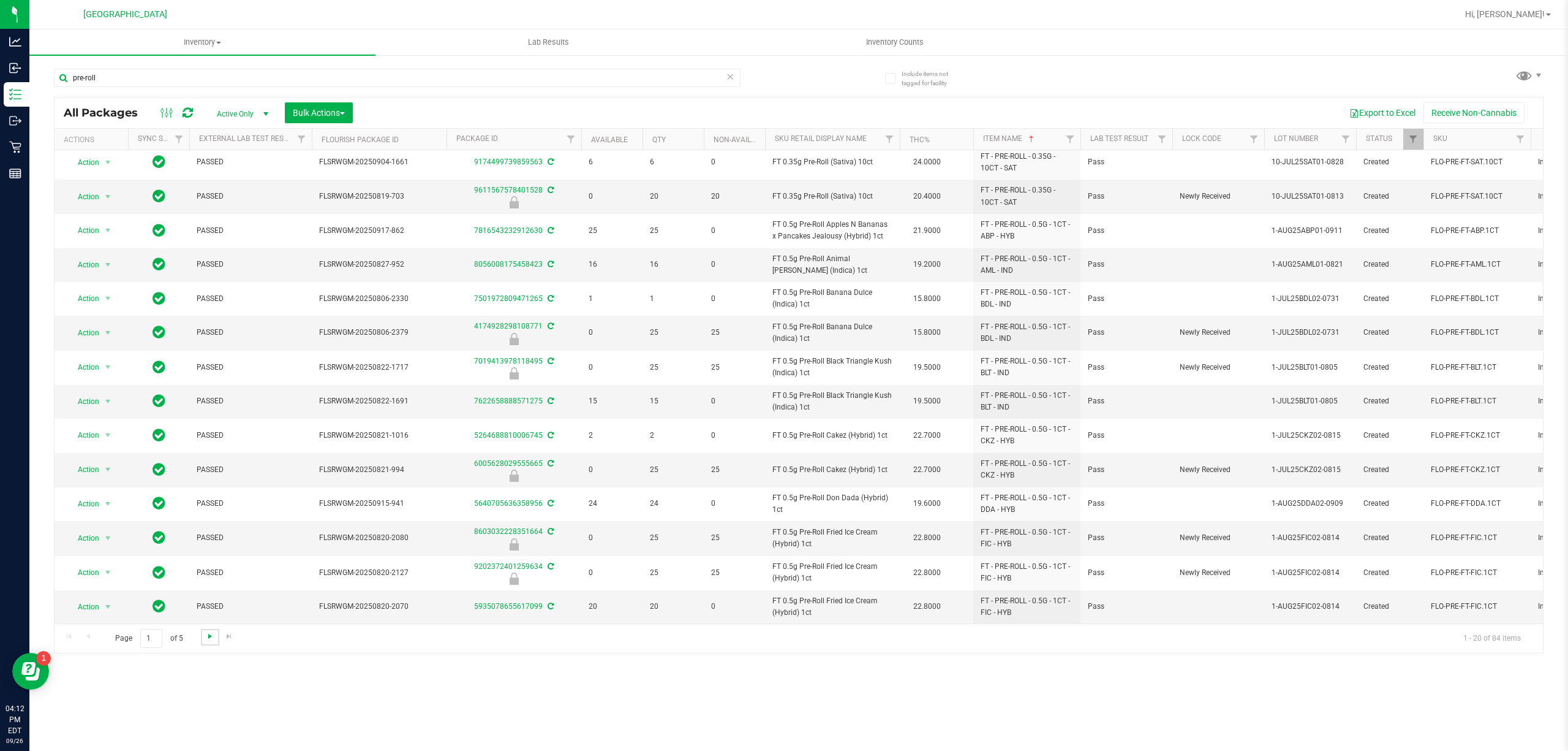
click at [209, 638] on span "Go to the next page" at bounding box center [210, 636] width 10 height 10
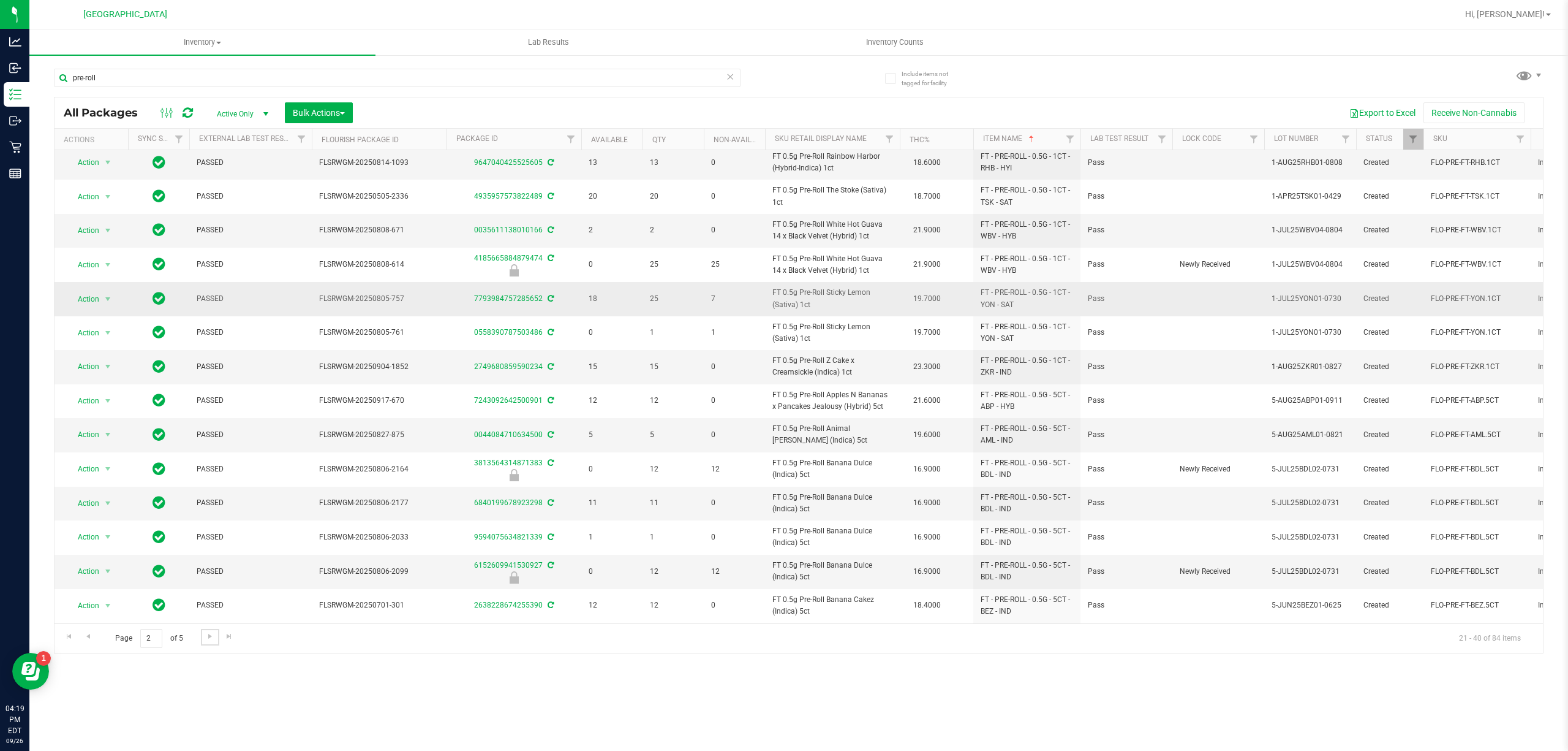
scroll to position [223, 0]
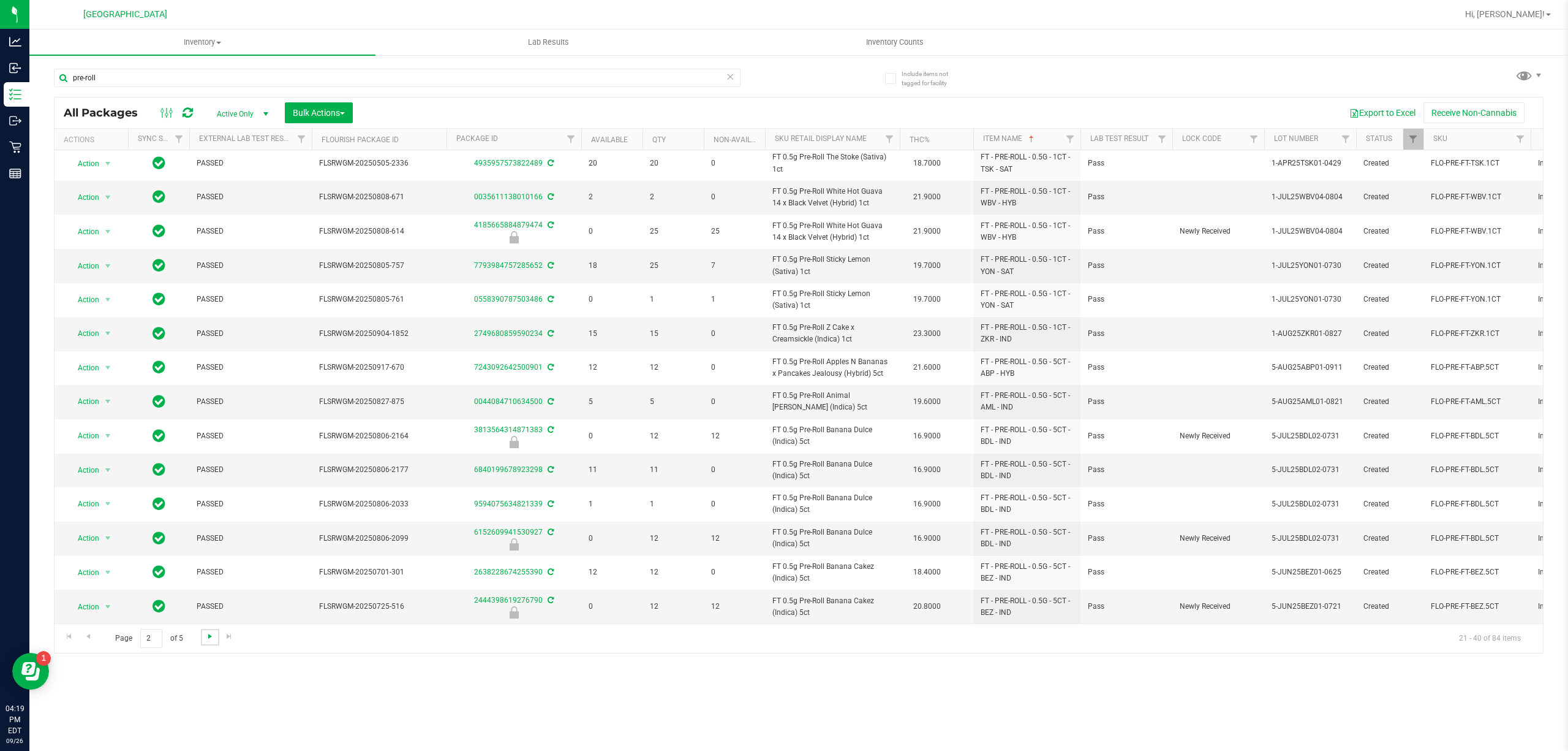
click at [212, 635] on span "Go to the next page" at bounding box center [210, 636] width 10 height 10
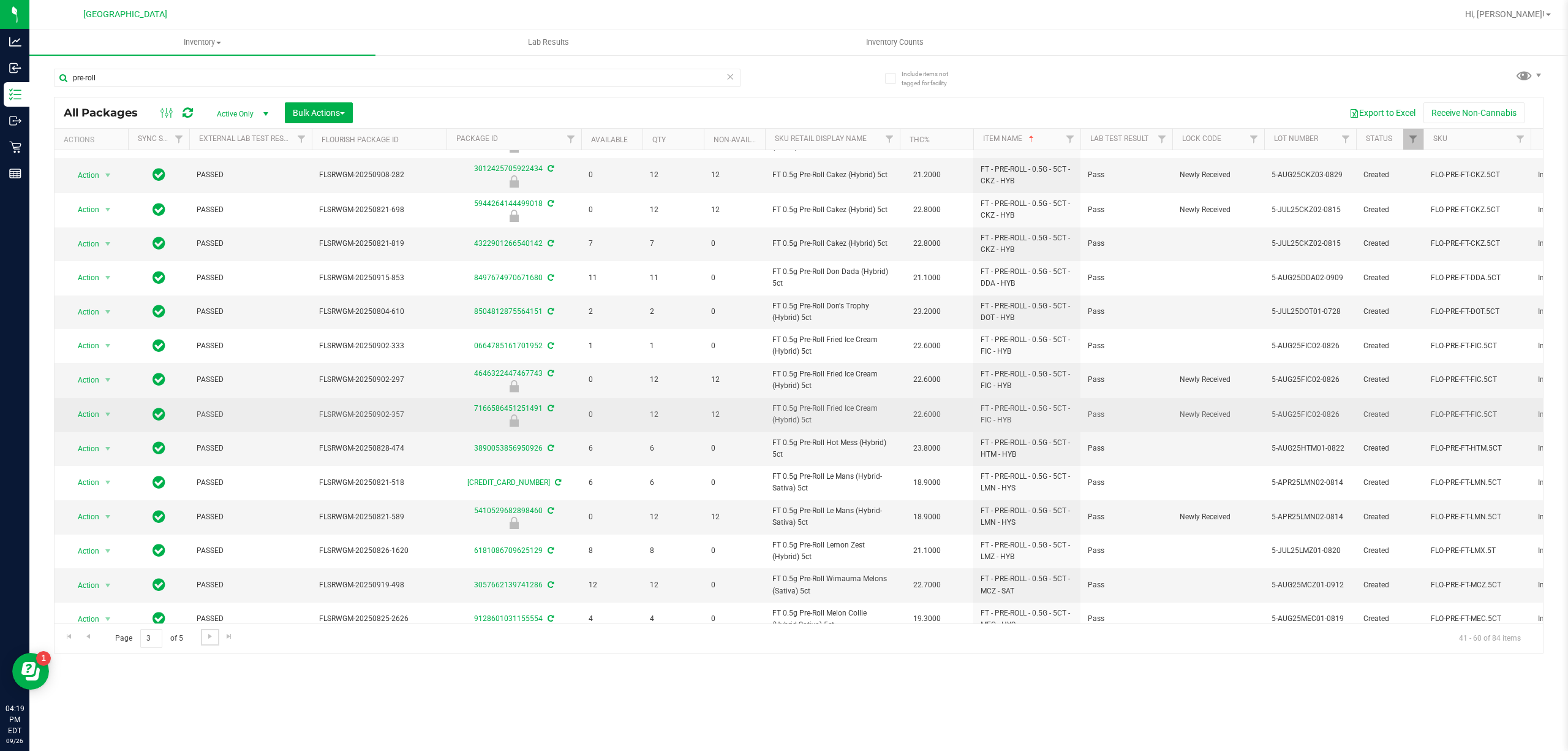
scroll to position [226, 0]
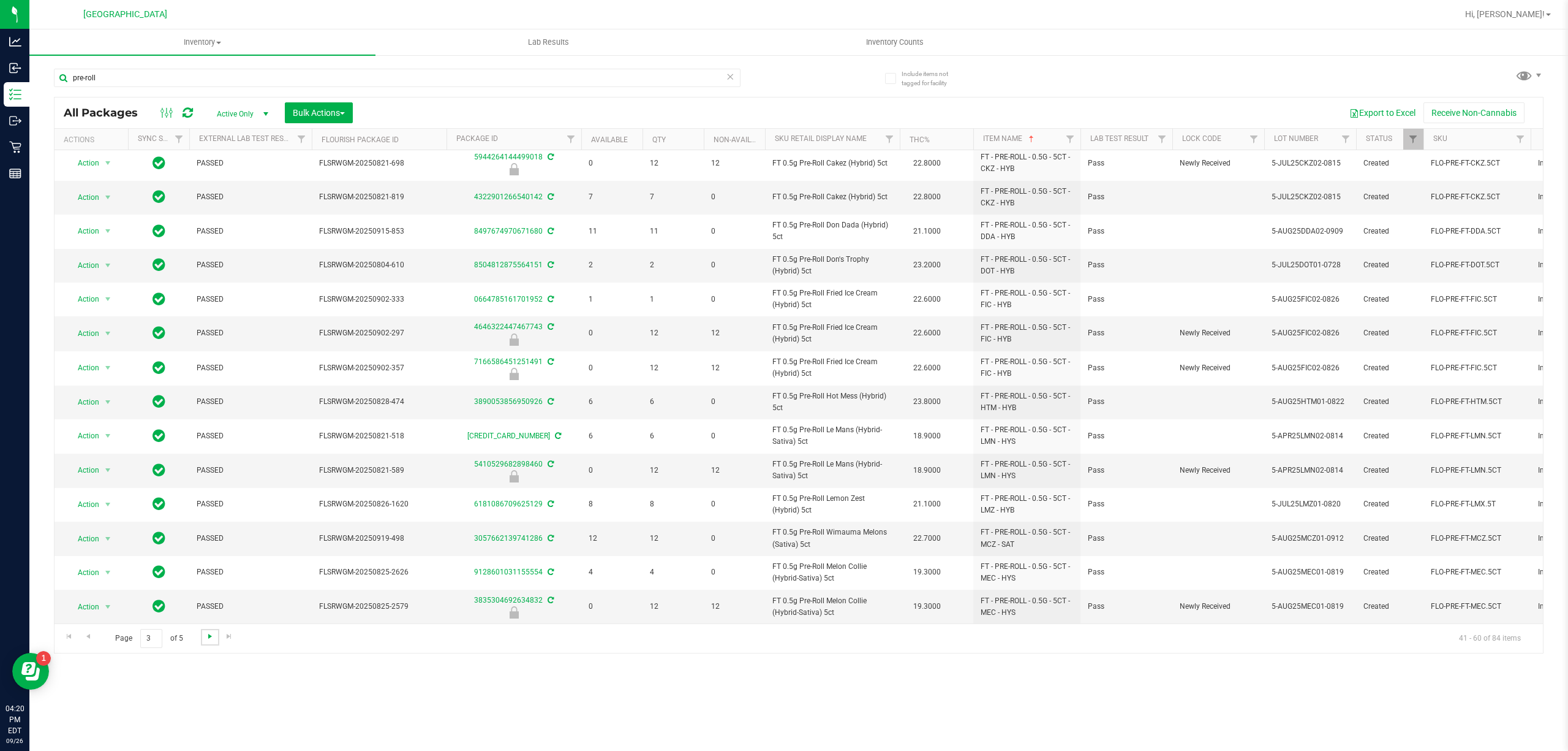
click at [214, 641] on span "Go to the next page" at bounding box center [210, 636] width 10 height 10
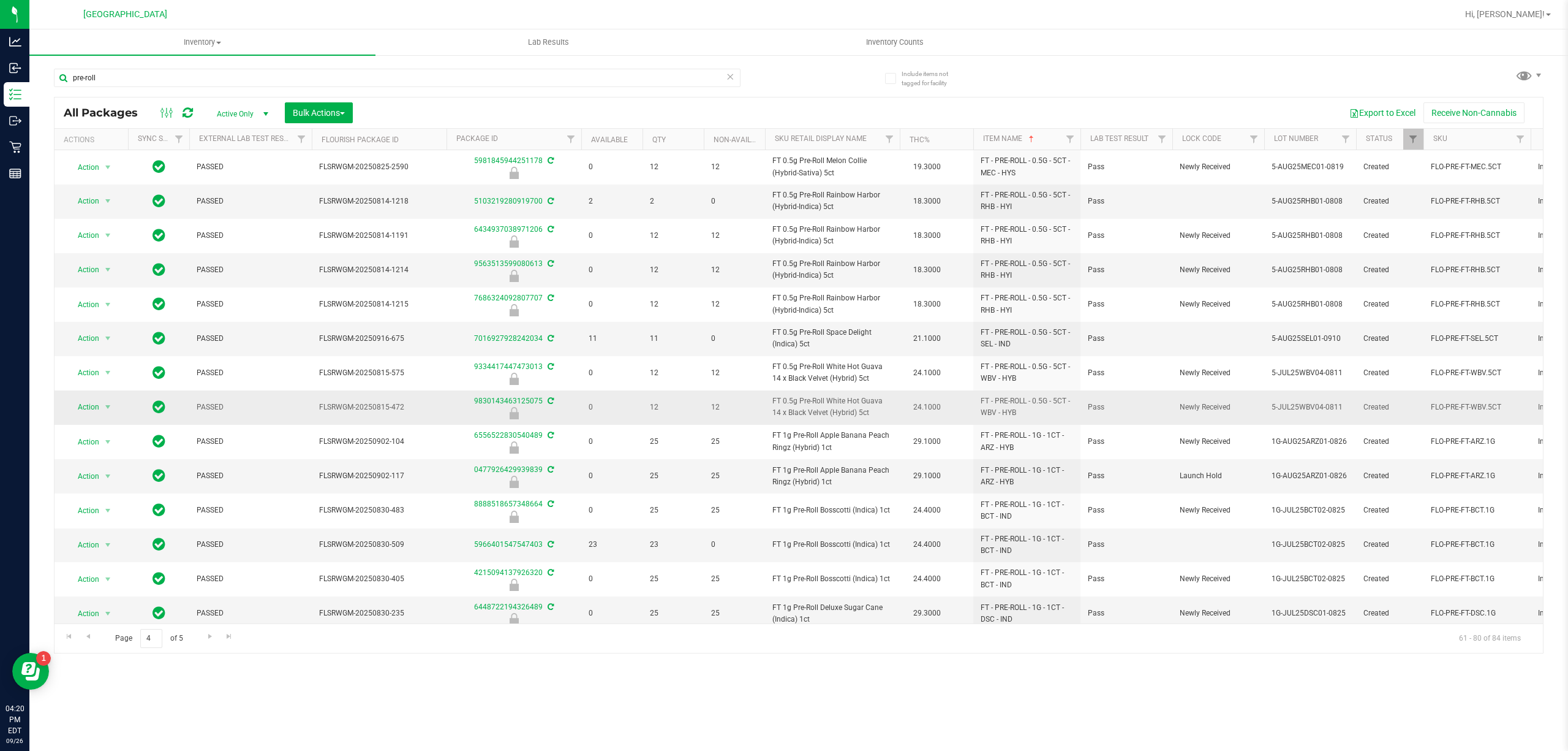
click at [823, 409] on span "FT 0.5g Pre-Roll White Hot Guava 14 x Black Velvet (Hybrid) 5ct" at bounding box center [832, 407] width 120 height 23
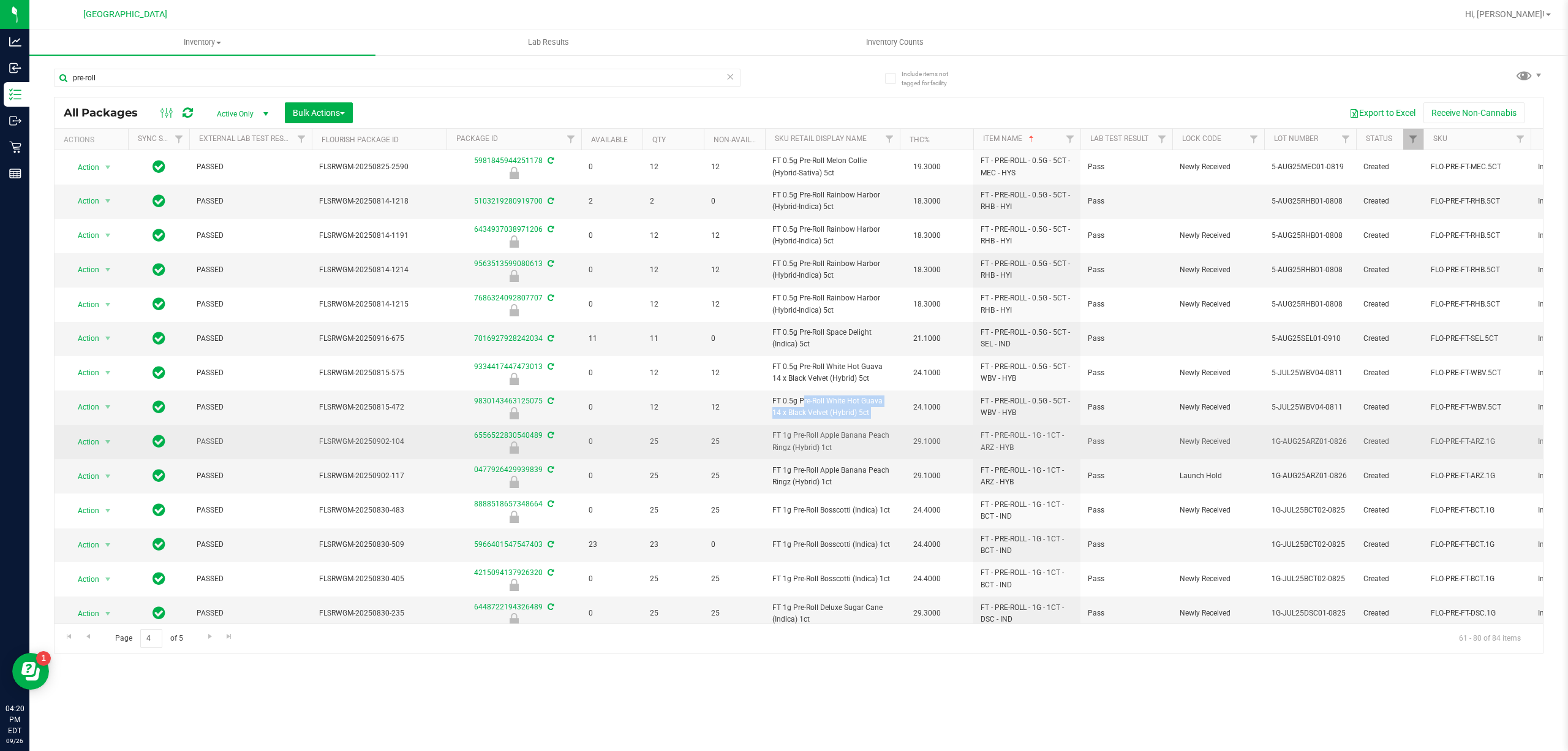
copy td "FT 0.5g Pre-Roll White Hot Guava 14 x Black Velvet (Hybrid) 5ct"
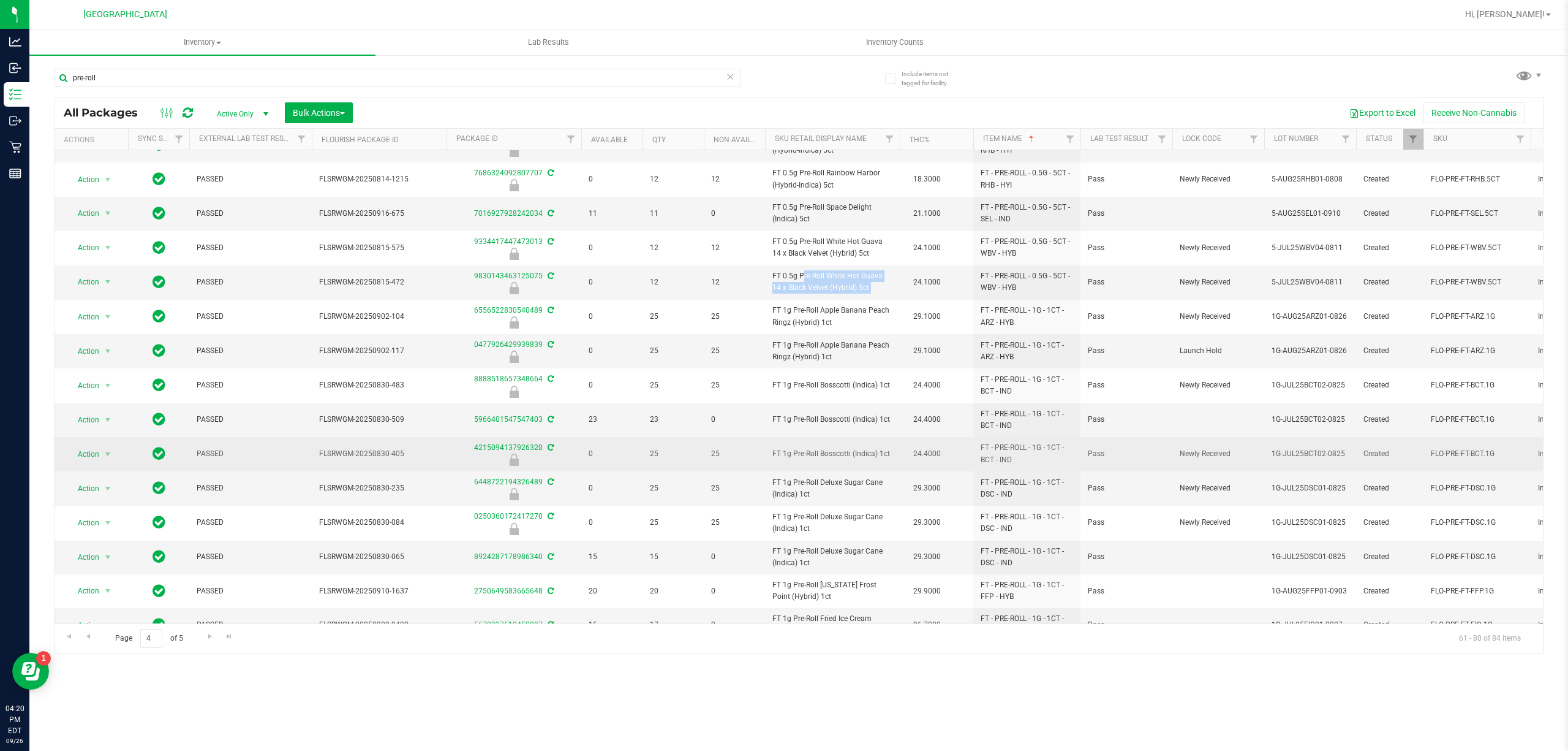
scroll to position [228, 0]
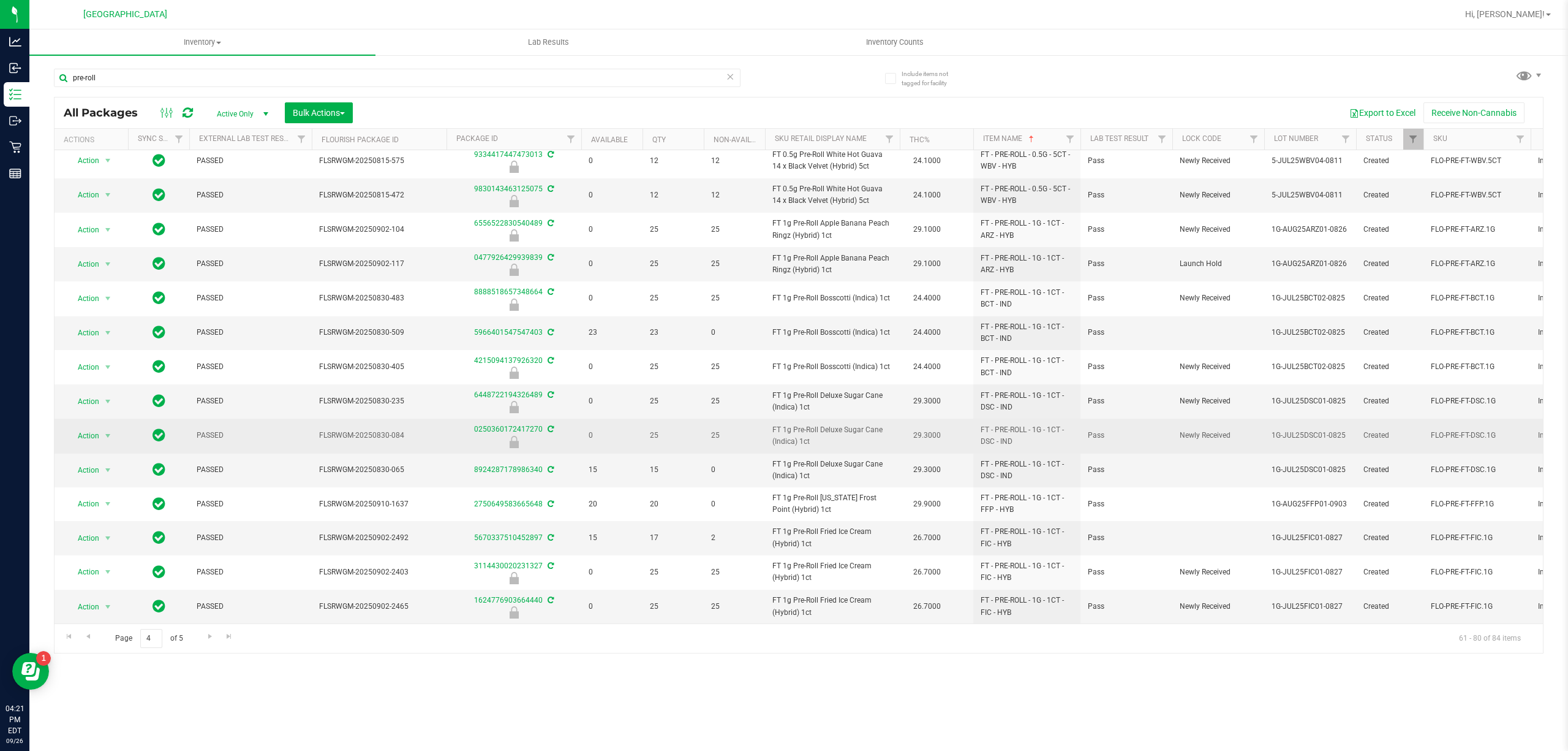
click at [833, 424] on span "FT 1g Pre-Roll Deluxe Sugar Cane (Indica) 1ct" at bounding box center [832, 436] width 120 height 23
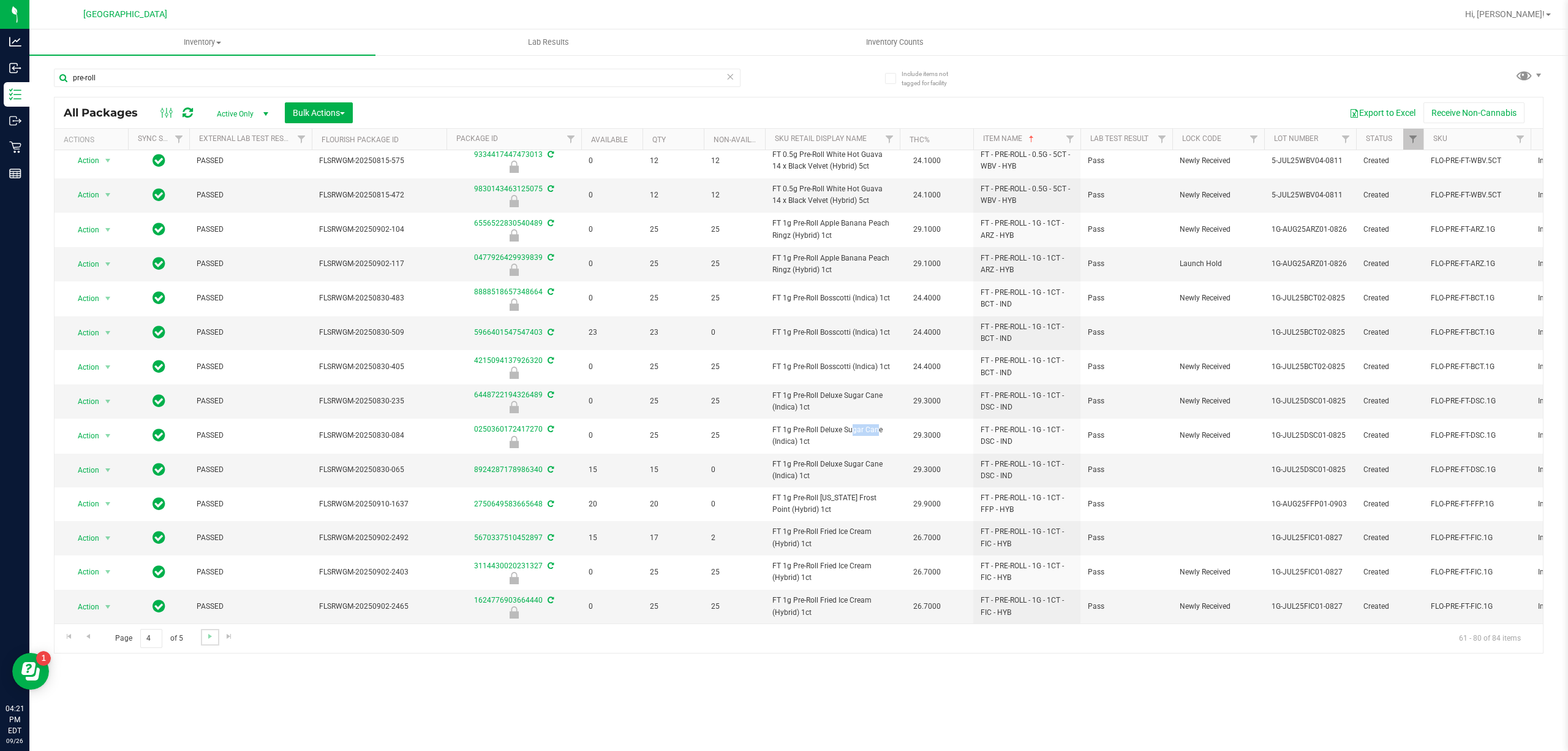
click at [203, 638] on link "Go to the next page" at bounding box center [210, 637] width 18 height 16
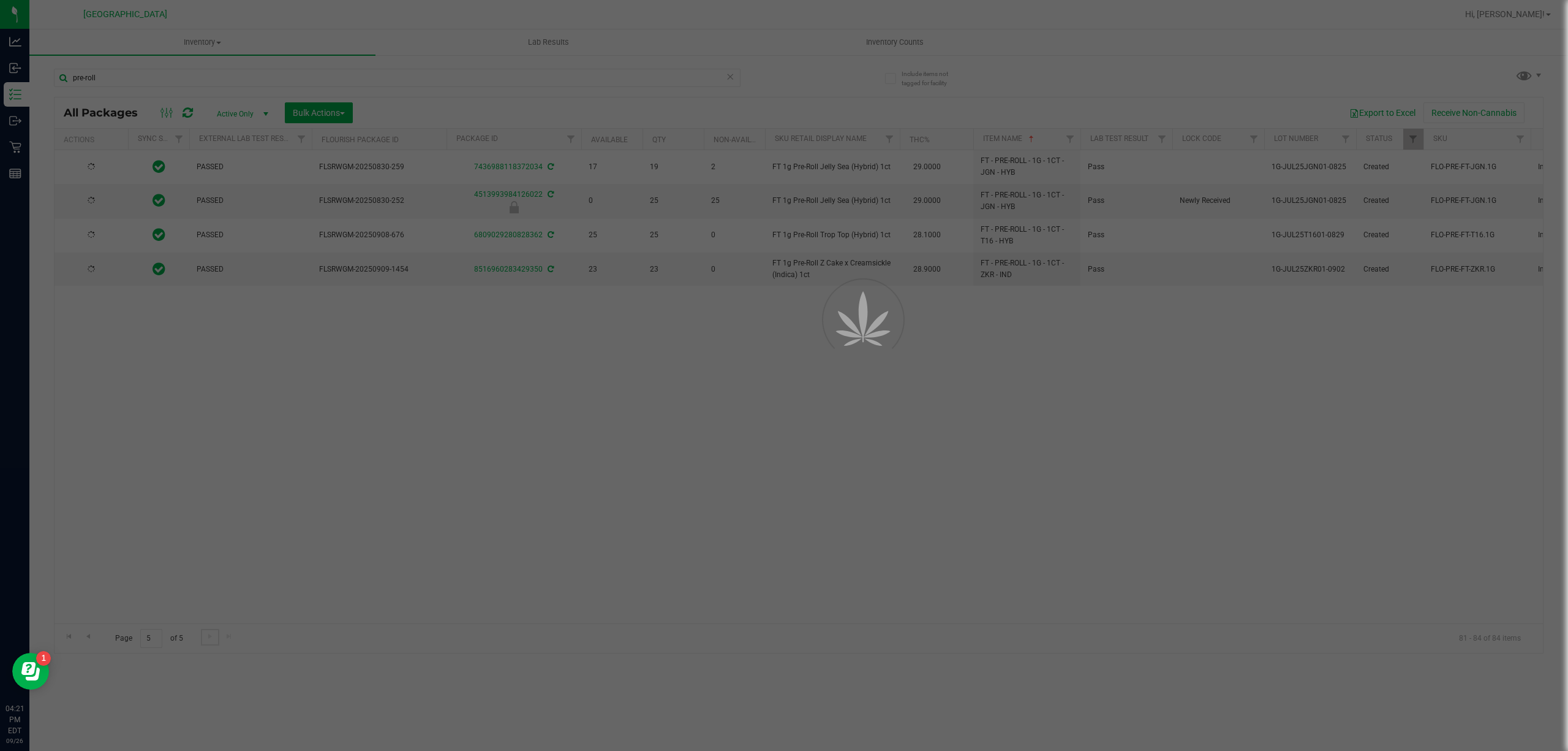
scroll to position [0, 0]
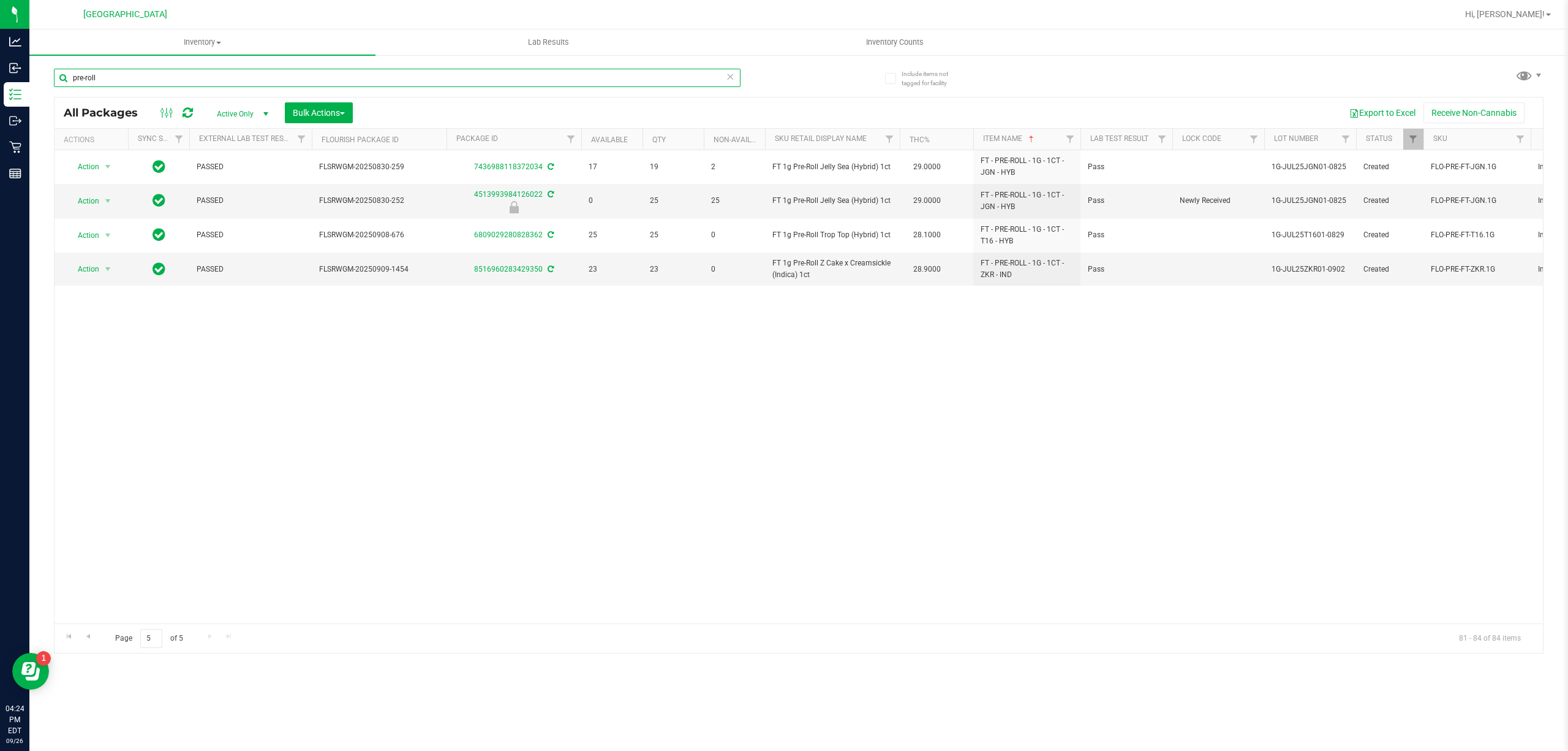
click at [463, 86] on input "pre-roll" at bounding box center [397, 77] width 687 height 18
click at [463, 86] on input "pre-roll" at bounding box center [397, 77] width 687 height 18
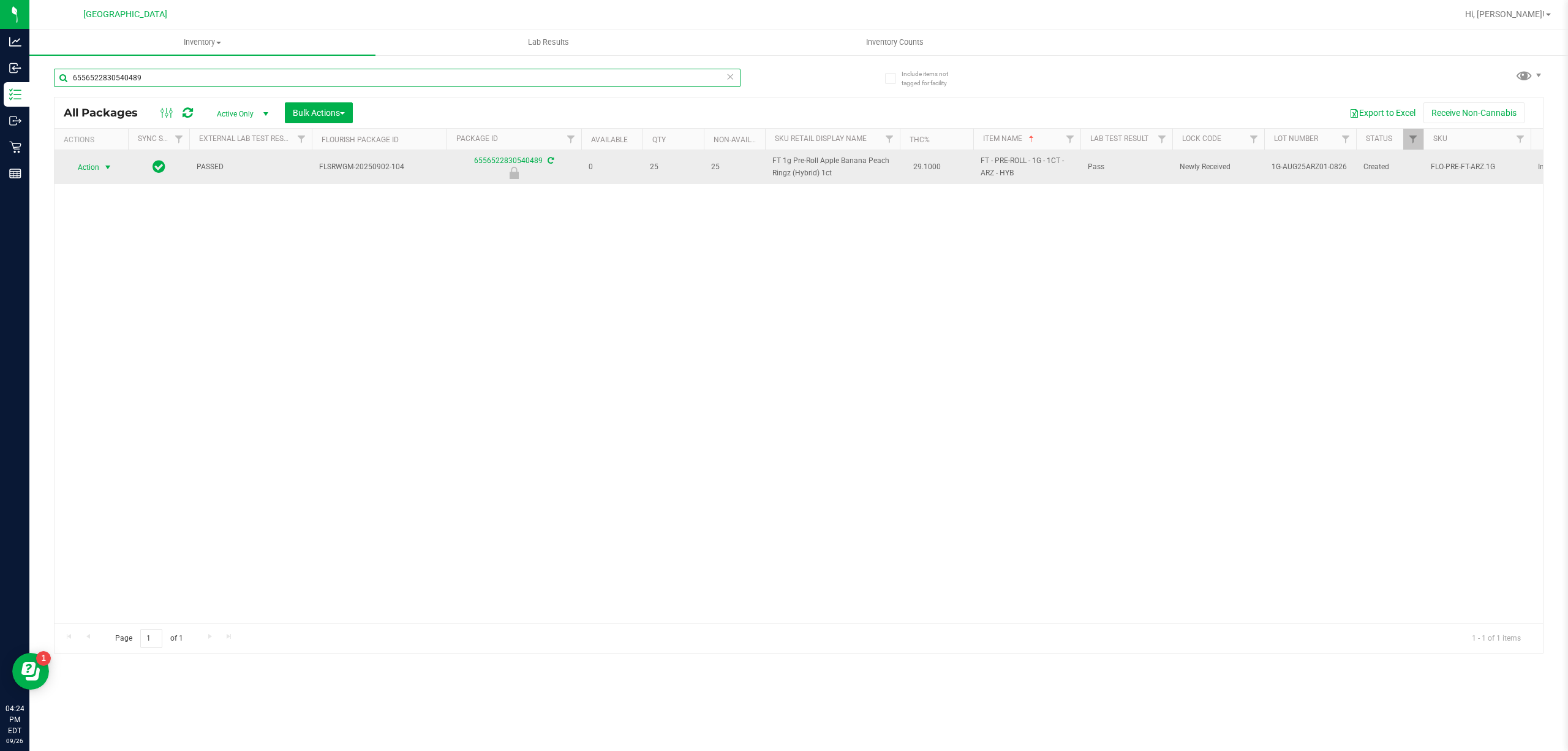
type input "6556522830540489"
click at [99, 165] on span "Action" at bounding box center [83, 167] width 33 height 17
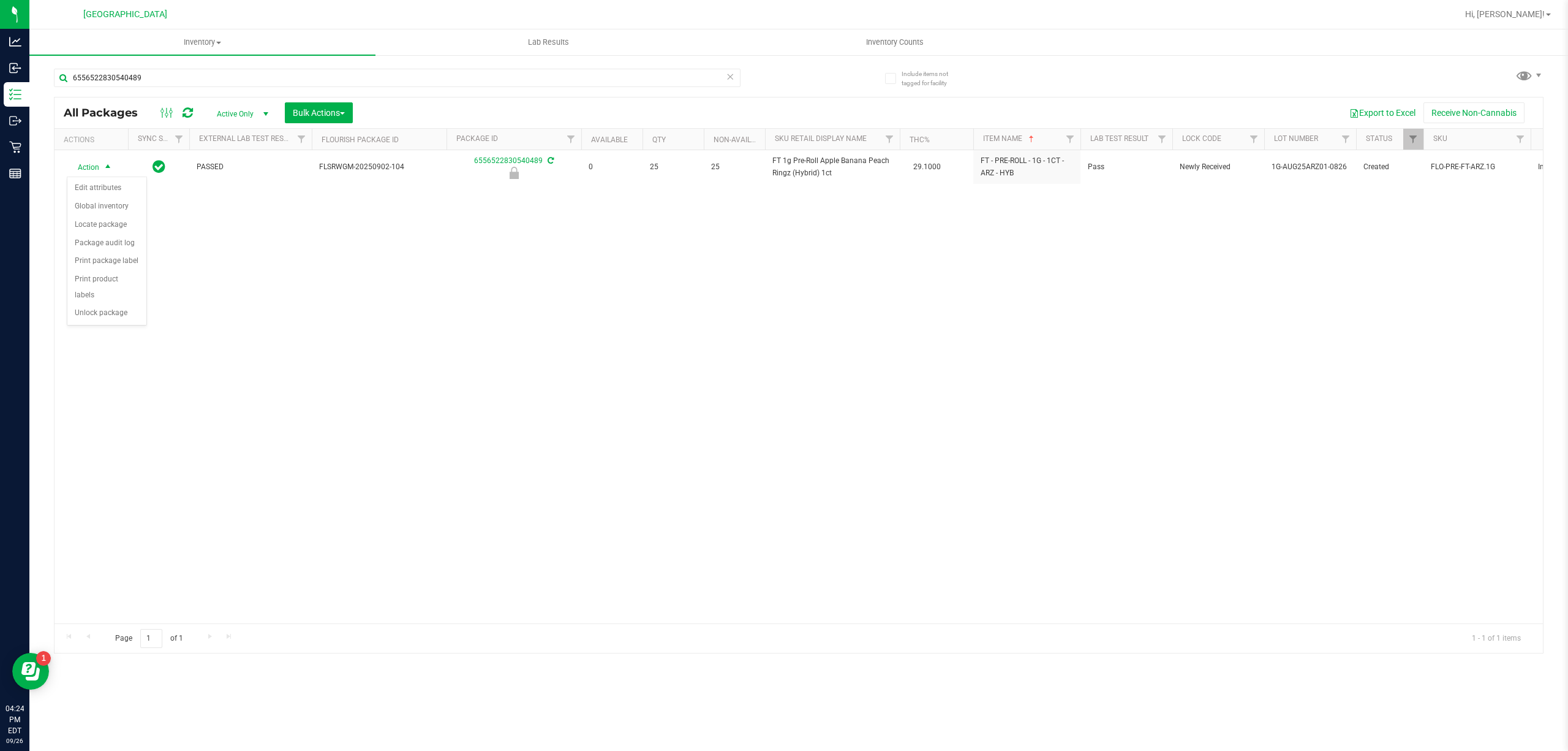
click at [1185, 205] on div "Action Action Edit attributes Global inventory Locate package Package audit log…" at bounding box center [798, 387] width 1489 height 473
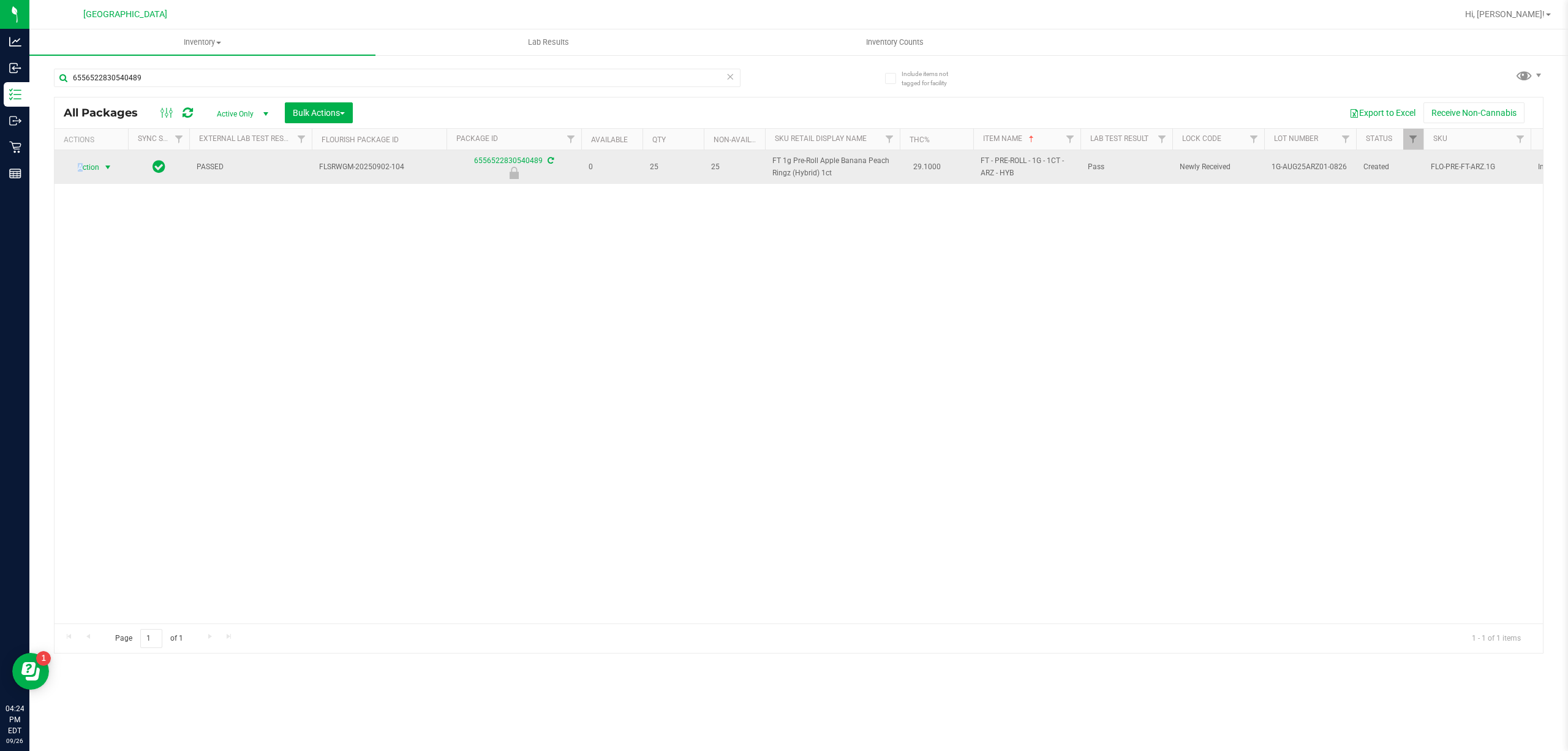
click at [81, 163] on span "Action" at bounding box center [83, 167] width 33 height 17
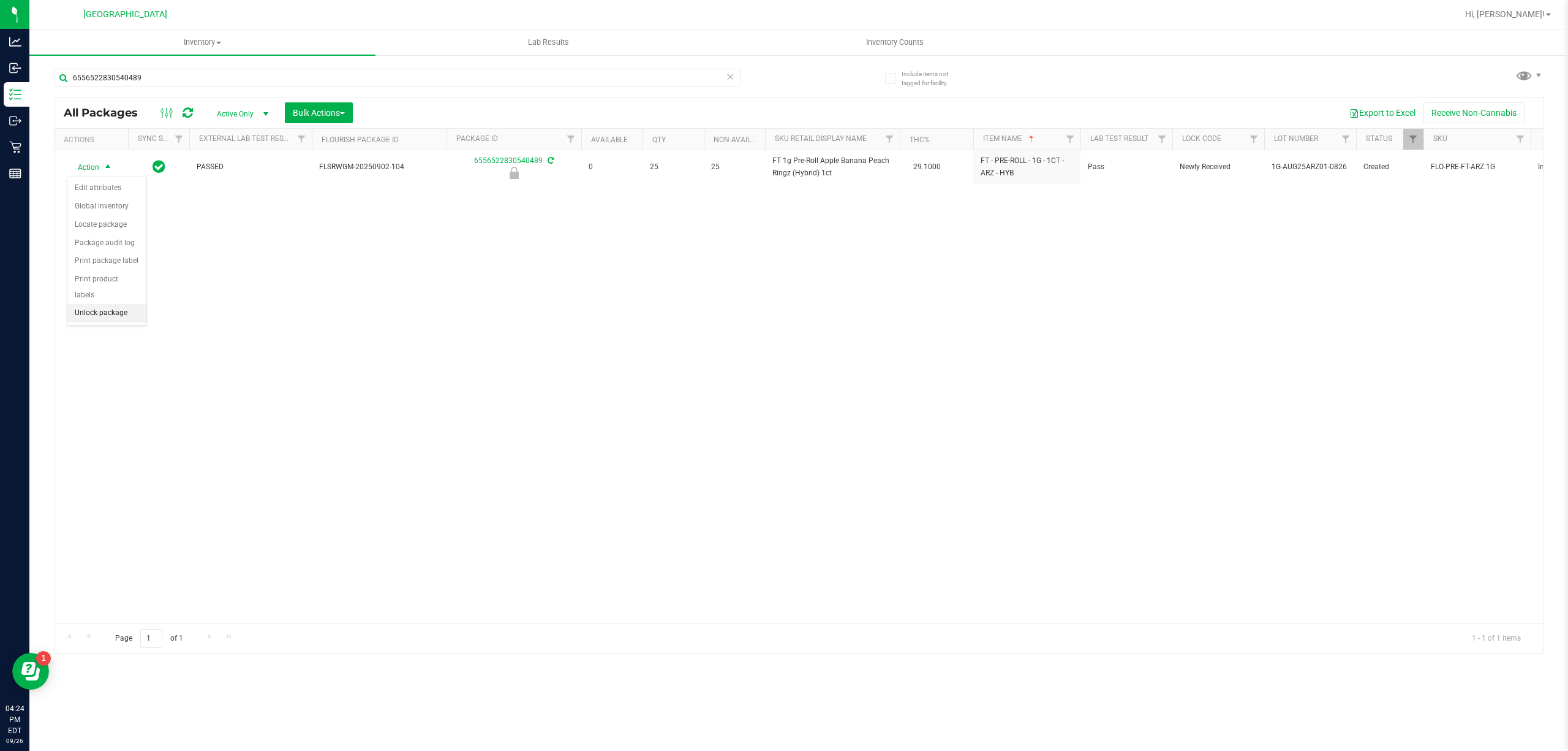
click at [111, 317] on li "Unlock package" at bounding box center [107, 313] width 79 height 18
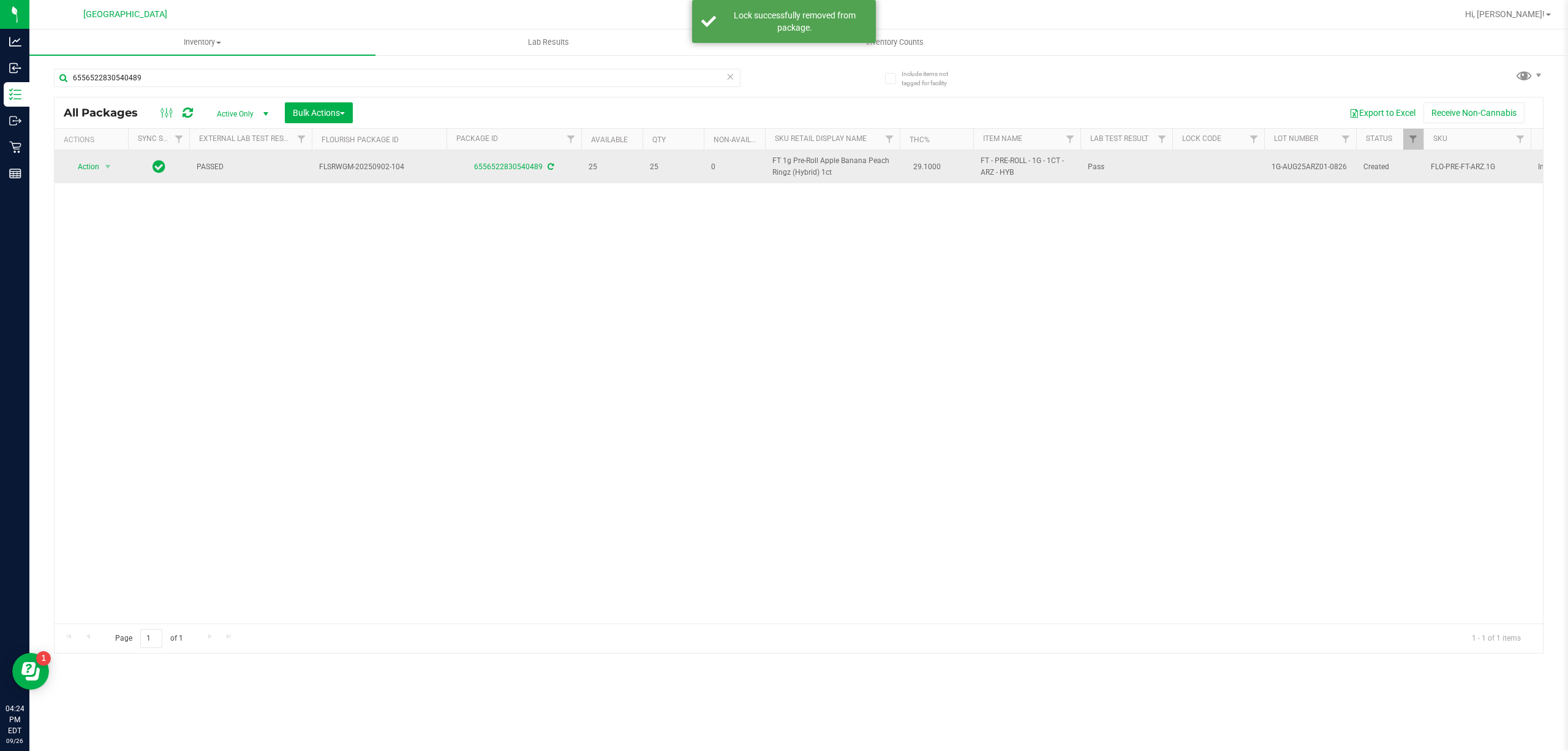
click at [789, 167] on span "FT 1g Pre-Roll Apple Banana Peach Ringz (Hybrid) 1ct" at bounding box center [832, 167] width 120 height 23
copy td "FT 1g Pre-Roll Apple Banana Peach Ringz (Hybrid) 1ct"
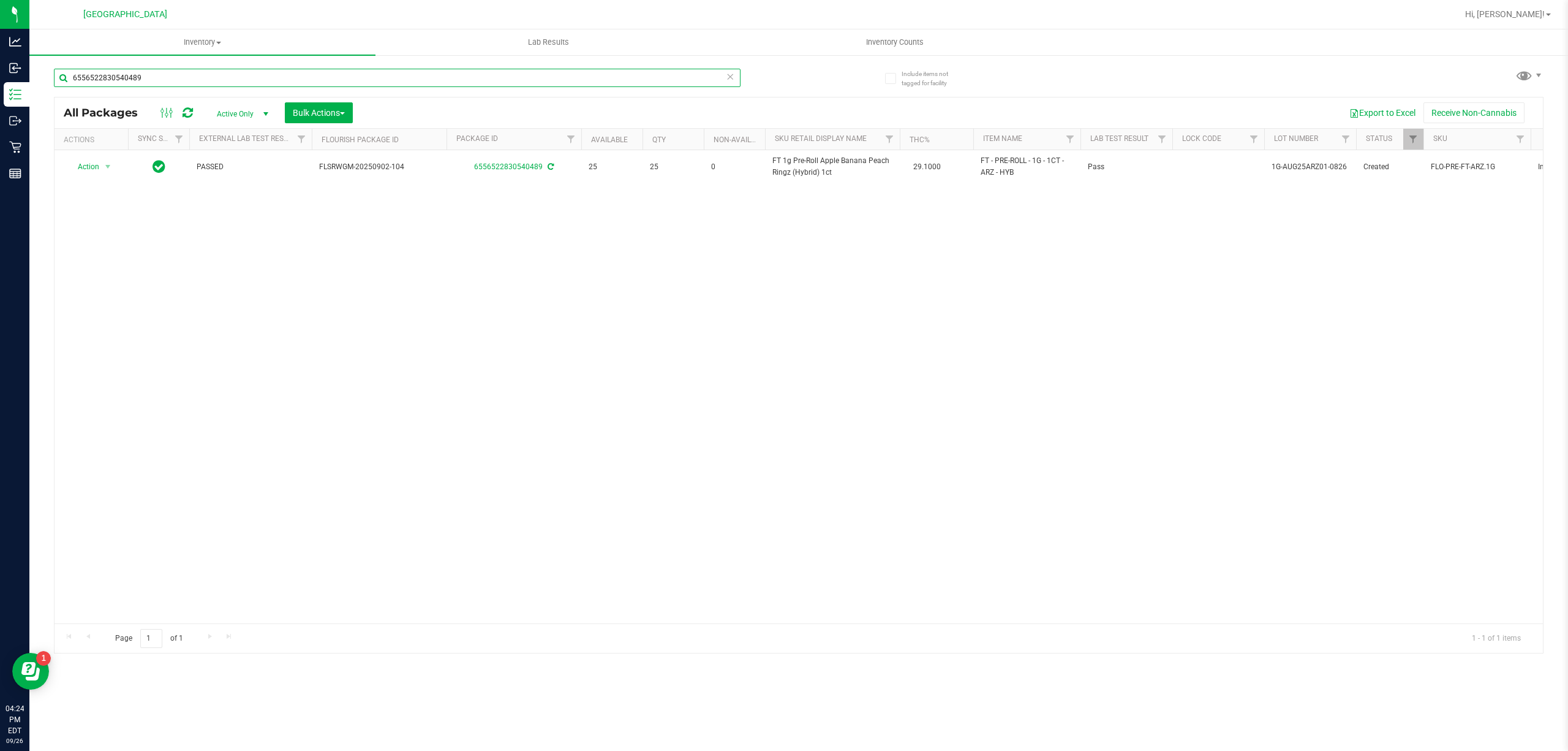
click at [598, 74] on input "6556522830540489" at bounding box center [397, 77] width 687 height 18
paste input "FT 1g Pre-Roll Apple Banana Peach Ringz (Hybrid) 1ct"
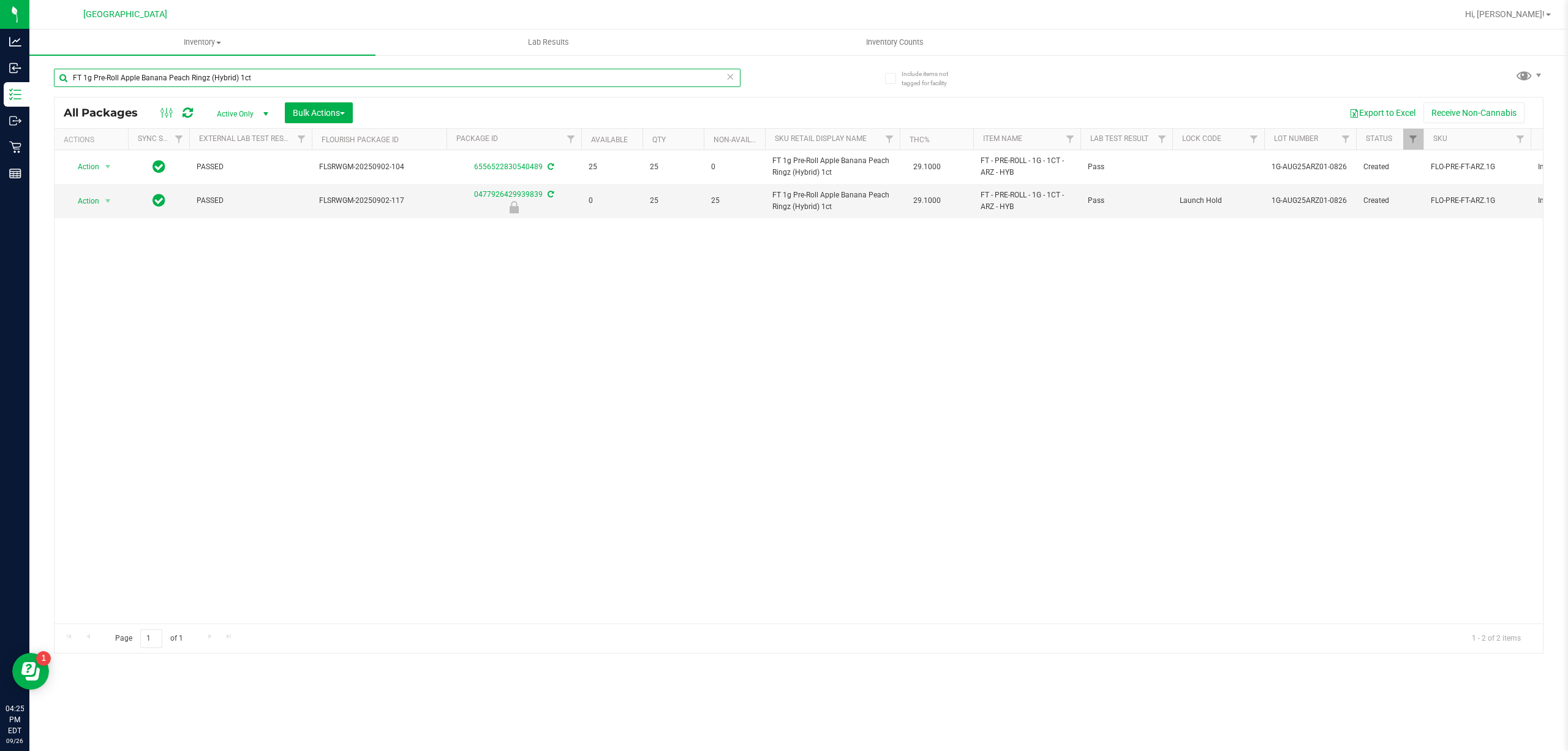
type input "FT 1g Pre-Roll Apple Banana Peach Ringz (Hybrid) 1ct"
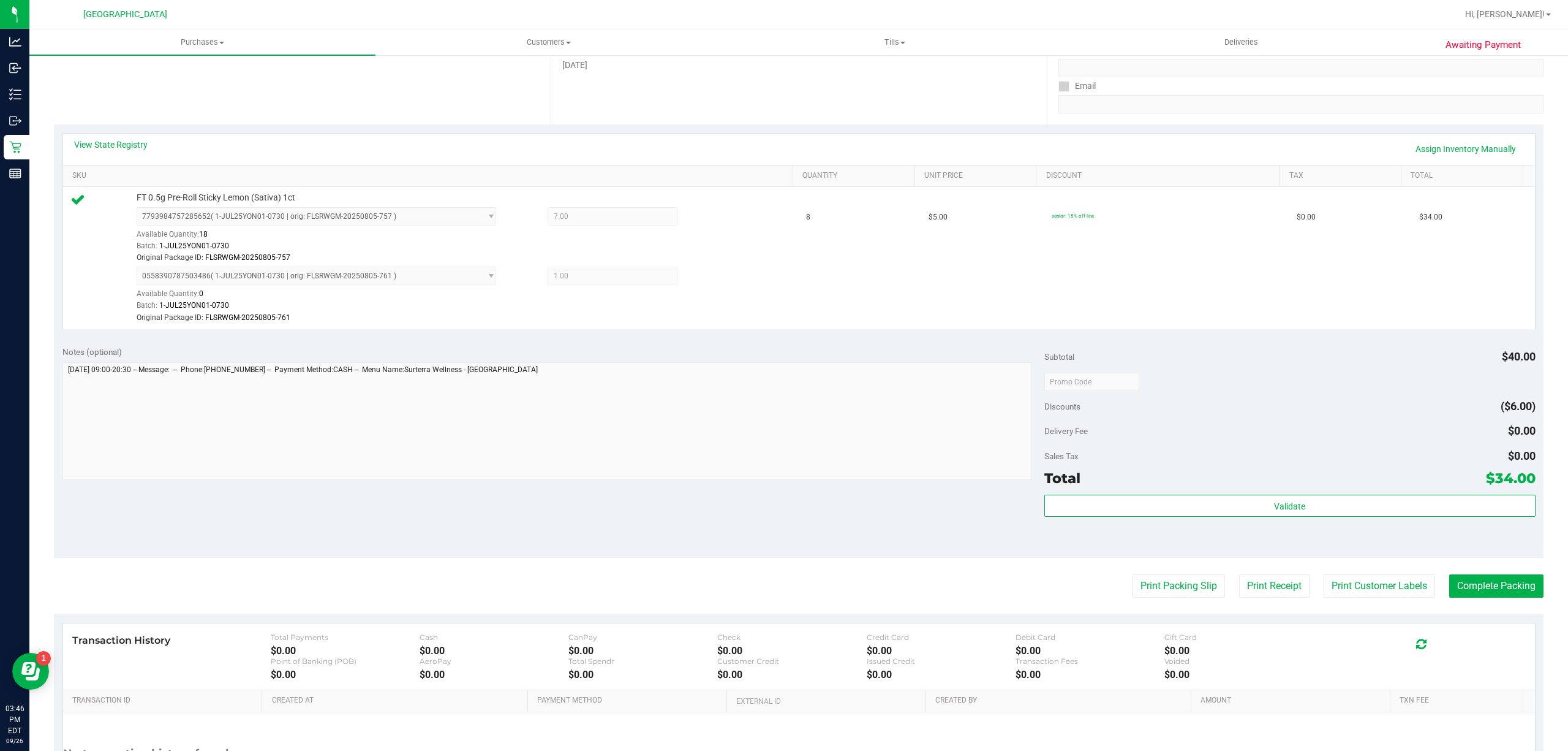
scroll to position [325, 0]
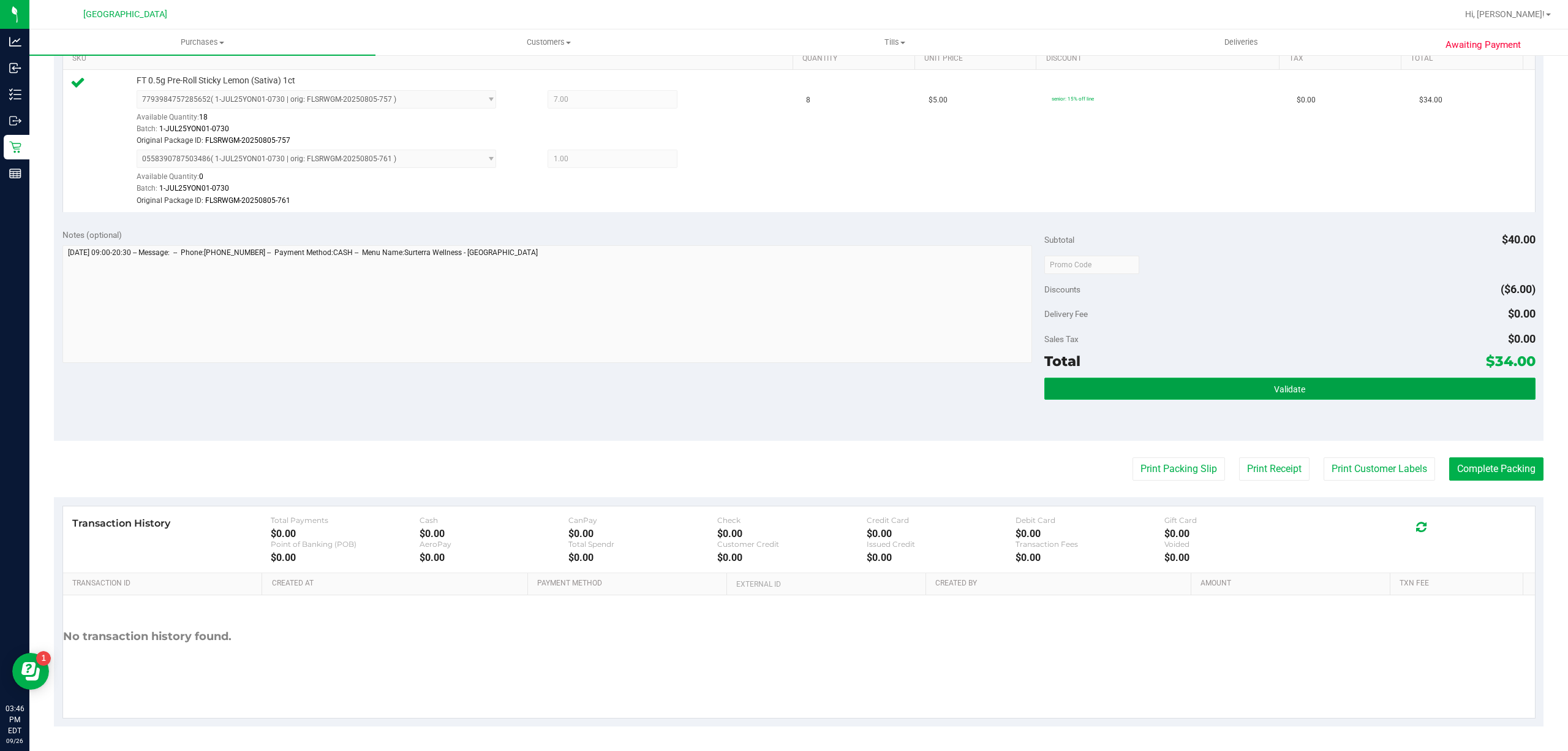
click at [1327, 380] on button "Validate" at bounding box center [1289, 388] width 491 height 22
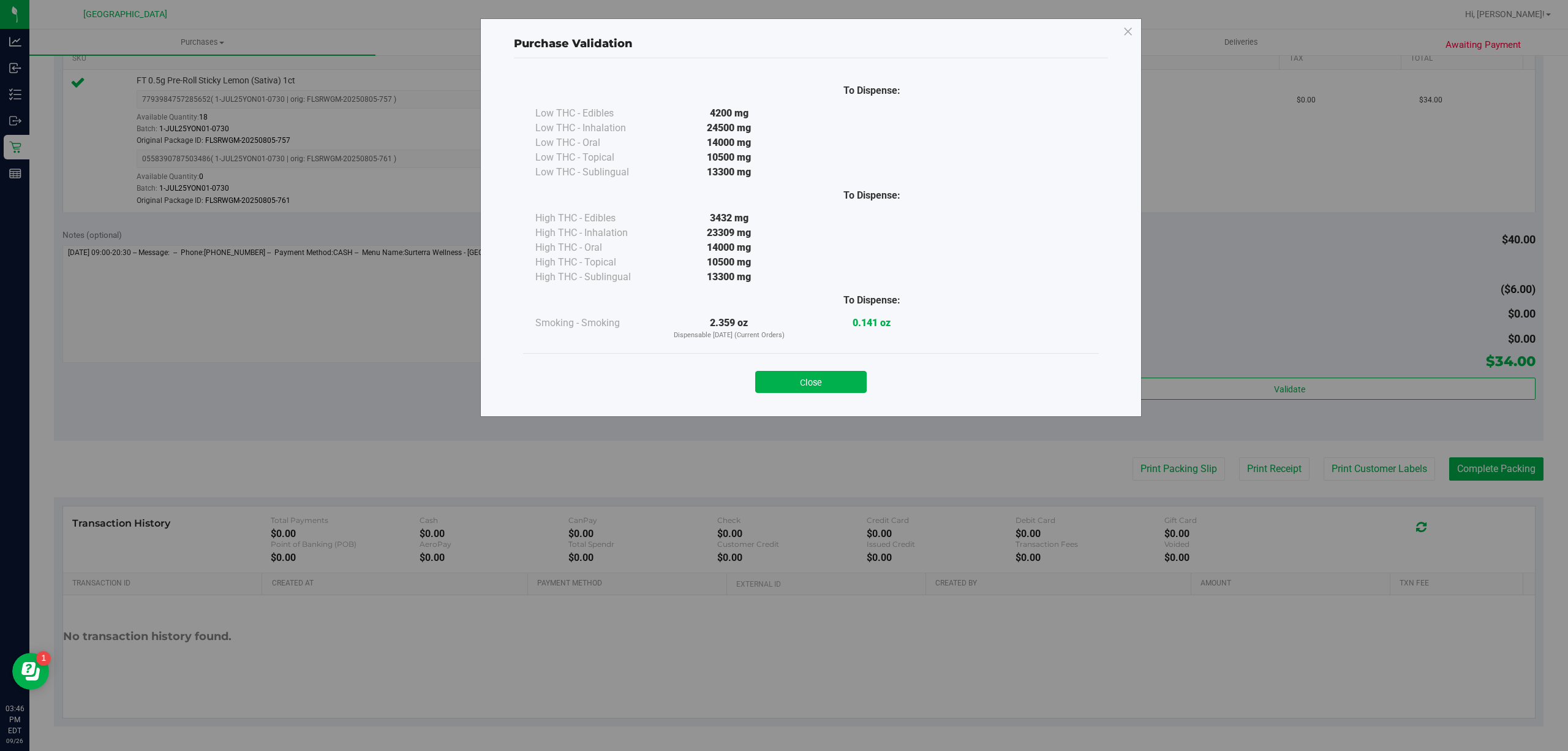
click at [1346, 461] on div "Purchase Validation To Dispense: Low THC - Edibles 4200 mg" at bounding box center [789, 375] width 1578 height 751
click at [821, 383] on button "Close" at bounding box center [811, 382] width 111 height 22
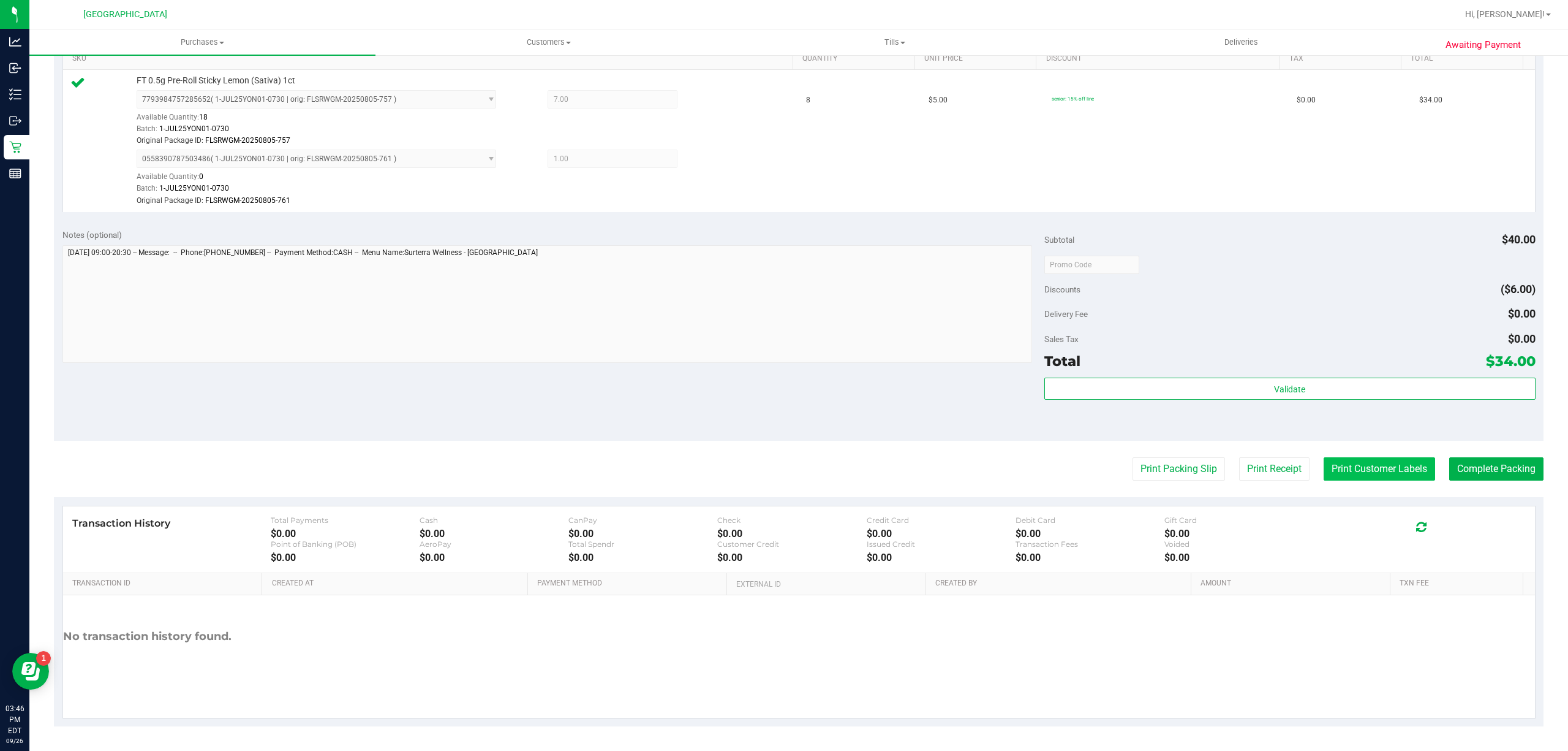
click at [1323, 476] on button "Print Customer Labels" at bounding box center [1379, 469] width 111 height 23
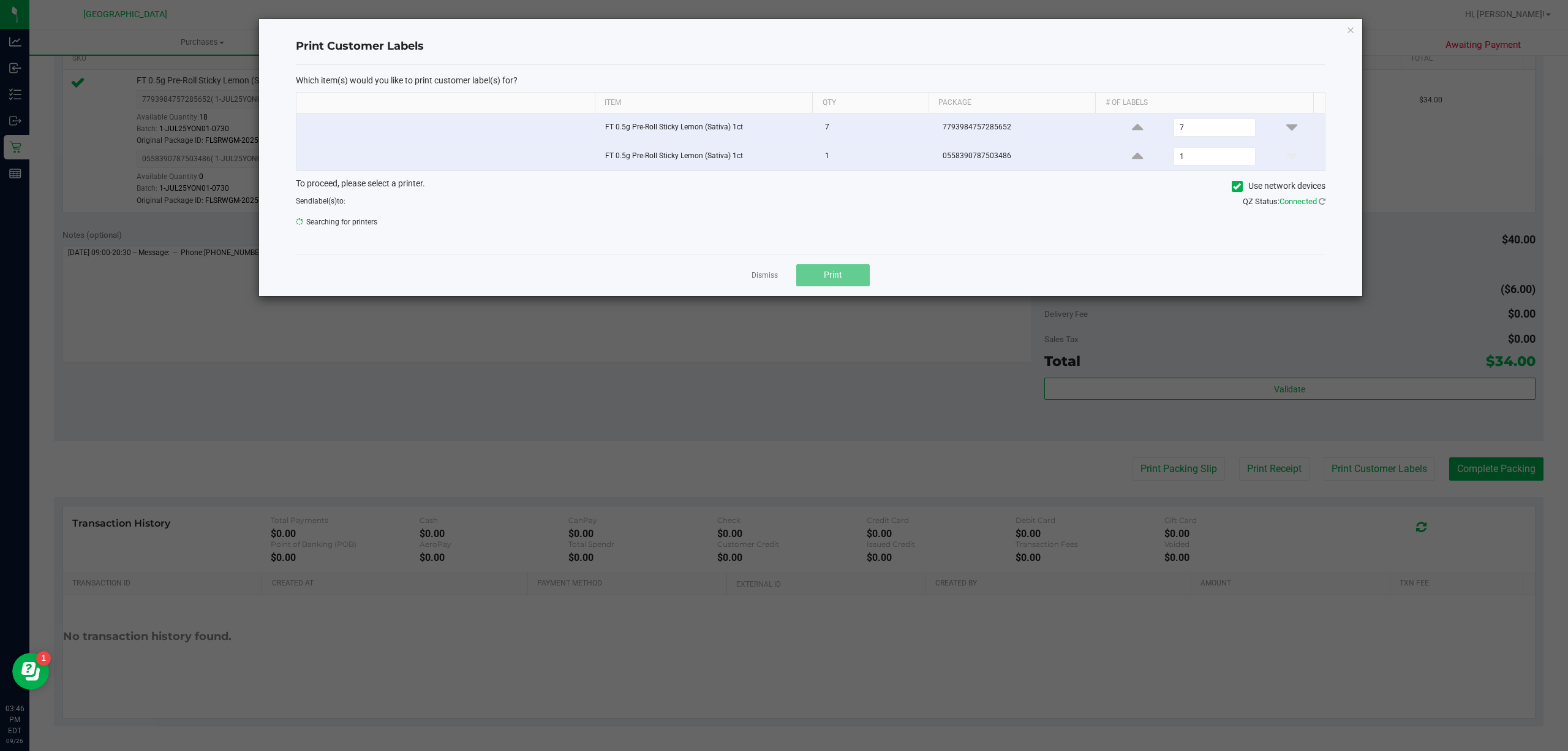
click at [1313, 474] on ngb-modal-window "Print Customer Labels Which item(s) would you like to print customer label(s) f…" at bounding box center [789, 375] width 1578 height 751
click at [842, 281] on button "Print" at bounding box center [833, 275] width 73 height 22
click at [769, 280] on link "Dismiss" at bounding box center [764, 275] width 26 height 10
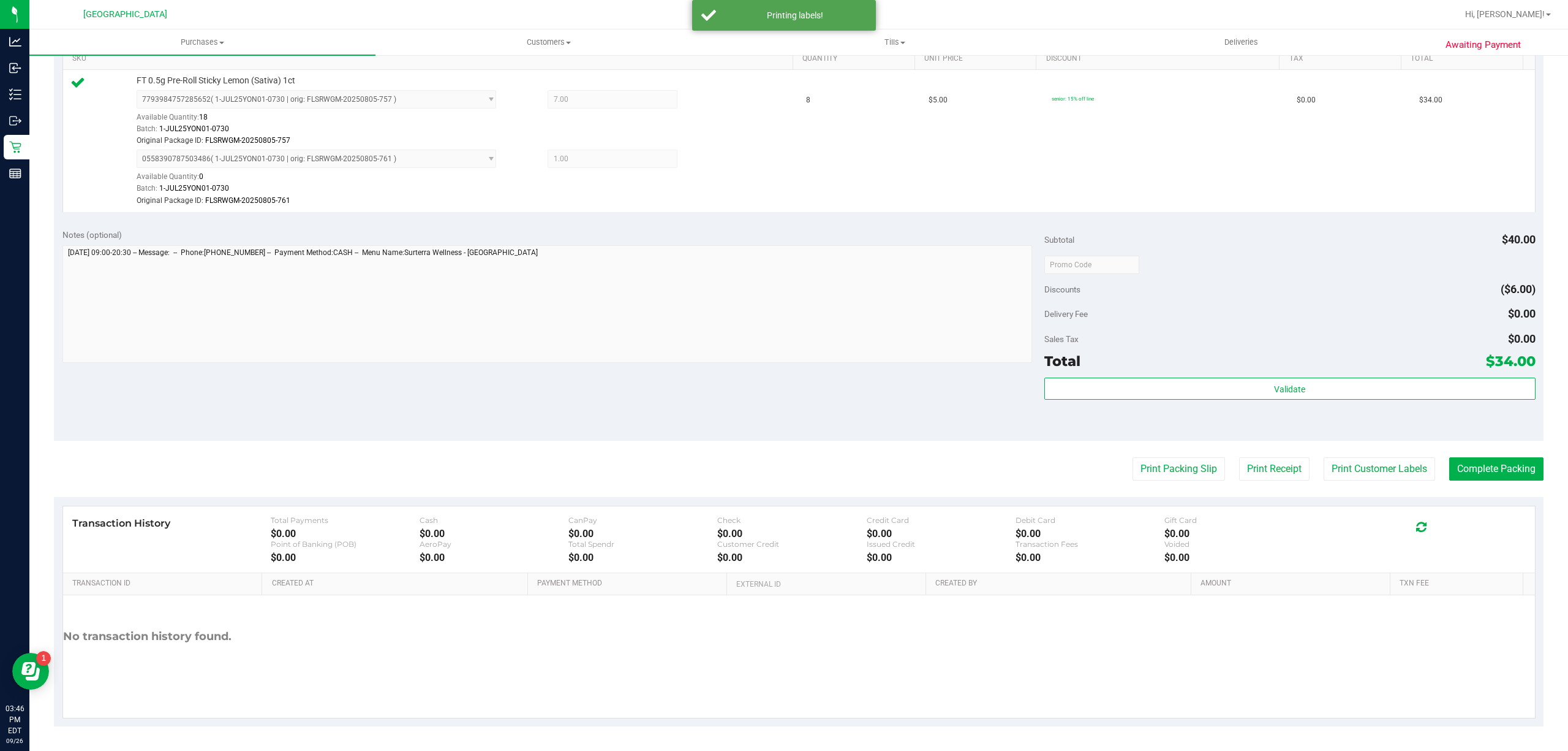
click at [1469, 486] on purchase-details "Back Edit Purchase Cancel Purchase View Profile # 12009956 BioTrack ID: - Submi…" at bounding box center [798, 234] width 1490 height 983
click at [1499, 461] on button "Complete Packing" at bounding box center [1496, 469] width 94 height 23
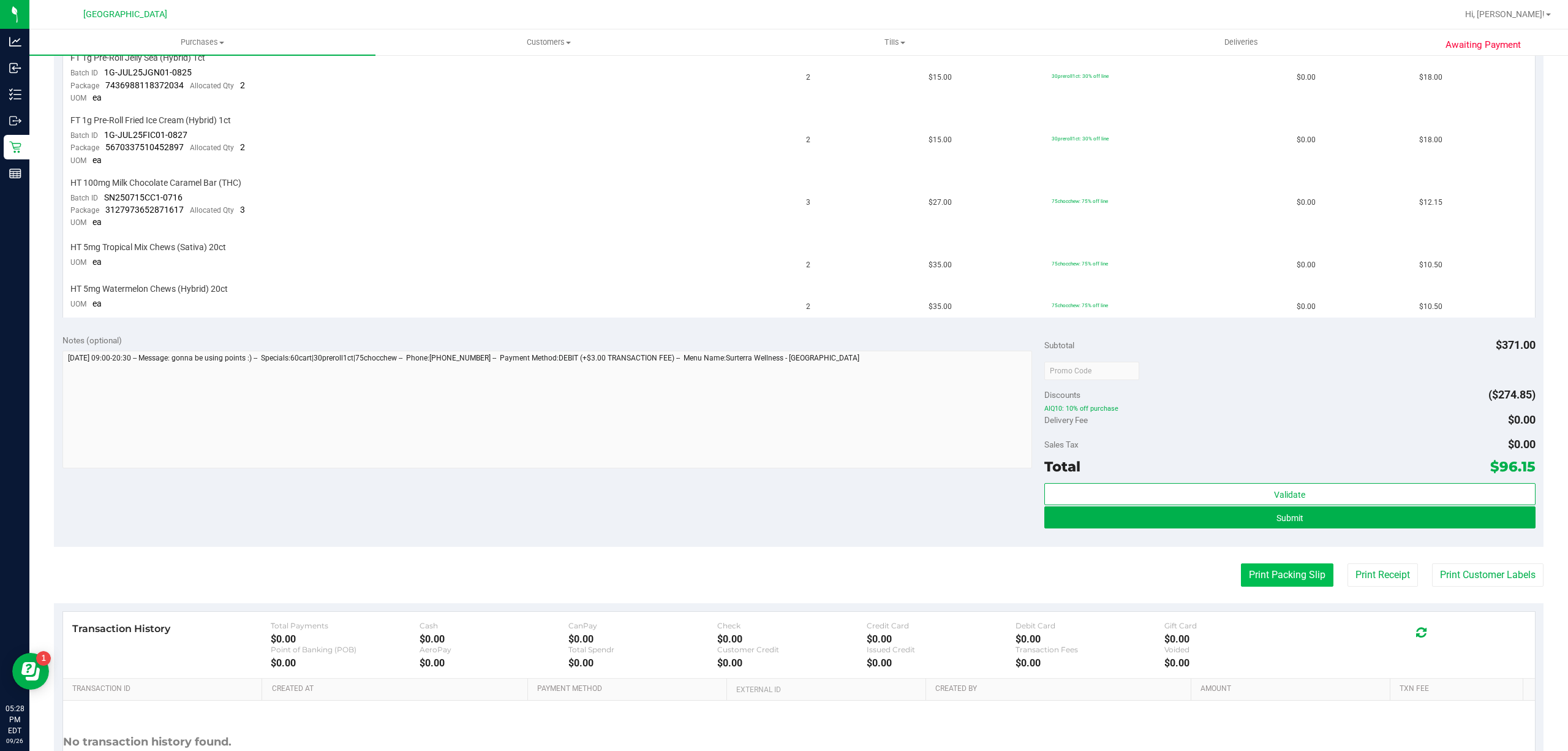
scroll to position [508, 0]
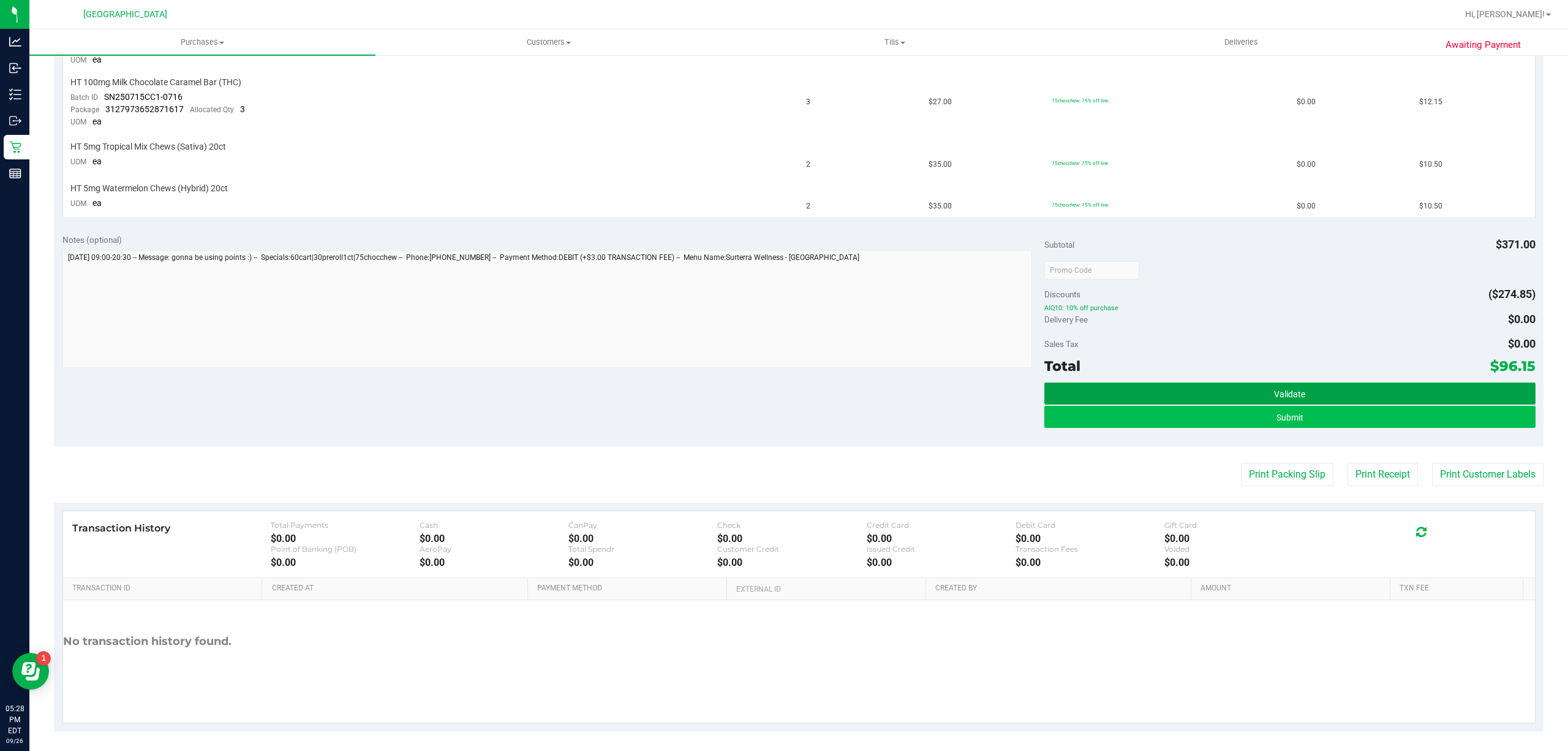
drag, startPoint x: 1299, startPoint y: 387, endPoint x: 1299, endPoint y: 405, distance: 18.0
click at [1299, 430] on div "Validate Submit" at bounding box center [1289, 410] width 491 height 55
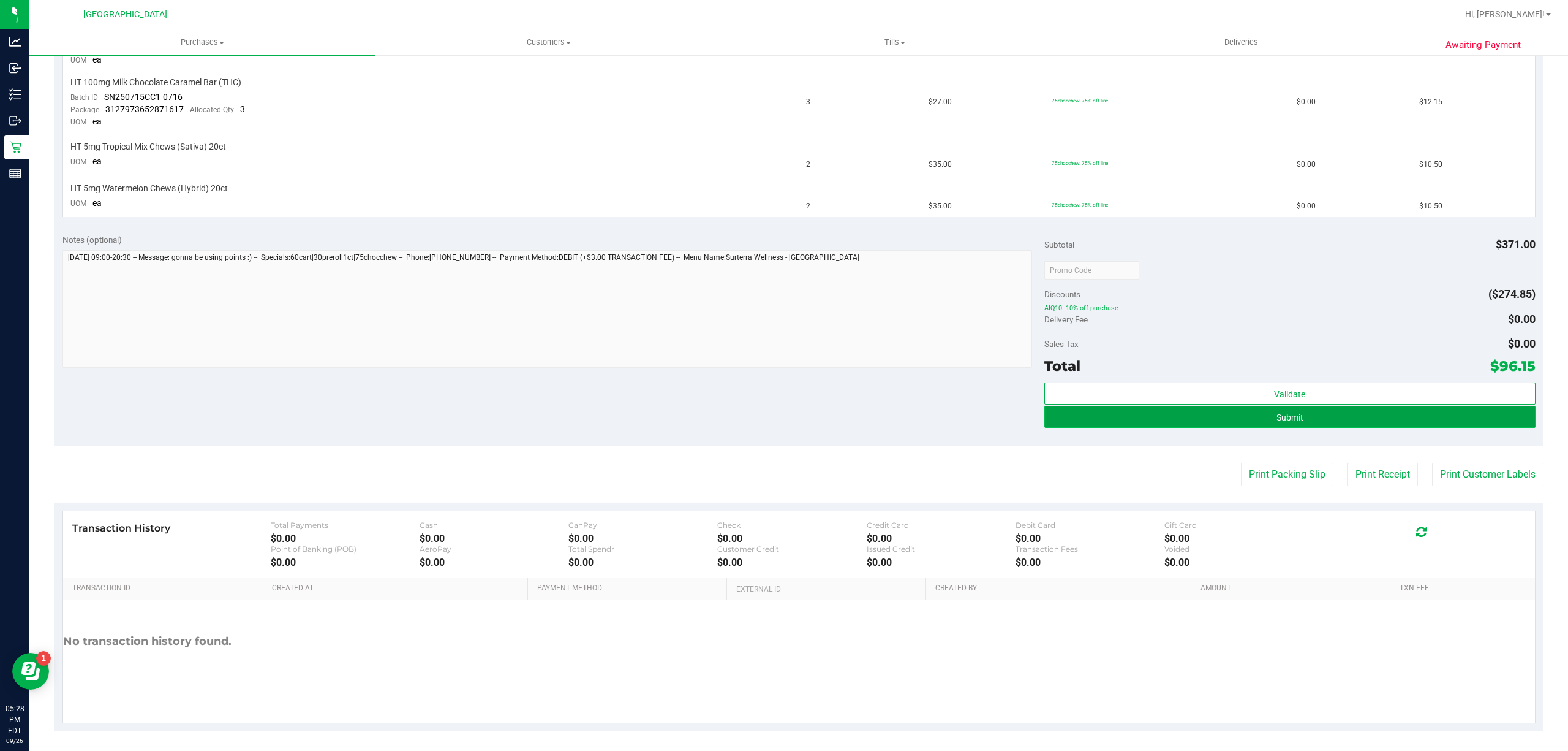
click at [1299, 406] on button "Submit" at bounding box center [1289, 417] width 491 height 22
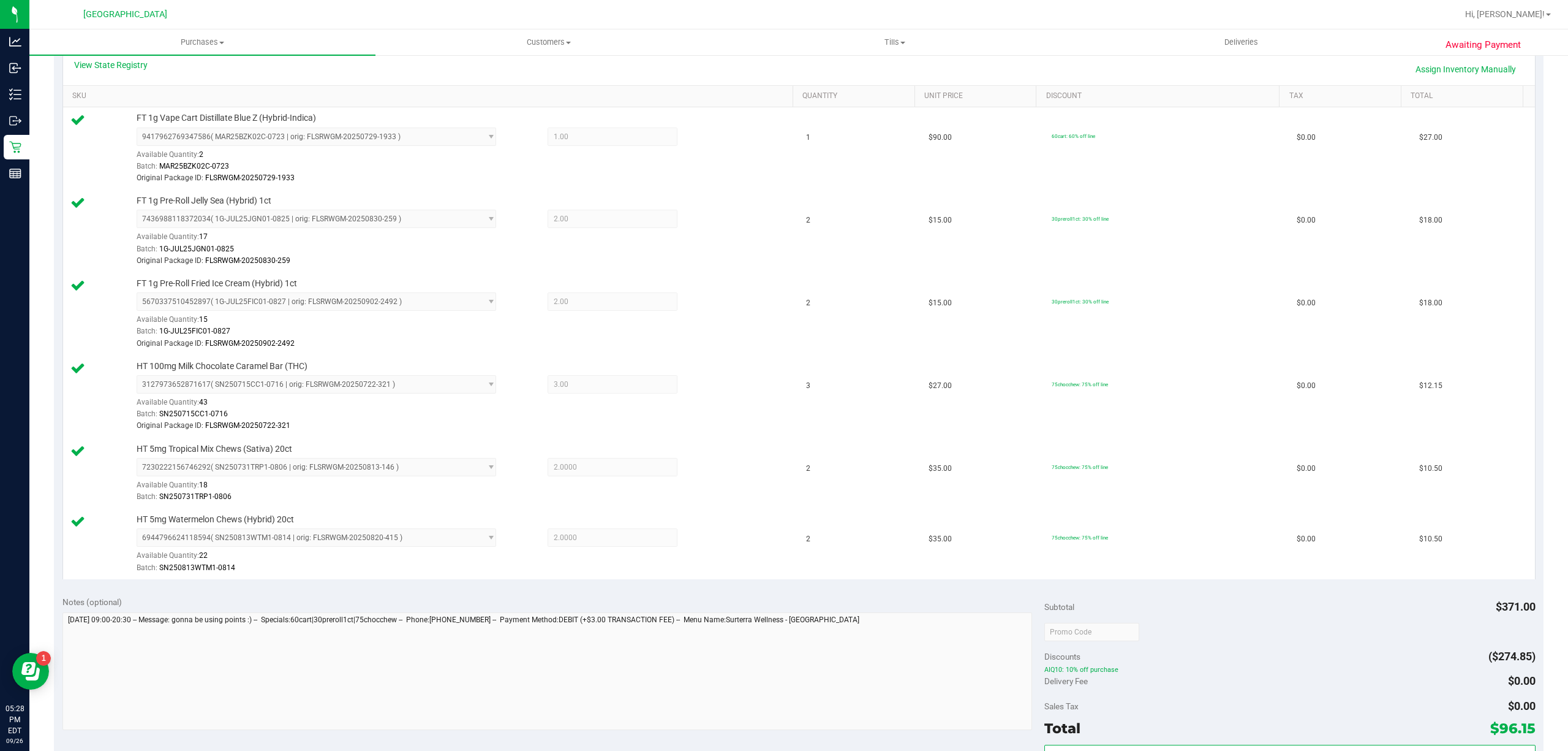
scroll to position [490, 0]
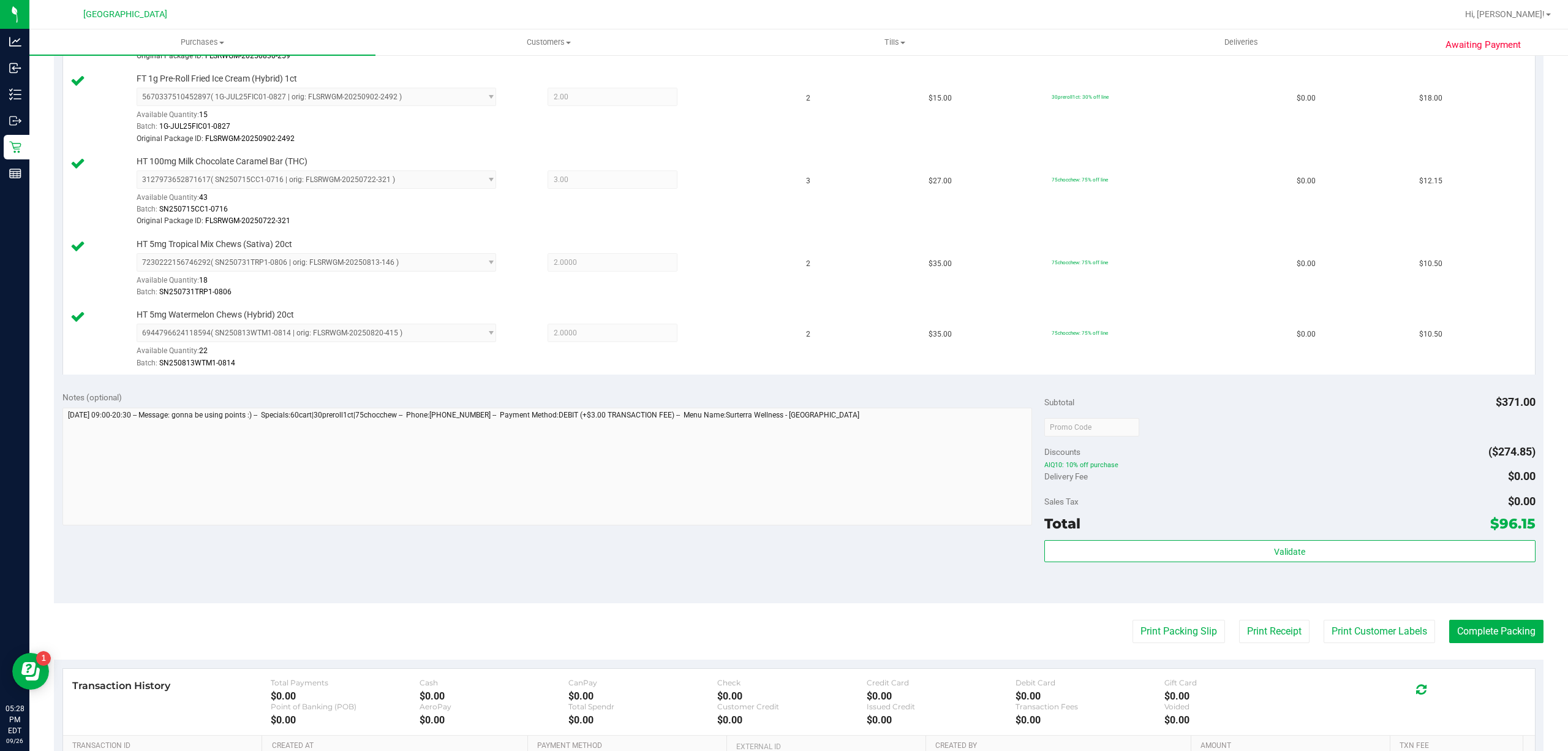
drag, startPoint x: 1336, startPoint y: 538, endPoint x: 1343, endPoint y: 569, distance: 31.8
click at [1336, 534] on div "Total $96.15" at bounding box center [1289, 523] width 491 height 22
click at [1343, 569] on div "Validate" at bounding box center [1289, 567] width 491 height 55
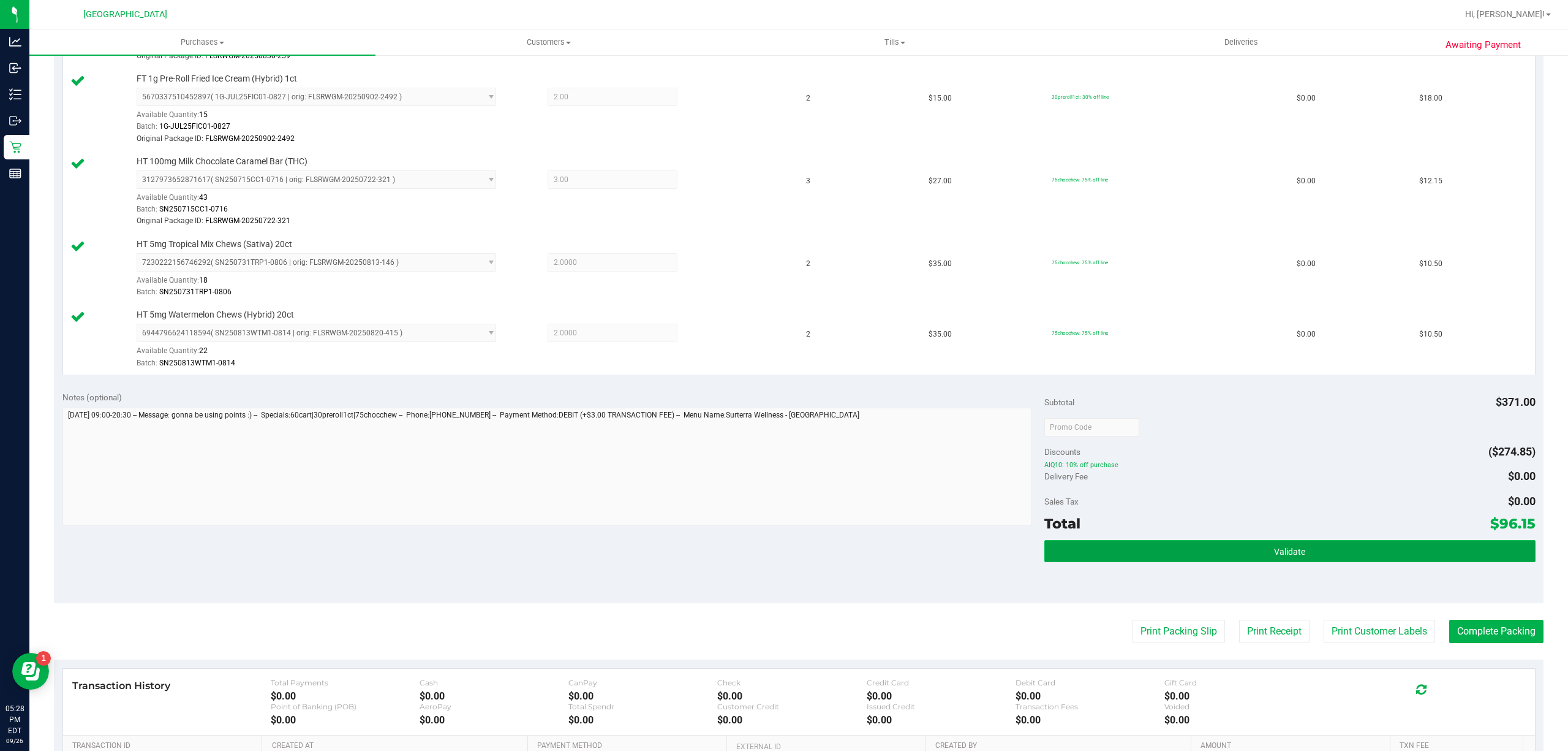
click at [1355, 558] on button "Validate" at bounding box center [1289, 551] width 491 height 22
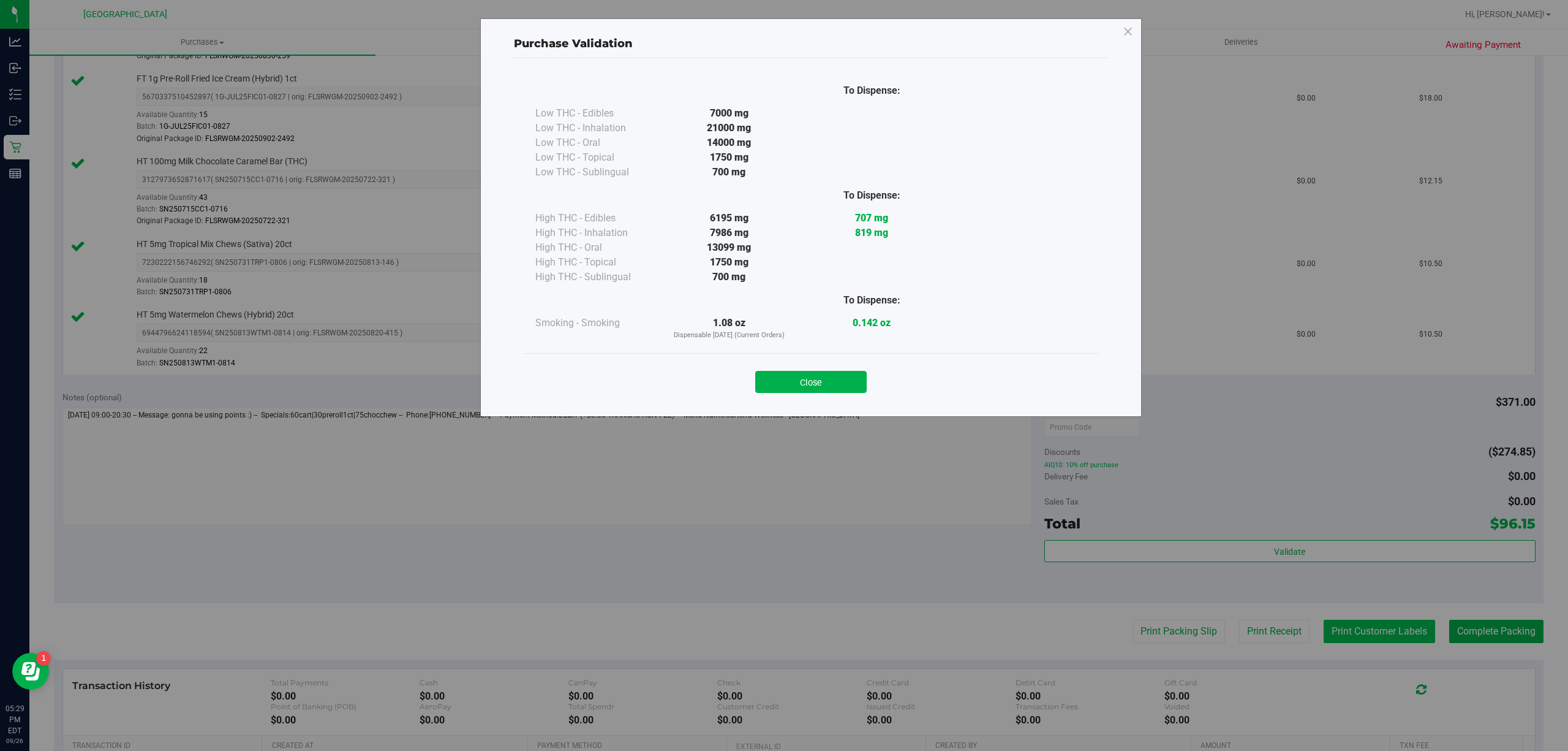
click at [1375, 639] on div "Purchase Validation To Dispense: Low THC - Edibles 7000 mg" at bounding box center [789, 375] width 1578 height 751
click at [833, 380] on button "Close" at bounding box center [811, 382] width 111 height 22
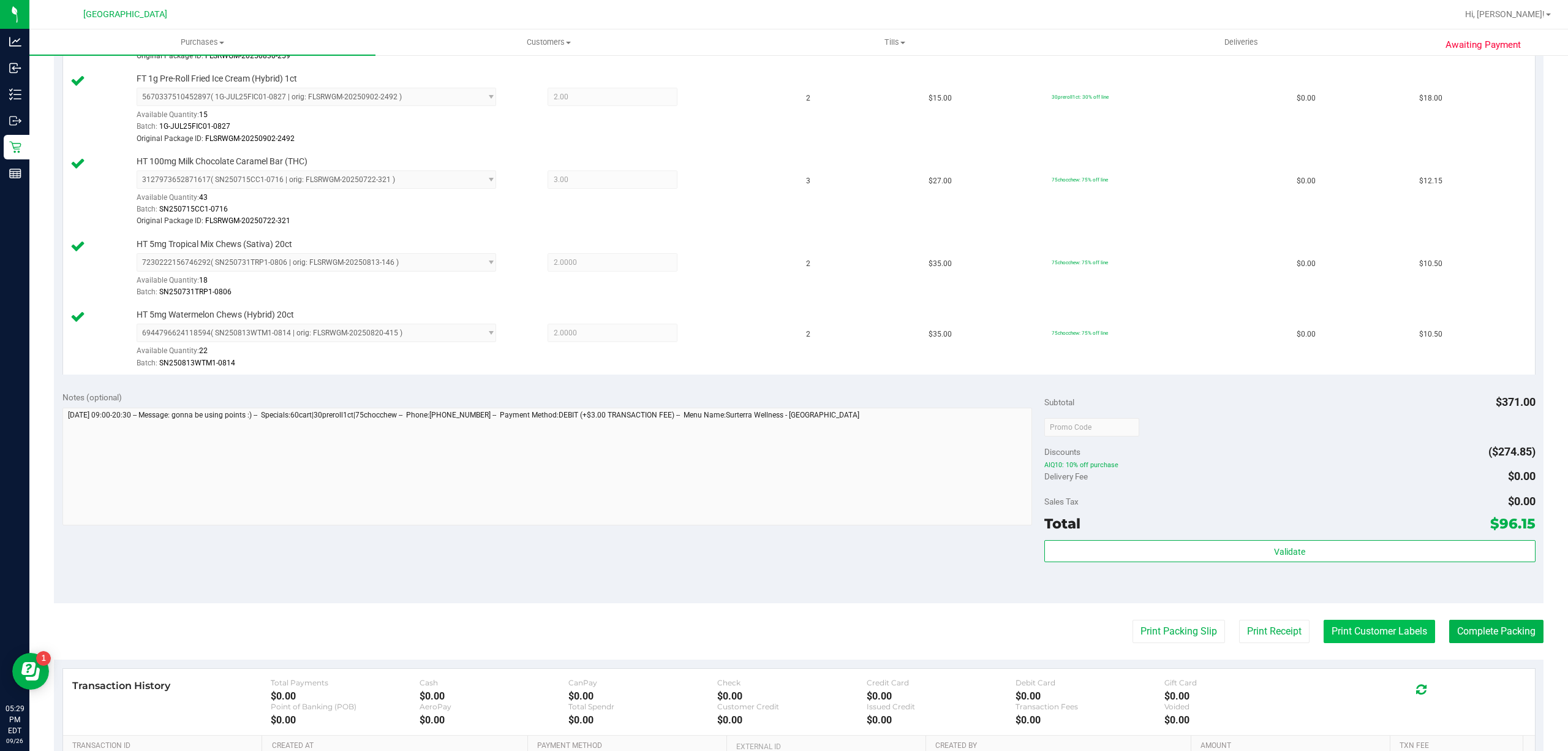
click at [1357, 643] on button "Print Customer Labels" at bounding box center [1379, 631] width 111 height 23
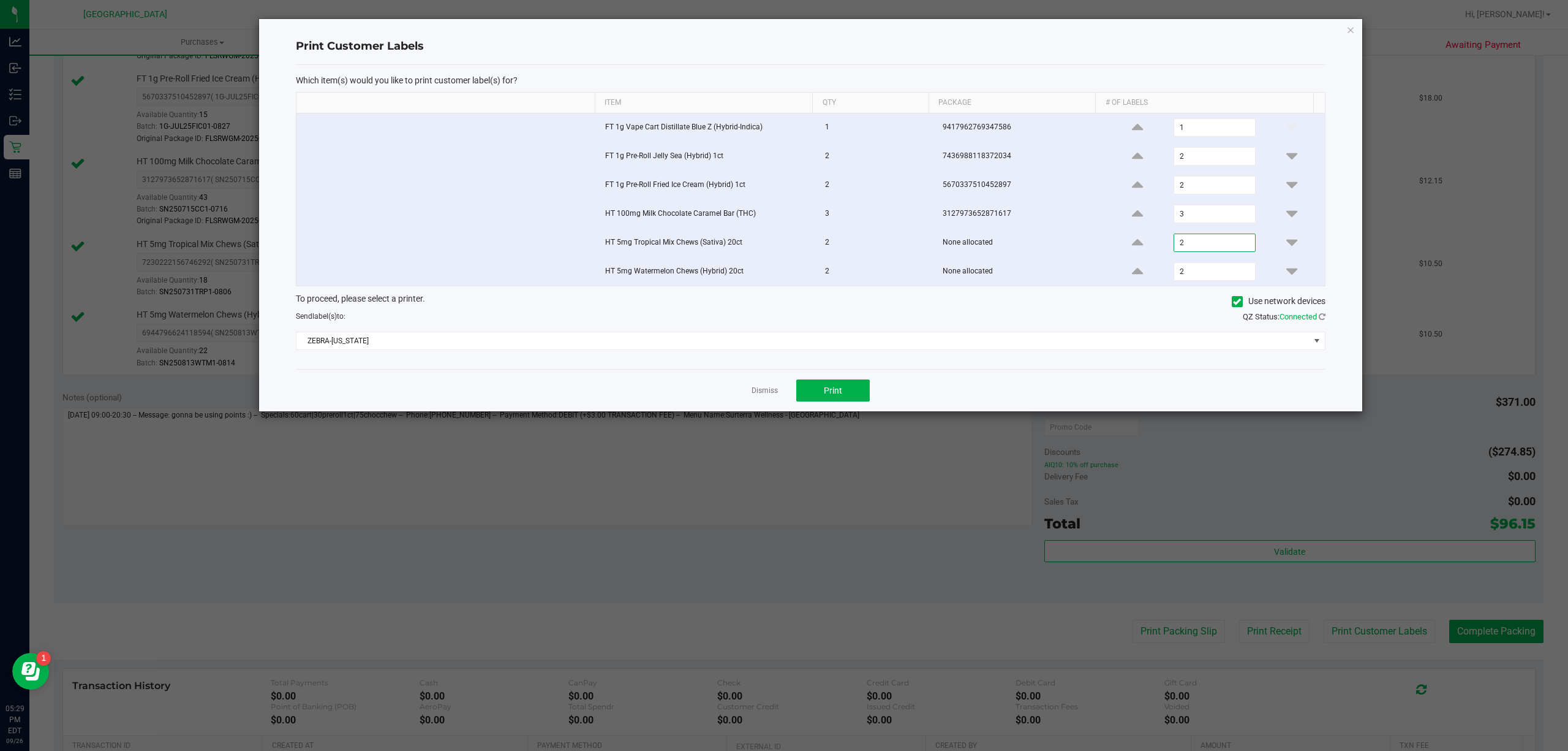
click at [1230, 245] on input "2" at bounding box center [1214, 242] width 81 height 17
click at [1208, 213] on input "3" at bounding box center [1214, 213] width 81 height 17
type input "1"
click at [1184, 192] on input "2" at bounding box center [1214, 185] width 81 height 17
type input "1"
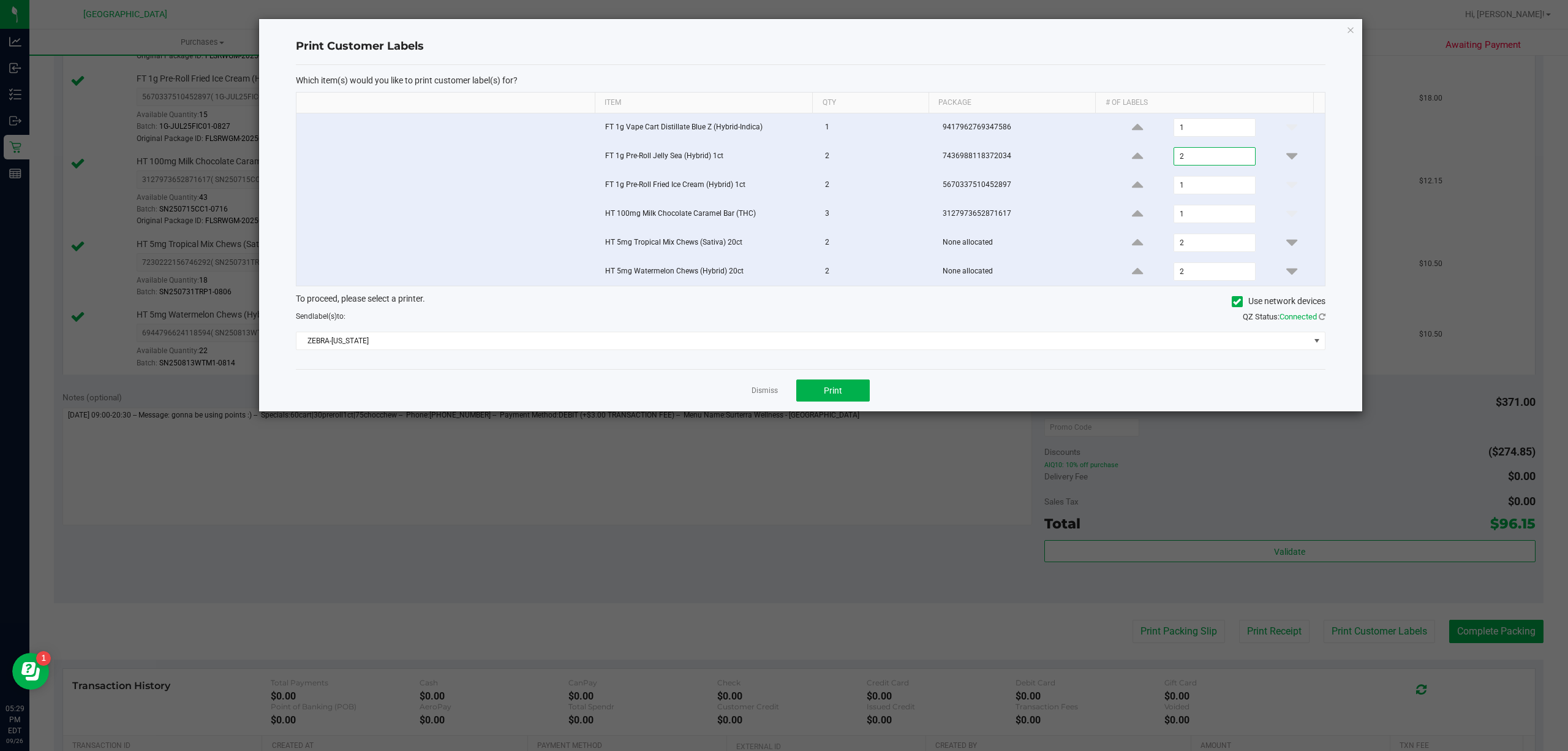
click at [1187, 156] on input "2" at bounding box center [1214, 156] width 81 height 17
type input "1"
click at [1189, 139] on td "1" at bounding box center [1215, 128] width 221 height 29
click at [778, 393] on div "Dismiss Print" at bounding box center [810, 390] width 1030 height 42
click at [770, 393] on link "Dismiss" at bounding box center [764, 390] width 26 height 10
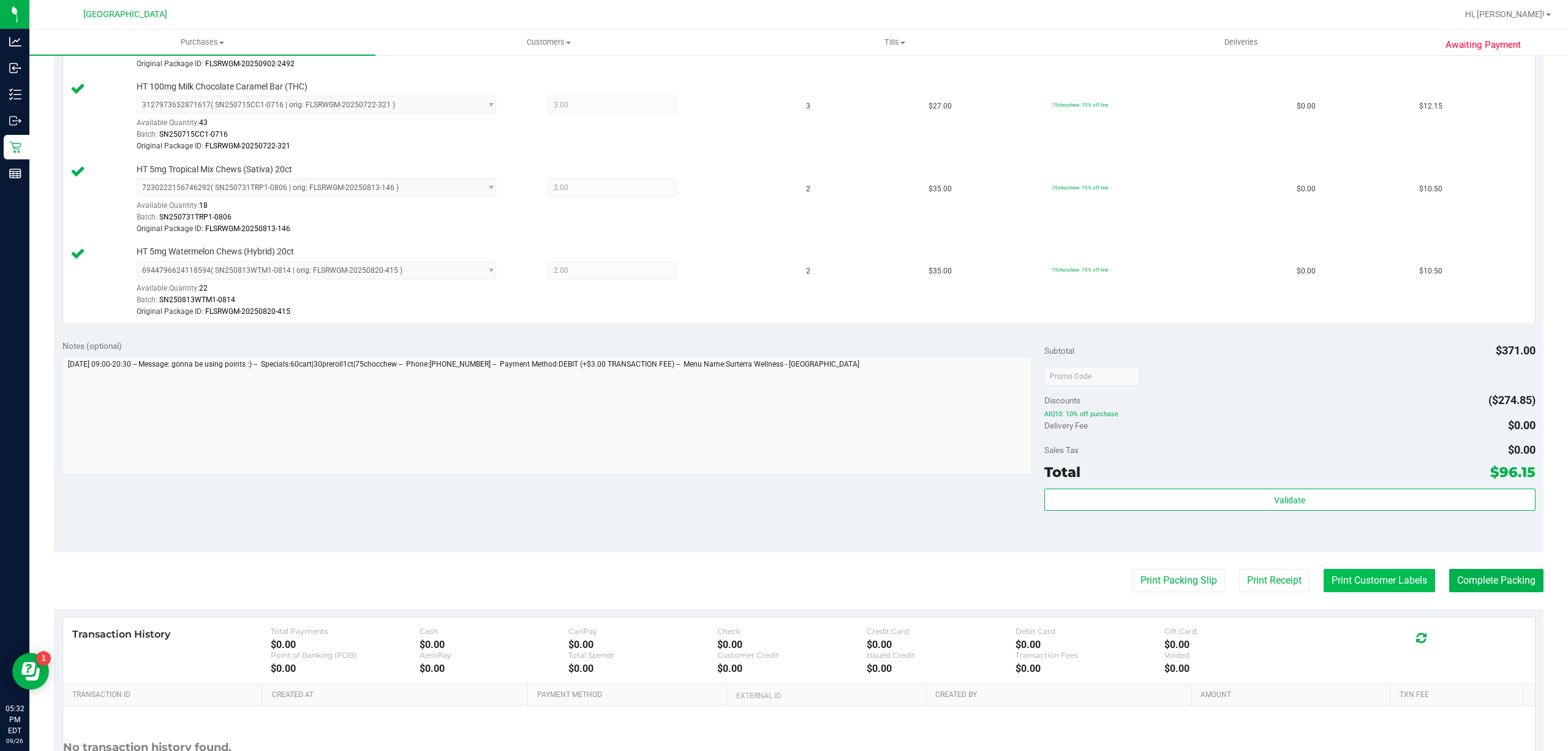
scroll to position [653, 0]
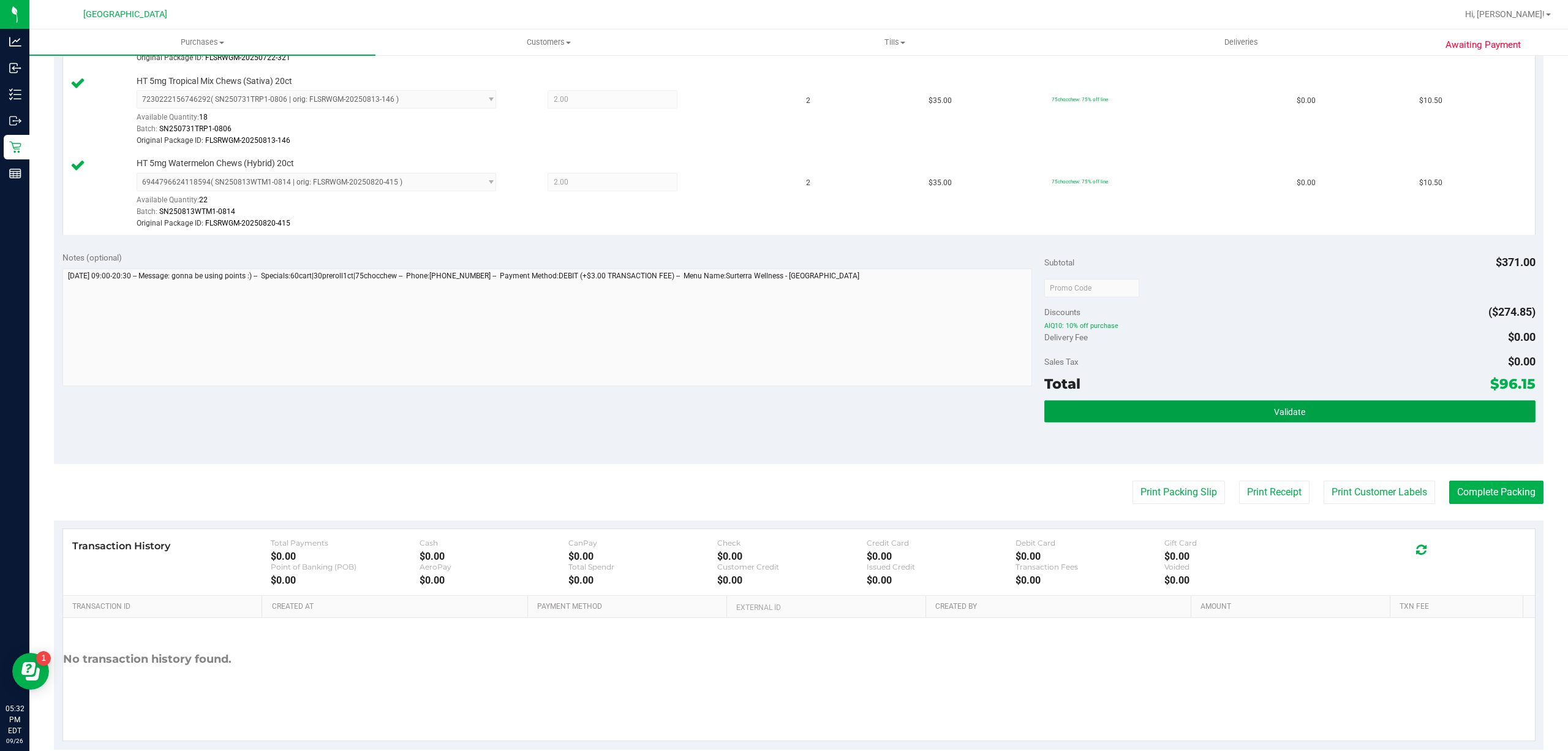
click at [1344, 419] on button "Validate" at bounding box center [1289, 411] width 491 height 22
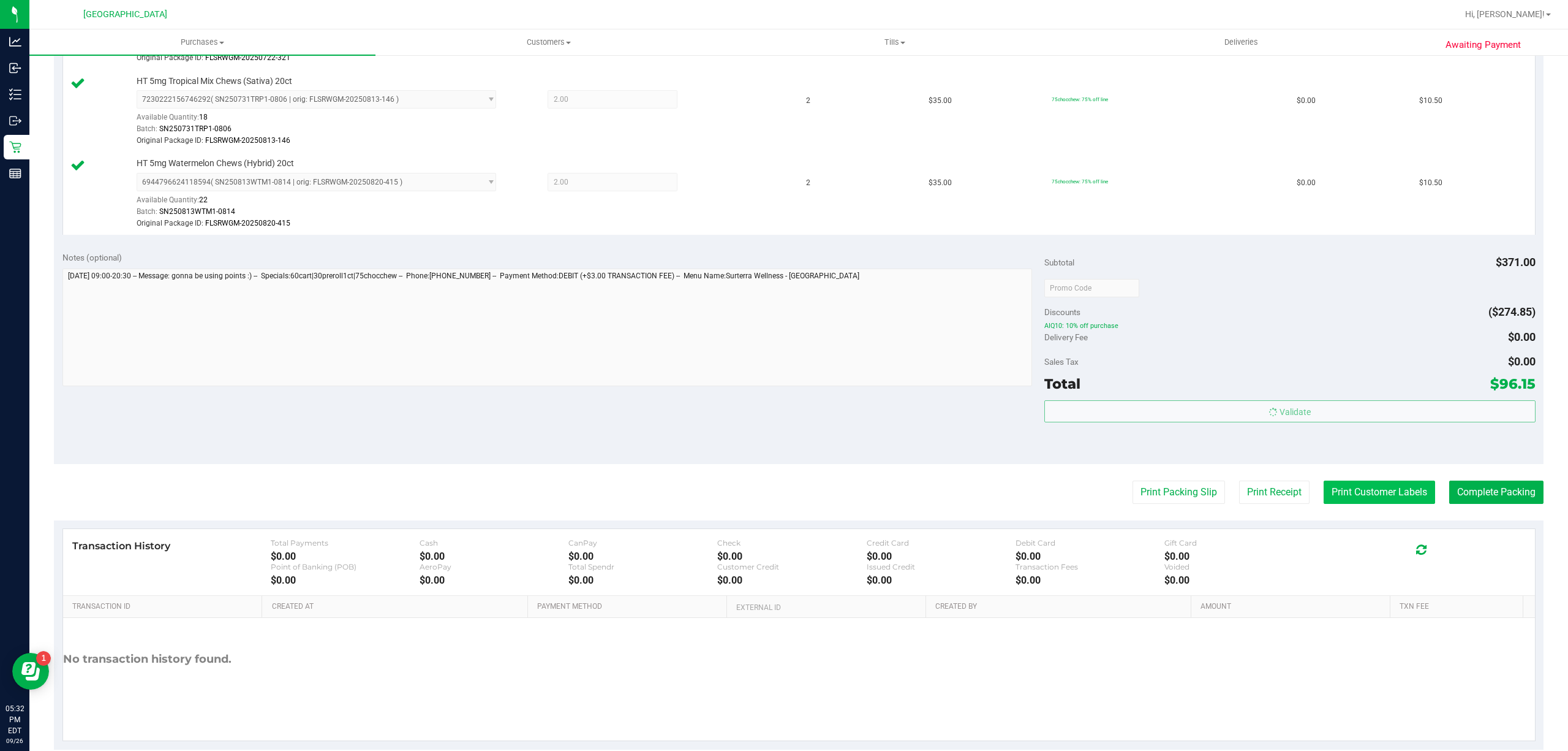
click at [1364, 494] on button "Print Customer Labels" at bounding box center [1379, 492] width 111 height 23
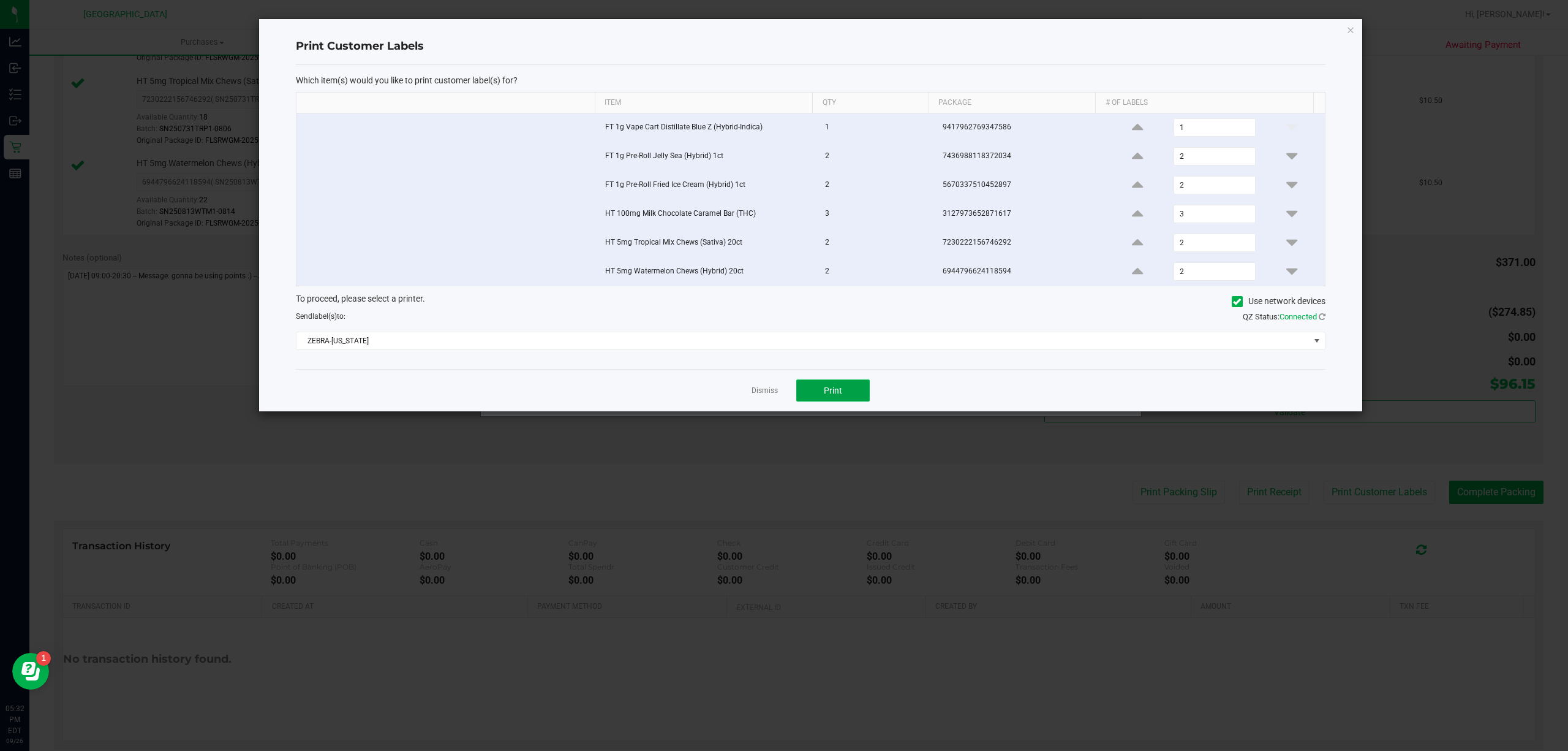
click at [842, 400] on button "Print" at bounding box center [833, 390] width 73 height 22
drag, startPoint x: 755, startPoint y: 396, endPoint x: 1238, endPoint y: 446, distance: 485.6
click at [755, 396] on link "Dismiss" at bounding box center [764, 390] width 26 height 10
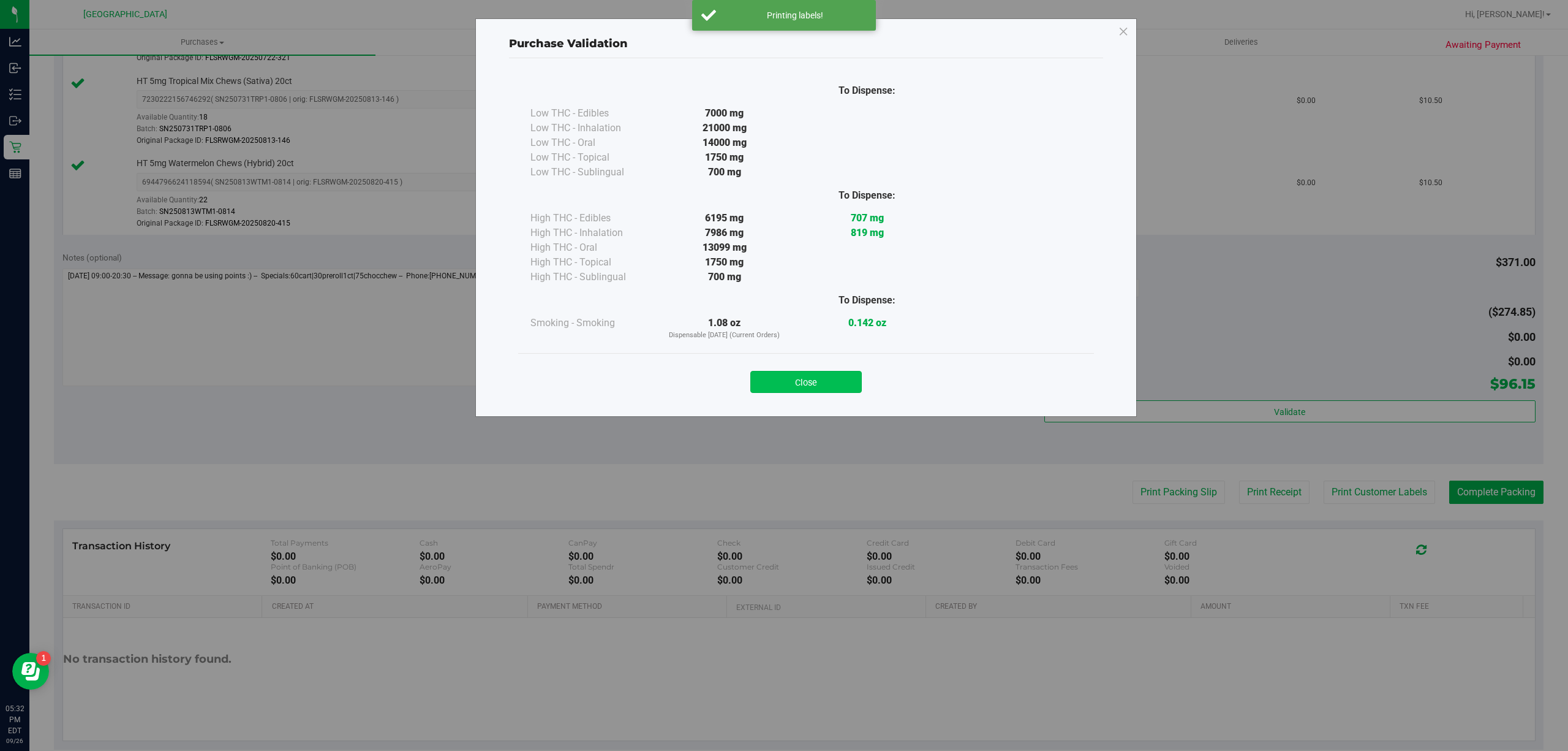
click at [832, 372] on button "Close" at bounding box center [806, 382] width 111 height 22
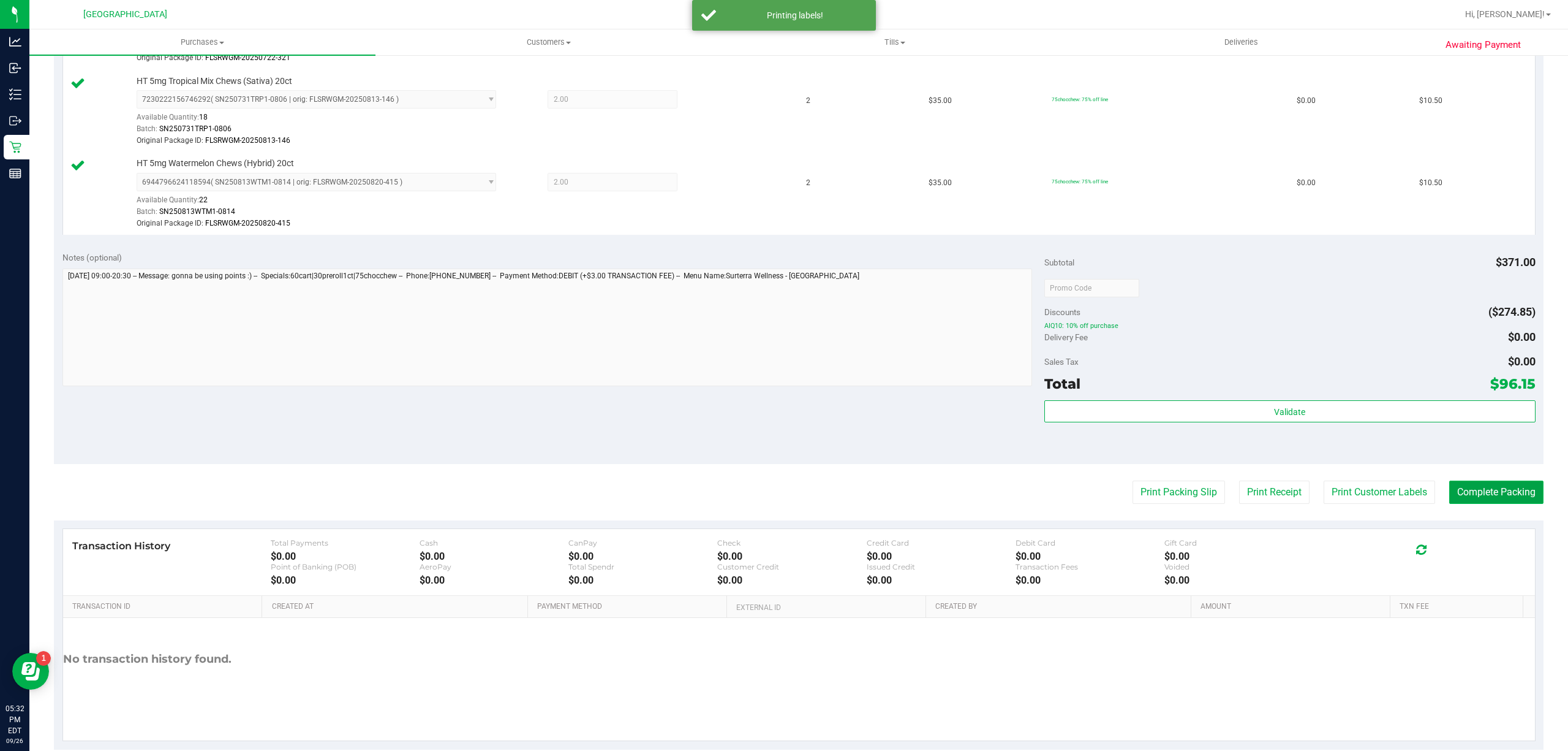
click at [1474, 502] on button "Complete Packing" at bounding box center [1496, 492] width 94 height 23
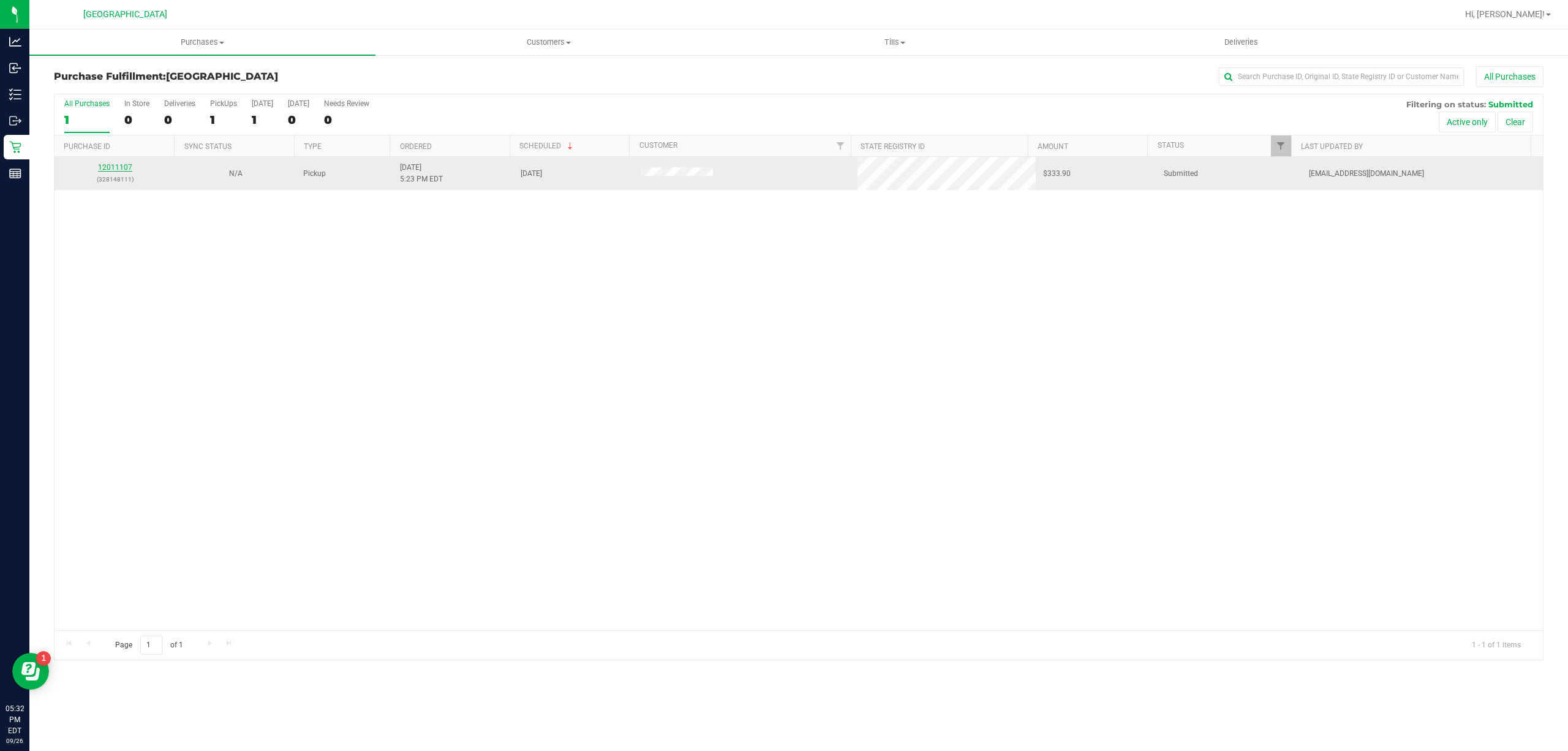
click at [118, 171] on link "12011107" at bounding box center [115, 167] width 34 height 9
